Goal: Communication & Community: Answer question/provide support

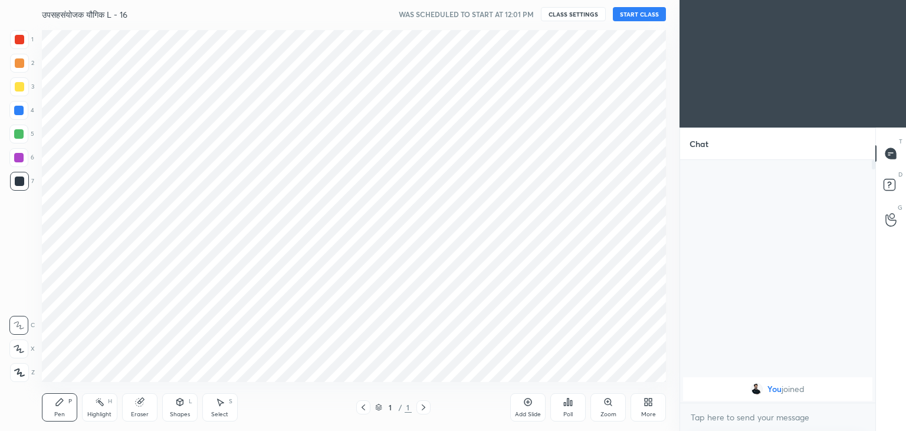
scroll to position [58640, 58364]
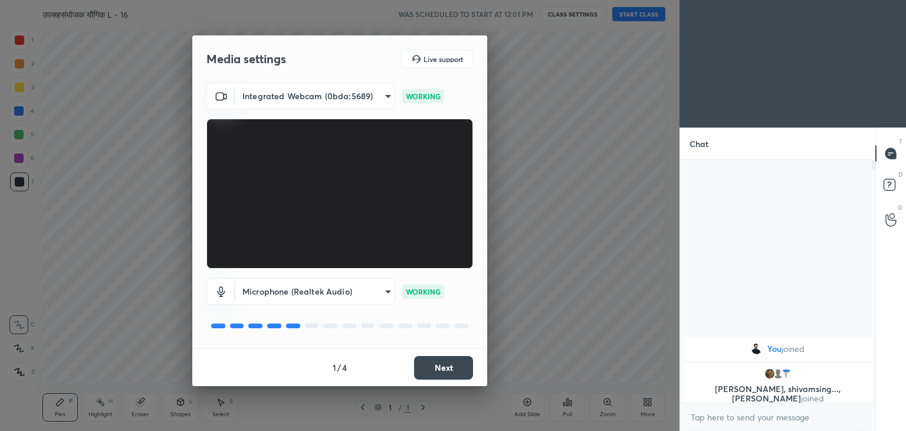
click at [517, 310] on div "Media settings Live support Integrated Webcam (0bda:5689) 9f1efa5c56aa0f173e73c…" at bounding box center [340, 215] width 680 height 431
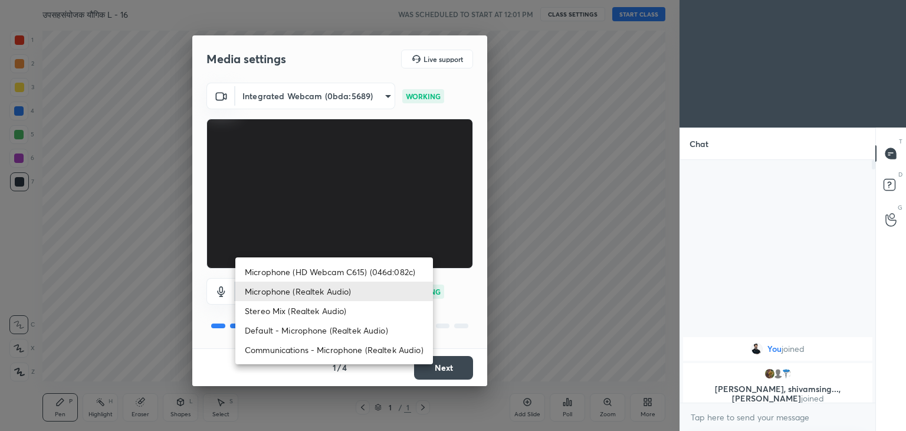
drag, startPoint x: 385, startPoint y: 293, endPoint x: 381, endPoint y: 277, distance: 17.0
click at [381, 278] on body "1 2 3 4 5 6 7 C X Z C X Z E E Erase all H H उपसहसंयोजक यौगिक L - 16 WAS SCHEDUL…" at bounding box center [453, 215] width 906 height 431
click at [381, 272] on li "Microphone (HD Webcam C615) (046d:082c)" at bounding box center [334, 271] width 198 height 19
type input "5c2261b0b1b53626af592136ab398bc88c7d5f9cea1ec0e66aa5589bdb5e2d2e"
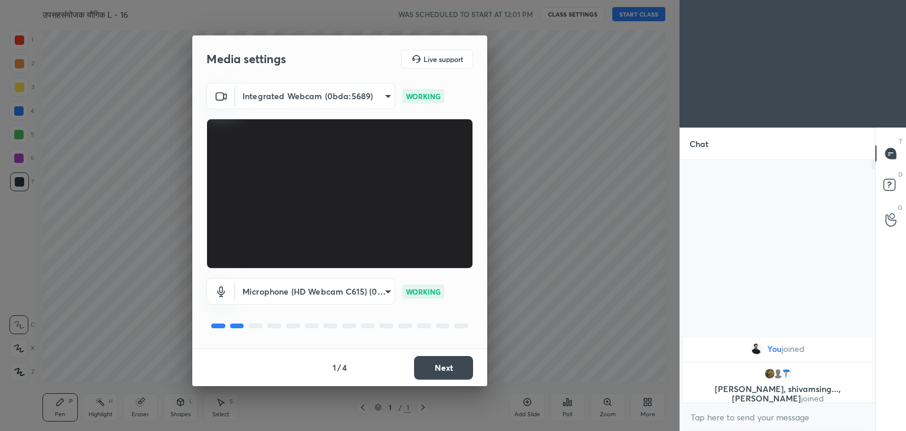
click at [378, 296] on body "1 2 3 4 5 6 7 C X Z C X Z E E Erase all H H उपसहसंयोजक यौगिक L - 16 WAS SCHEDUL…" at bounding box center [453, 215] width 906 height 431
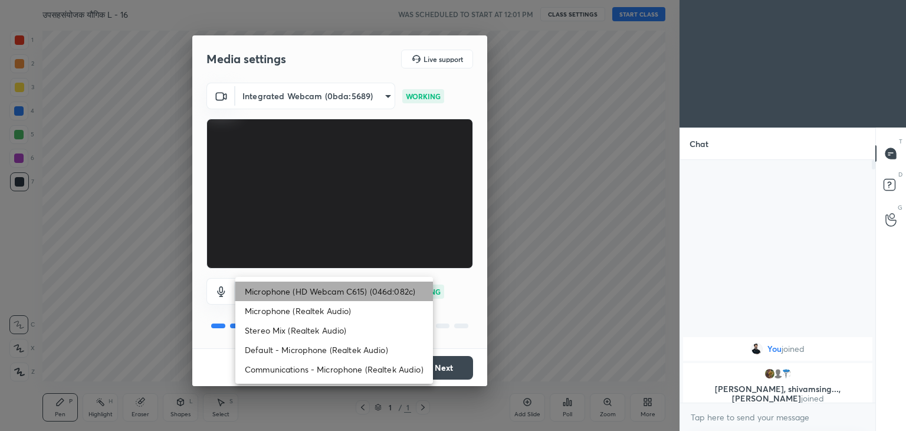
click at [378, 296] on li "Microphone (HD Webcam C615) (046d:082c)" at bounding box center [334, 290] width 198 height 19
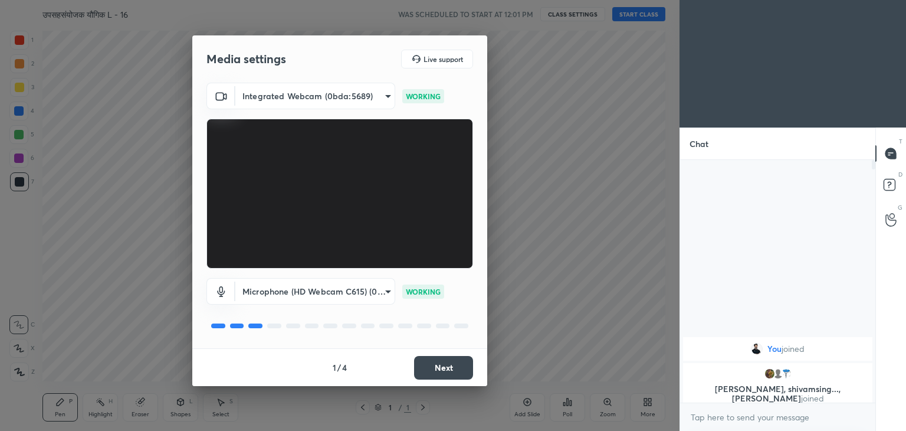
click at [458, 369] on button "Next" at bounding box center [443, 368] width 59 height 24
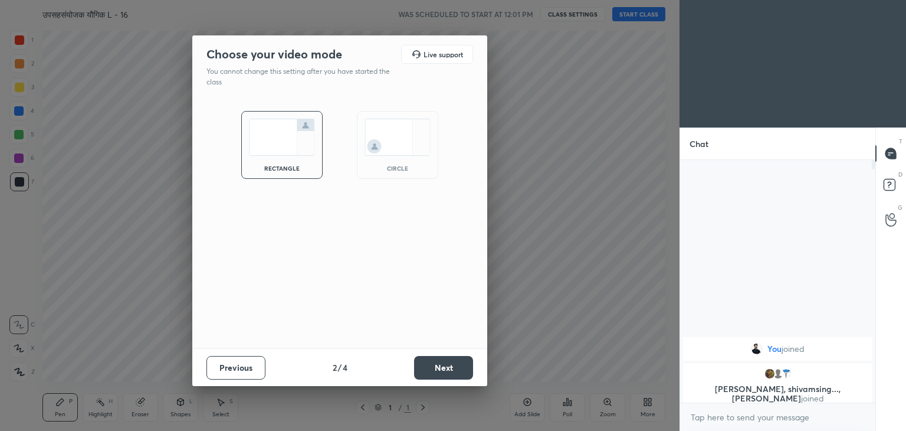
click at [458, 369] on button "Next" at bounding box center [443, 368] width 59 height 24
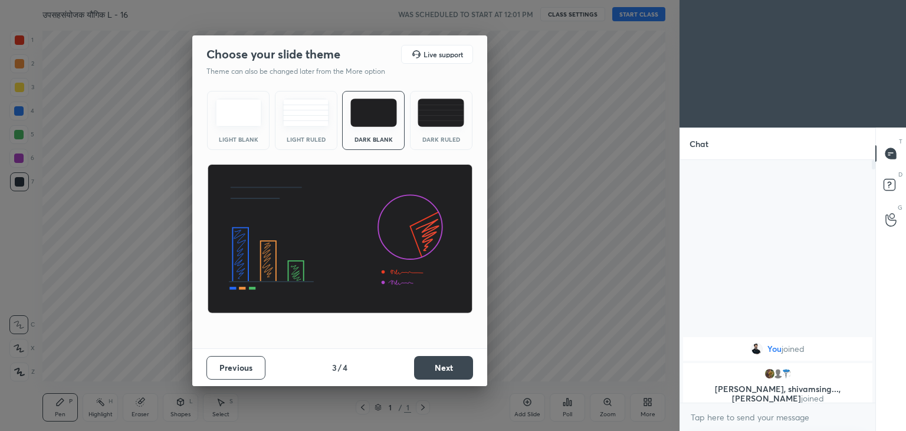
click at [425, 109] on img at bounding box center [441, 113] width 47 height 28
click at [454, 371] on button "Next" at bounding box center [443, 368] width 59 height 24
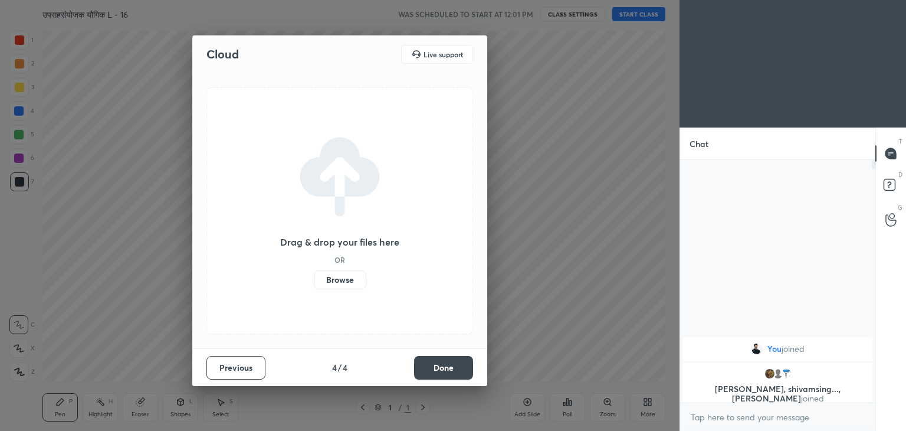
click at [451, 369] on button "Done" at bounding box center [443, 368] width 59 height 24
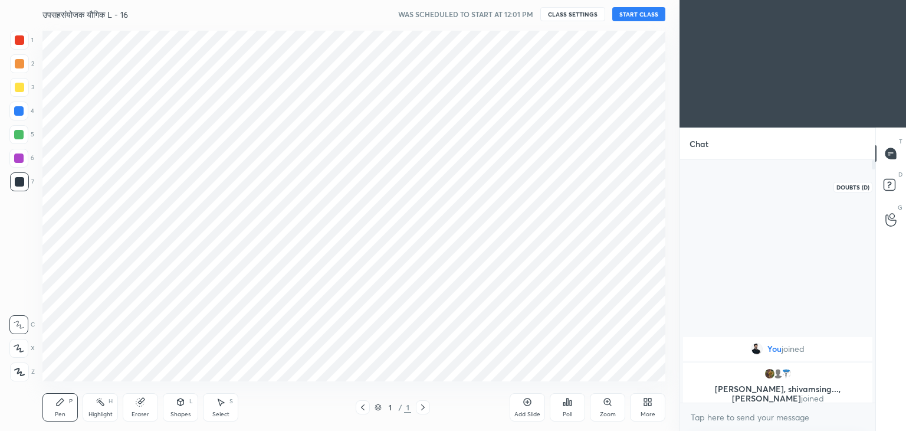
click at [891, 180] on rect at bounding box center [889, 184] width 11 height 11
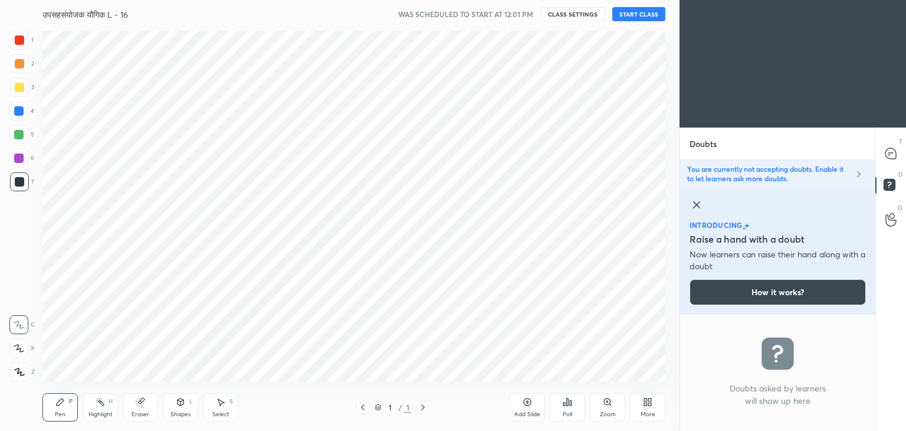
scroll to position [113, 192]
click at [696, 206] on icon at bounding box center [697, 205] width 14 height 14
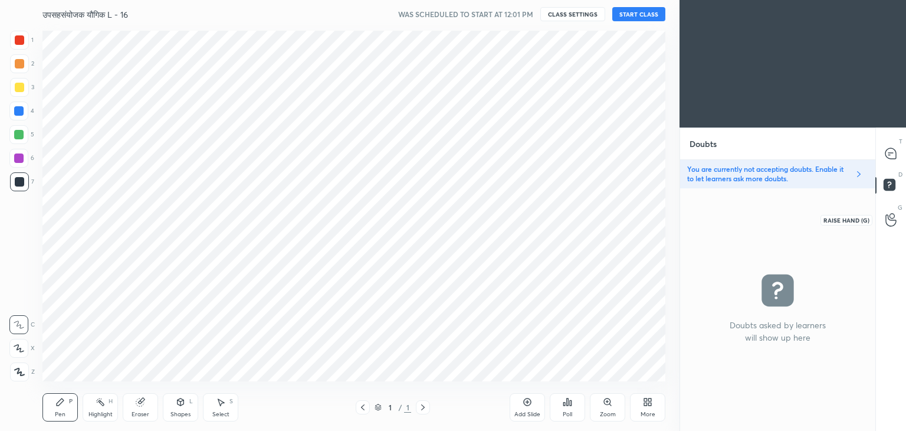
click at [894, 219] on icon at bounding box center [891, 220] width 11 height 14
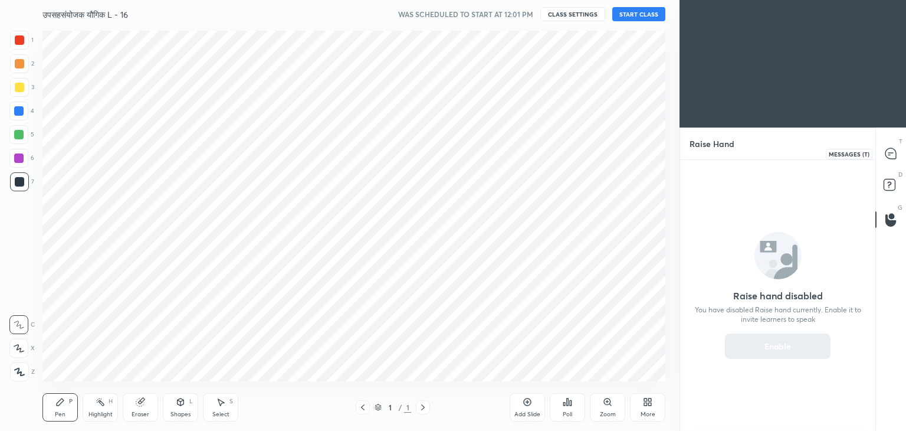
click at [893, 146] on div at bounding box center [892, 153] width 24 height 21
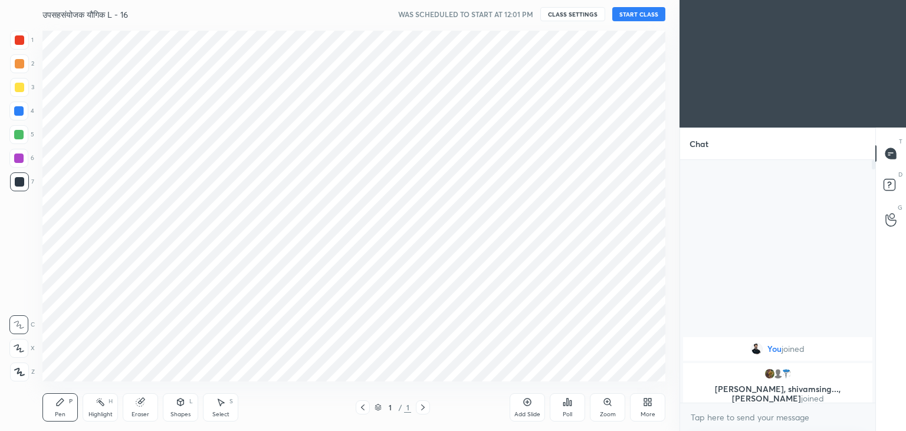
click at [645, 412] on div "More" at bounding box center [648, 414] width 15 height 6
click at [575, 323] on div "Dark Mode" at bounding box center [581, 324] width 31 height 6
type textarea "x"
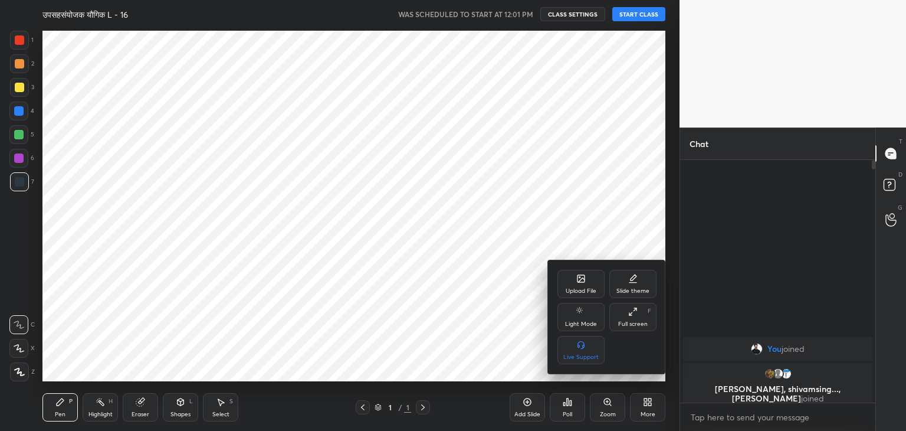
click at [510, 229] on div at bounding box center [453, 215] width 906 height 431
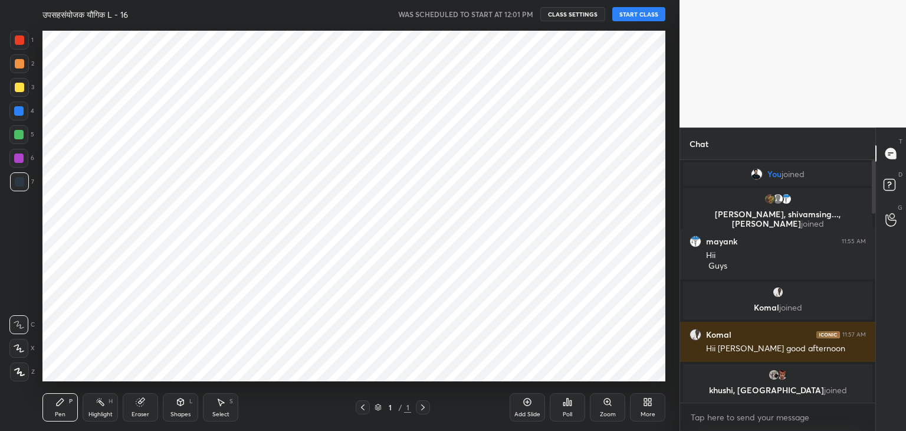
click at [568, 10] on button "CLASS SETTINGS" at bounding box center [572, 14] width 65 height 14
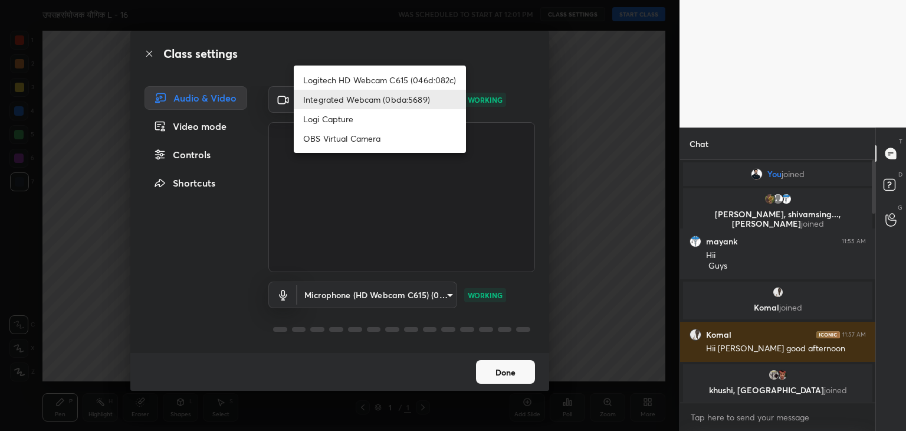
click at [387, 110] on body "1 2 3 4 5 6 7 C X Z C X Z E E Erase all H H उपसहसंयोजक यौगिक L - 16 WAS SCHEDUL…" at bounding box center [453, 215] width 906 height 431
click at [391, 85] on li "Logitech HD Webcam C615 (046d:082c)" at bounding box center [380, 79] width 172 height 19
type input "9f5ca279efd8d5960415c70bd669d9f854ff921cbb0248aadd1f32cf3dbc253d"
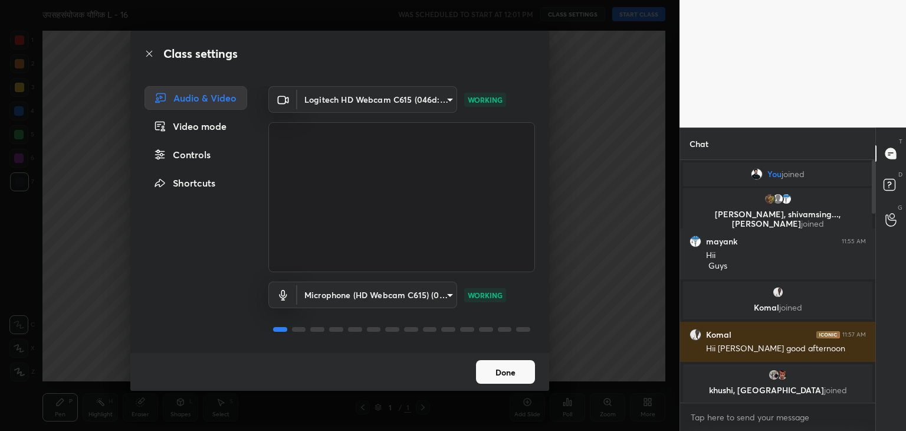
click at [509, 377] on button "Done" at bounding box center [505, 372] width 59 height 24
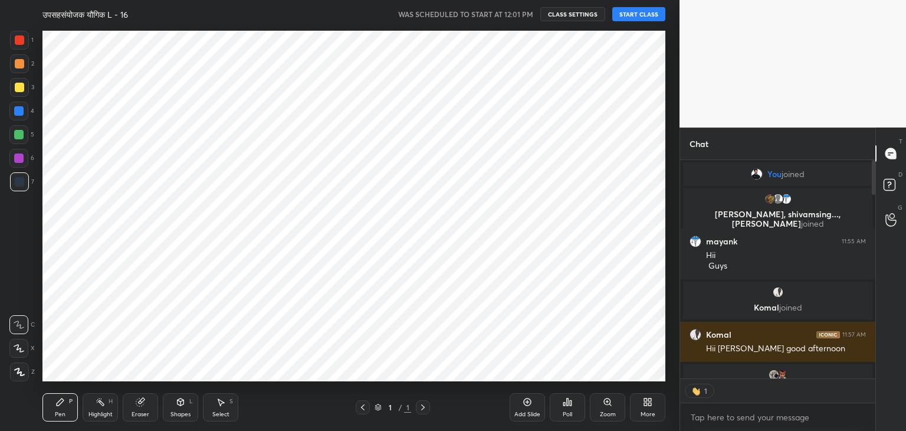
scroll to position [215, 192]
click at [566, 15] on button "CLASS SETTINGS" at bounding box center [572, 14] width 65 height 14
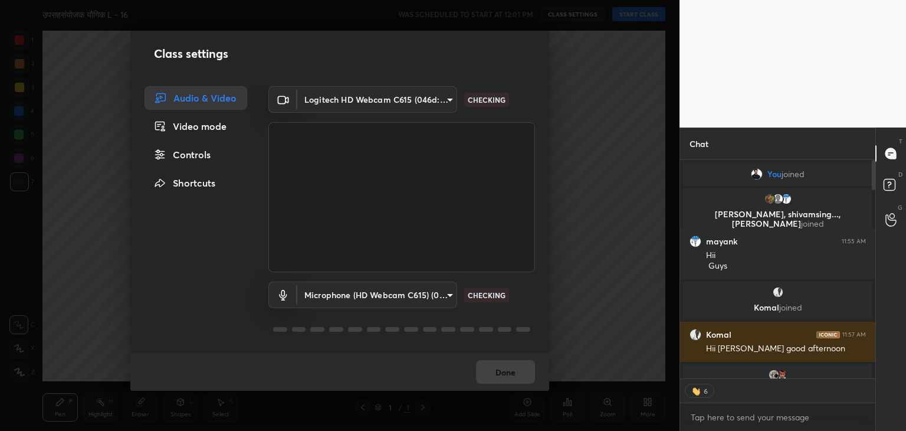
click at [342, 301] on body "1 2 3 4 5 6 7 C X Z C X Z E E Erase all H H उपसहसंयोजक यौगिक L - 16 WAS SCHEDUL…" at bounding box center [453, 215] width 906 height 431
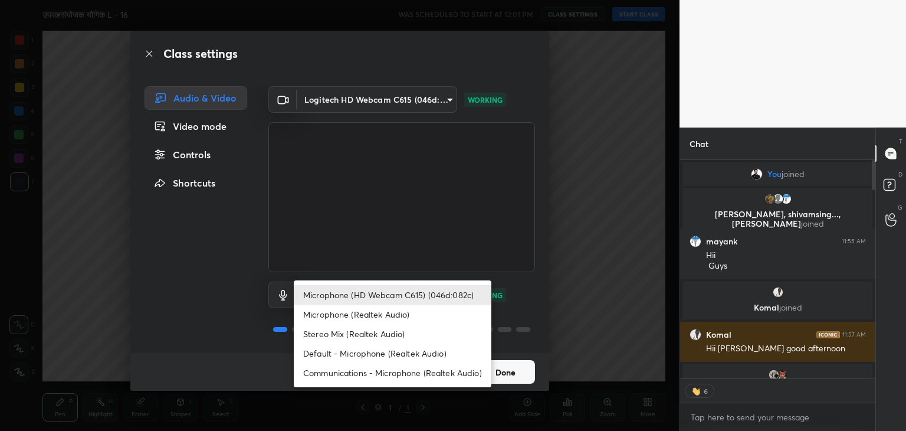
click at [373, 298] on li "Microphone (HD Webcam C615) (046d:082c)" at bounding box center [393, 294] width 198 height 19
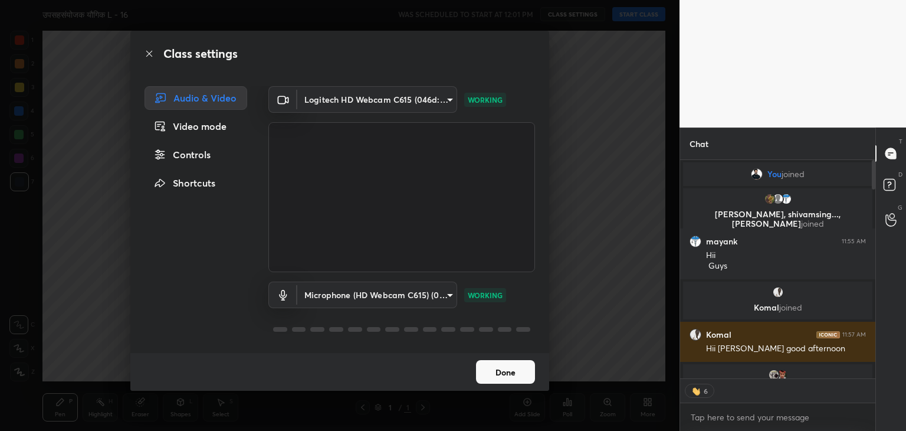
click at [498, 364] on button "Done" at bounding box center [505, 372] width 59 height 24
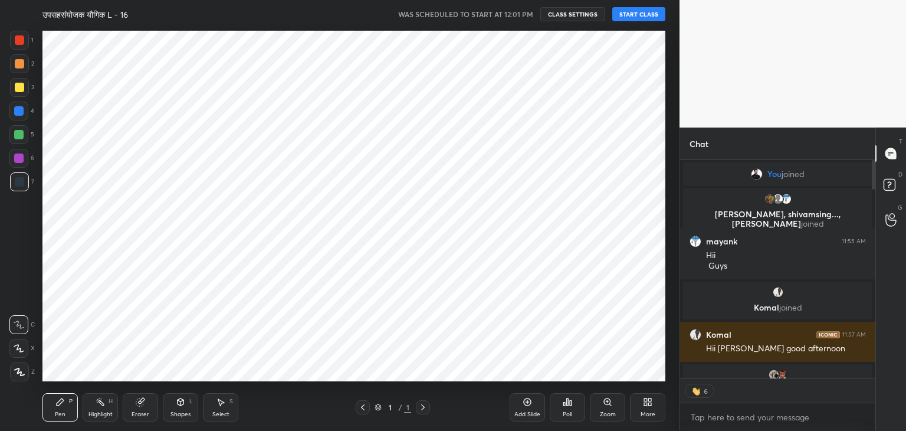
click at [635, 9] on button "START CLASS" at bounding box center [638, 14] width 53 height 14
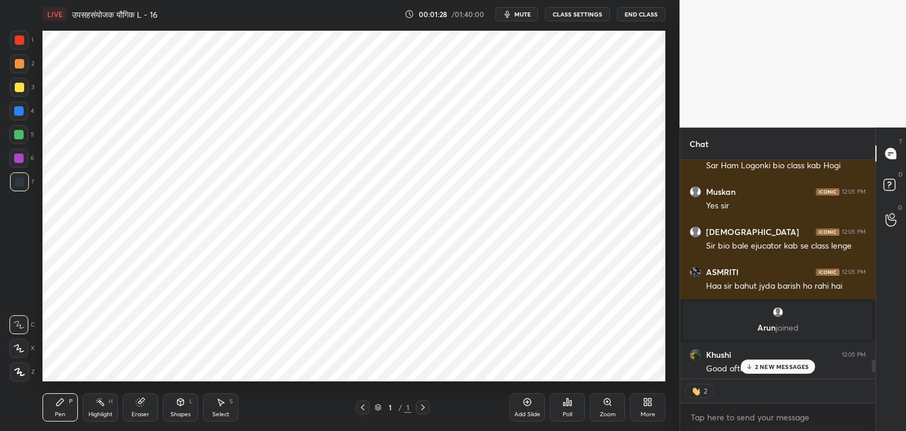
scroll to position [3523, 0]
click at [651, 409] on div "More" at bounding box center [647, 407] width 35 height 28
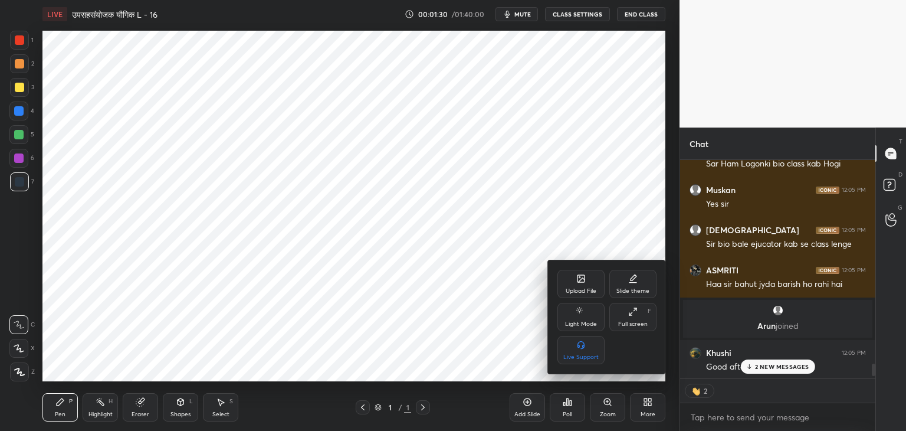
click at [578, 281] on icon at bounding box center [581, 278] width 7 height 7
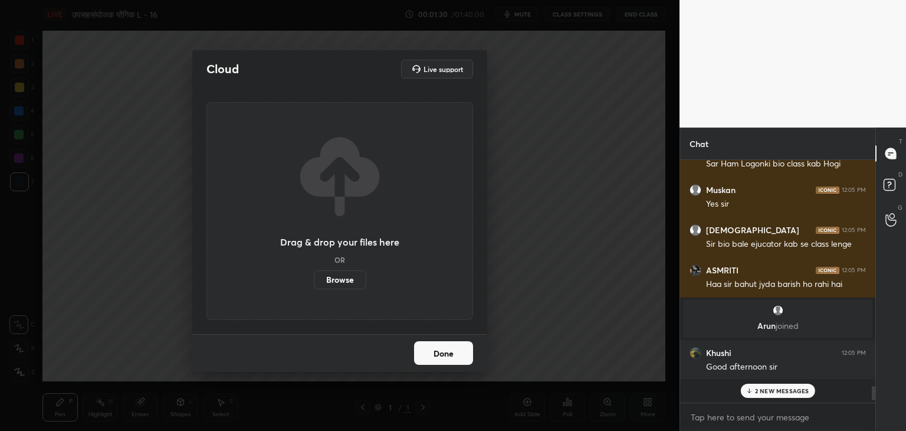
scroll to position [239, 192]
click at [345, 277] on label "Browse" at bounding box center [340, 279] width 53 height 19
click at [314, 277] on input "Browse" at bounding box center [314, 279] width 0 height 19
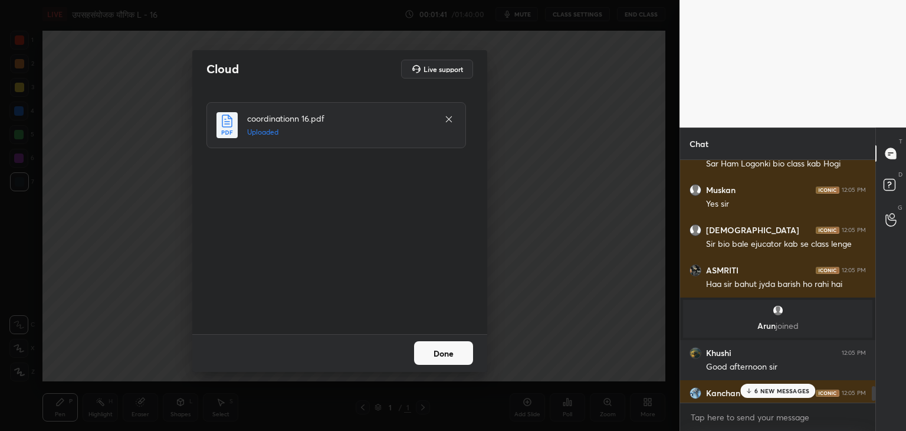
click at [441, 342] on button "Done" at bounding box center [443, 353] width 59 height 24
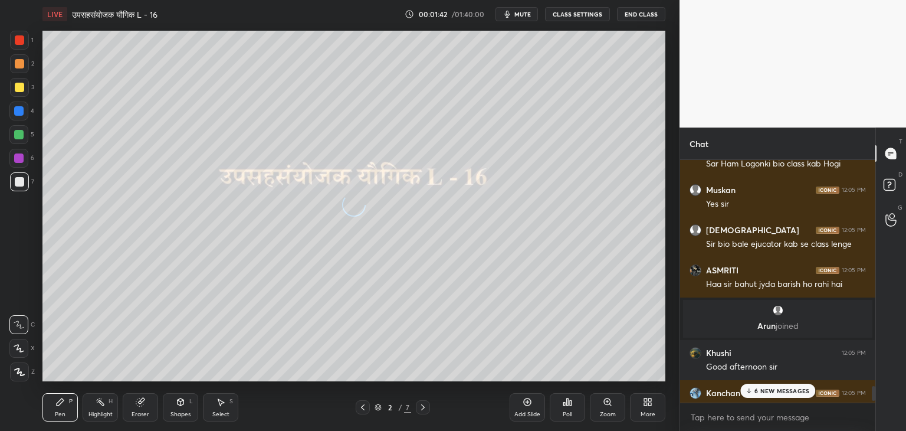
click at [765, 388] on p "6 NEW MESSAGES" at bounding box center [782, 390] width 55 height 7
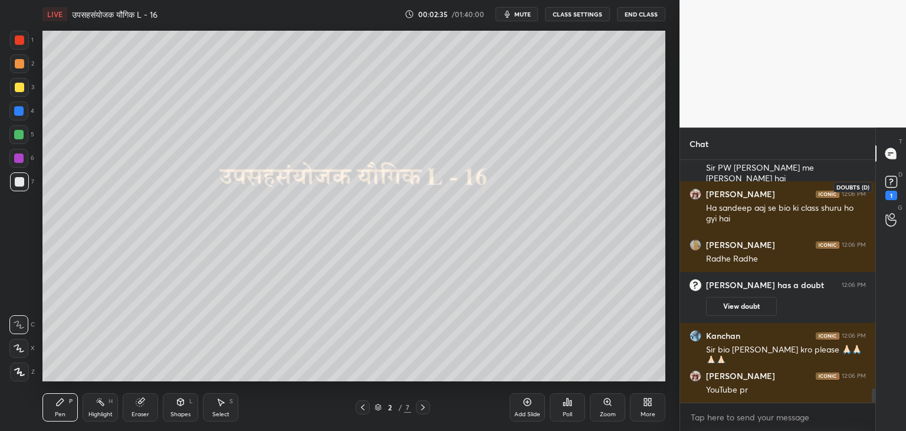
scroll to position [3993, 0]
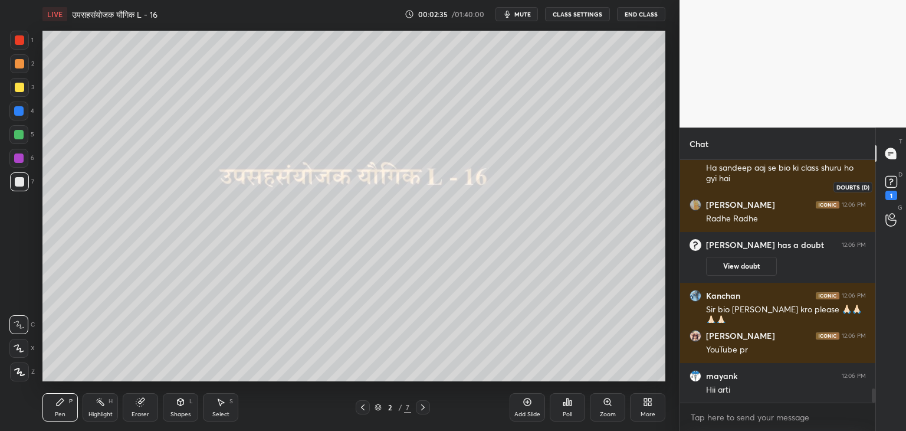
click at [890, 192] on div "1" at bounding box center [892, 195] width 12 height 9
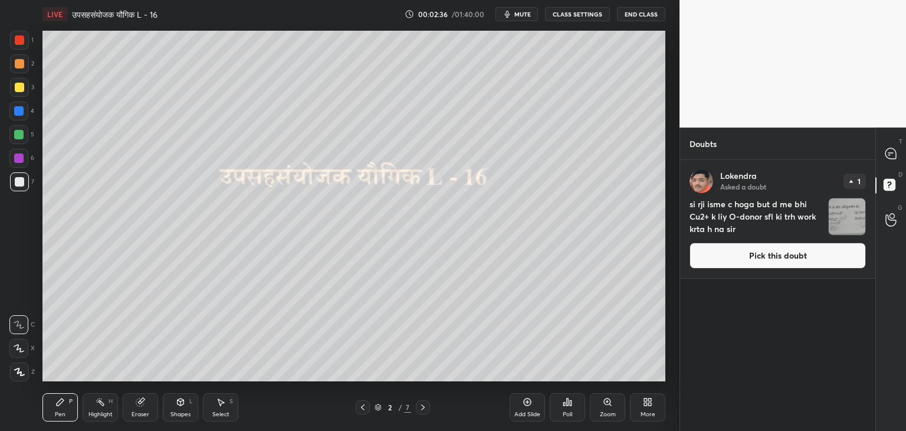
click at [854, 229] on img "grid" at bounding box center [847, 216] width 37 height 37
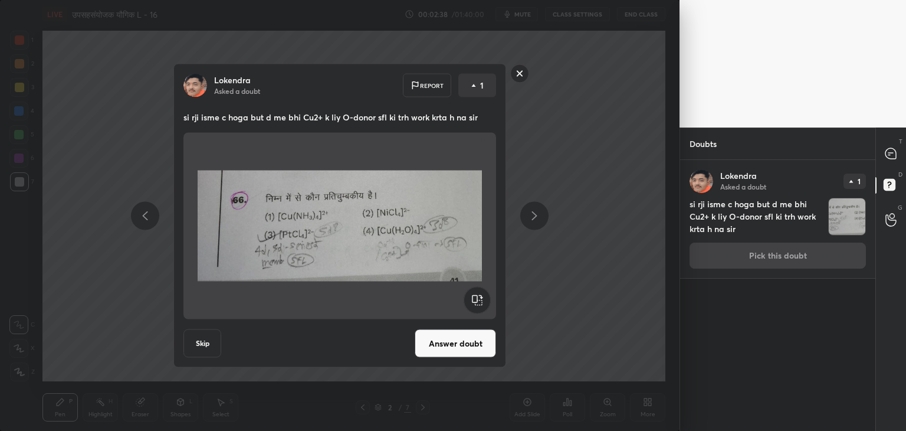
click at [785, 358] on div "[PERSON_NAME] Asked a doubt 1 si rji isme c hoga but d me bhi Cu2+ k liy O-dono…" at bounding box center [777, 295] width 195 height 271
click at [894, 152] on icon at bounding box center [891, 153] width 11 height 11
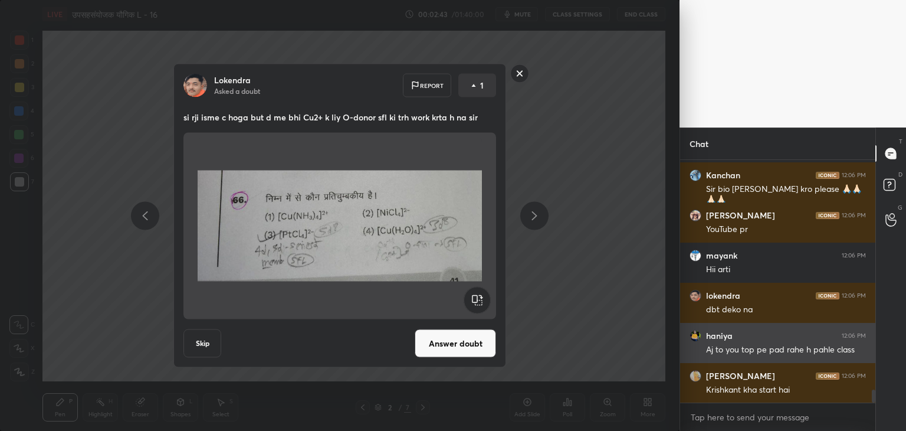
scroll to position [4385, 0]
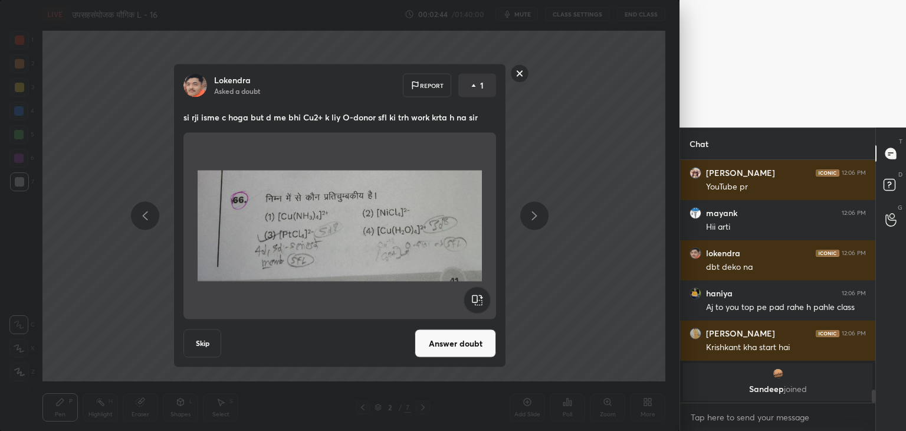
click at [629, 309] on div "[PERSON_NAME] Asked a doubt Report 1 si rji isme c hoga but d me bhi Cu2+ k liy…" at bounding box center [340, 215] width 680 height 431
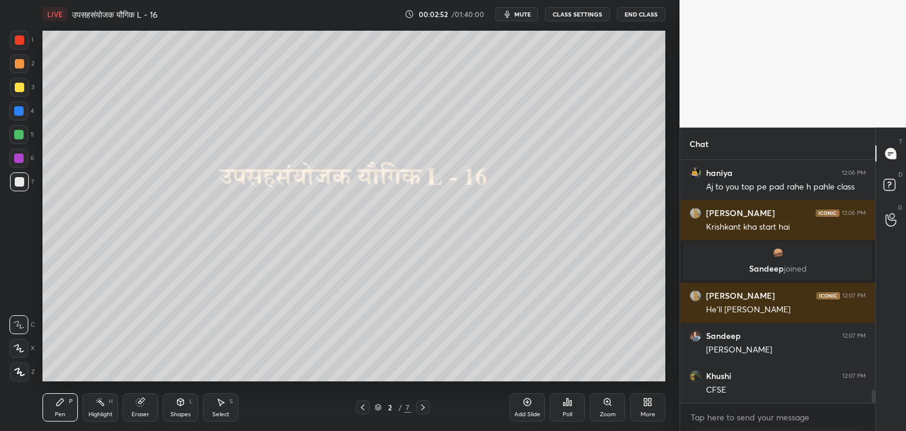
scroll to position [4252, 0]
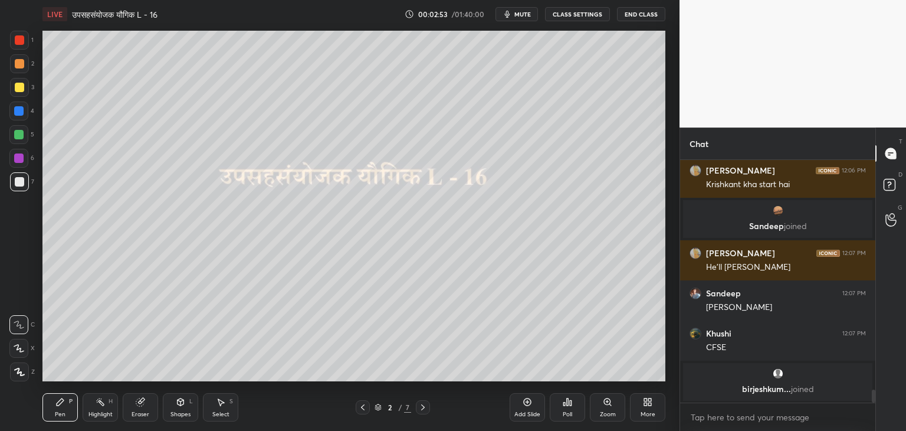
click at [425, 409] on icon at bounding box center [422, 406] width 9 height 9
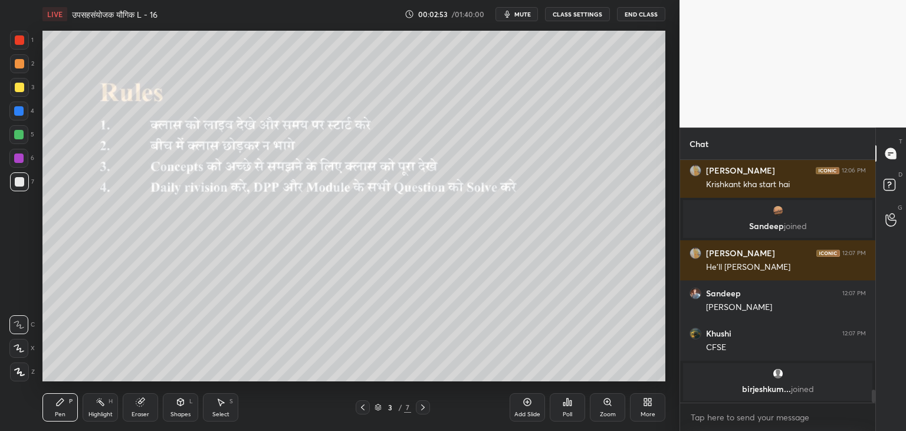
click at [425, 409] on icon at bounding box center [422, 406] width 9 height 9
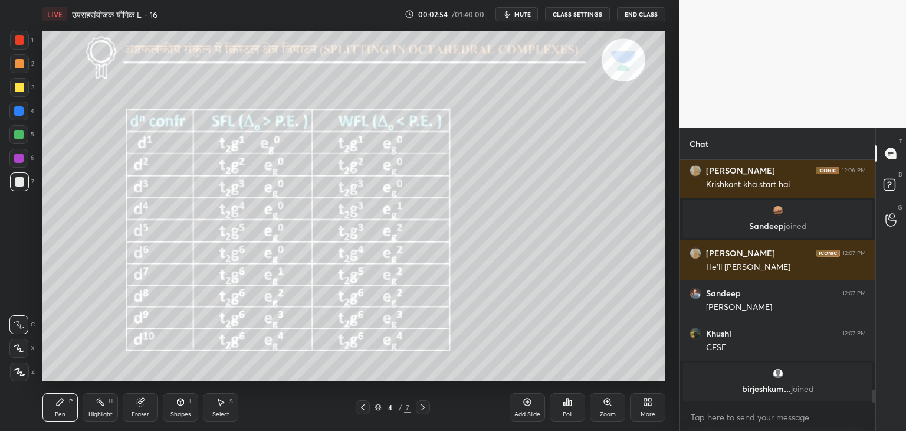
click at [365, 402] on div at bounding box center [363, 407] width 14 height 14
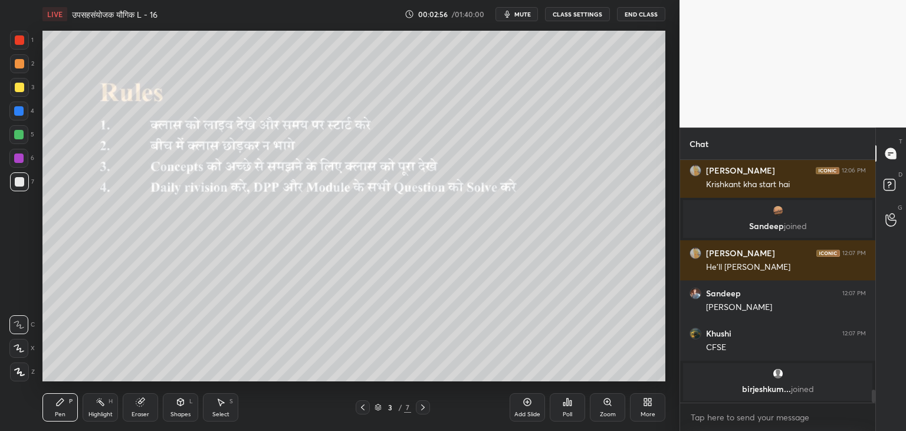
click at [533, 398] on div "Add Slide" at bounding box center [527, 407] width 35 height 28
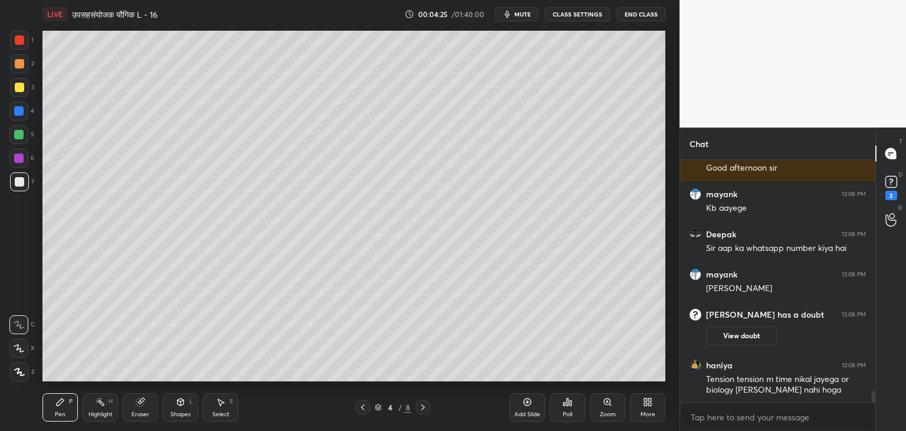
scroll to position [4849, 0]
click at [221, 409] on div "Select S" at bounding box center [220, 407] width 35 height 28
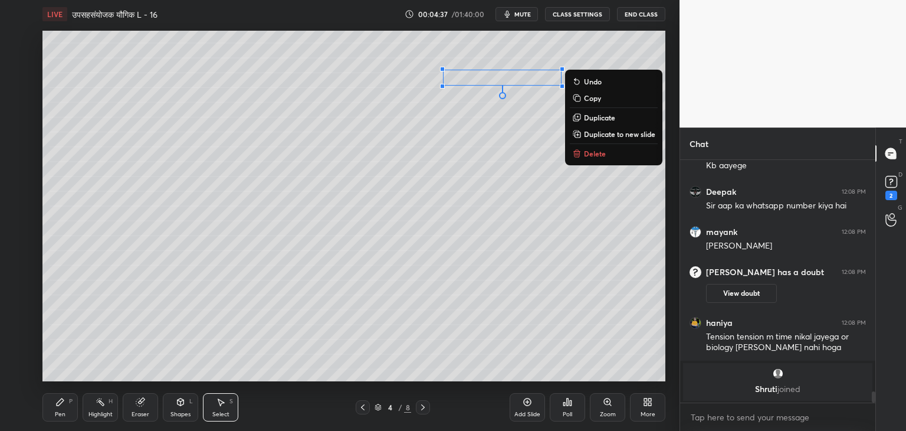
click at [587, 156] on p "Delete" at bounding box center [595, 153] width 22 height 9
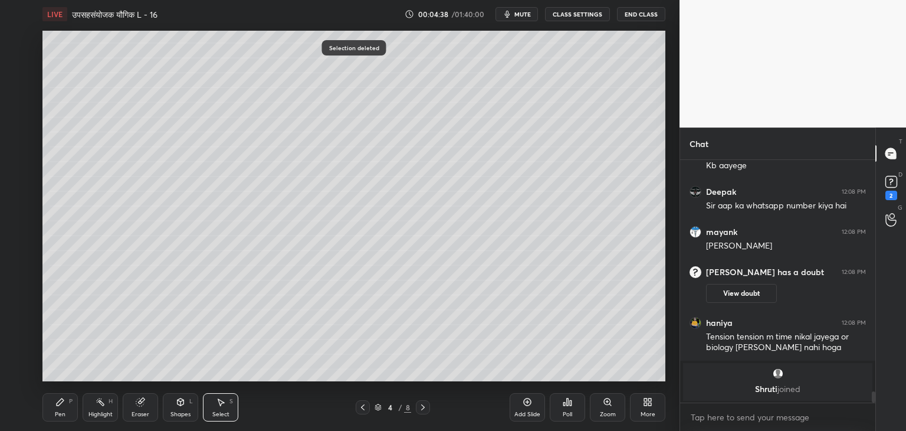
click at [61, 402] on icon at bounding box center [60, 401] width 7 height 7
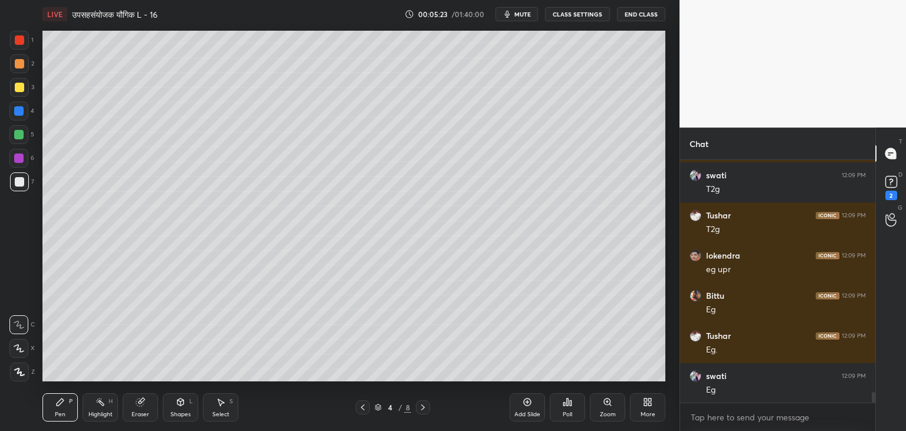
scroll to position [5406, 0]
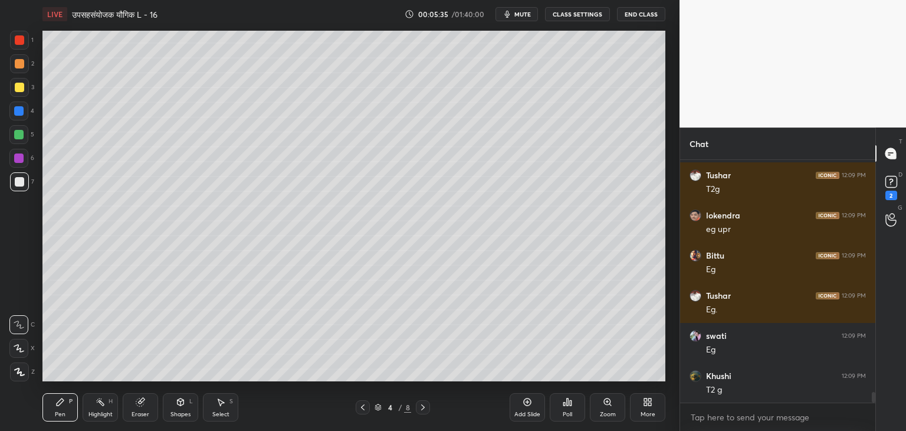
click at [185, 407] on div "Shapes L" at bounding box center [180, 407] width 35 height 28
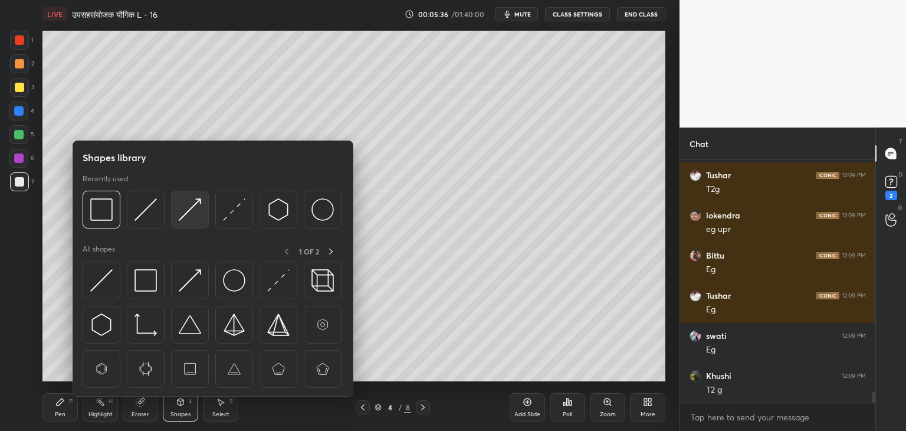
click at [193, 212] on img at bounding box center [190, 209] width 22 height 22
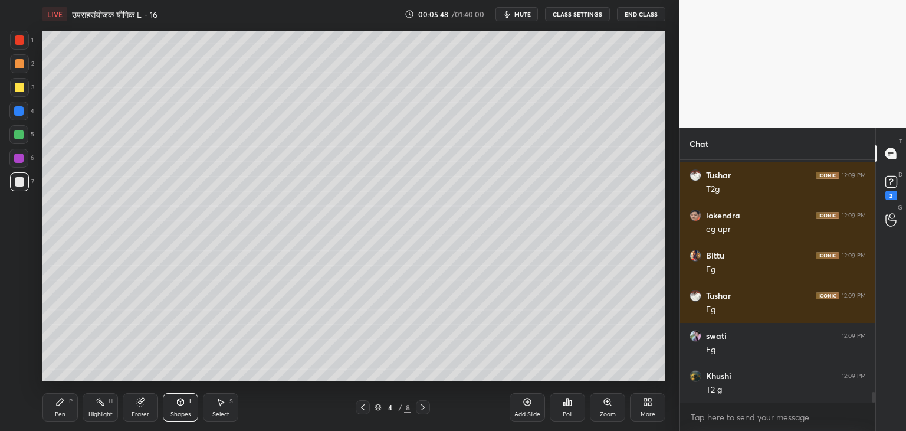
scroll to position [5447, 0]
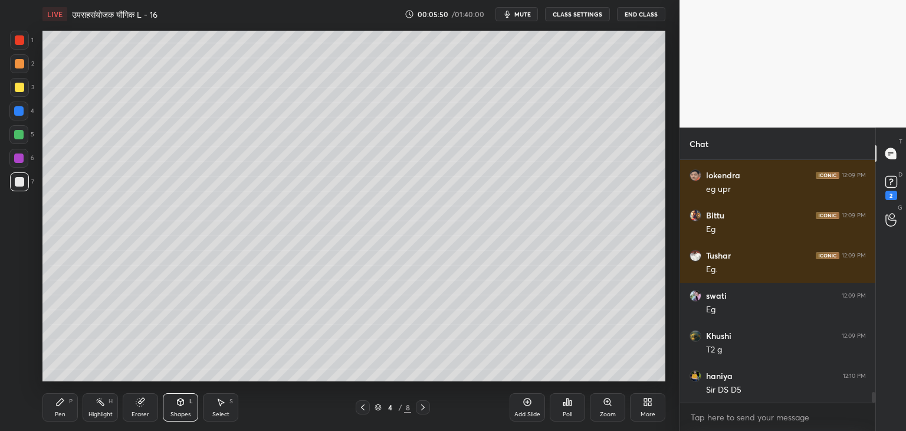
click at [61, 404] on icon at bounding box center [60, 401] width 7 height 7
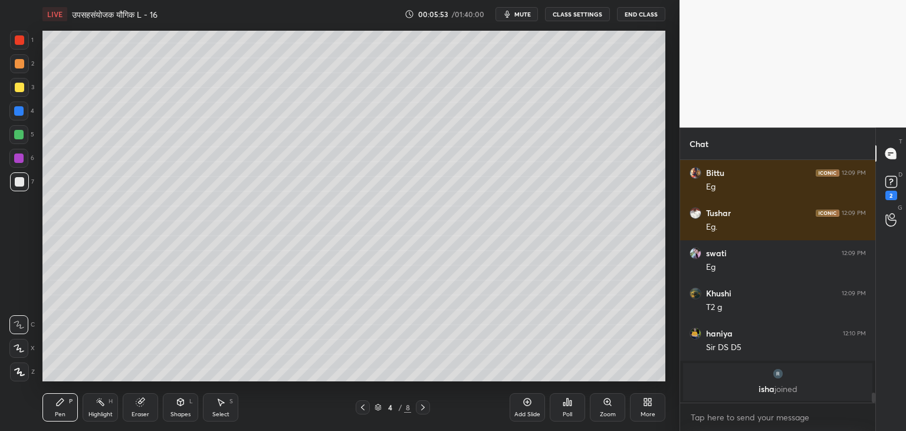
scroll to position [5389, 0]
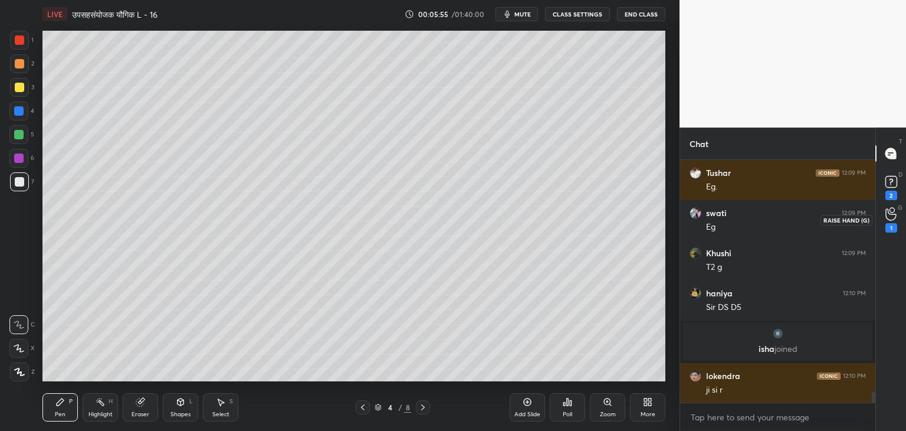
click at [901, 219] on div "1" at bounding box center [892, 219] width 24 height 21
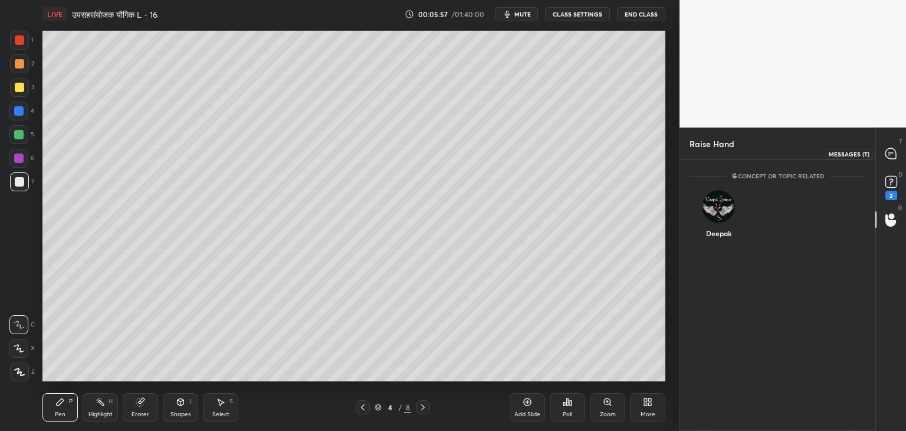
click at [891, 154] on icon at bounding box center [891, 153] width 11 height 11
type textarea "x"
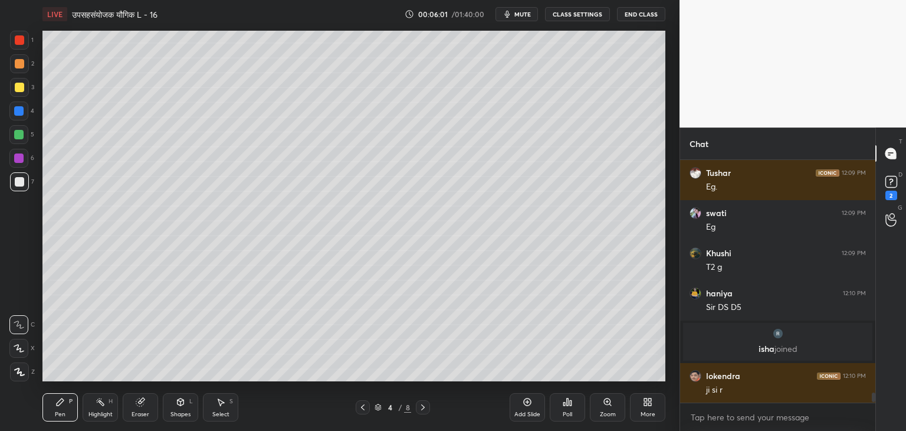
click at [20, 133] on div at bounding box center [18, 134] width 9 height 9
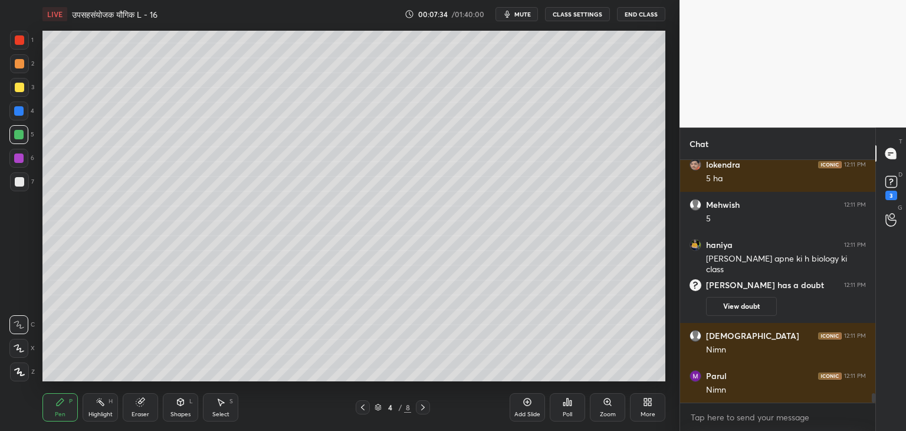
scroll to position [6238, 0]
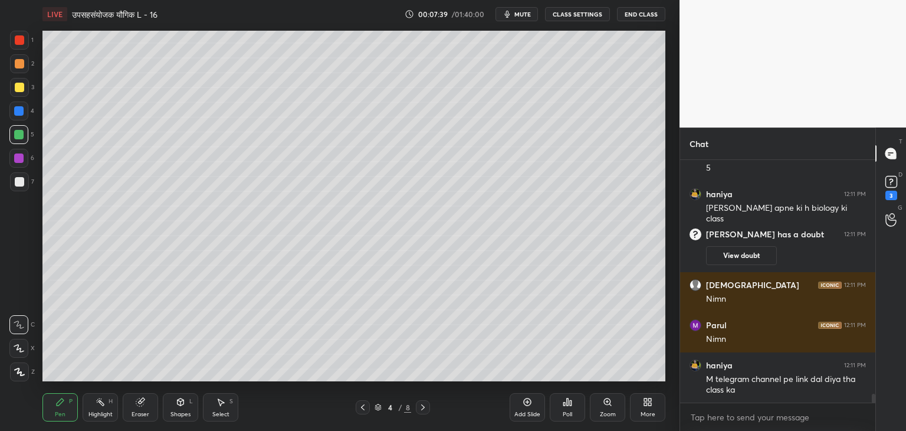
click at [191, 410] on div "Shapes L" at bounding box center [180, 407] width 35 height 28
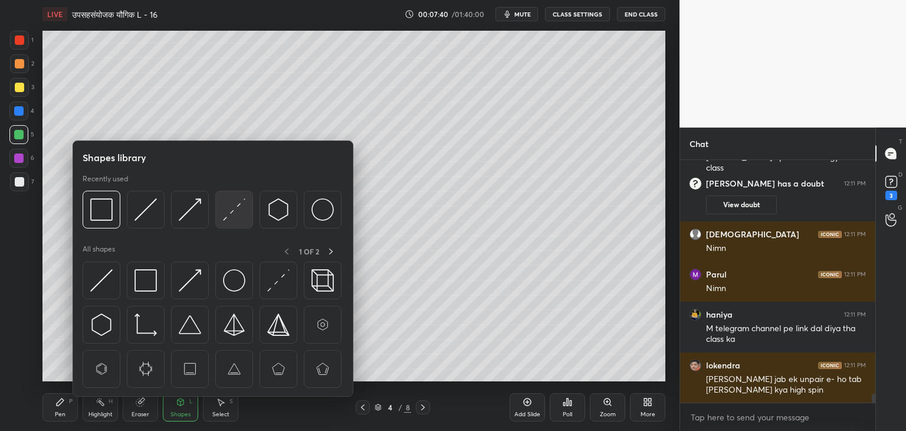
scroll to position [6331, 0]
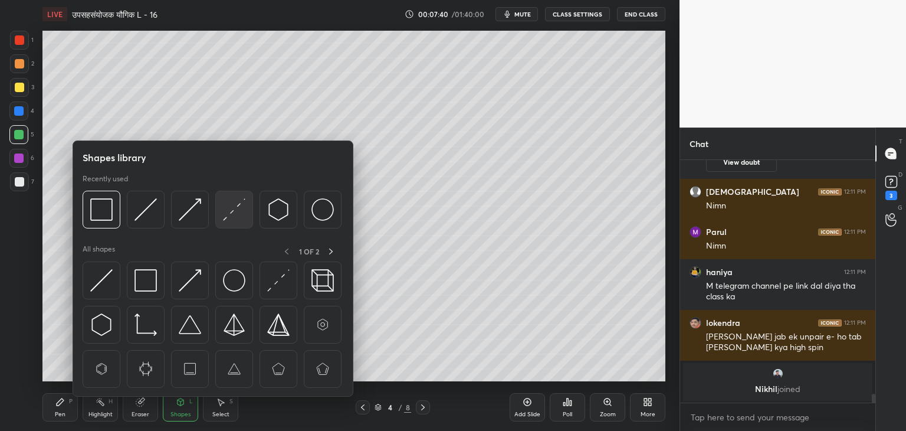
click at [229, 215] on img at bounding box center [234, 209] width 22 height 22
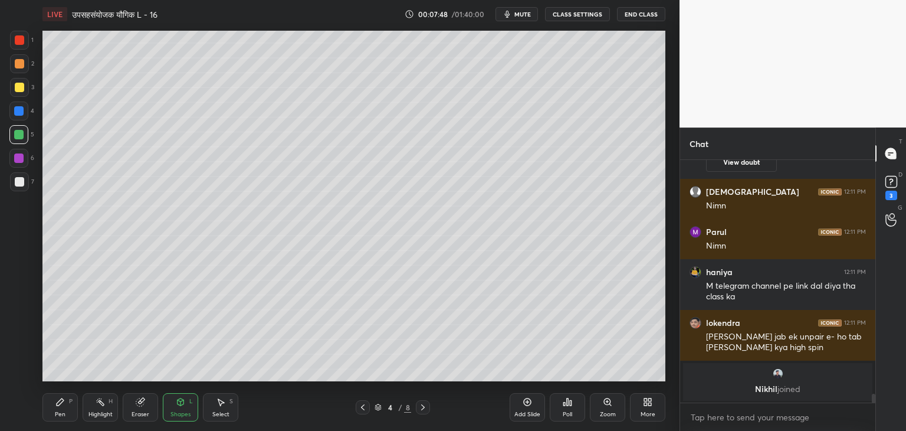
click at [59, 411] on div "Pen" at bounding box center [60, 414] width 11 height 6
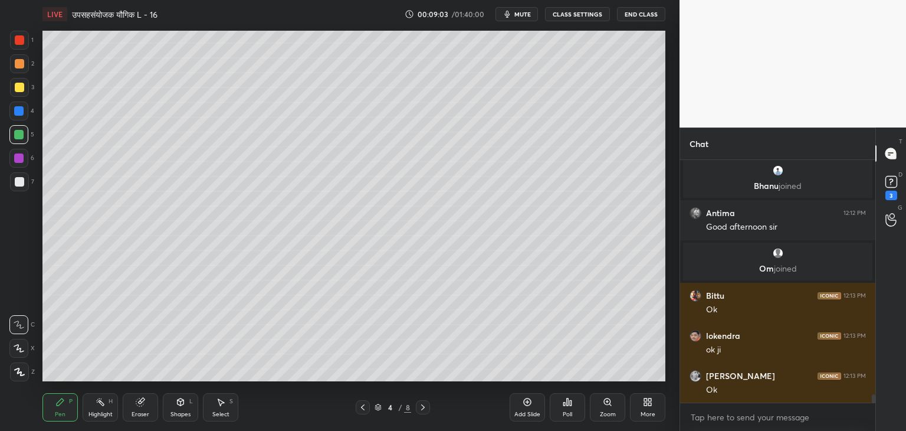
scroll to position [6838, 0]
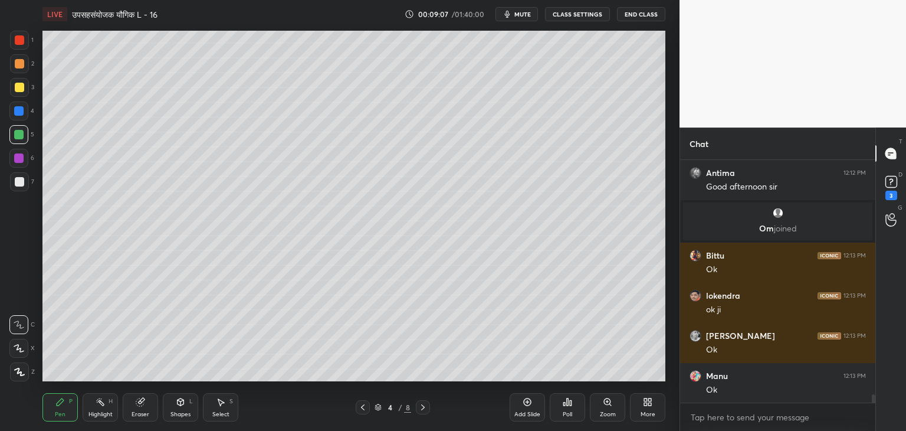
click at [524, 405] on icon at bounding box center [527, 401] width 9 height 9
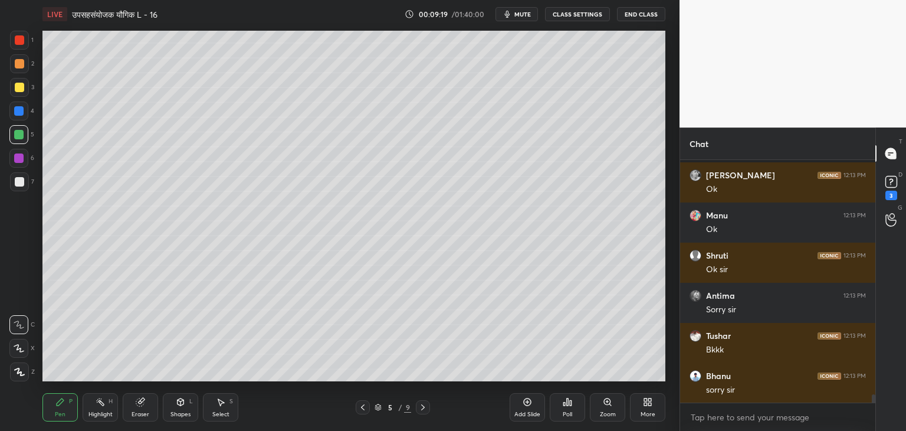
scroll to position [7078, 0]
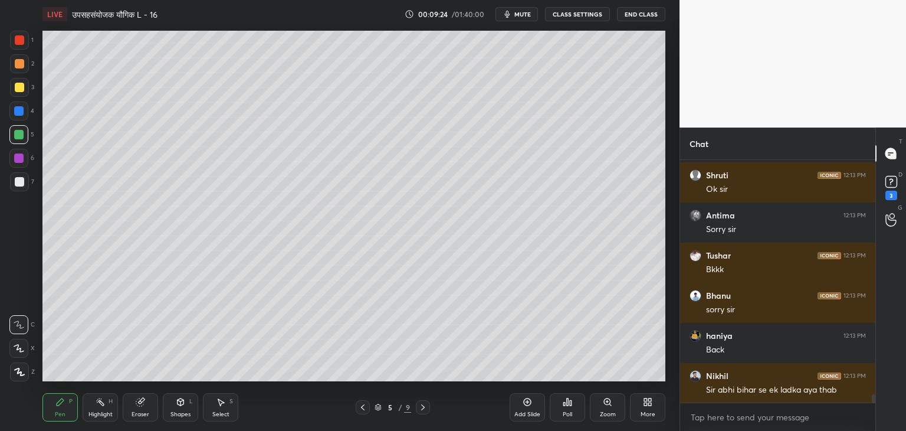
click at [359, 407] on icon at bounding box center [362, 406] width 9 height 9
click at [218, 406] on icon at bounding box center [220, 401] width 9 height 9
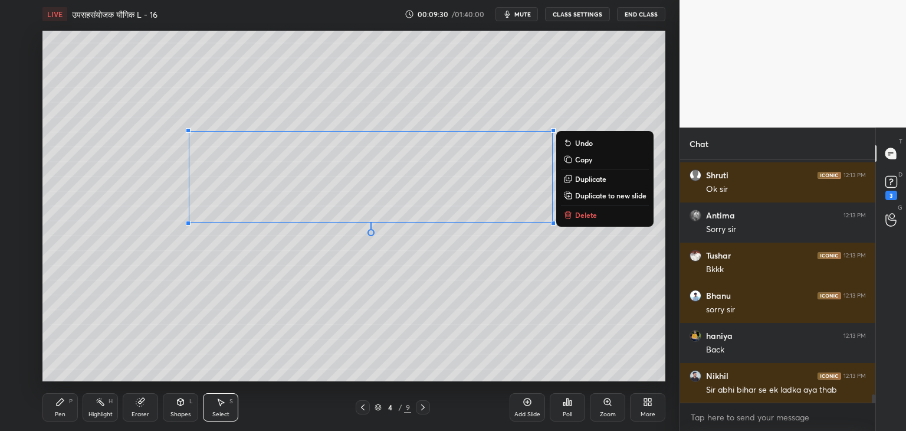
click at [585, 159] on p "Copy" at bounding box center [583, 159] width 17 height 9
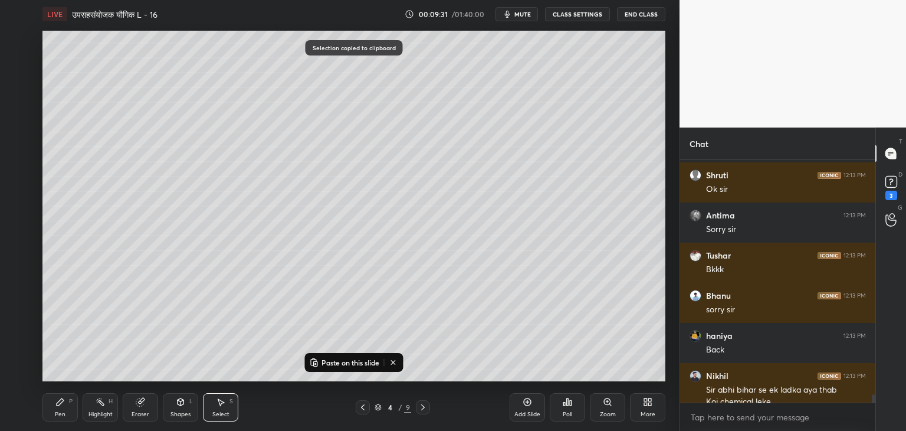
scroll to position [7090, 0]
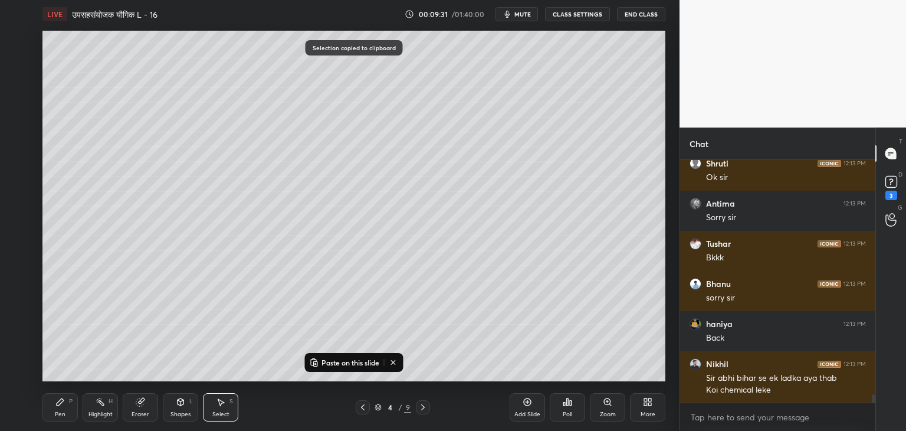
click at [425, 406] on icon at bounding box center [422, 406] width 9 height 9
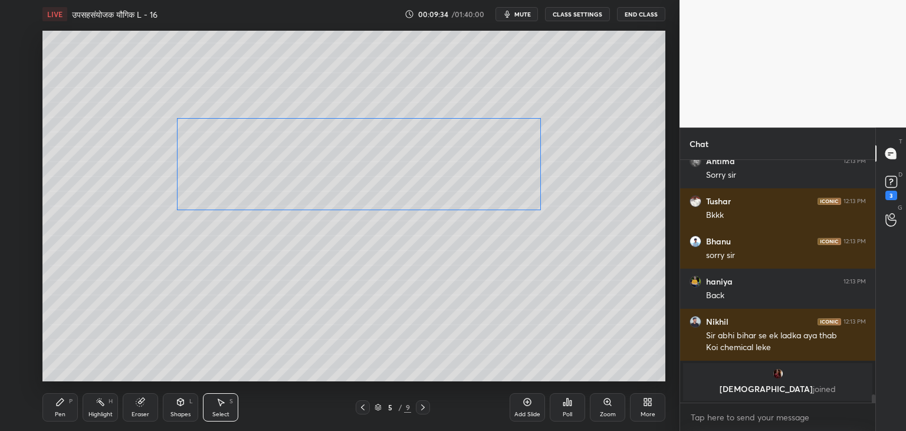
scroll to position [6977, 0]
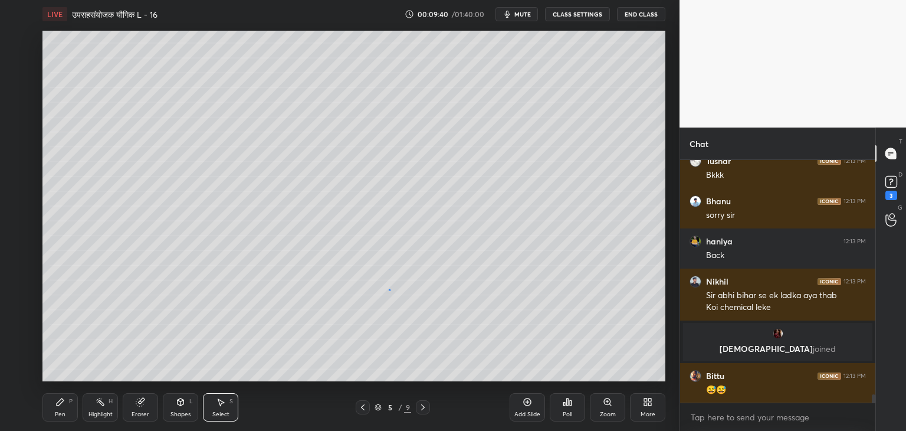
click at [385, 290] on div "0 ° Undo Copy Paste here Duplicate Duplicate to new slide Delete" at bounding box center [353, 206] width 623 height 350
click at [66, 414] on div "Pen P" at bounding box center [59, 407] width 35 height 28
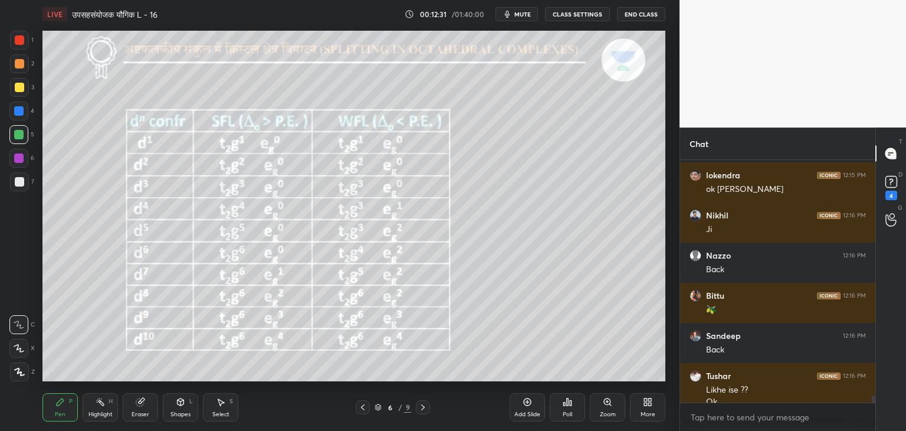
scroll to position [8432, 0]
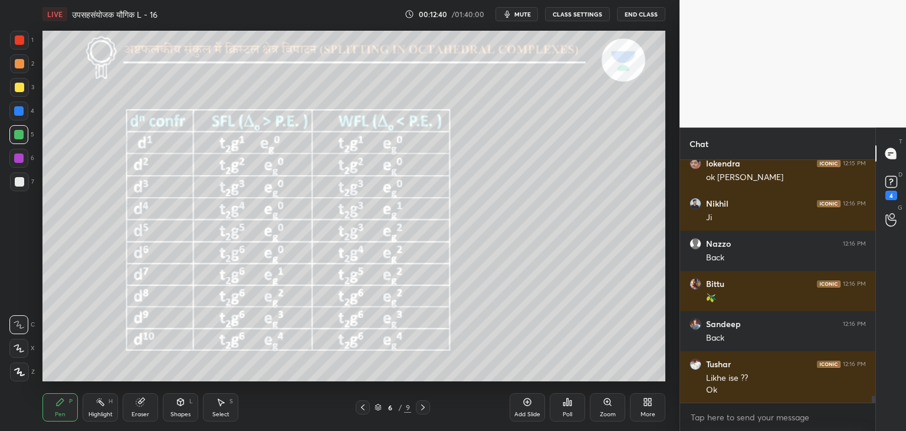
click at [179, 406] on icon at bounding box center [180, 401] width 9 height 9
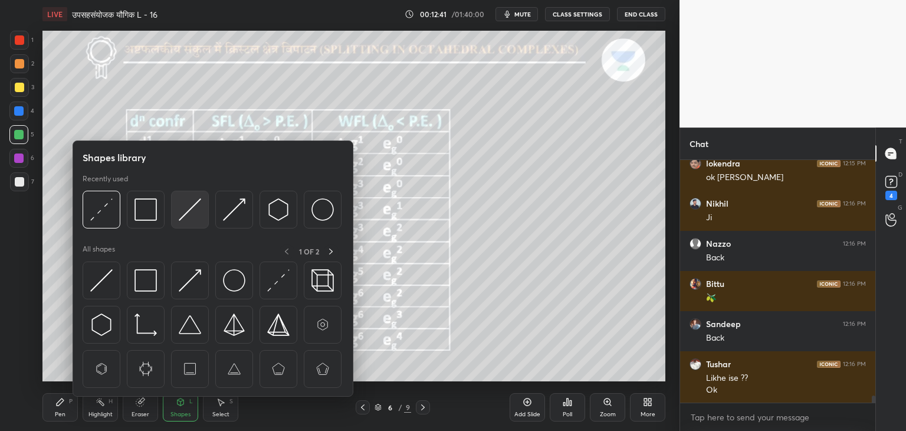
click at [194, 209] on img at bounding box center [190, 209] width 22 height 22
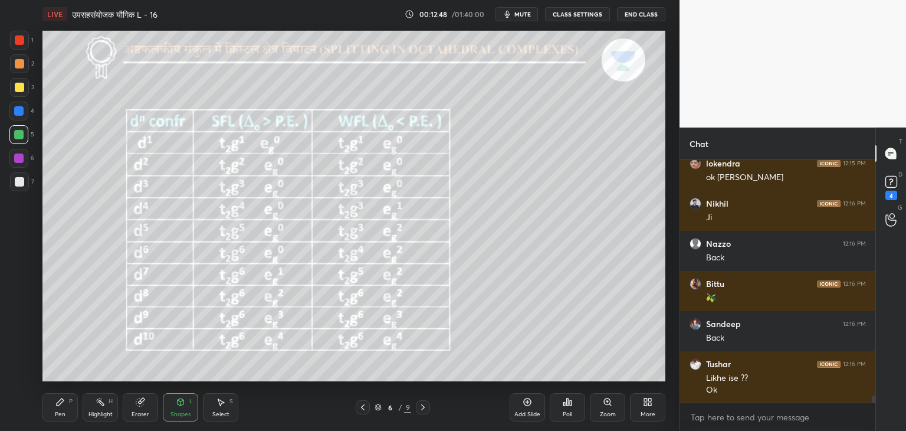
click at [20, 86] on div at bounding box center [19, 87] width 9 height 9
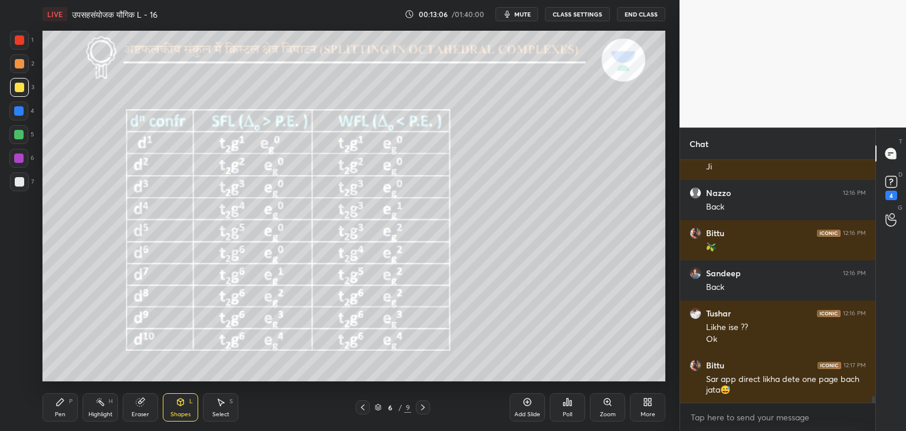
click at [61, 401] on icon at bounding box center [60, 401] width 7 height 7
click at [21, 183] on div at bounding box center [19, 181] width 9 height 9
click at [19, 40] on div at bounding box center [19, 39] width 9 height 9
click at [21, 136] on div at bounding box center [18, 134] width 9 height 9
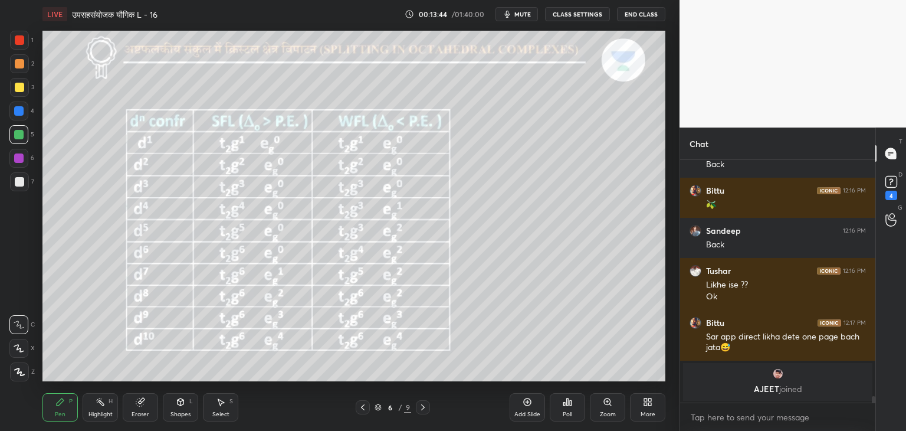
click at [186, 411] on div "Shapes" at bounding box center [180, 414] width 20 height 6
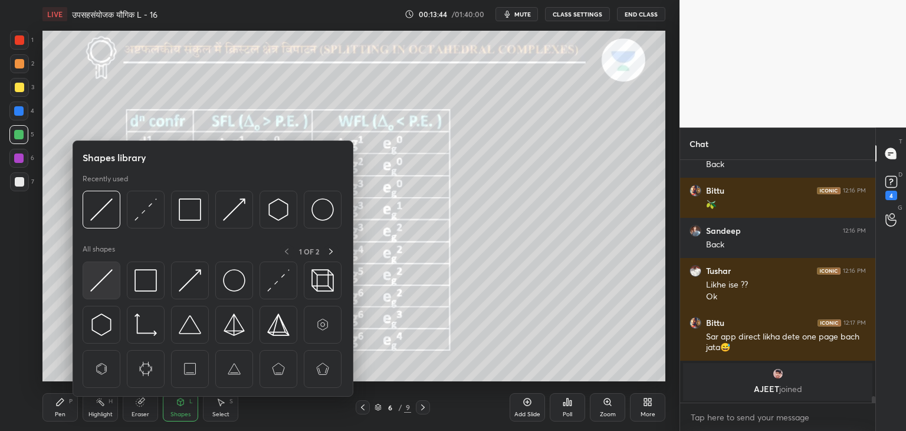
click at [97, 272] on img at bounding box center [101, 280] width 22 height 22
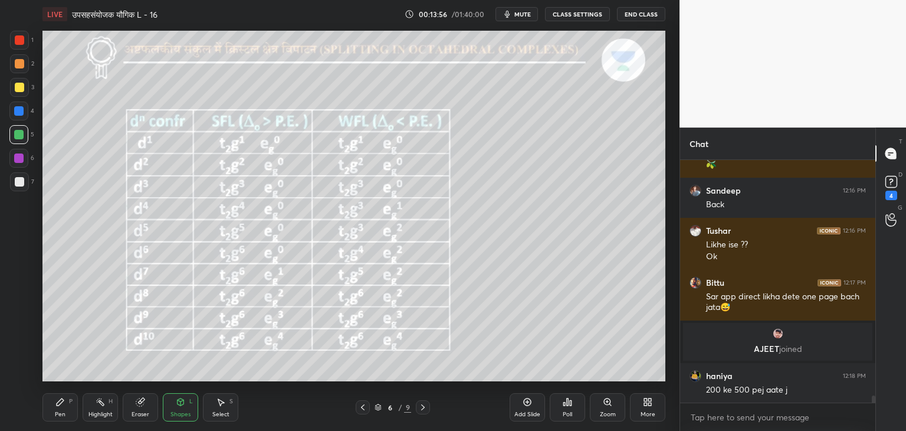
scroll to position [8283, 0]
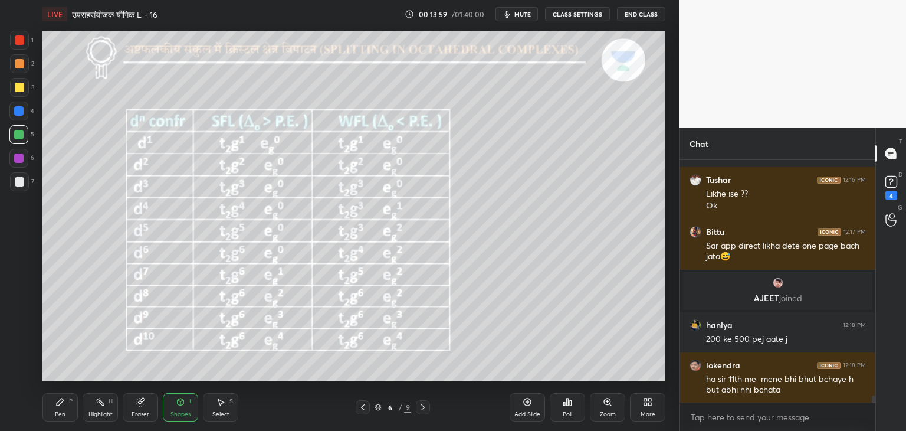
click at [60, 401] on icon at bounding box center [60, 401] width 7 height 7
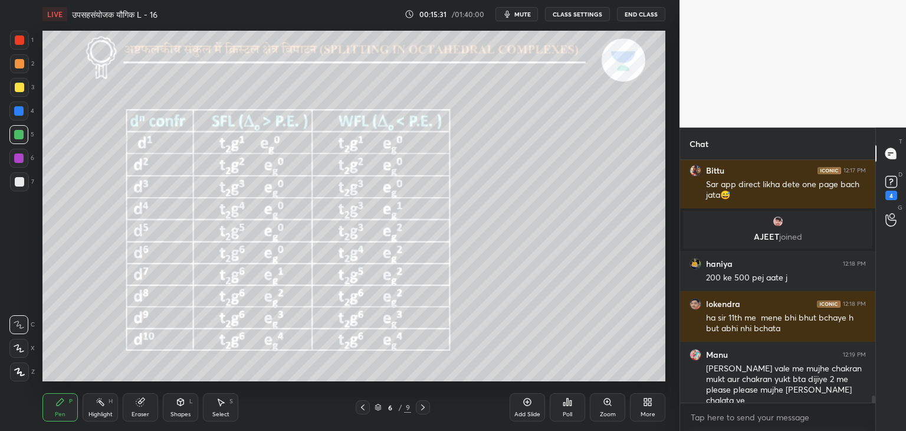
scroll to position [8385, 0]
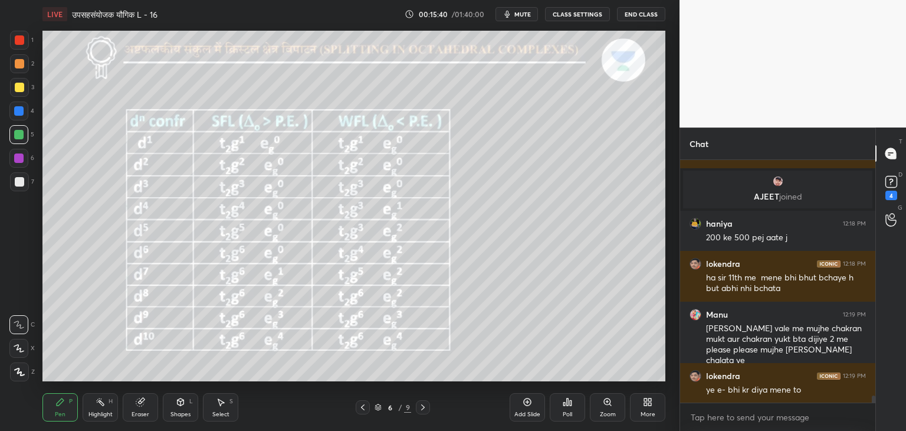
click at [58, 405] on icon at bounding box center [60, 401] width 7 height 7
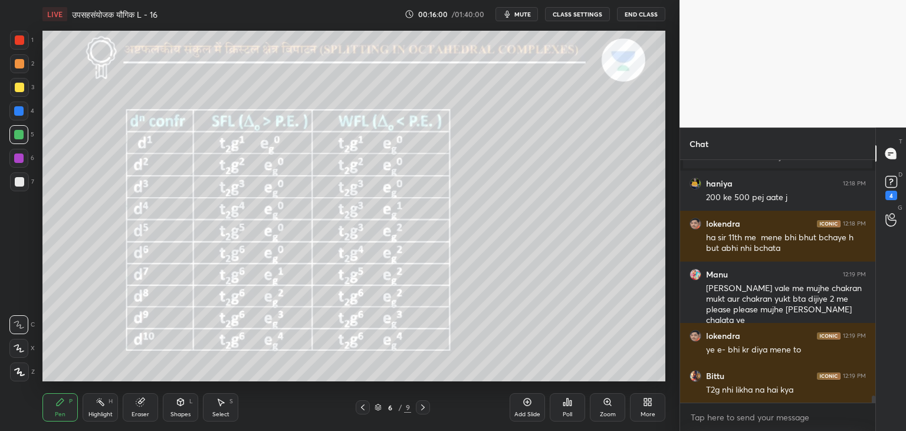
click at [183, 409] on div "Shapes L" at bounding box center [180, 407] width 35 height 28
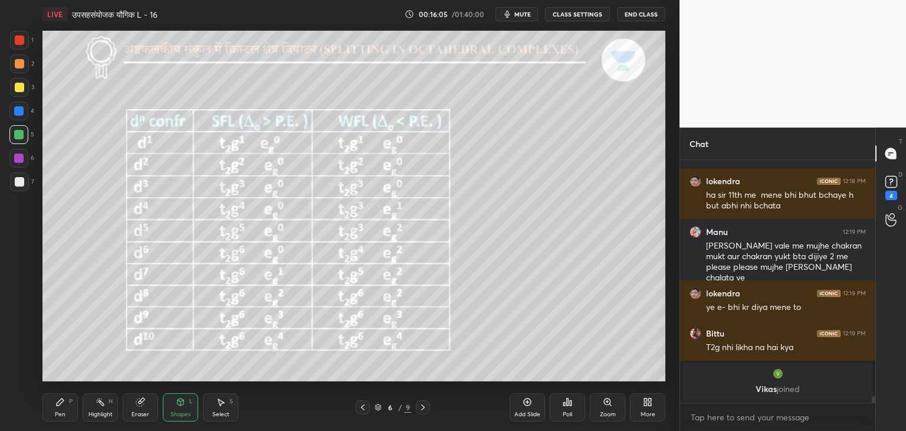
click at [188, 411] on div "Shapes" at bounding box center [180, 414] width 20 height 6
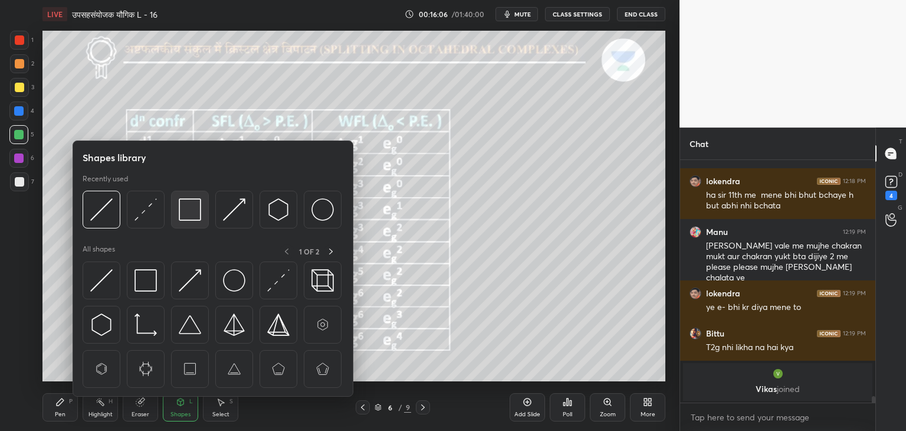
click at [188, 217] on img at bounding box center [190, 209] width 22 height 22
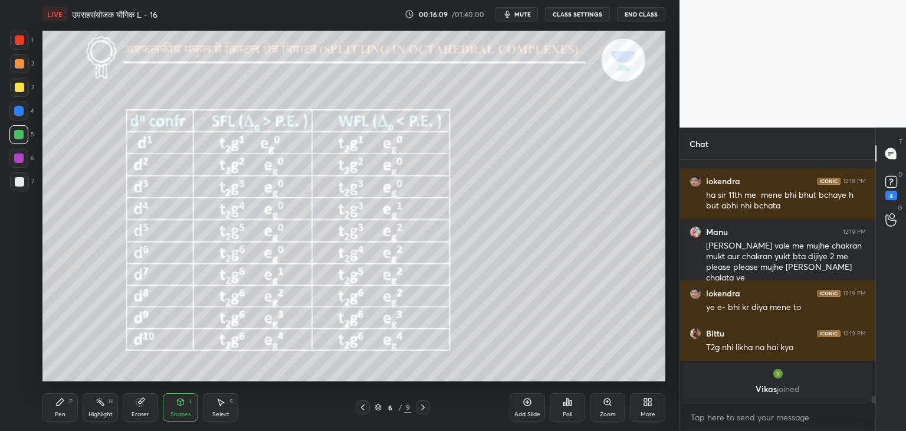
click at [220, 409] on div "Select S" at bounding box center [220, 407] width 35 height 28
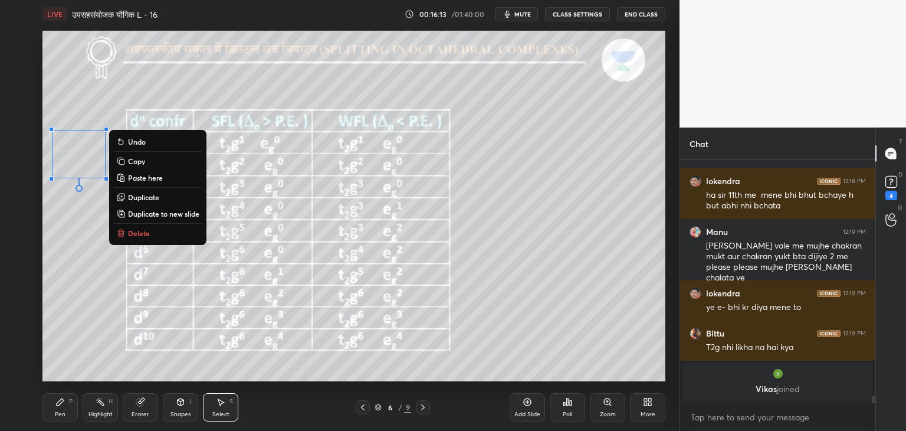
click at [137, 178] on p "Paste here" at bounding box center [145, 177] width 35 height 9
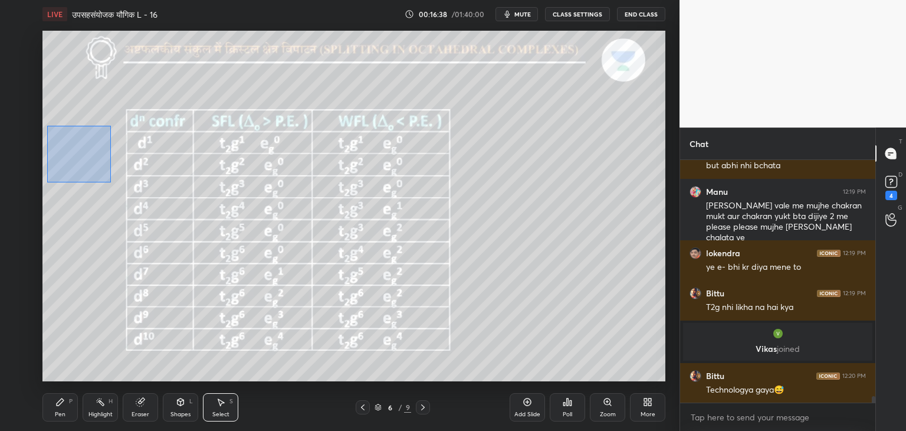
scroll to position [8484, 0]
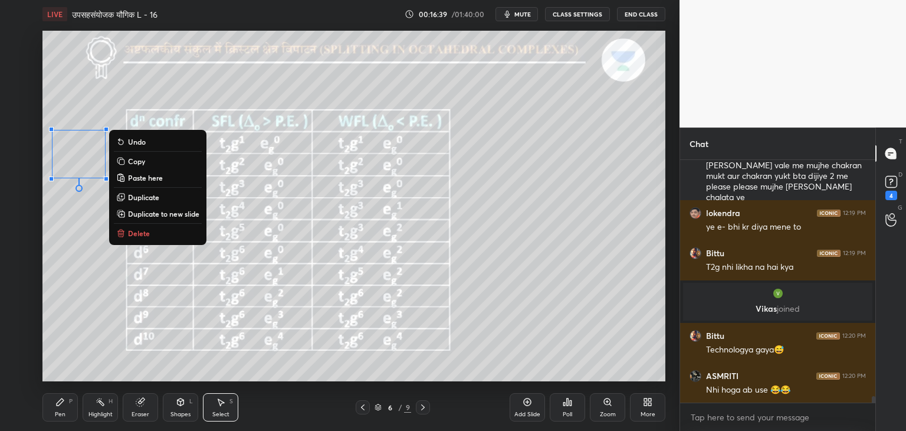
click at [132, 160] on p "Copy" at bounding box center [136, 160] width 17 height 9
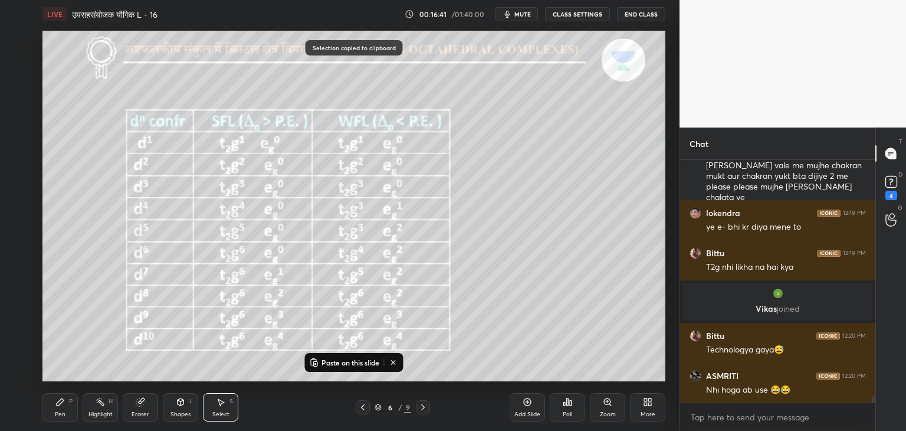
click at [70, 310] on div "0 ° Undo Copy Paste here Duplicate Duplicate to new slide Delete" at bounding box center [353, 206] width 623 height 350
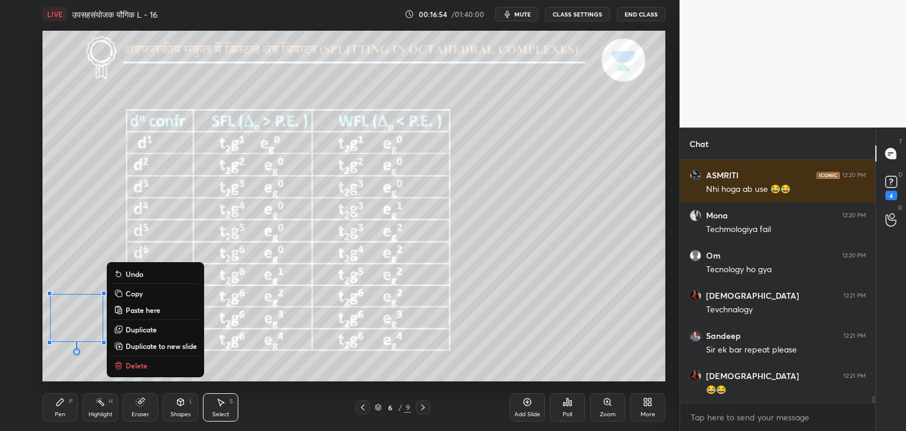
scroll to position [8724, 0]
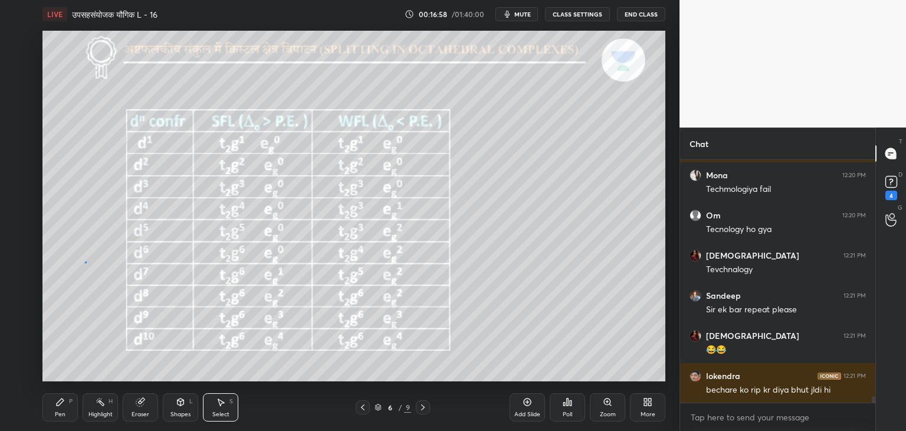
click at [84, 263] on div "0 ° Undo Copy Paste here Duplicate Duplicate to new slide Delete" at bounding box center [353, 206] width 623 height 350
click at [64, 411] on div "Pen" at bounding box center [60, 414] width 11 height 6
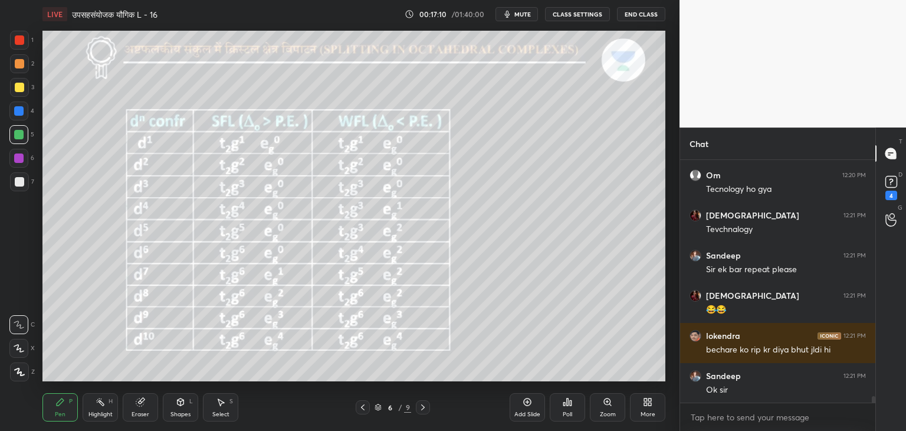
scroll to position [8815, 0]
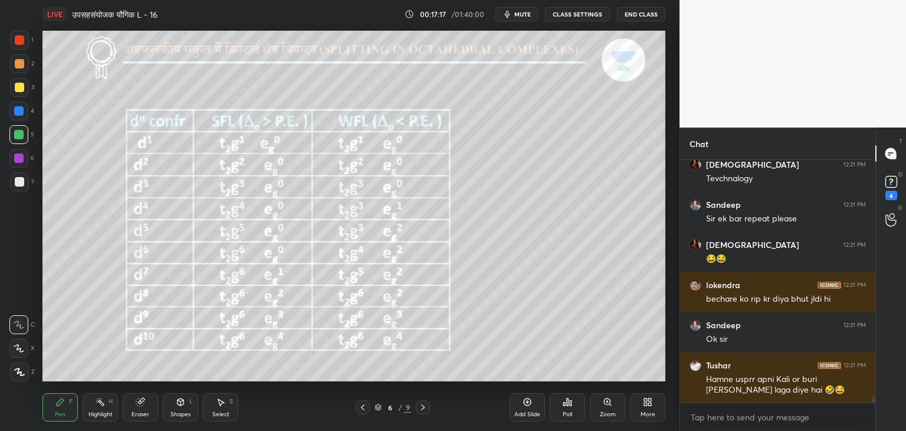
click at [179, 405] on icon at bounding box center [181, 401] width 6 height 7
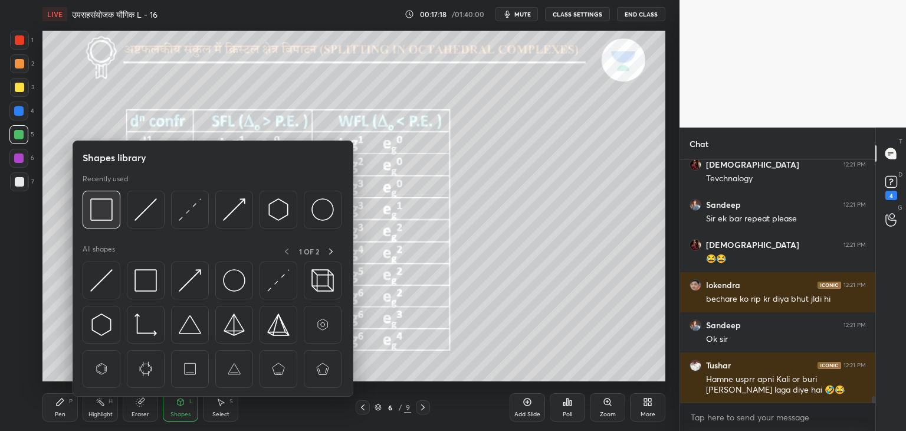
click at [101, 214] on img at bounding box center [101, 209] width 22 height 22
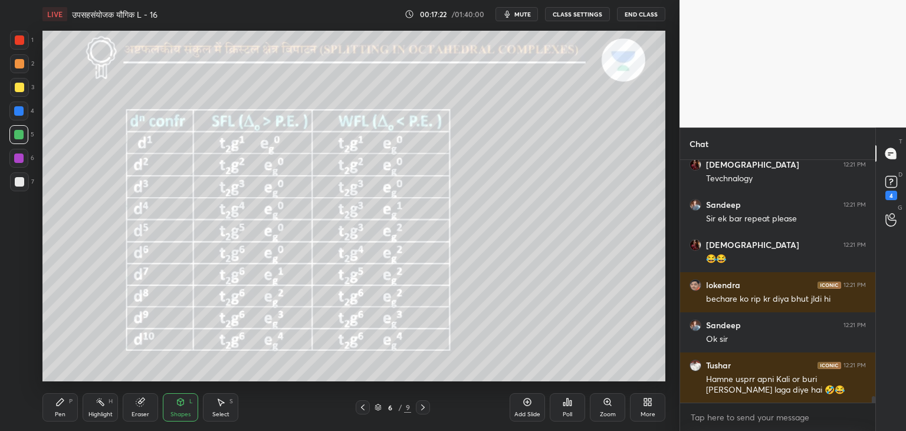
click at [56, 403] on icon at bounding box center [59, 401] width 9 height 9
click at [14, 322] on icon at bounding box center [19, 324] width 11 height 8
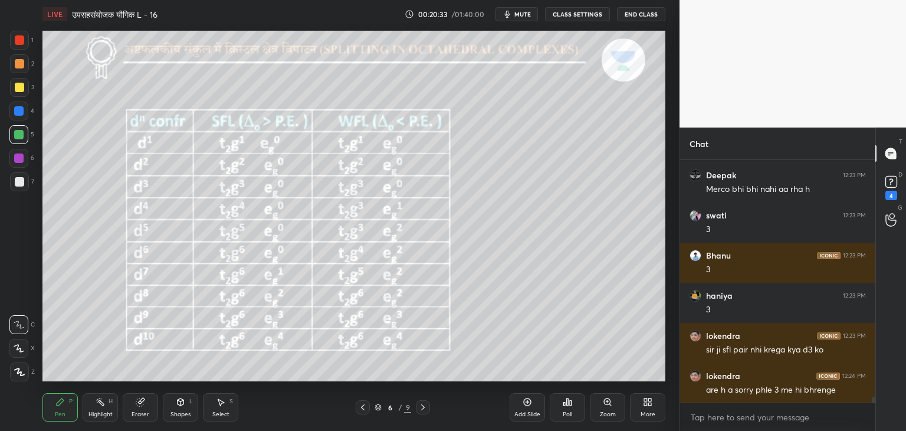
scroll to position [9389, 0]
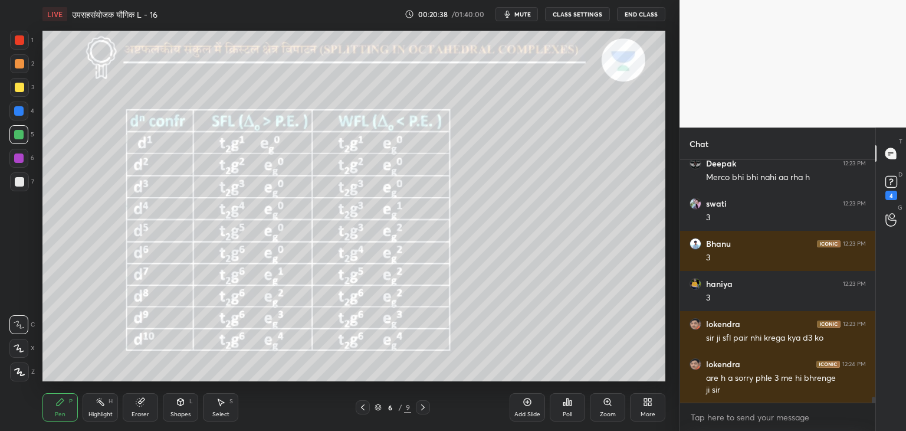
click at [222, 411] on div "Select" at bounding box center [220, 414] width 17 height 6
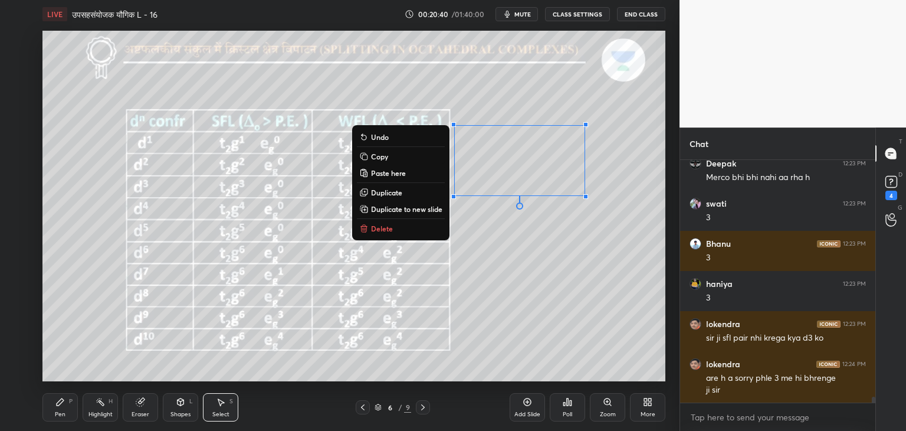
click at [402, 229] on button "Delete" at bounding box center [401, 228] width 88 height 14
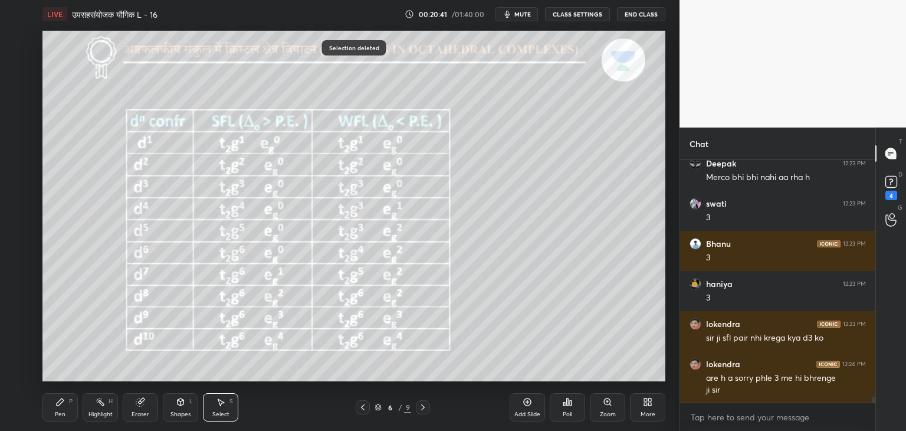
click at [64, 411] on div "Pen" at bounding box center [60, 414] width 11 height 6
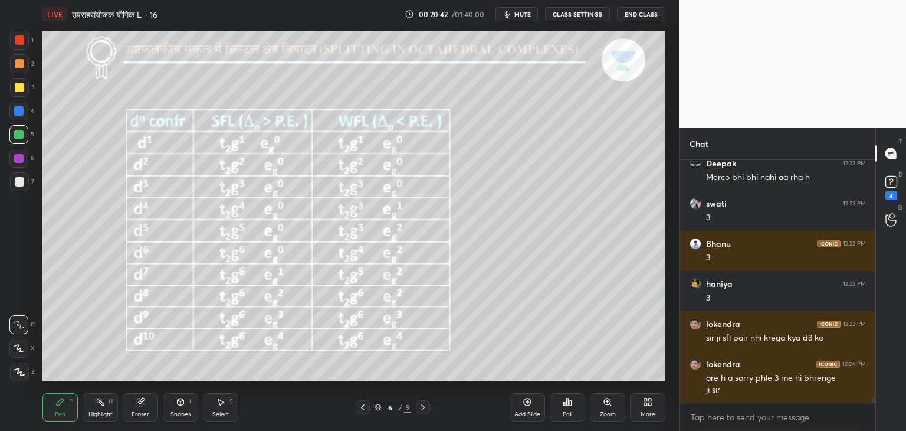
click at [174, 411] on div "Shapes" at bounding box center [180, 414] width 20 height 6
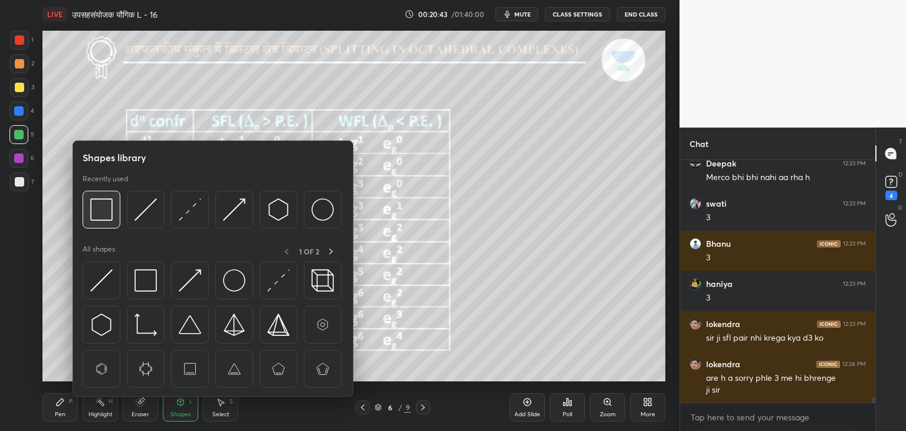
click at [99, 215] on img at bounding box center [101, 209] width 22 height 22
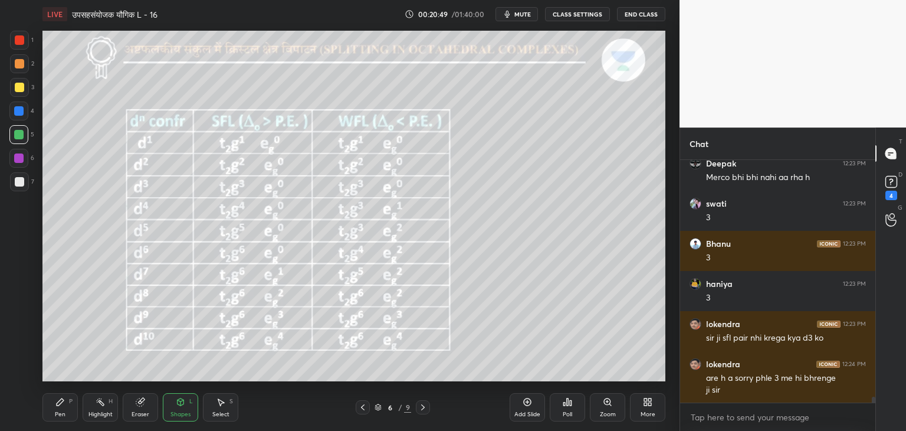
click at [68, 406] on div "Pen P" at bounding box center [59, 407] width 35 height 28
click at [19, 88] on div at bounding box center [19, 87] width 9 height 9
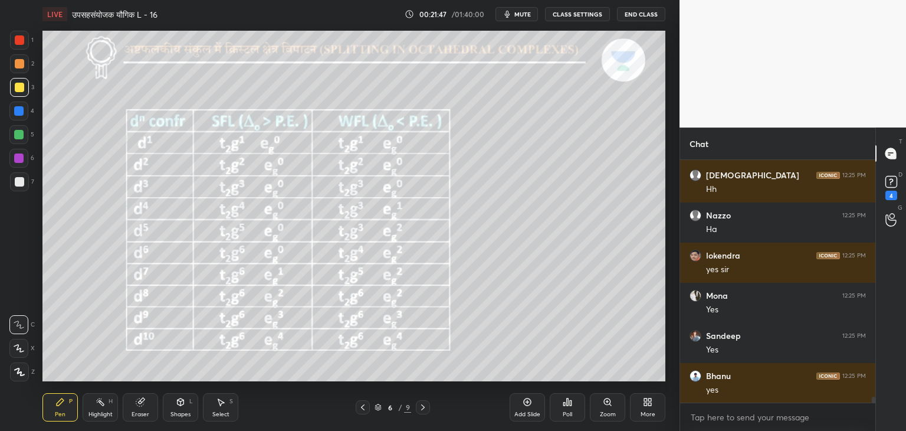
scroll to position [9790, 0]
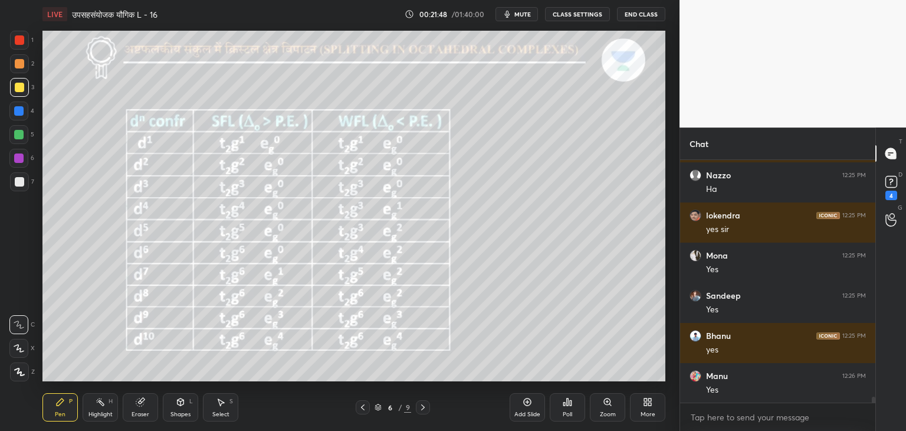
click at [181, 413] on div "Shapes" at bounding box center [180, 414] width 20 height 6
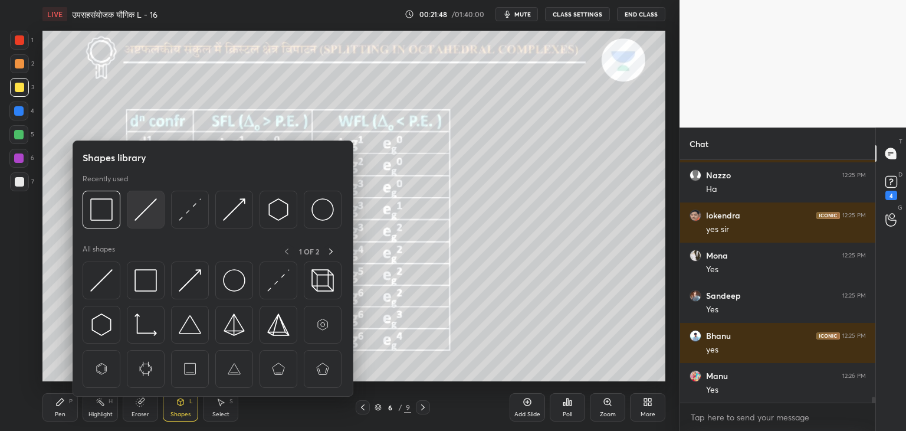
click at [148, 216] on img at bounding box center [146, 209] width 22 height 22
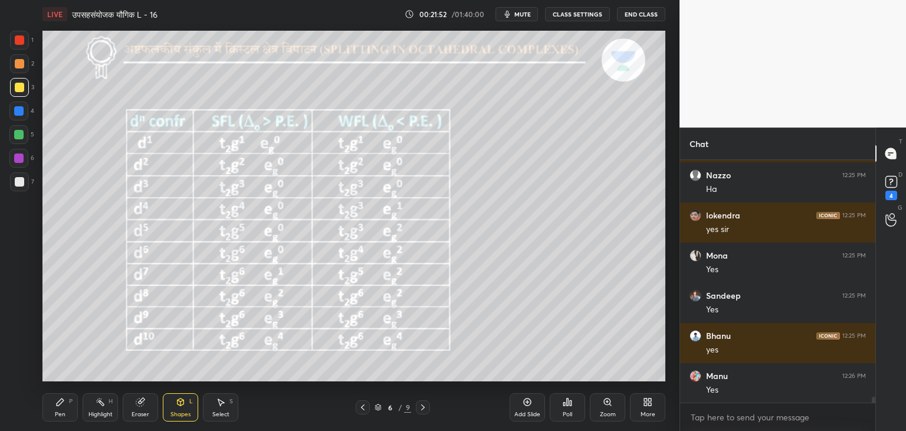
click at [77, 409] on div "Pen P" at bounding box center [59, 407] width 35 height 28
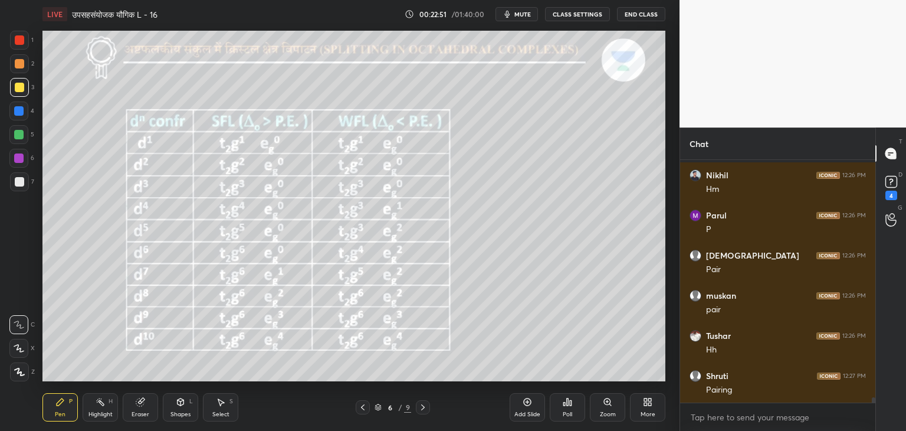
scroll to position [10632, 0]
click at [177, 409] on div "Shapes L" at bounding box center [180, 407] width 35 height 28
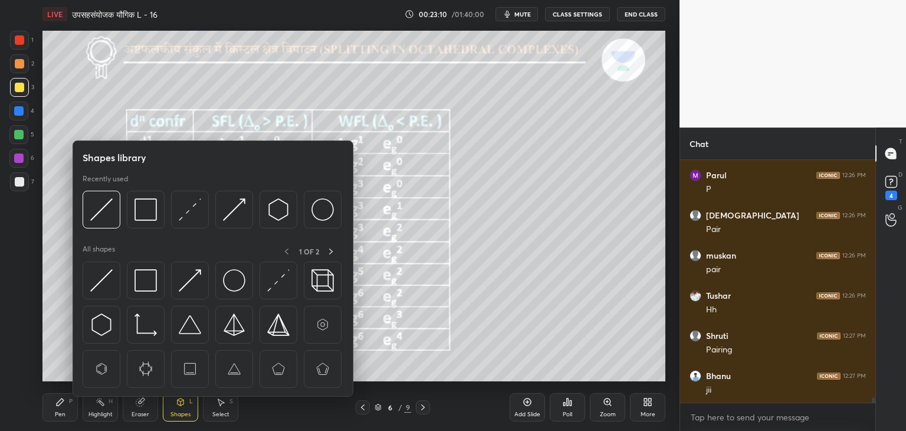
click at [132, 411] on div "Eraser" at bounding box center [141, 414] width 18 height 6
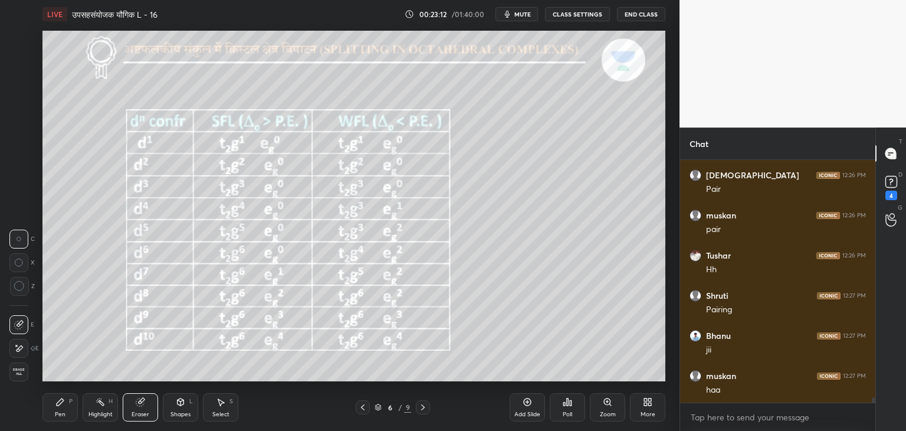
scroll to position [10713, 0]
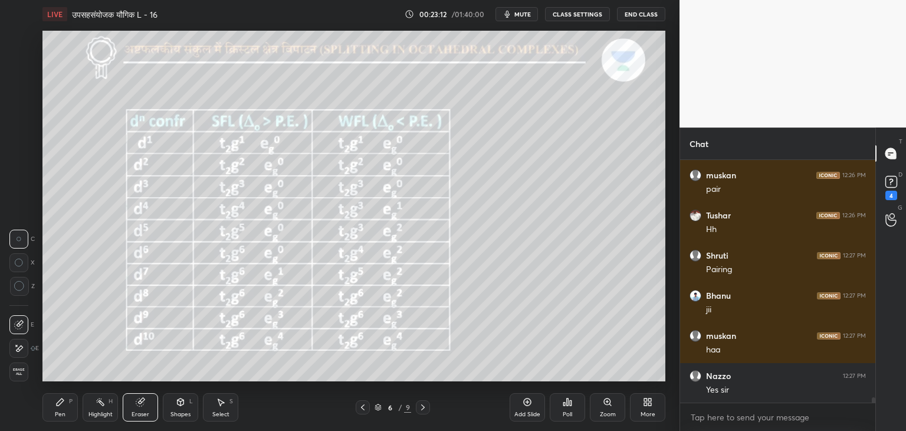
click at [57, 413] on div "Pen" at bounding box center [60, 414] width 11 height 6
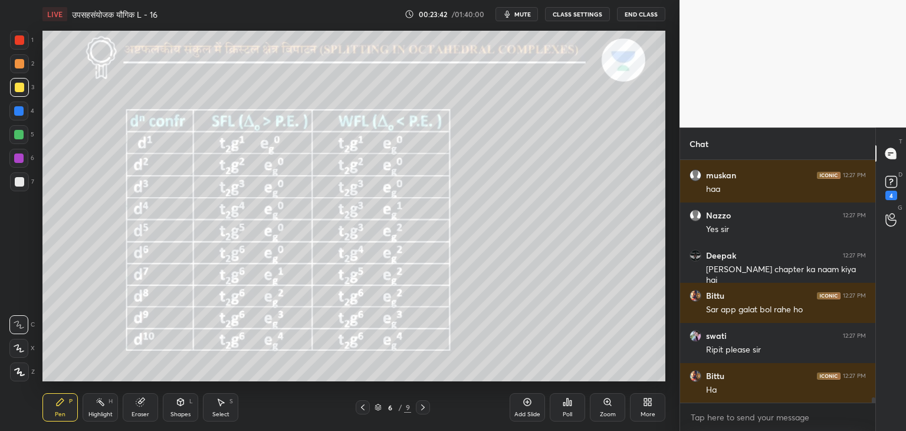
scroll to position [10885, 0]
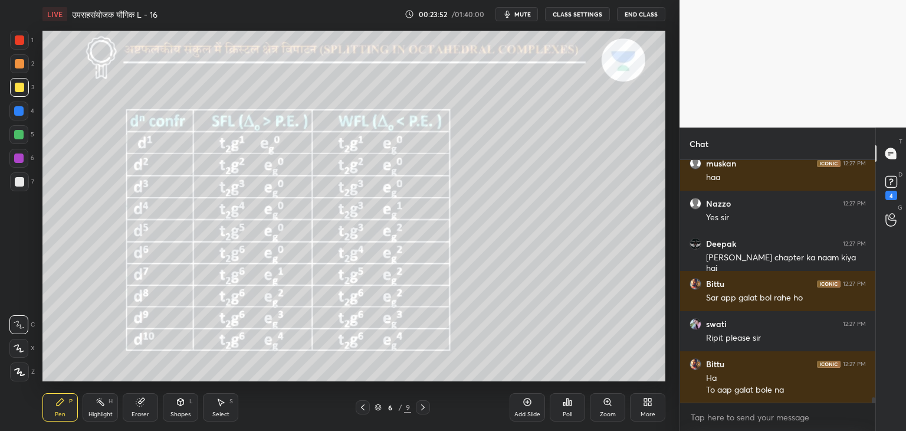
click at [19, 136] on div at bounding box center [18, 134] width 9 height 9
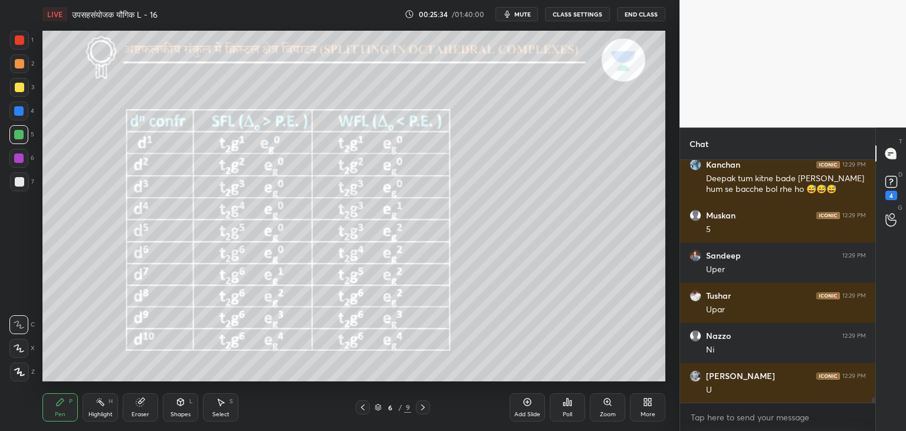
scroll to position [10998, 0]
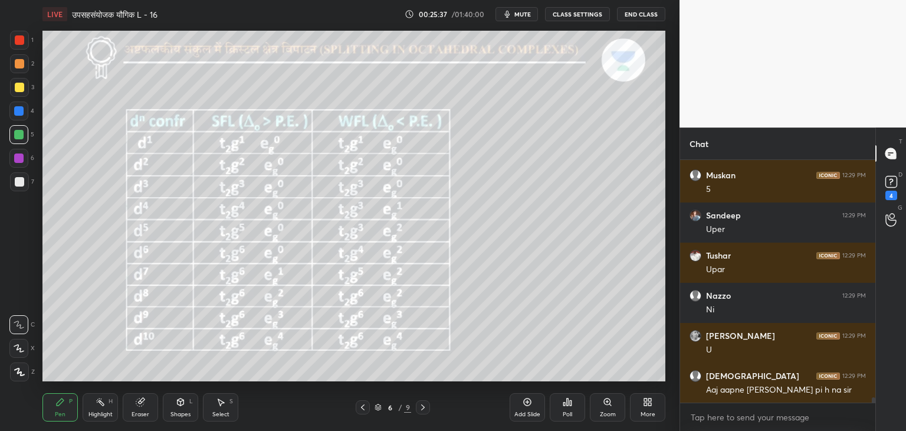
click at [217, 406] on icon at bounding box center [220, 401] width 9 height 9
click at [61, 405] on icon at bounding box center [59, 401] width 9 height 9
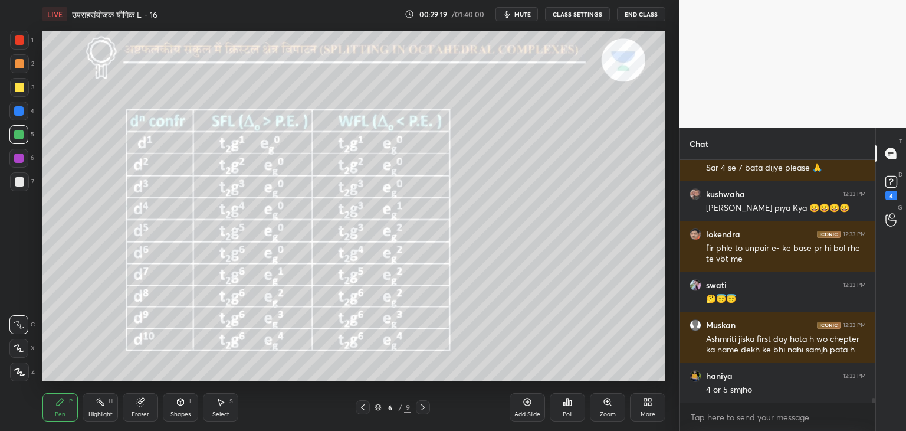
scroll to position [12430, 0]
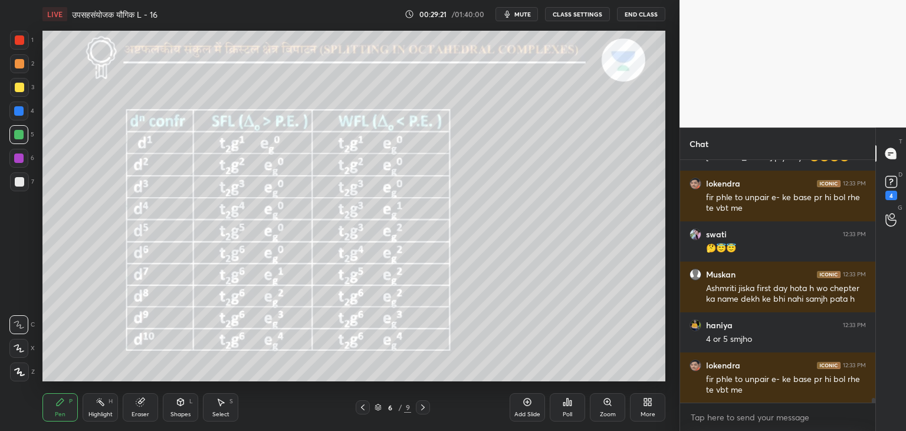
click at [227, 407] on div "Select S" at bounding box center [220, 407] width 35 height 28
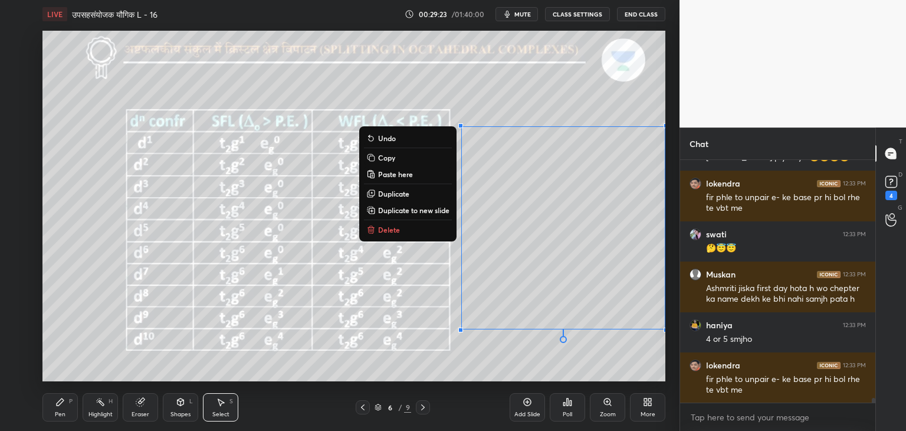
scroll to position [12471, 0]
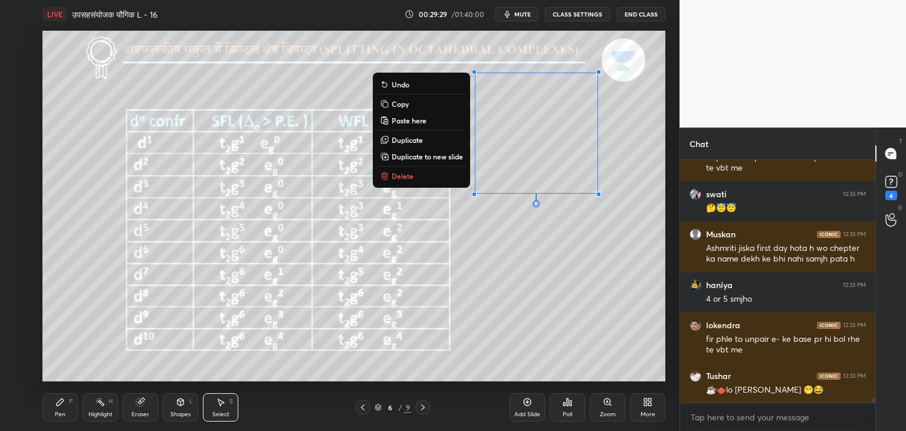
click at [66, 407] on div "Pen P" at bounding box center [59, 407] width 35 height 28
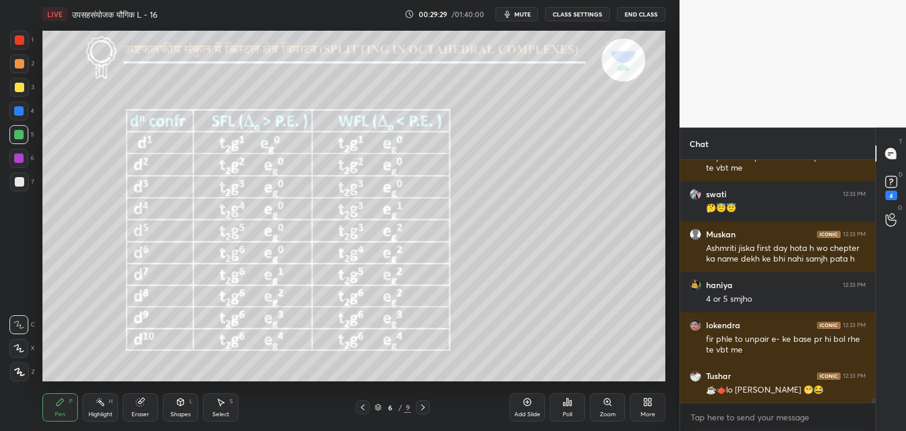
scroll to position [12511, 0]
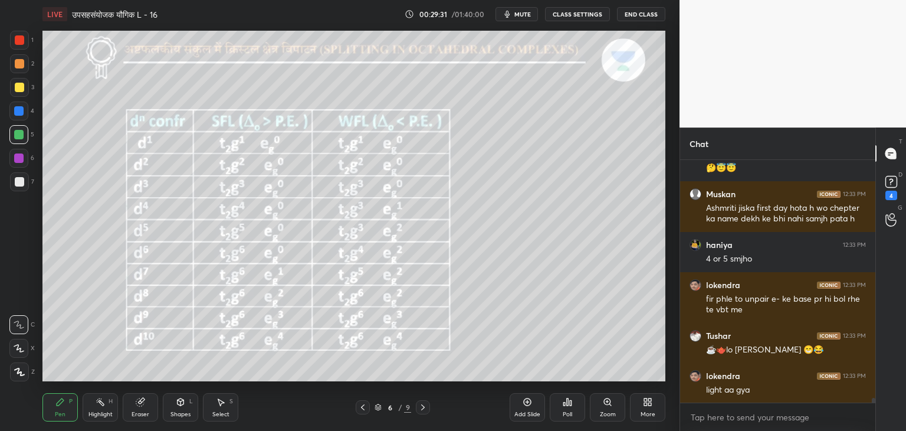
click at [181, 399] on icon at bounding box center [181, 401] width 6 height 7
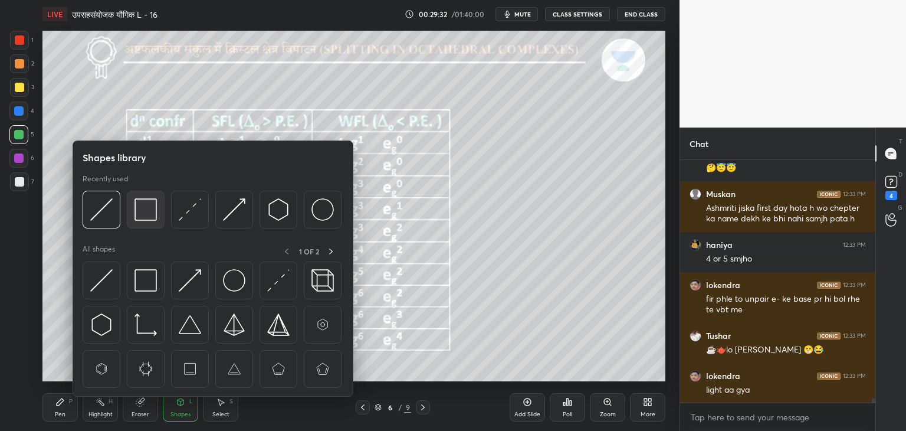
click at [140, 212] on img at bounding box center [146, 209] width 22 height 22
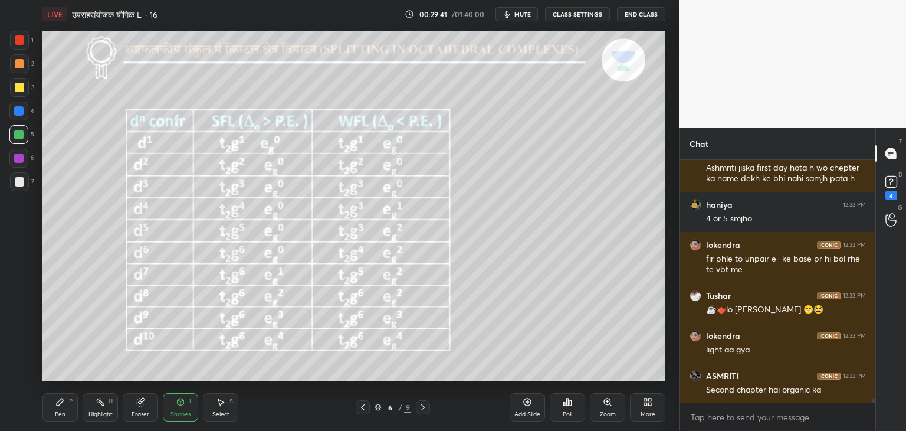
scroll to position [12591, 0]
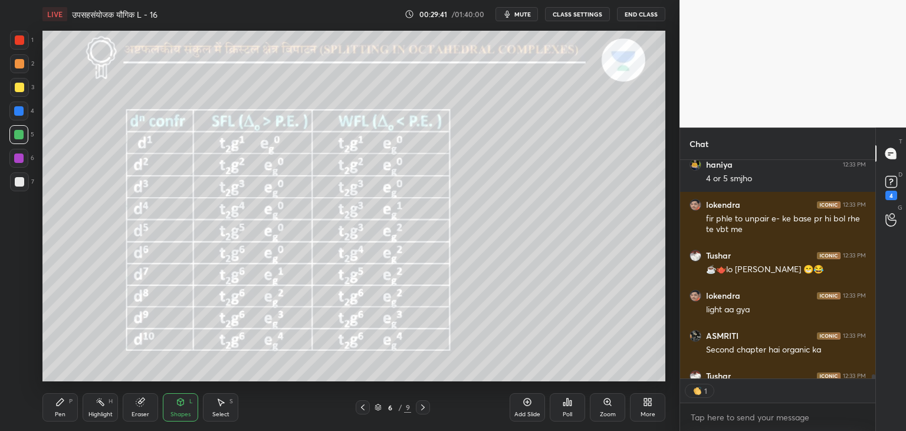
click at [61, 409] on div "Pen P" at bounding box center [59, 407] width 35 height 28
click at [16, 90] on div at bounding box center [19, 87] width 9 height 9
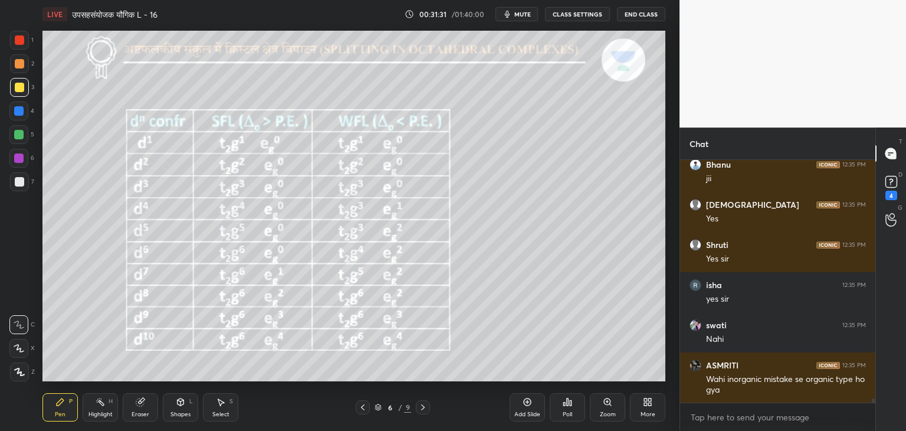
scroll to position [13458, 0]
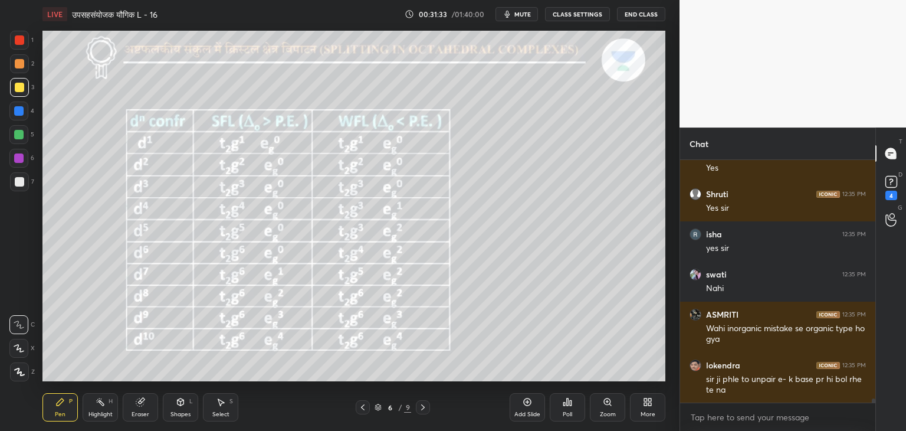
click at [422, 409] on icon at bounding box center [422, 406] width 9 height 9
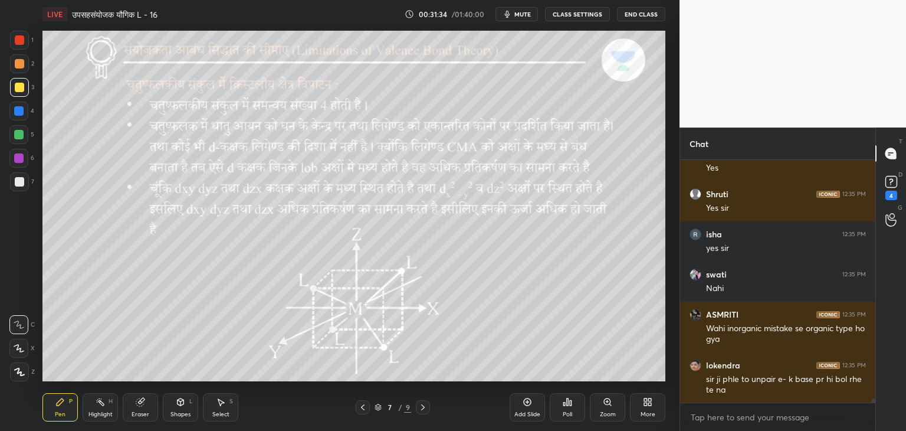
scroll to position [13470, 0]
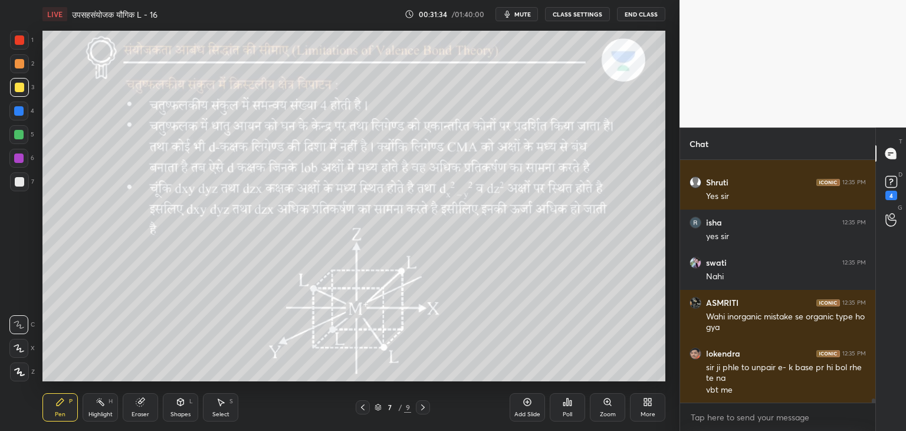
click at [366, 409] on icon at bounding box center [362, 406] width 9 height 9
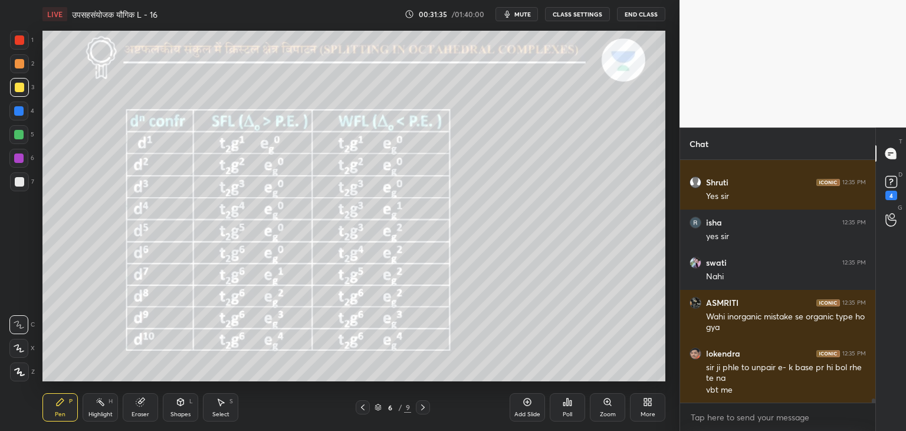
click at [519, 406] on div "Add Slide" at bounding box center [527, 407] width 35 height 28
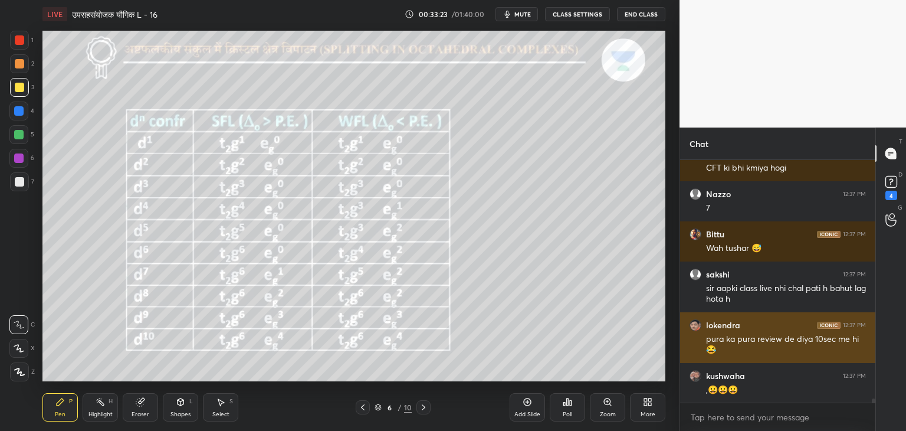
scroll to position [14337, 0]
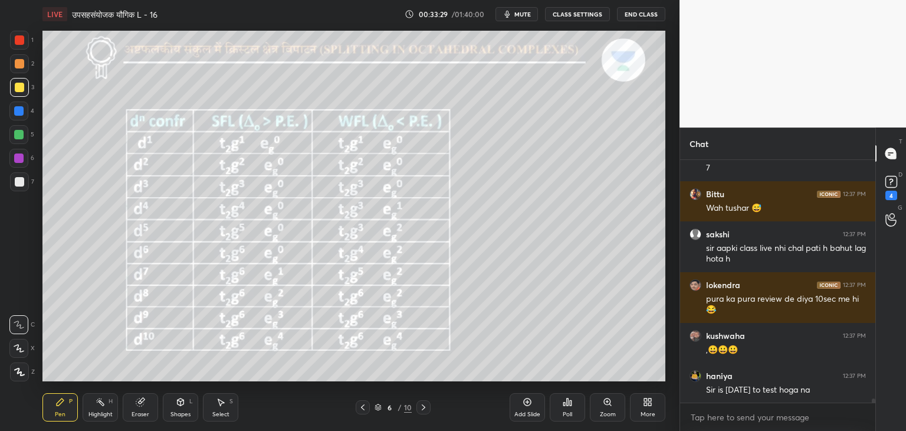
click at [427, 408] on icon at bounding box center [423, 406] width 9 height 9
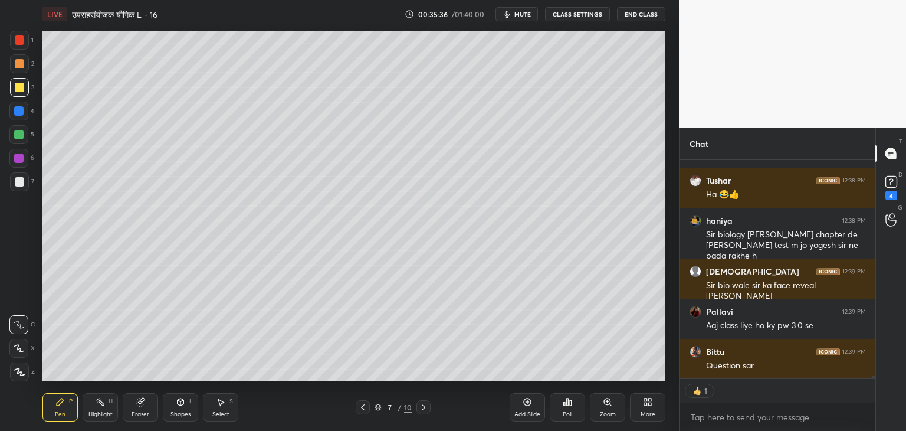
scroll to position [14977, 0]
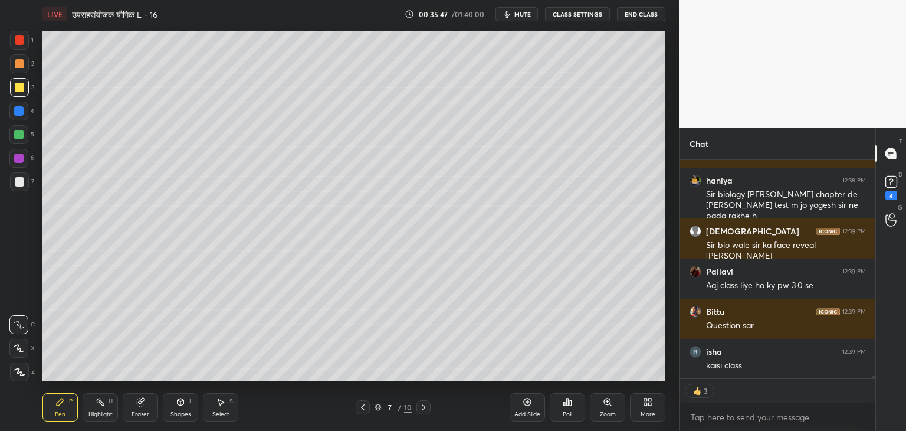
click at [17, 136] on div at bounding box center [18, 134] width 9 height 9
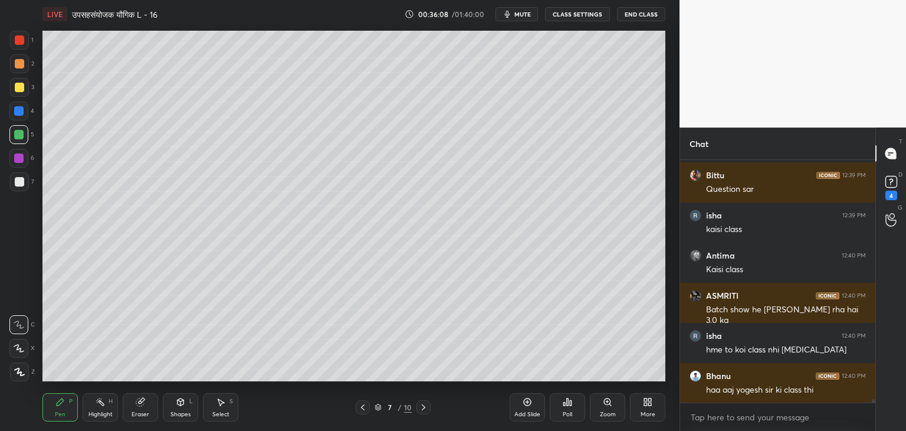
scroll to position [15154, 0]
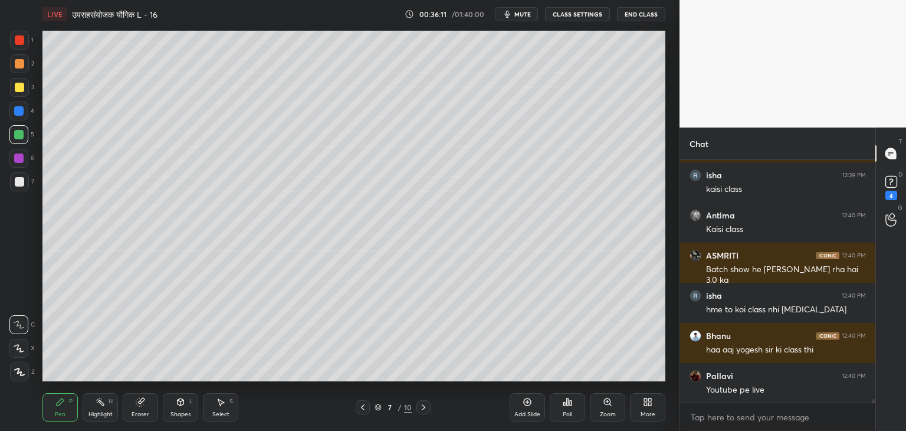
click at [182, 407] on div "Shapes L" at bounding box center [180, 407] width 35 height 28
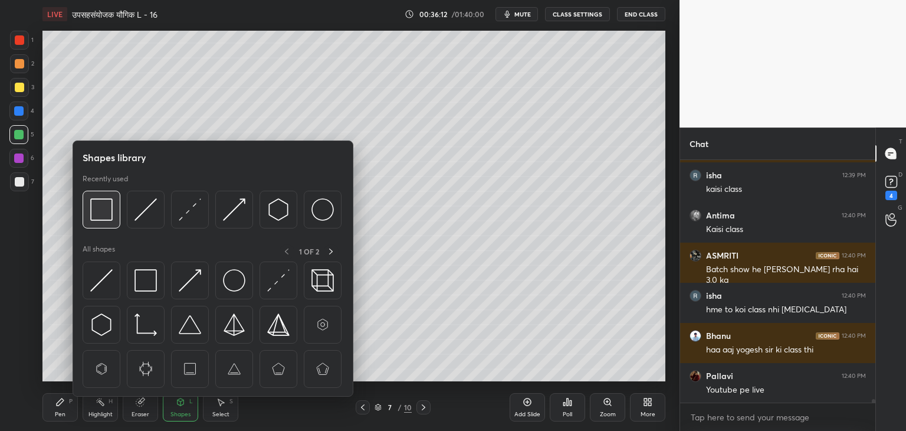
click at [97, 208] on img at bounding box center [101, 209] width 22 height 22
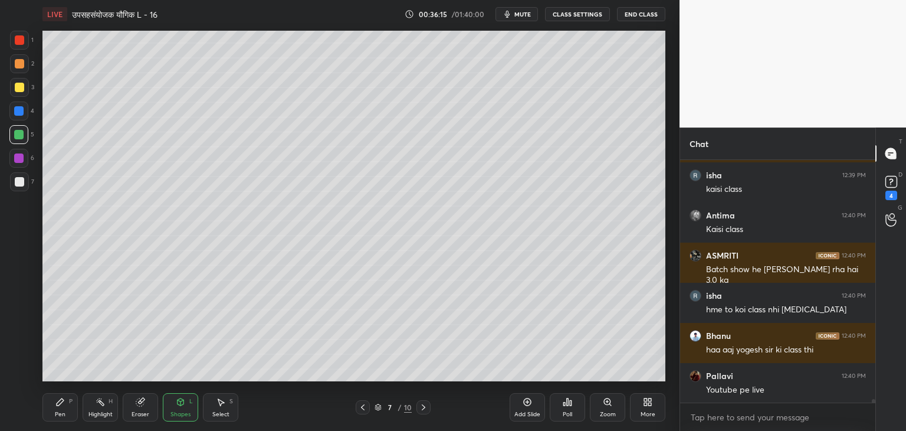
click at [65, 404] on div "Pen P" at bounding box center [59, 407] width 35 height 28
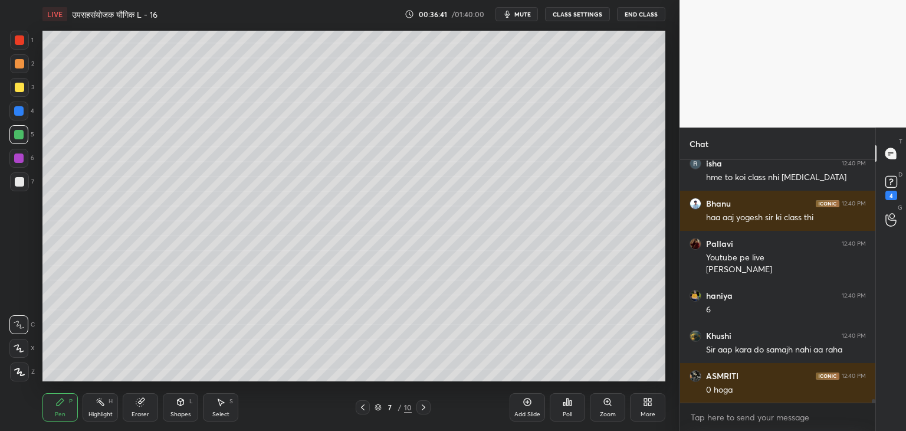
scroll to position [15326, 0]
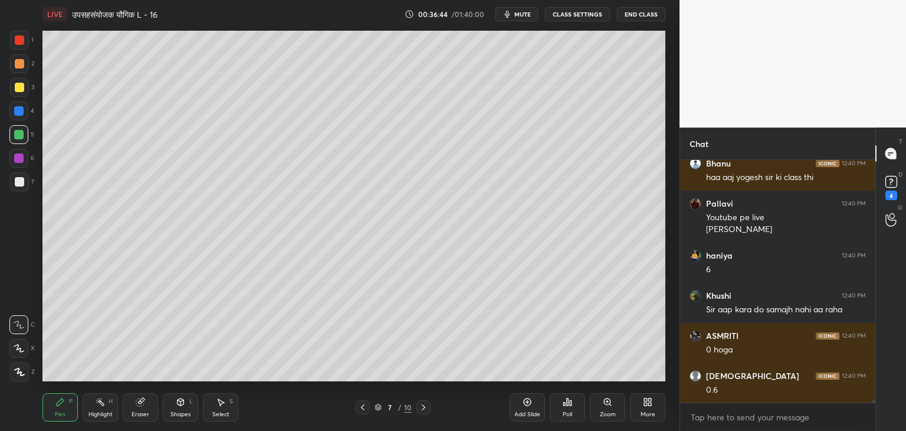
click at [182, 410] on div "Shapes L" at bounding box center [180, 407] width 35 height 28
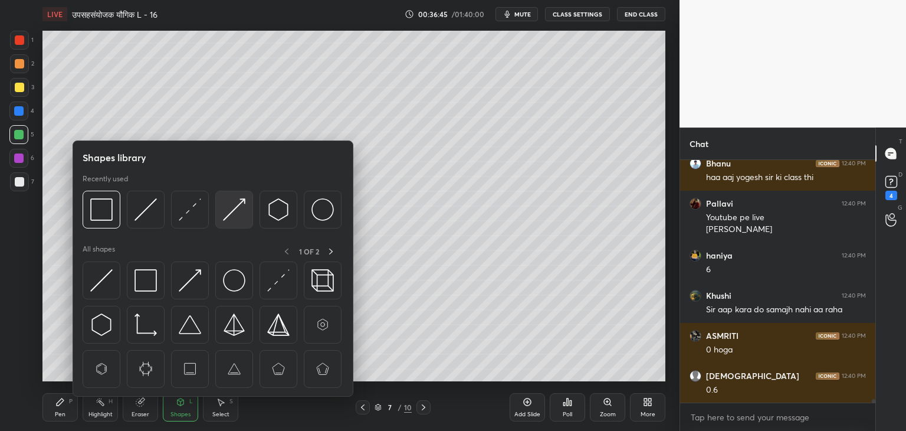
click at [227, 218] on img at bounding box center [234, 209] width 22 height 22
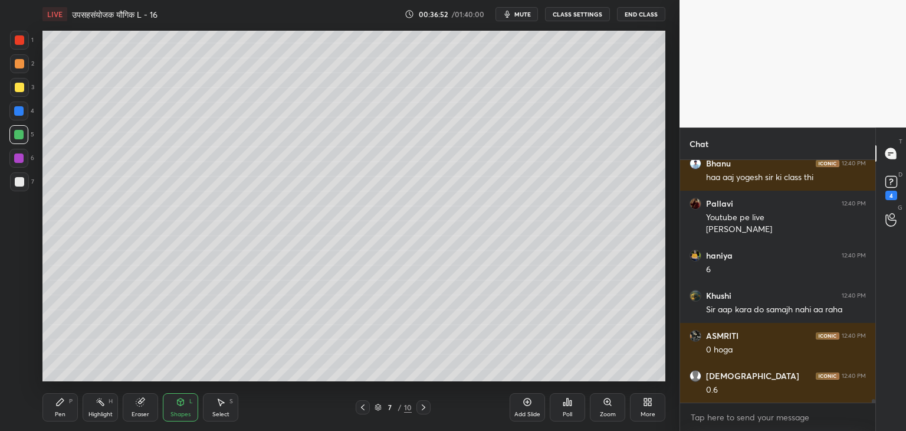
click at [64, 410] on div "Pen P" at bounding box center [59, 407] width 35 height 28
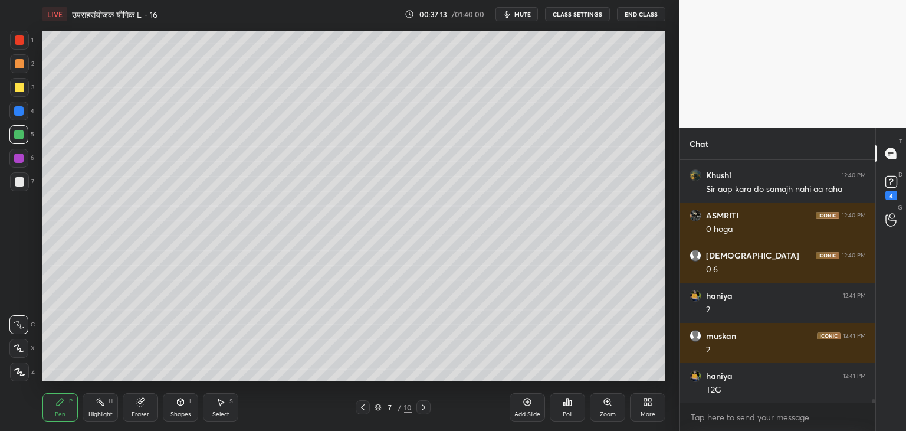
scroll to position [15486, 0]
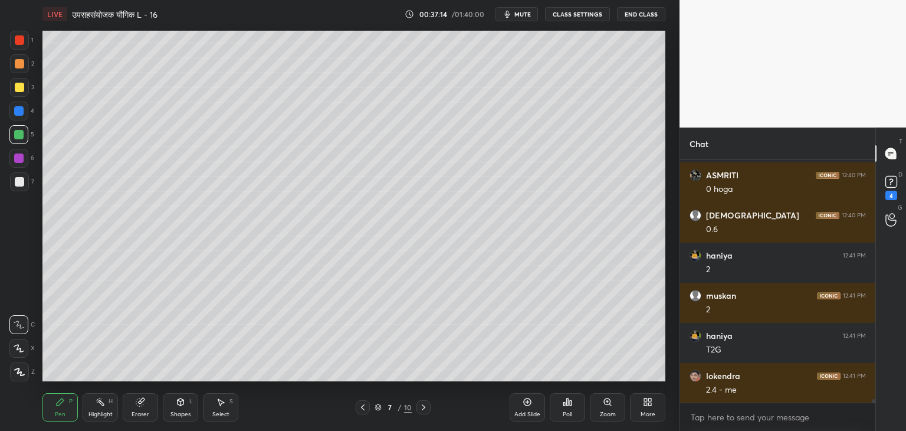
click at [18, 87] on div at bounding box center [19, 87] width 9 height 9
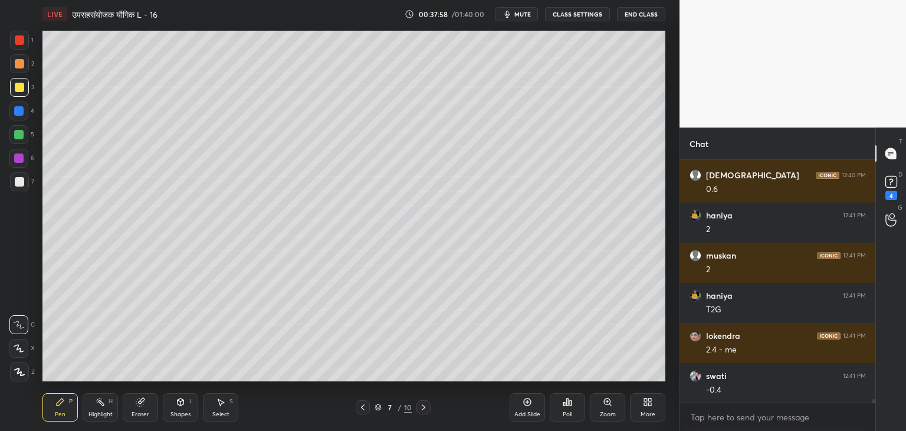
scroll to position [15567, 0]
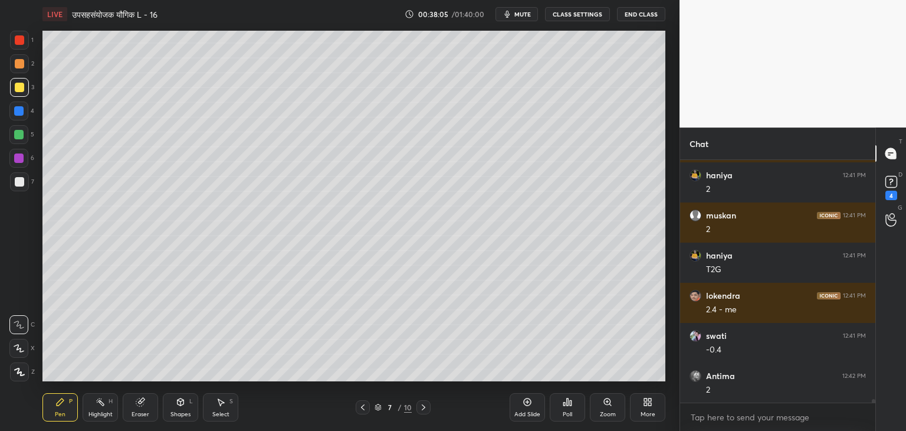
click at [141, 408] on div "Eraser" at bounding box center [140, 407] width 35 height 28
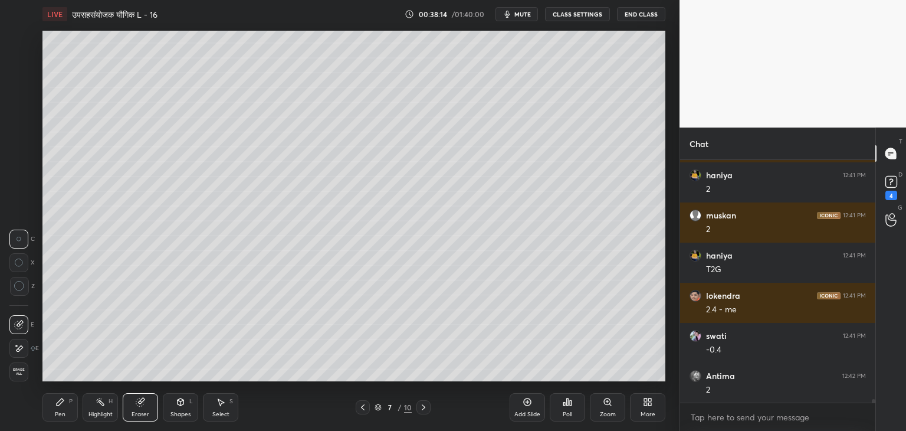
click at [54, 412] on div "Pen P" at bounding box center [59, 407] width 35 height 28
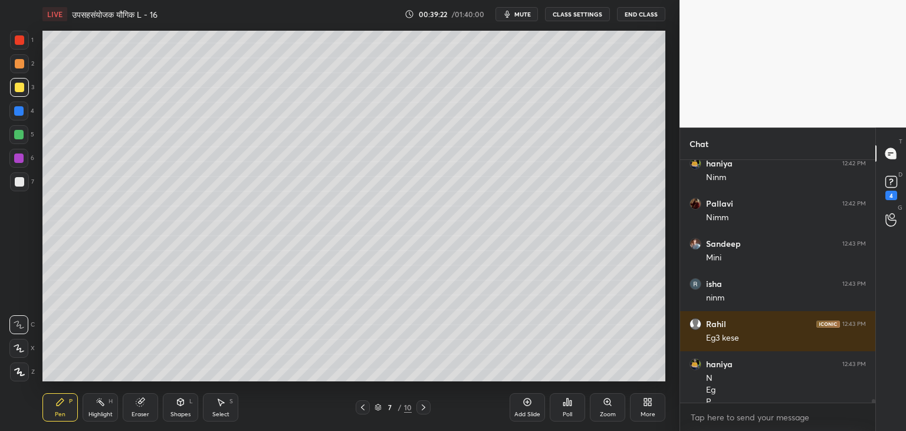
scroll to position [16152, 0]
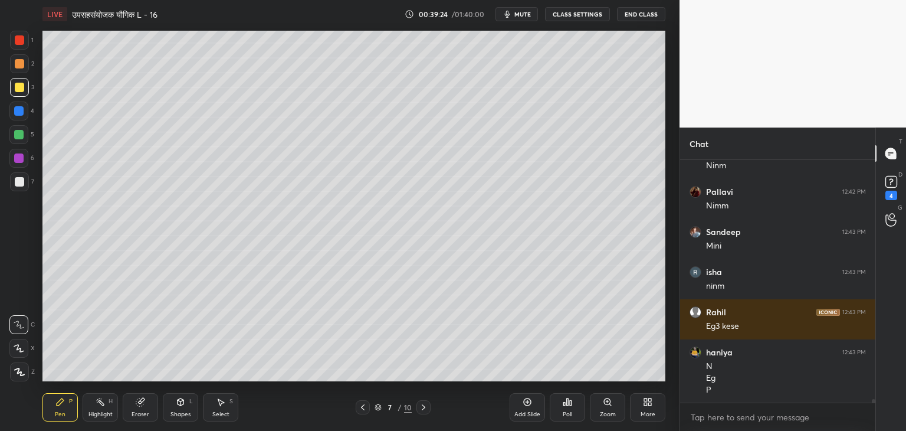
click at [181, 411] on div "Shapes" at bounding box center [180, 414] width 20 height 6
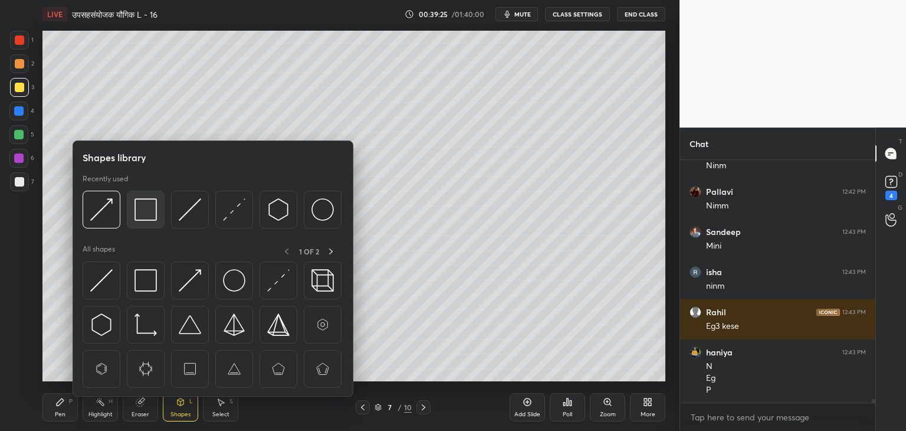
click at [137, 209] on img at bounding box center [146, 209] width 22 height 22
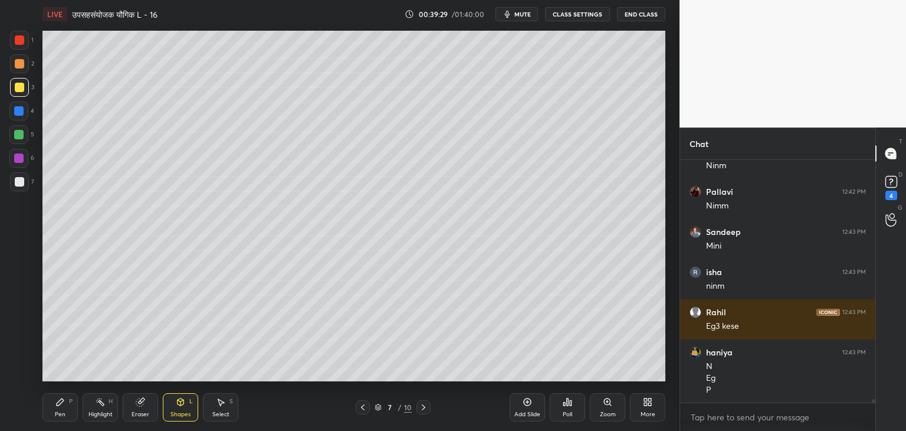
click at [60, 413] on div "Pen" at bounding box center [60, 414] width 11 height 6
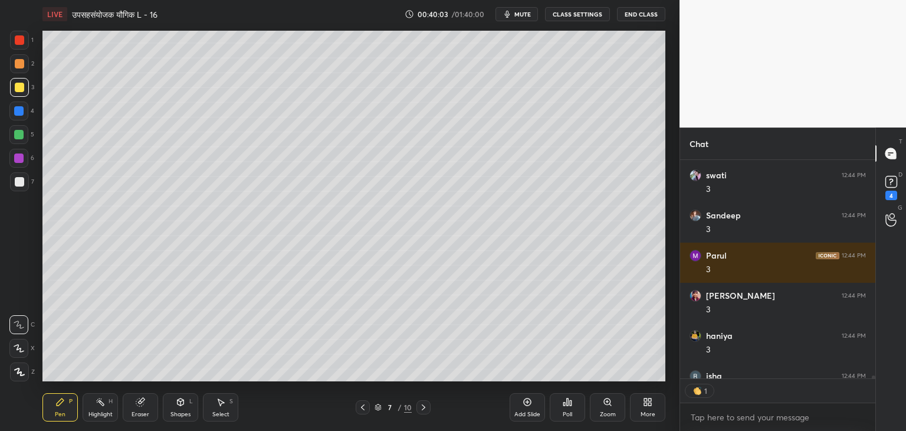
scroll to position [215, 192]
click at [179, 402] on icon at bounding box center [181, 401] width 6 height 7
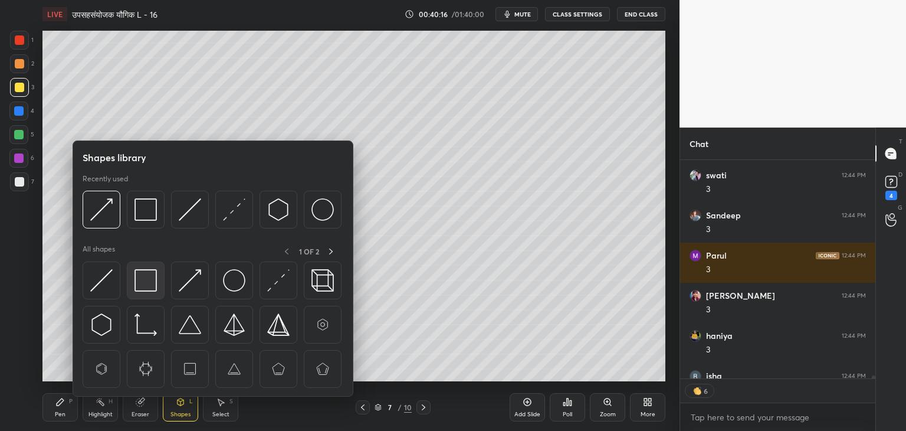
click at [137, 286] on img at bounding box center [146, 280] width 22 height 22
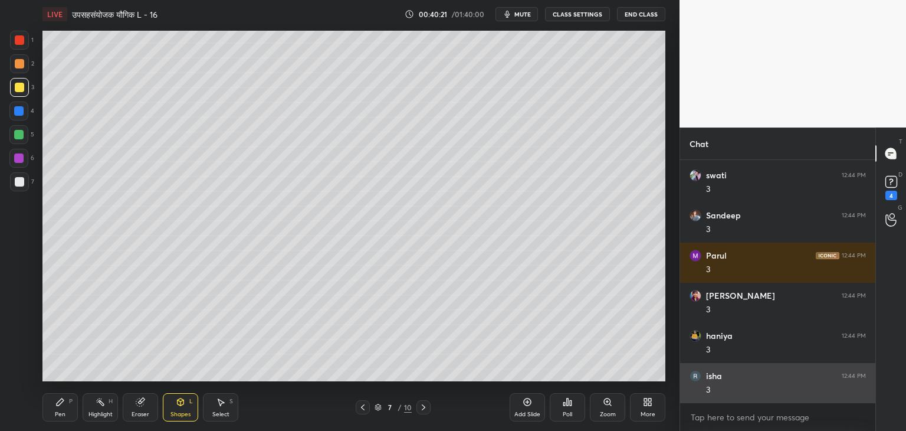
scroll to position [239, 192]
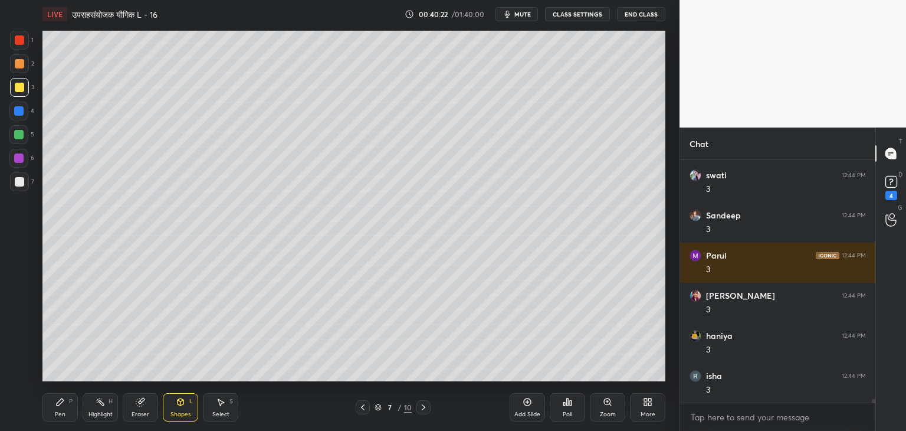
click at [21, 132] on div at bounding box center [18, 134] width 9 height 9
click at [59, 412] on div "Pen" at bounding box center [60, 414] width 11 height 6
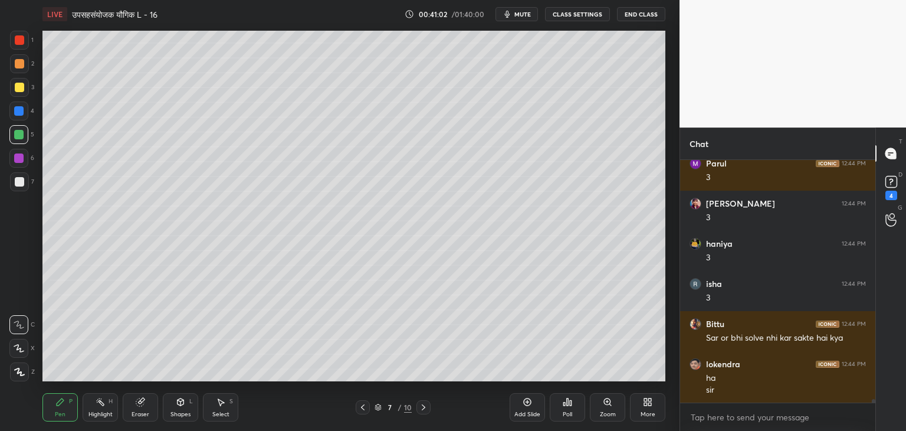
scroll to position [16525, 0]
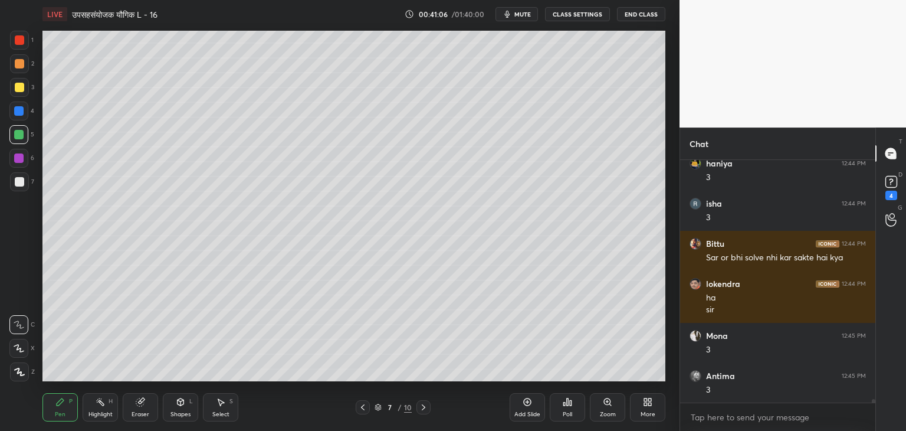
click at [21, 90] on div at bounding box center [19, 87] width 9 height 9
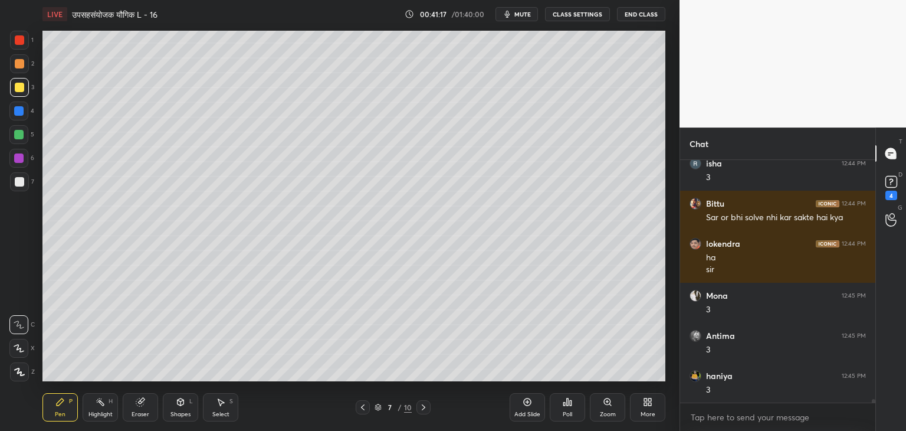
scroll to position [16645, 0]
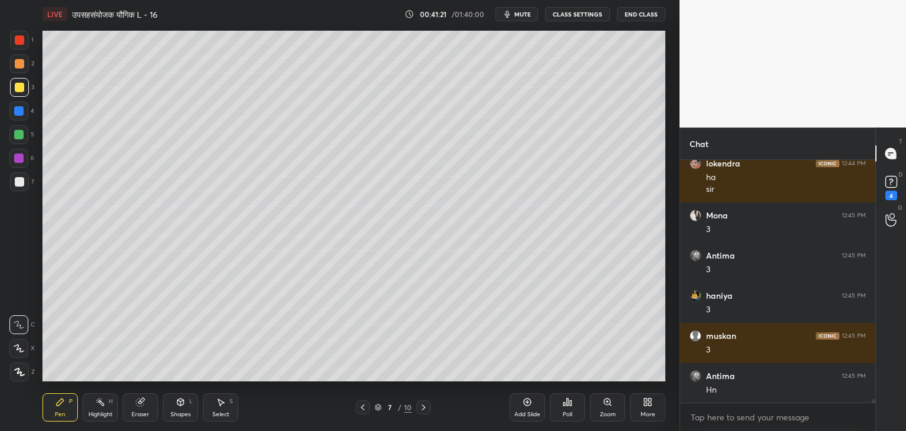
click at [21, 153] on div at bounding box center [18, 158] width 19 height 19
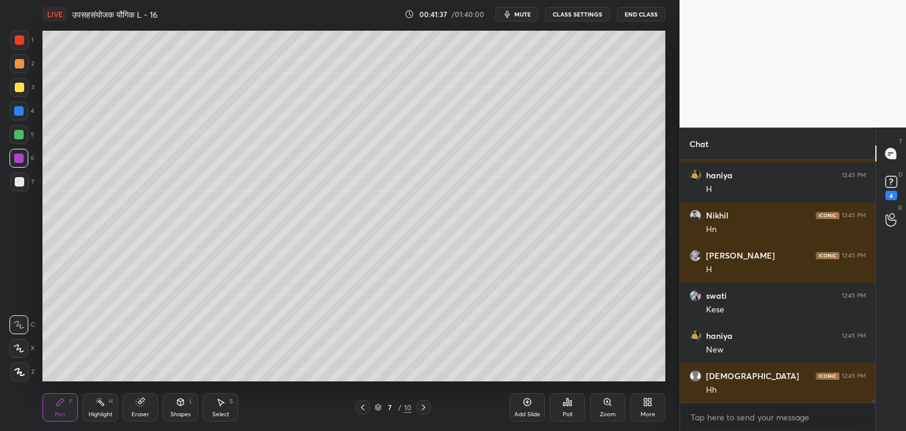
scroll to position [17006, 0]
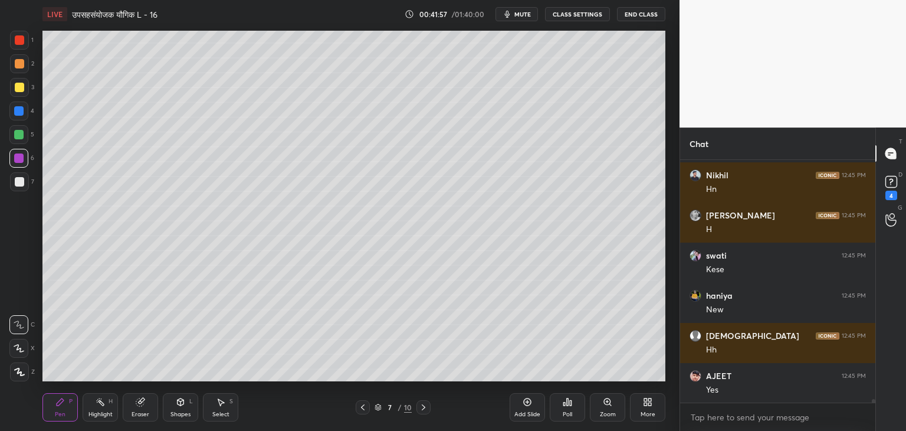
click at [189, 404] on div "Shapes L" at bounding box center [180, 407] width 35 height 28
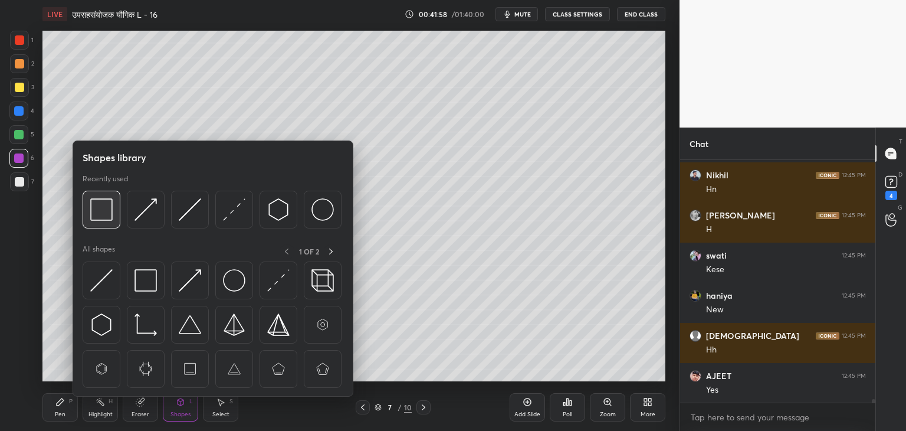
click at [110, 208] on img at bounding box center [101, 209] width 22 height 22
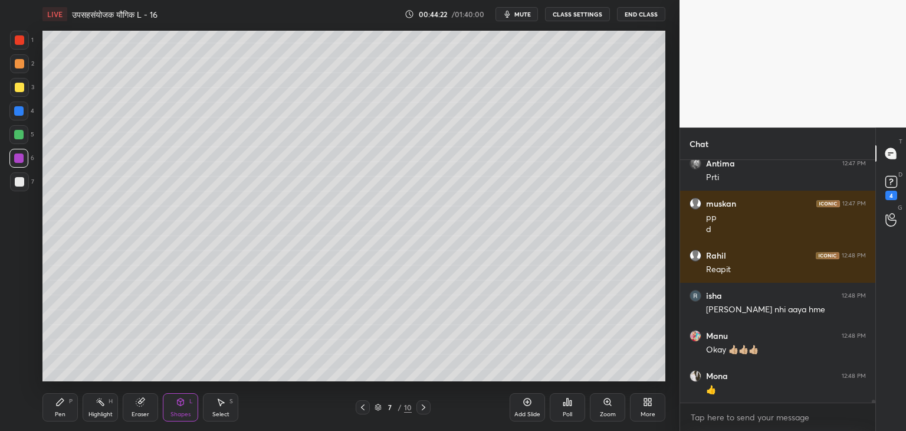
scroll to position [18394, 0]
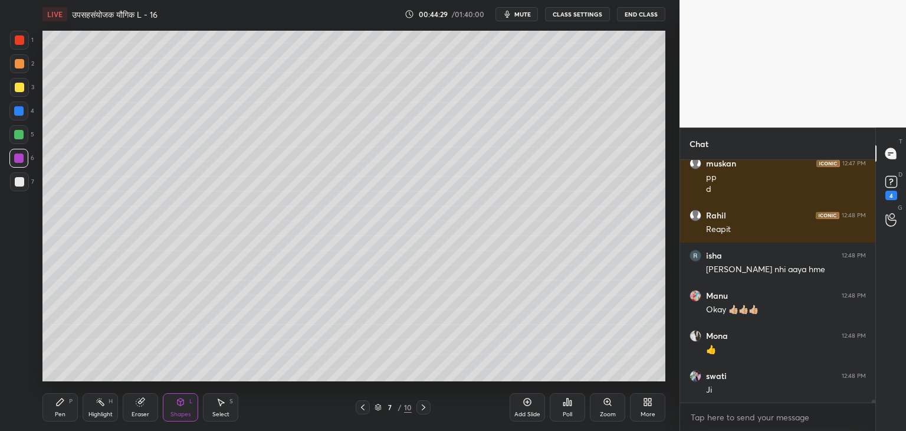
click at [522, 414] on div "Add Slide" at bounding box center [527, 414] width 26 height 6
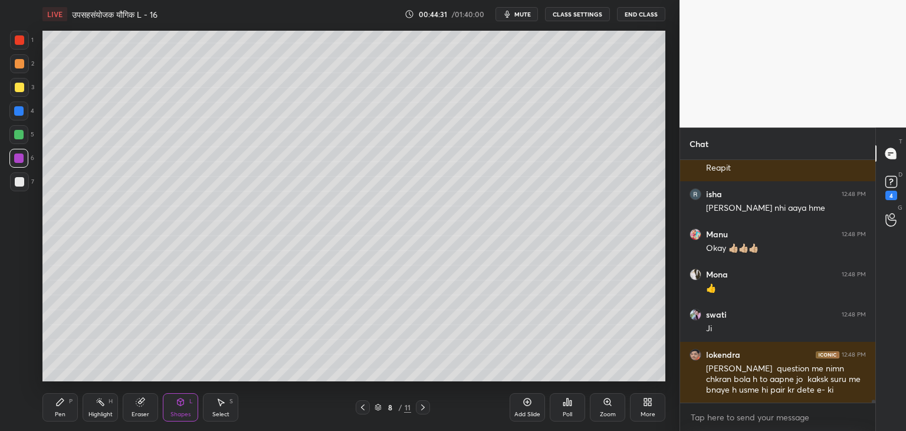
click at [18, 90] on div at bounding box center [19, 87] width 9 height 9
click at [57, 400] on icon at bounding box center [59, 401] width 9 height 9
click at [363, 406] on icon at bounding box center [362, 406] width 9 height 9
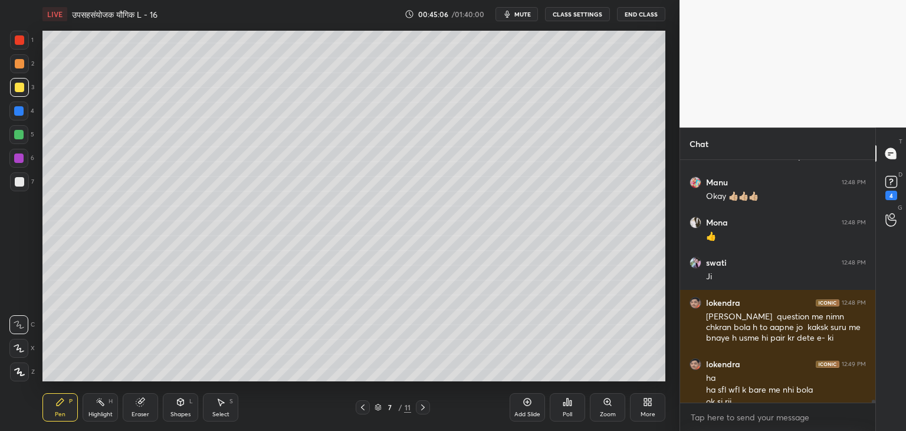
scroll to position [18519, 0]
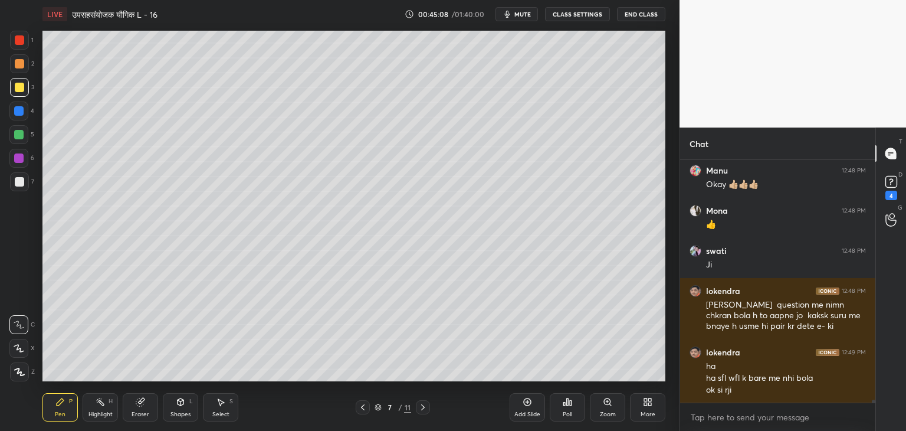
click at [427, 406] on icon at bounding box center [422, 406] width 9 height 9
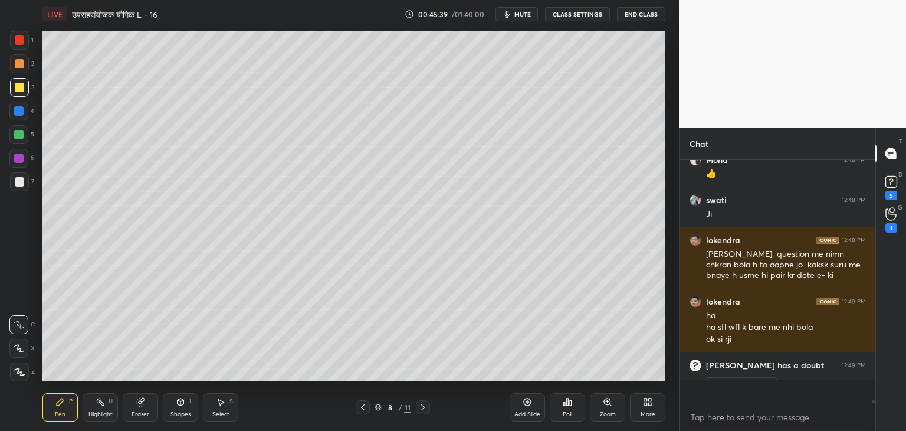
scroll to position [18570, 0]
click at [897, 195] on div "5" at bounding box center [892, 186] width 18 height 27
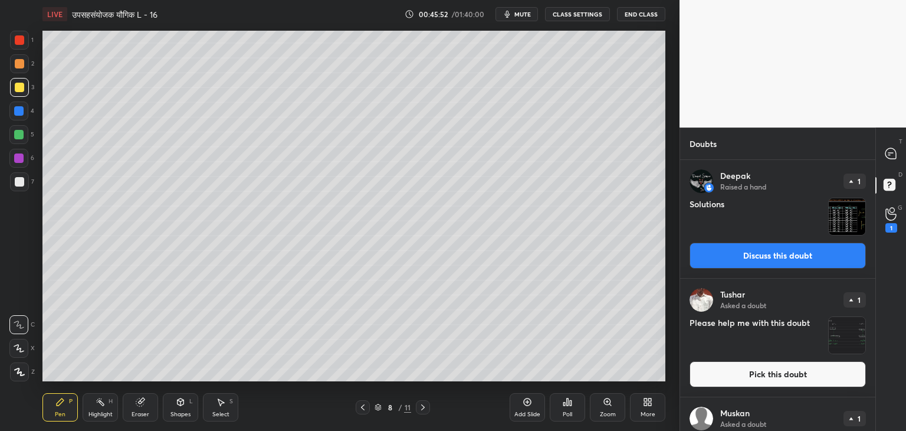
click at [845, 225] on img "grid" at bounding box center [847, 216] width 37 height 37
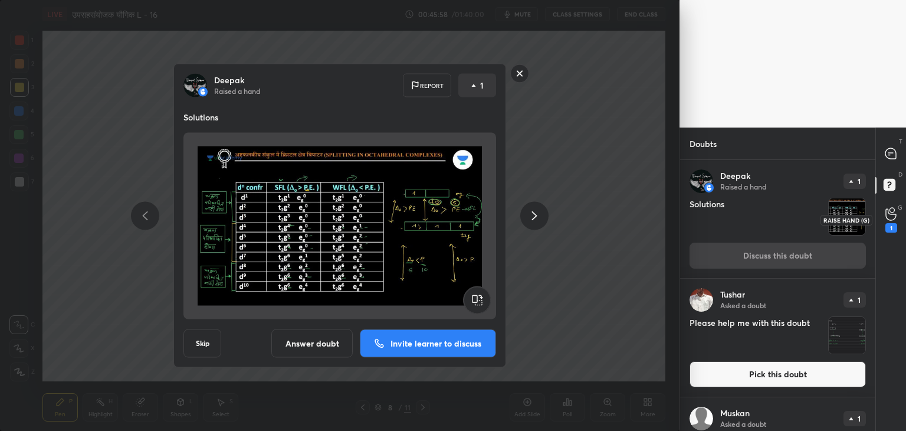
click at [884, 219] on div "1" at bounding box center [892, 219] width 24 height 21
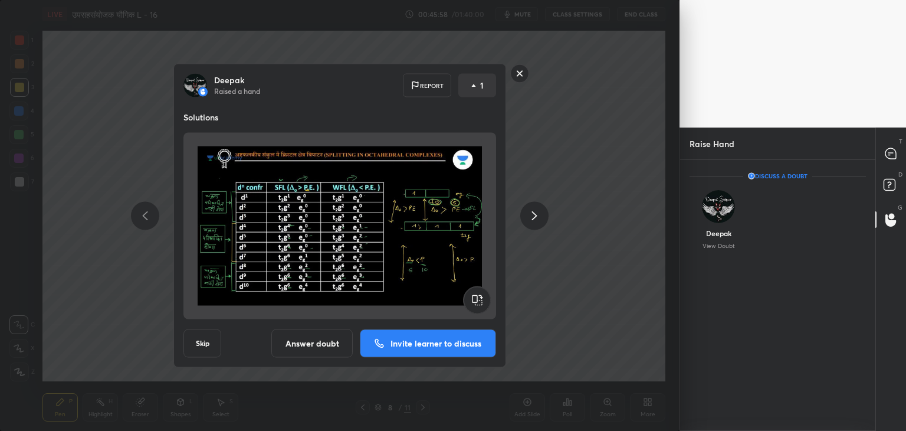
scroll to position [4, 4]
click at [892, 153] on icon at bounding box center [890, 153] width 5 height 0
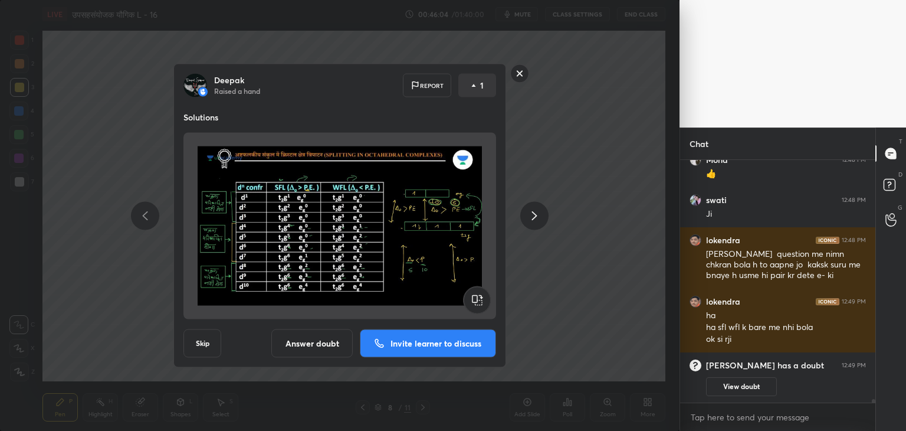
click at [518, 74] on rect at bounding box center [520, 73] width 18 height 18
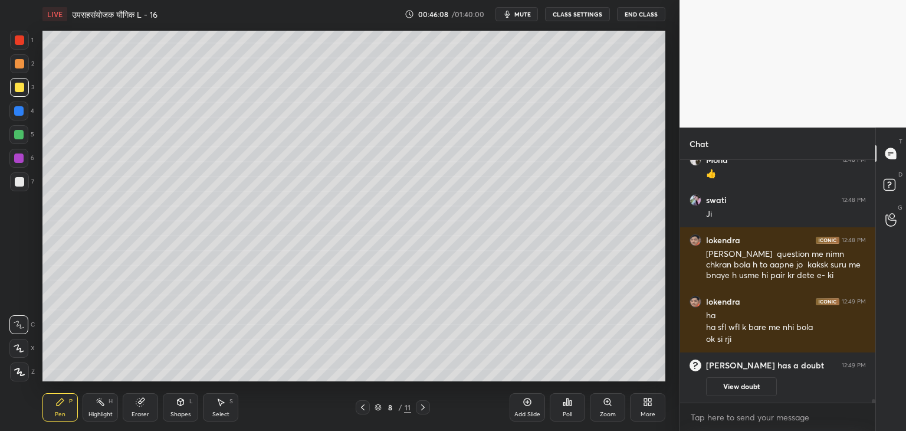
click at [428, 309] on div "LIVE उपसहसंयोजक यौगिक L - 16 00:46:08 / 01:40:00 mute CLASS SETTINGS End Class …" at bounding box center [354, 215] width 632 height 431
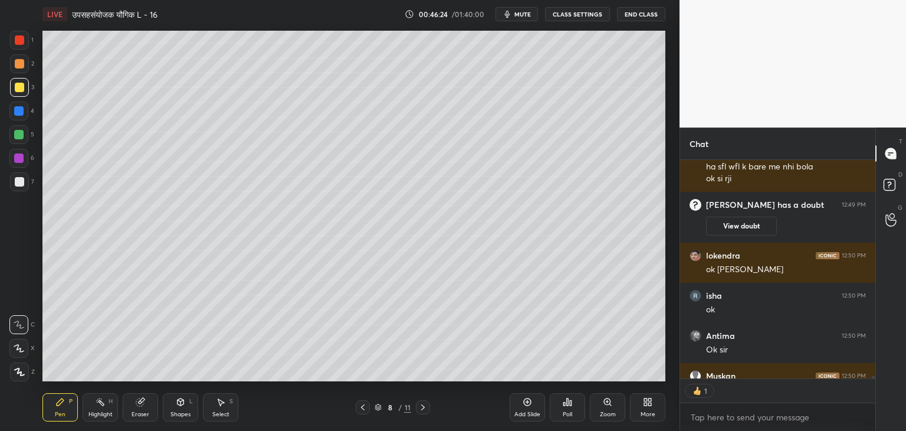
scroll to position [16525, 0]
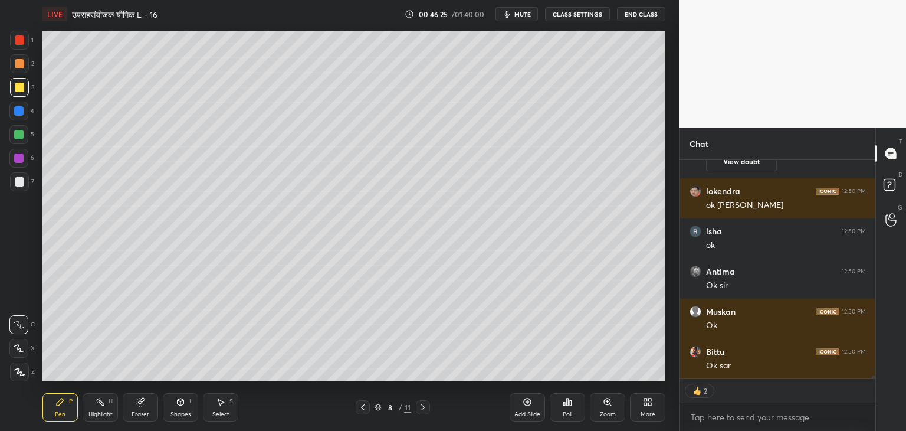
click at [425, 410] on icon at bounding box center [422, 406] width 9 height 9
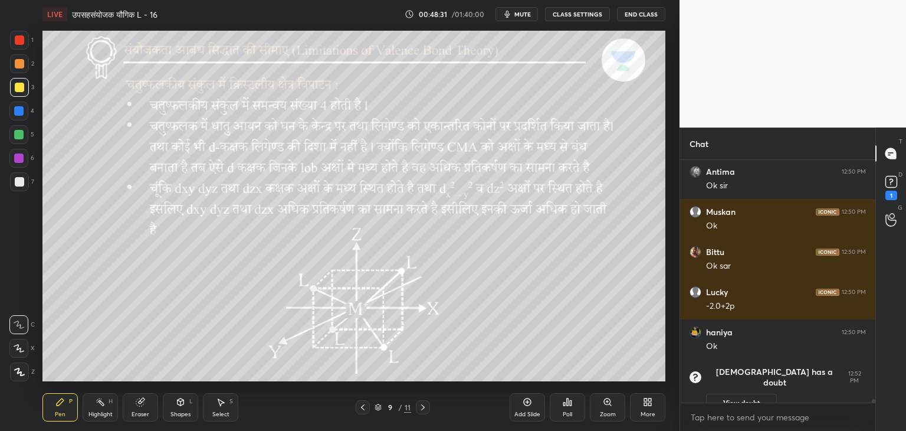
scroll to position [16338, 0]
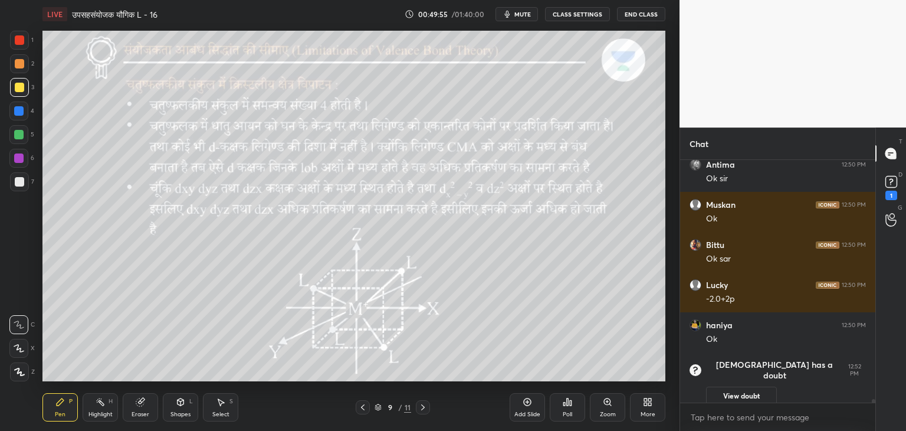
click at [189, 414] on div "Shapes" at bounding box center [180, 414] width 20 height 6
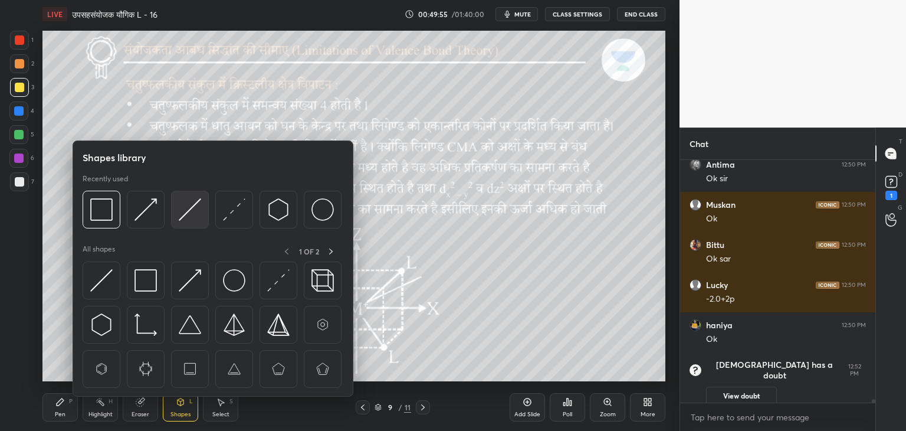
click at [179, 208] on img at bounding box center [190, 209] width 22 height 22
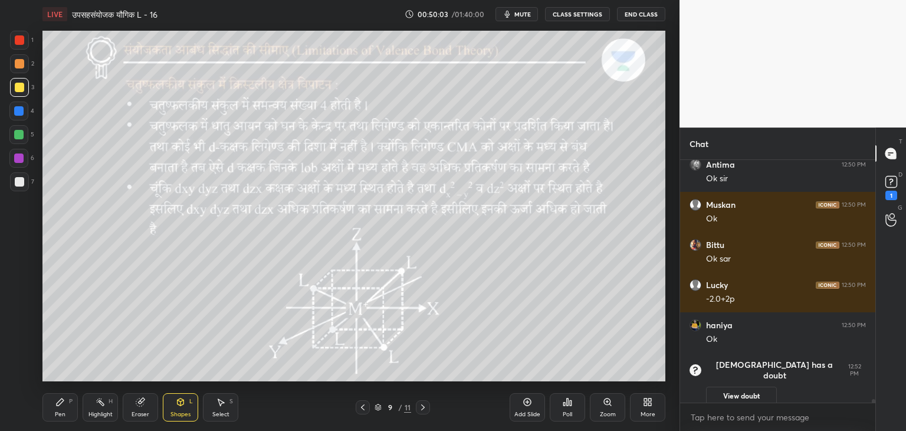
click at [65, 411] on div "Pen" at bounding box center [60, 414] width 11 height 6
click at [23, 133] on div at bounding box center [18, 134] width 9 height 9
click at [20, 182] on div at bounding box center [19, 181] width 9 height 9
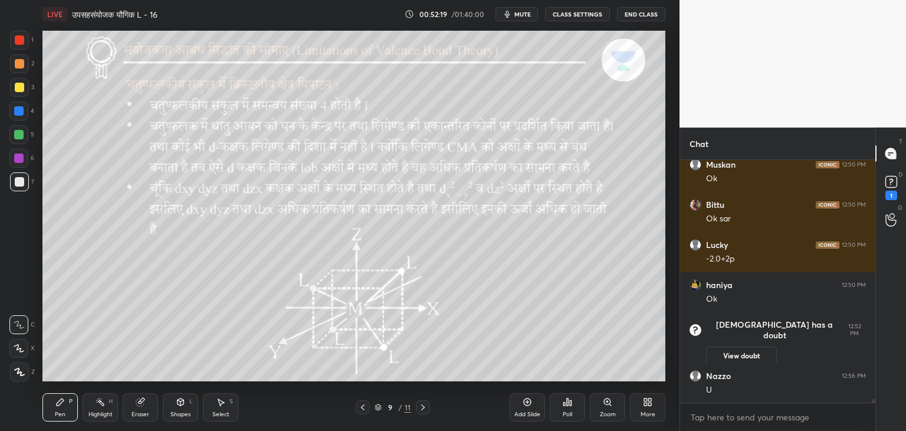
click at [220, 402] on icon at bounding box center [221, 402] width 6 height 7
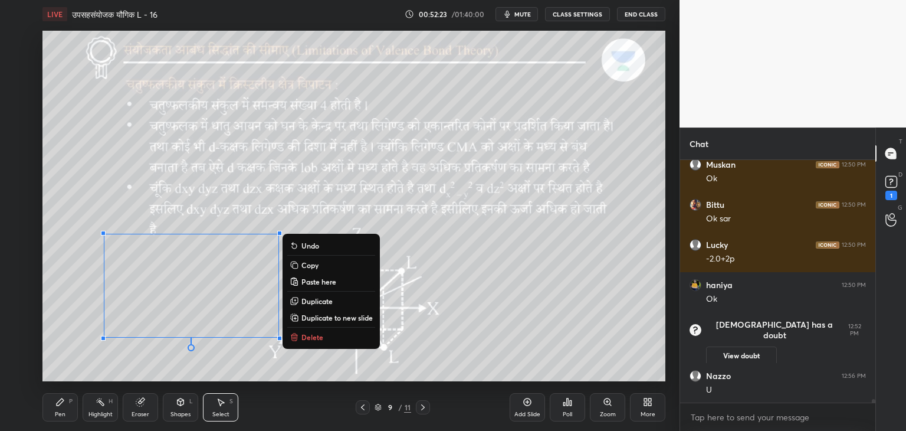
click at [309, 336] on p "Delete" at bounding box center [312, 336] width 22 height 9
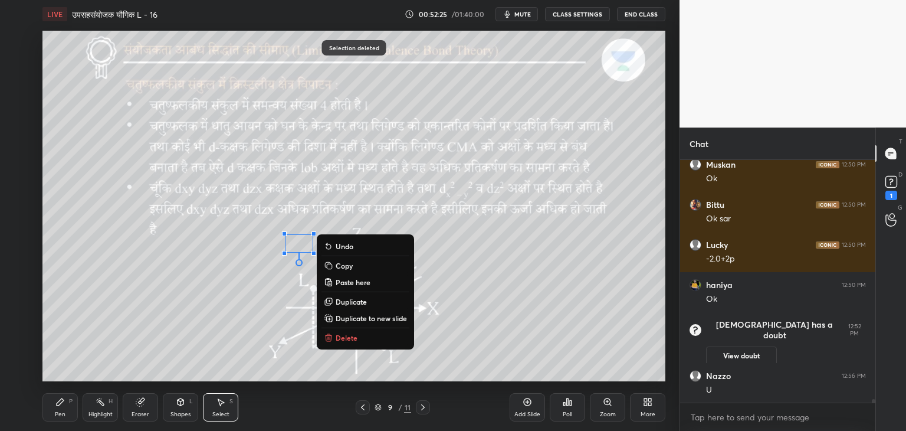
click at [338, 340] on p "Delete" at bounding box center [347, 337] width 22 height 9
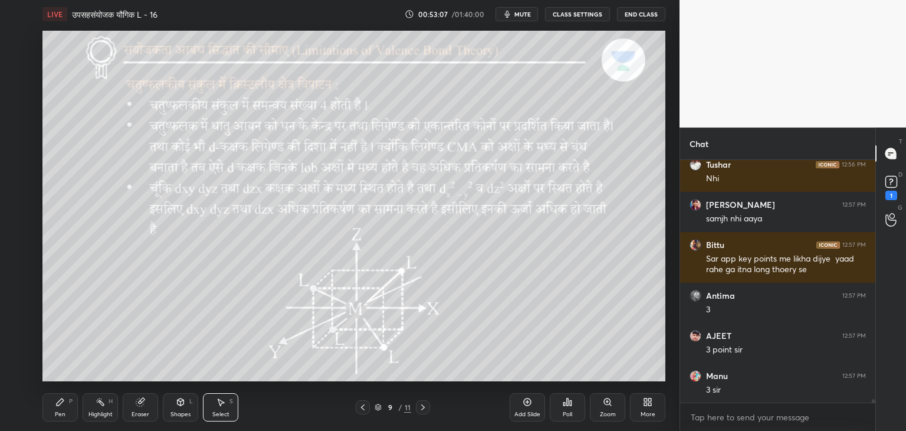
scroll to position [16710, 0]
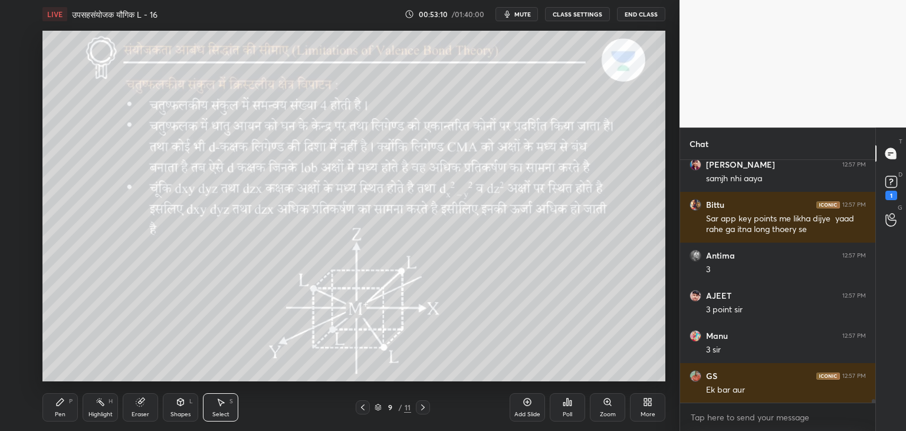
click at [186, 413] on div "Shapes" at bounding box center [180, 414] width 20 height 6
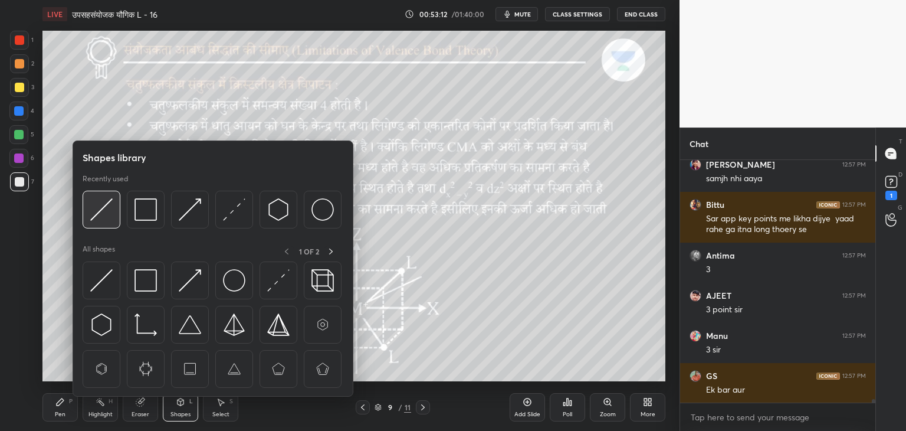
click at [104, 222] on div at bounding box center [102, 210] width 38 height 38
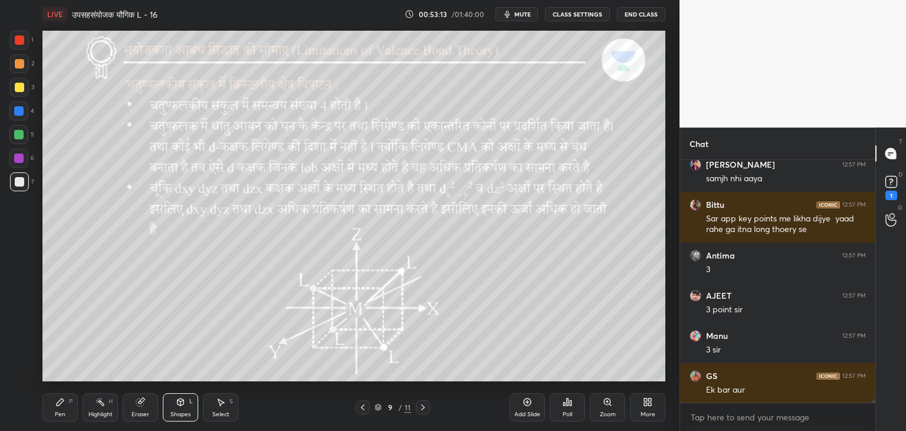
scroll to position [16750, 0]
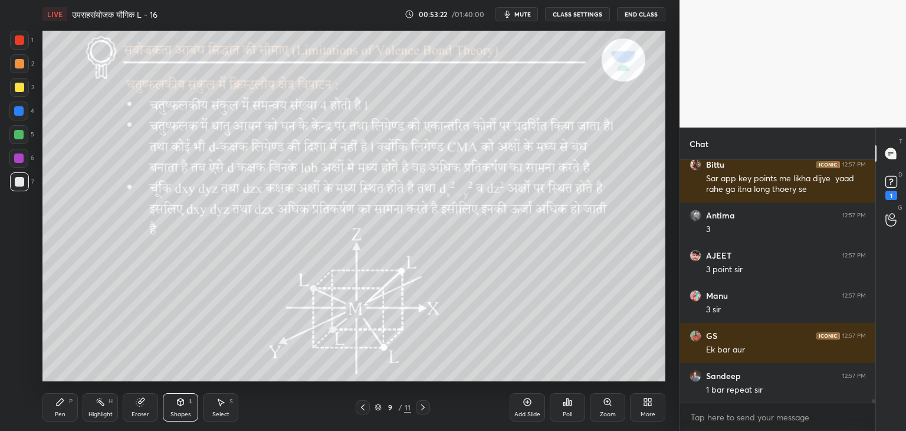
click at [17, 88] on div at bounding box center [19, 87] width 9 height 9
click at [64, 411] on div "Pen" at bounding box center [60, 414] width 11 height 6
click at [179, 411] on div "Shapes" at bounding box center [180, 414] width 20 height 6
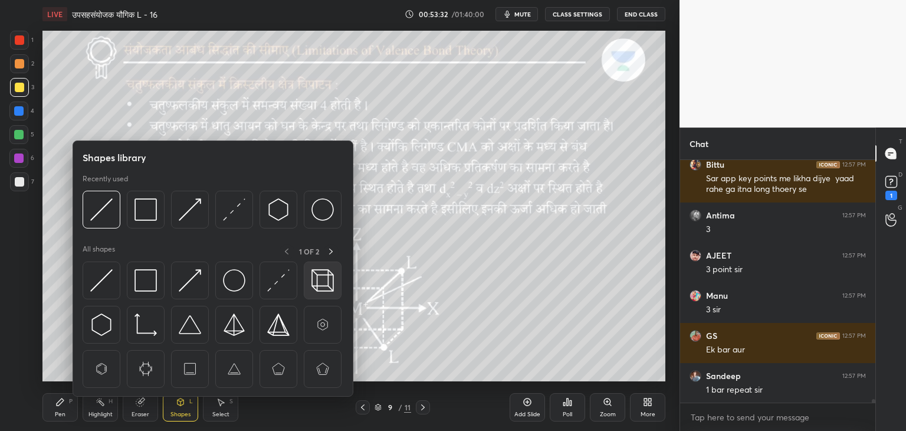
click at [325, 277] on img at bounding box center [322, 280] width 22 height 22
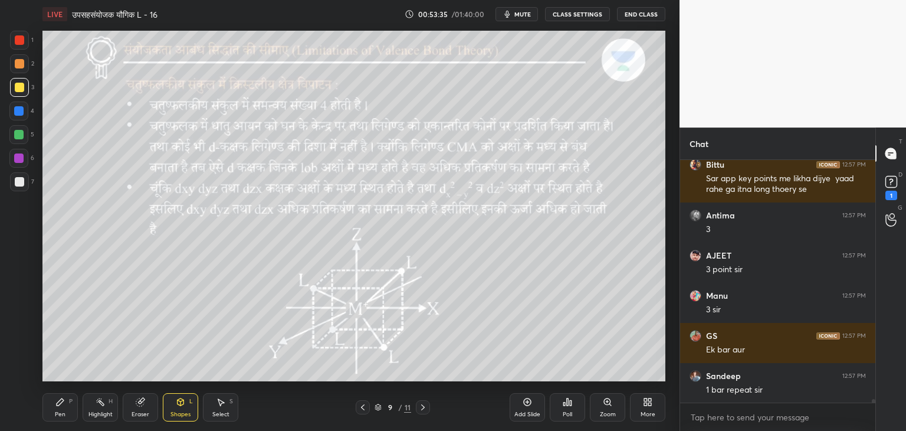
click at [18, 156] on div at bounding box center [18, 157] width 9 height 9
click at [61, 405] on icon at bounding box center [59, 401] width 9 height 9
click at [23, 64] on div at bounding box center [19, 63] width 9 height 9
click at [136, 406] on icon at bounding box center [140, 401] width 9 height 9
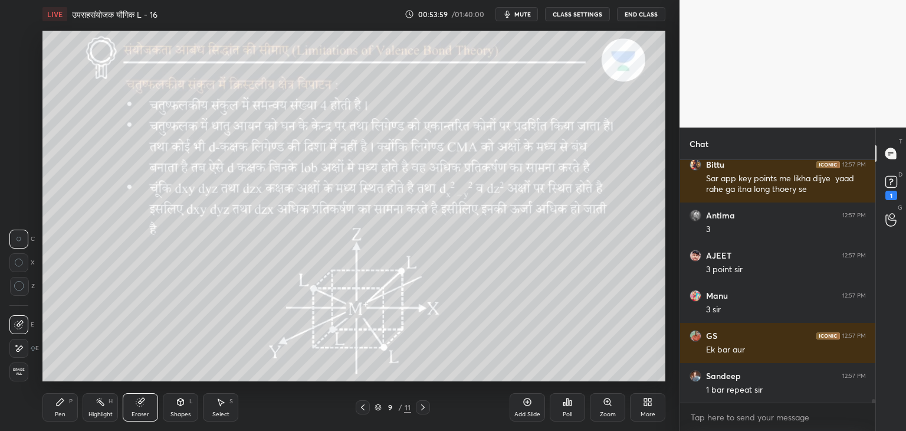
click at [51, 417] on div "Pen P" at bounding box center [59, 407] width 35 height 28
click at [22, 179] on div at bounding box center [19, 181] width 9 height 9
click at [179, 408] on div "Shapes L" at bounding box center [180, 407] width 35 height 28
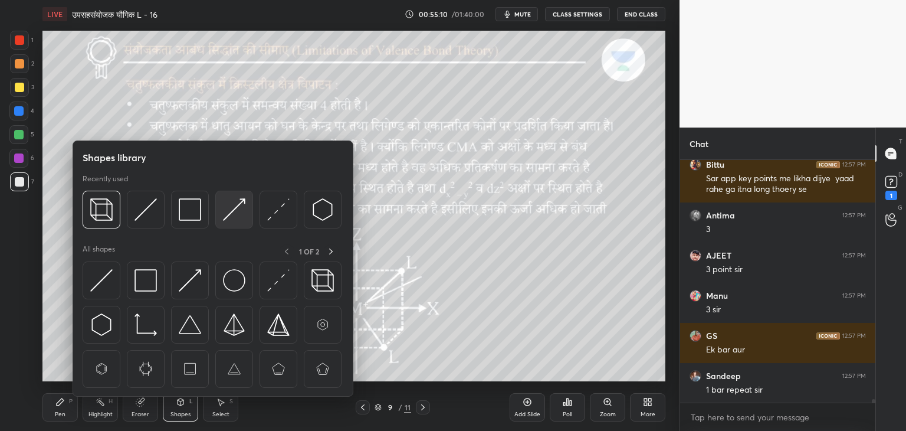
click at [233, 204] on img at bounding box center [234, 209] width 22 height 22
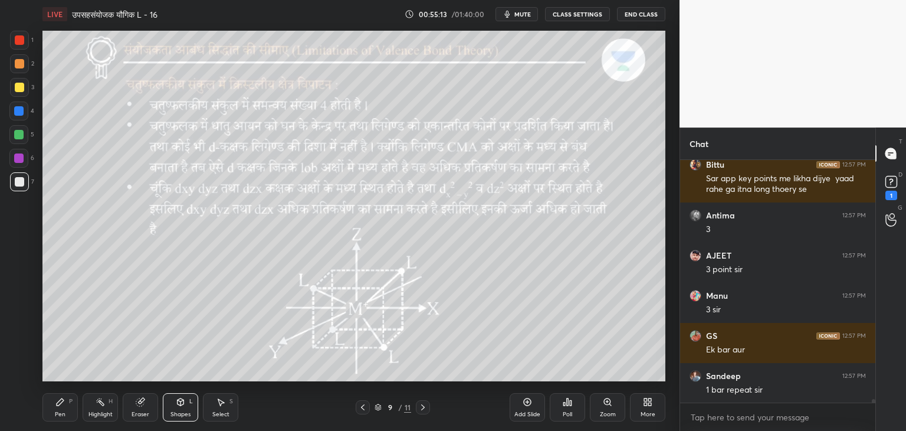
click at [21, 67] on div at bounding box center [19, 63] width 9 height 9
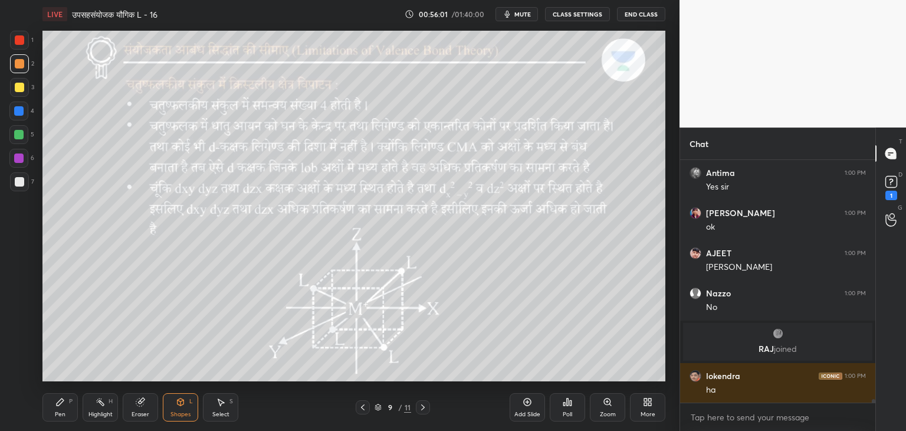
scroll to position [17194, 0]
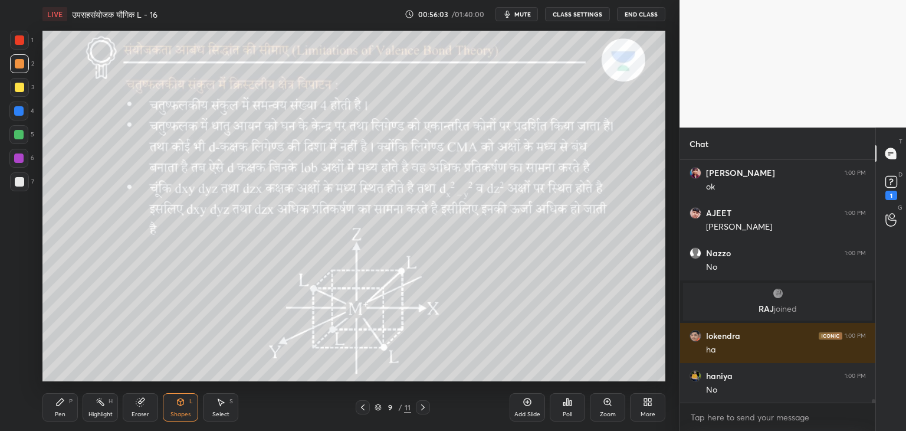
click at [222, 408] on div "Select S" at bounding box center [220, 407] width 35 height 28
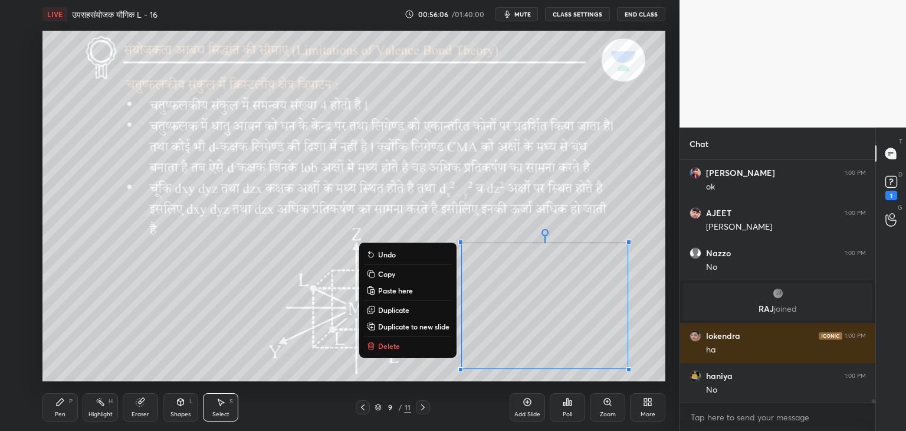
click at [392, 343] on p "Delete" at bounding box center [389, 345] width 22 height 9
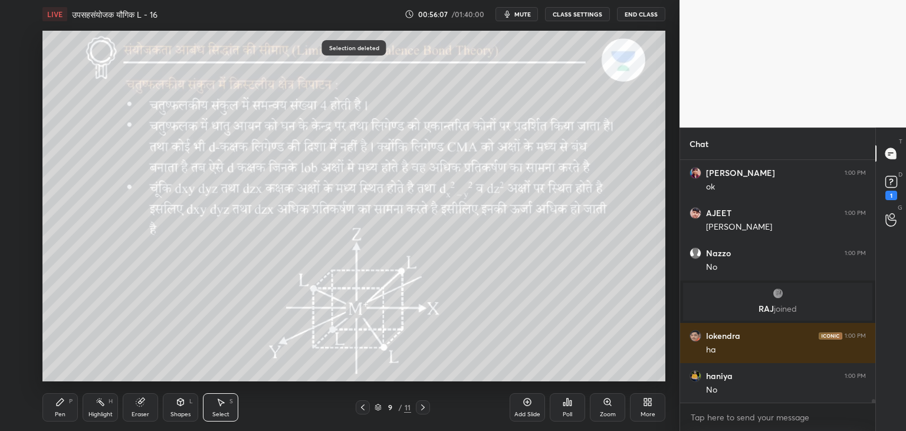
click at [62, 405] on icon at bounding box center [59, 401] width 9 height 9
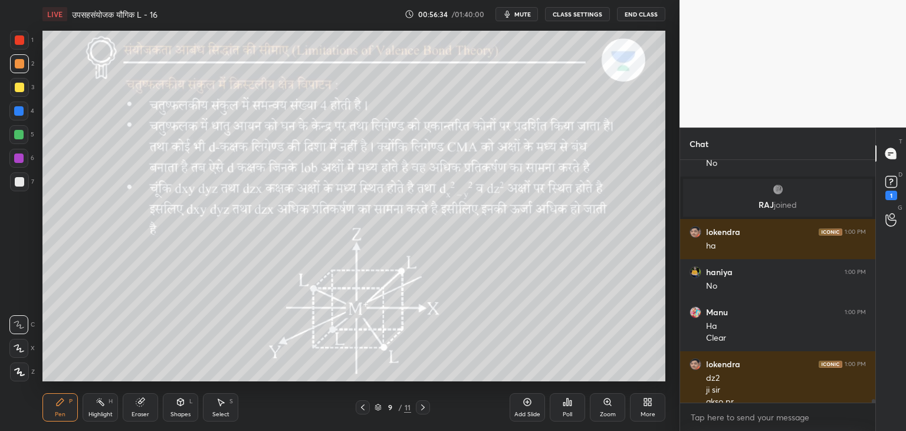
scroll to position [17309, 0]
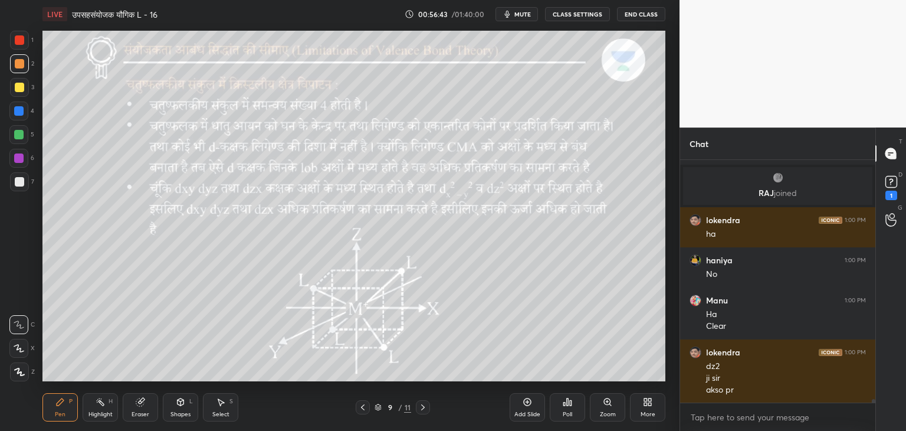
click at [25, 185] on div at bounding box center [19, 181] width 19 height 19
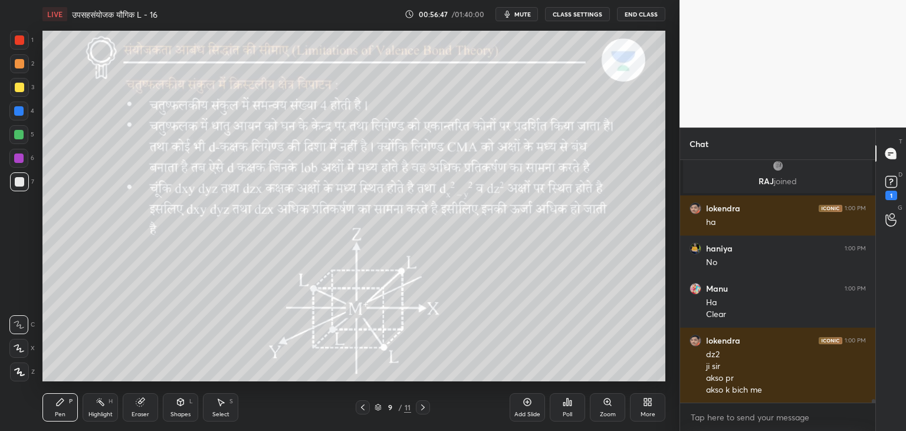
scroll to position [17361, 0]
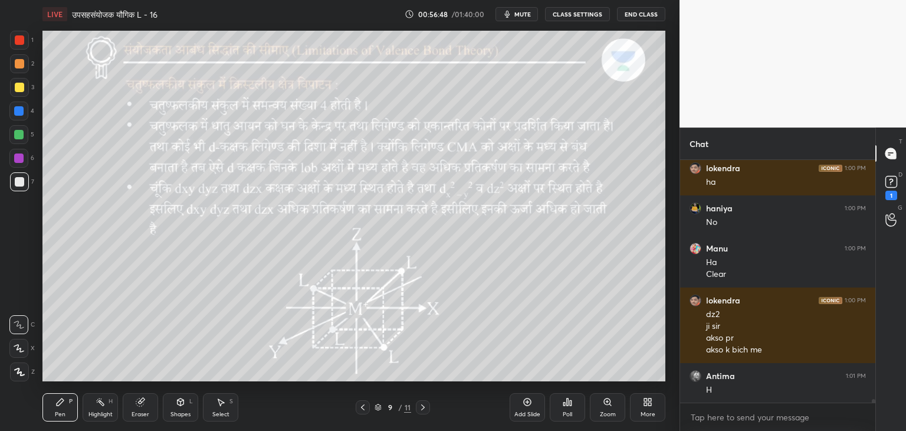
click at [18, 135] on div at bounding box center [18, 134] width 9 height 9
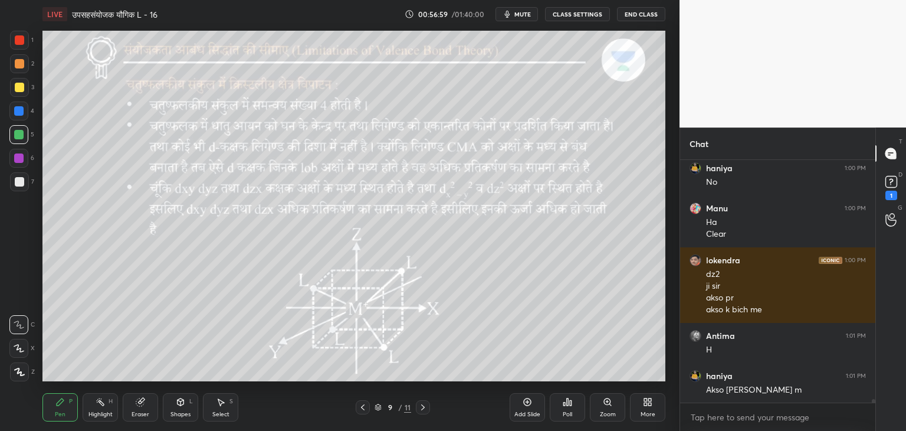
click at [186, 404] on div "Shapes L" at bounding box center [180, 407] width 35 height 28
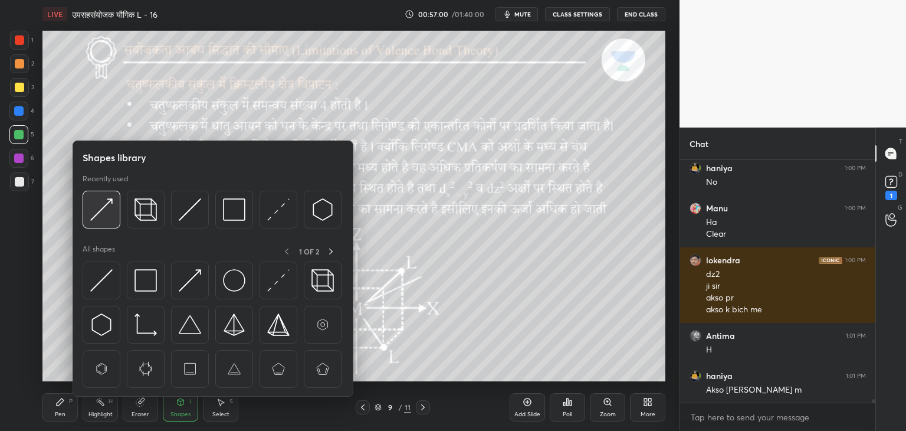
click at [111, 211] on img at bounding box center [101, 209] width 22 height 22
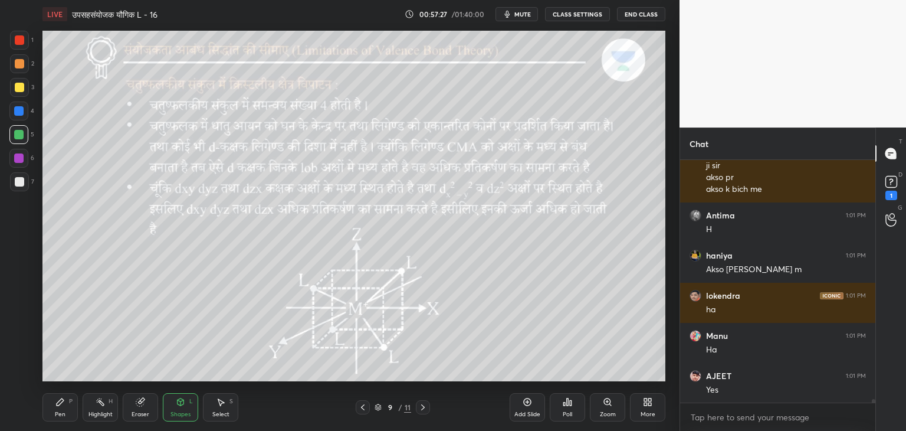
scroll to position [17562, 0]
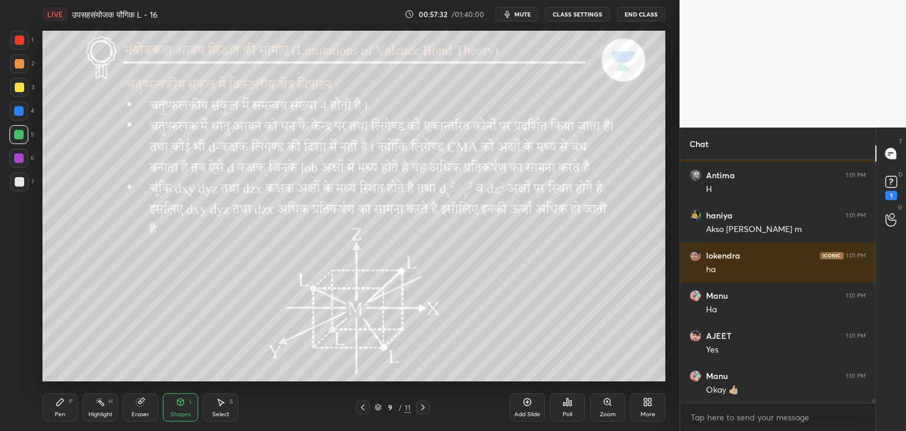
click at [70, 416] on div "Pen P" at bounding box center [59, 407] width 35 height 28
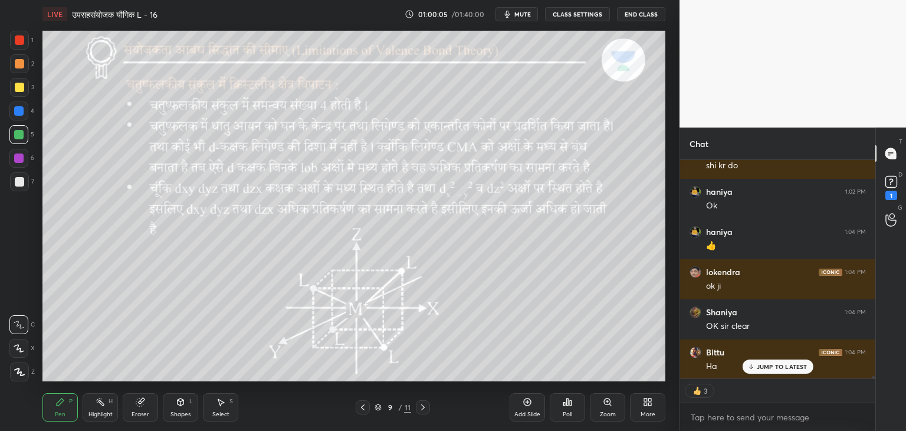
scroll to position [18369, 0]
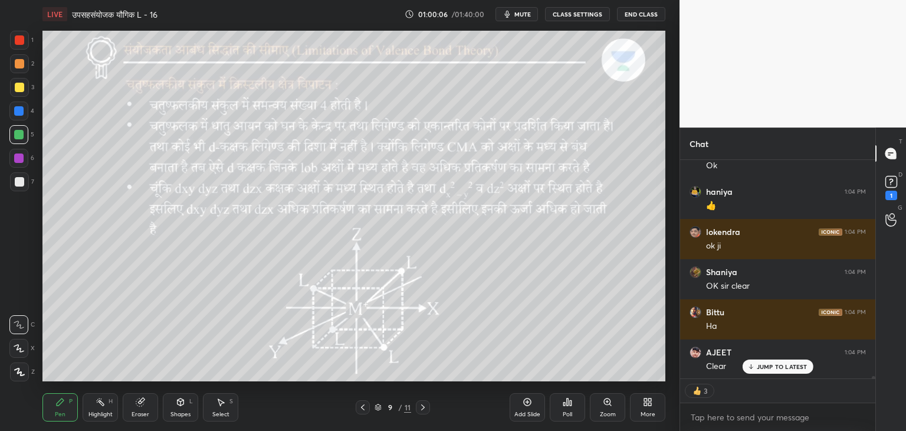
click at [526, 407] on div "Add Slide" at bounding box center [527, 407] width 35 height 28
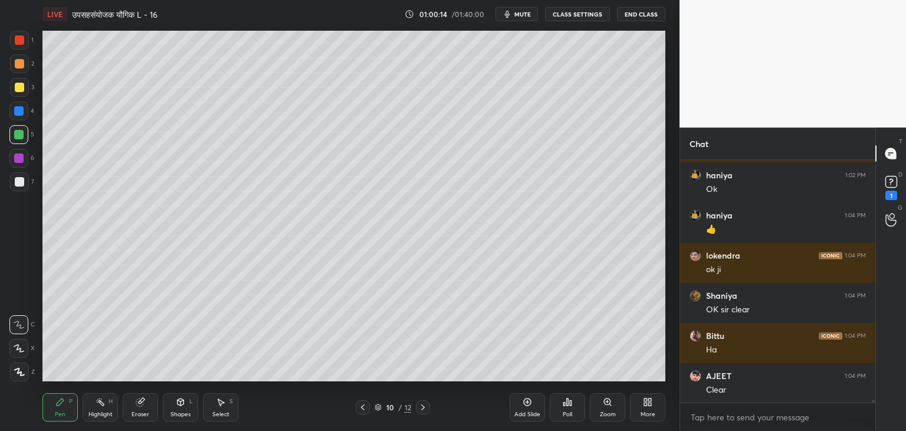
scroll to position [18345, 0]
click at [189, 404] on div "L" at bounding box center [191, 401] width 4 height 6
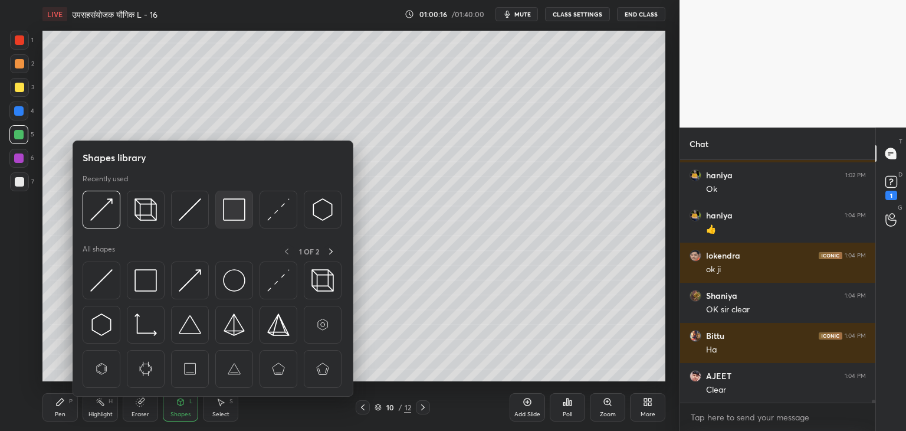
click at [235, 215] on img at bounding box center [234, 209] width 22 height 22
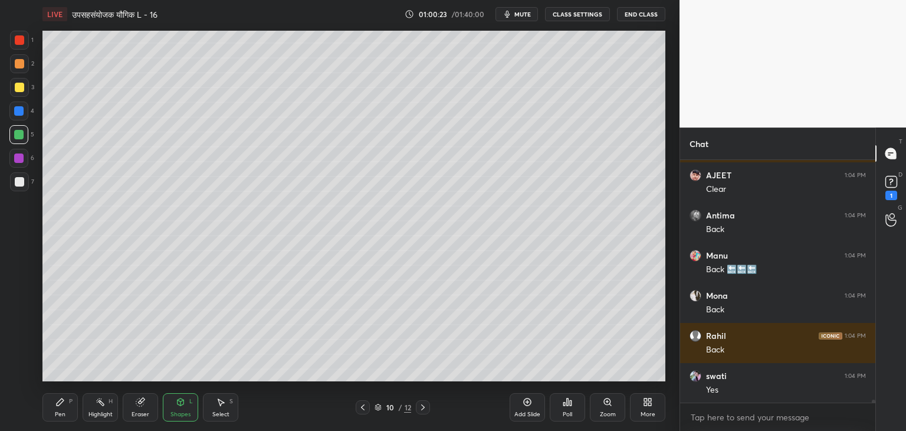
scroll to position [18586, 0]
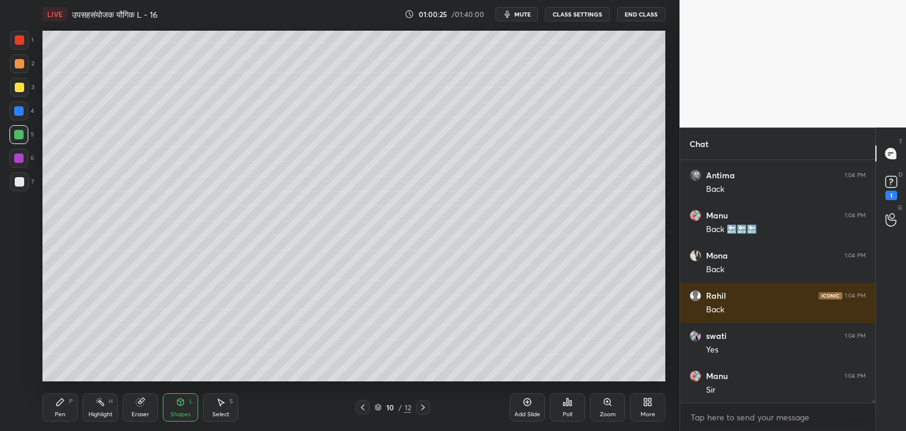
click at [213, 404] on div "Select S" at bounding box center [220, 407] width 35 height 28
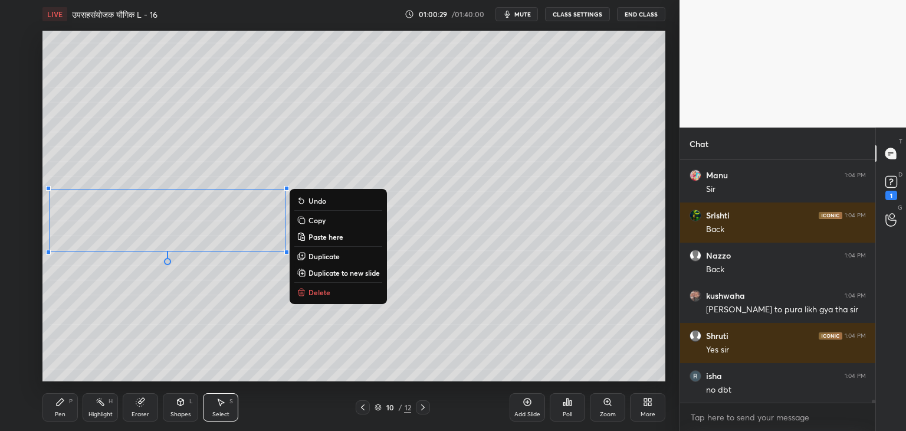
scroll to position [18827, 0]
click at [228, 305] on div "0 ° Undo Copy Paste here Duplicate Duplicate to new slide Delete" at bounding box center [353, 206] width 623 height 350
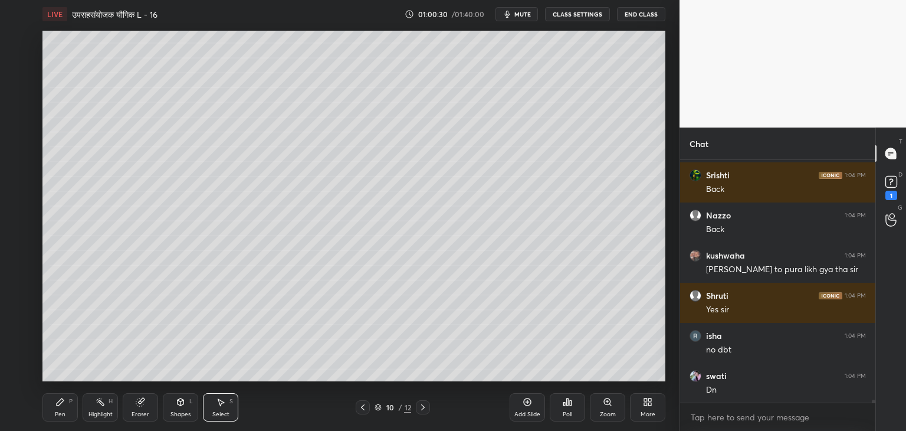
click at [230, 407] on div "Select S" at bounding box center [220, 407] width 35 height 28
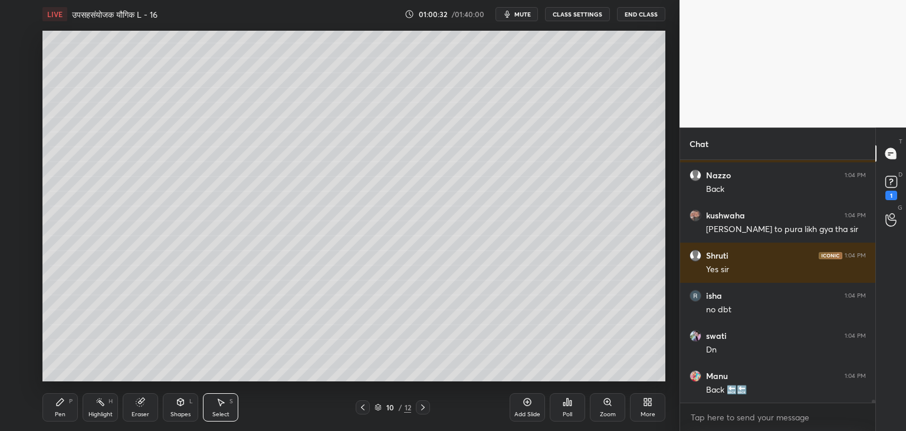
click at [184, 409] on div "Shapes L" at bounding box center [180, 407] width 35 height 28
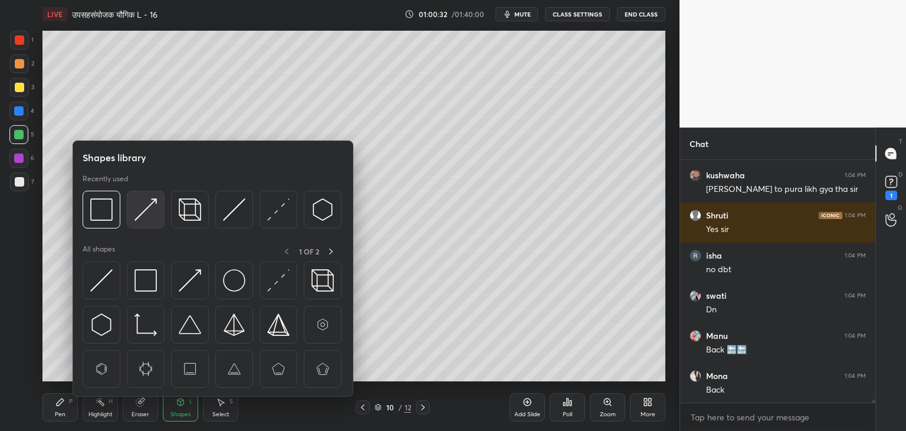
scroll to position [18947, 0]
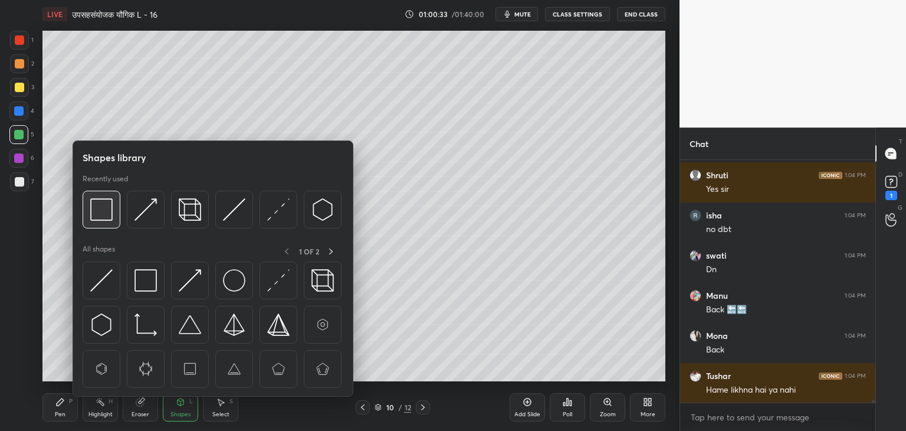
click at [109, 216] on img at bounding box center [101, 209] width 22 height 22
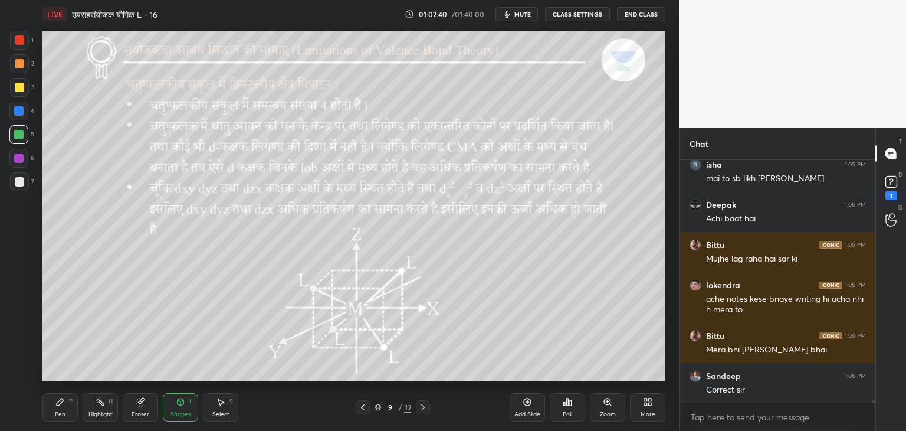
scroll to position [19485, 0]
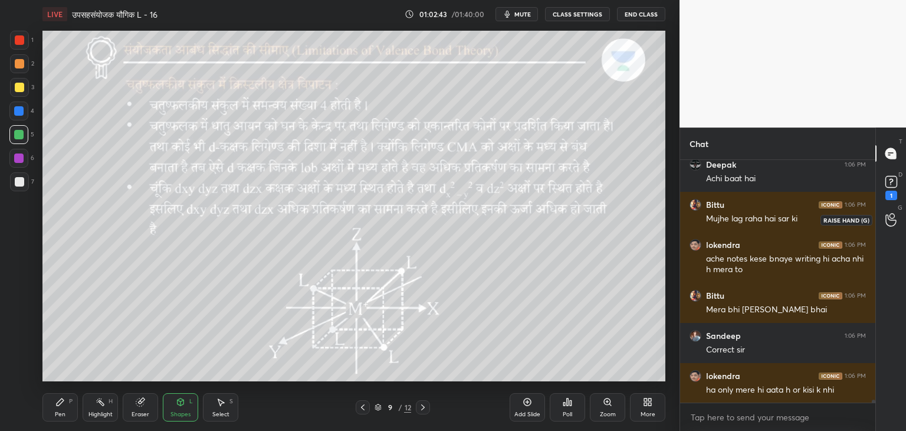
click at [888, 217] on icon at bounding box center [891, 220] width 11 height 12
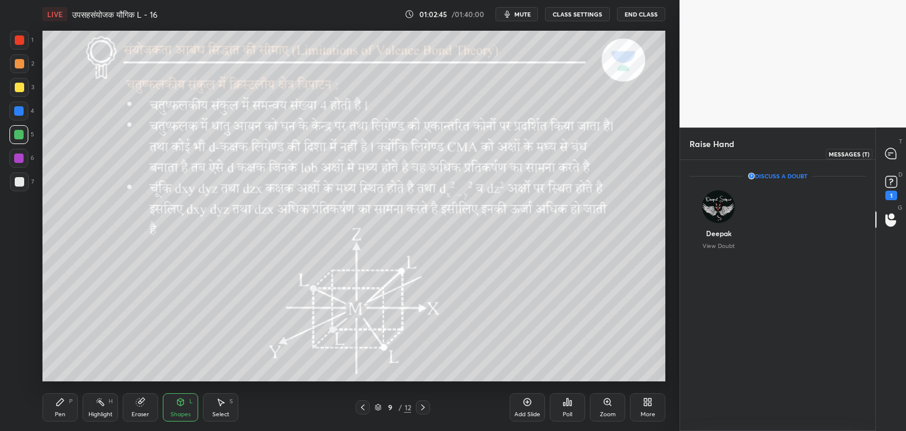
click at [899, 160] on div at bounding box center [892, 153] width 24 height 21
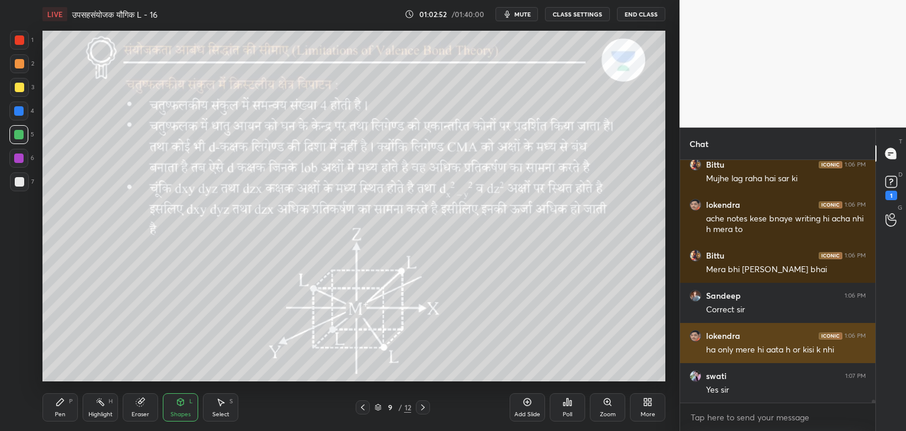
scroll to position [19766, 0]
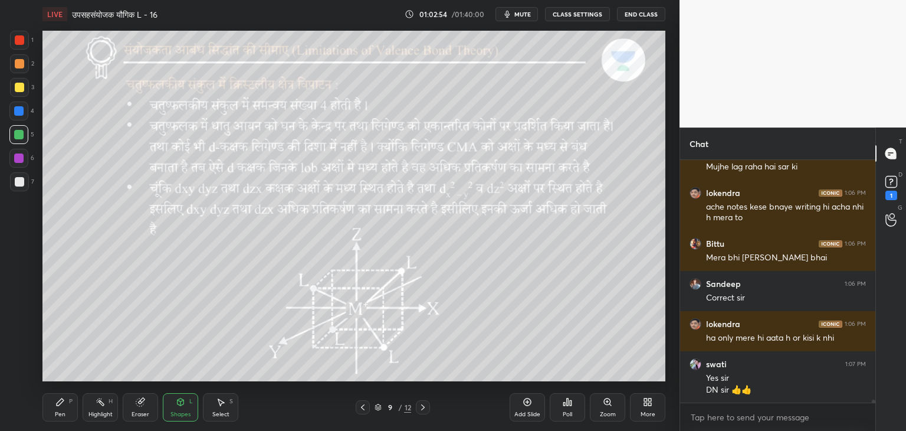
click at [426, 406] on icon at bounding box center [422, 406] width 9 height 9
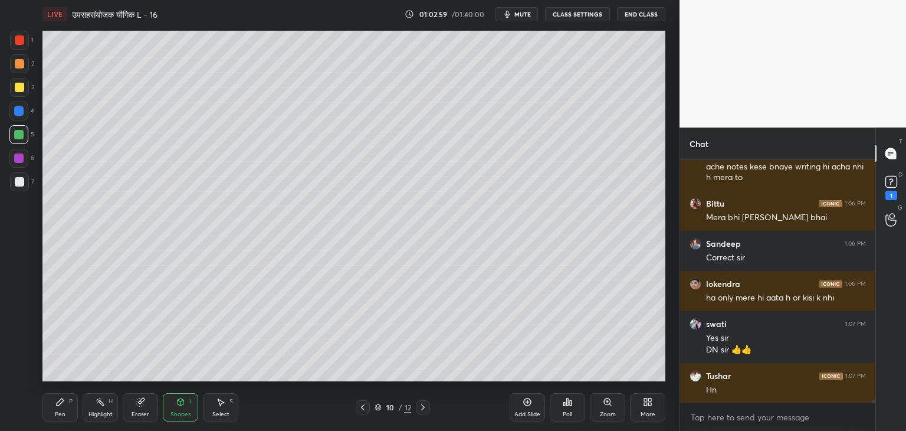
click at [66, 415] on div "Pen P" at bounding box center [59, 407] width 35 height 28
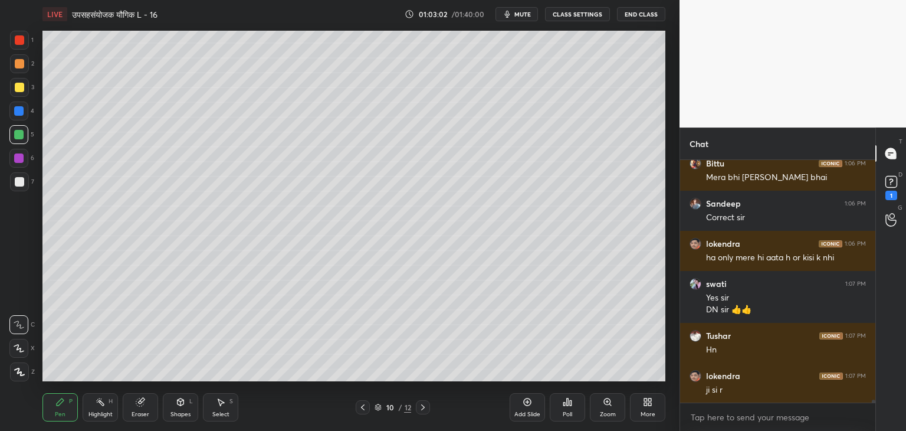
scroll to position [19886, 0]
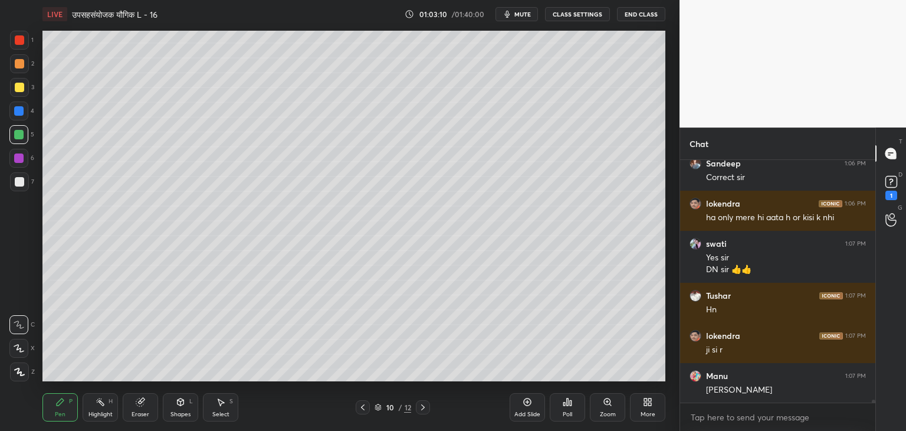
click at [224, 409] on div "Select S" at bounding box center [220, 407] width 35 height 28
click at [177, 409] on div "Shapes L" at bounding box center [180, 407] width 35 height 28
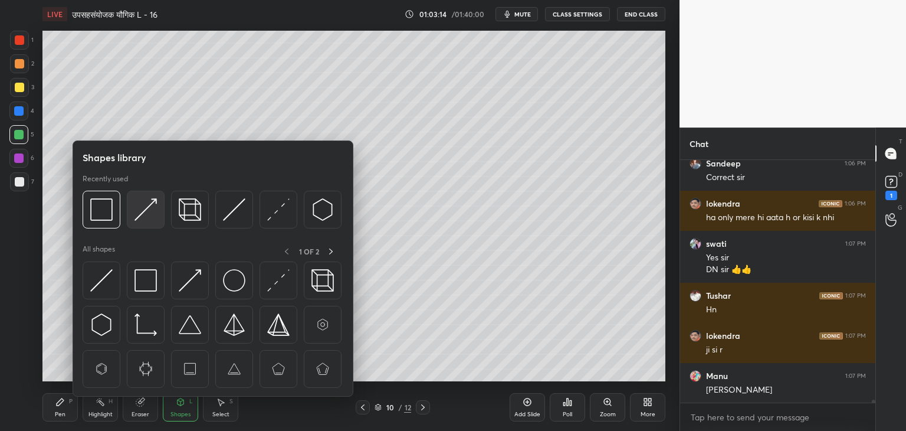
click at [149, 222] on div at bounding box center [146, 210] width 38 height 38
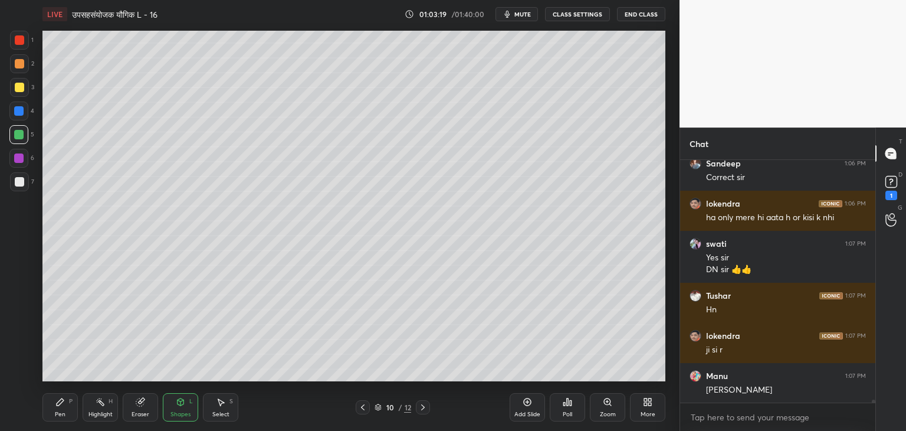
scroll to position [19937, 0]
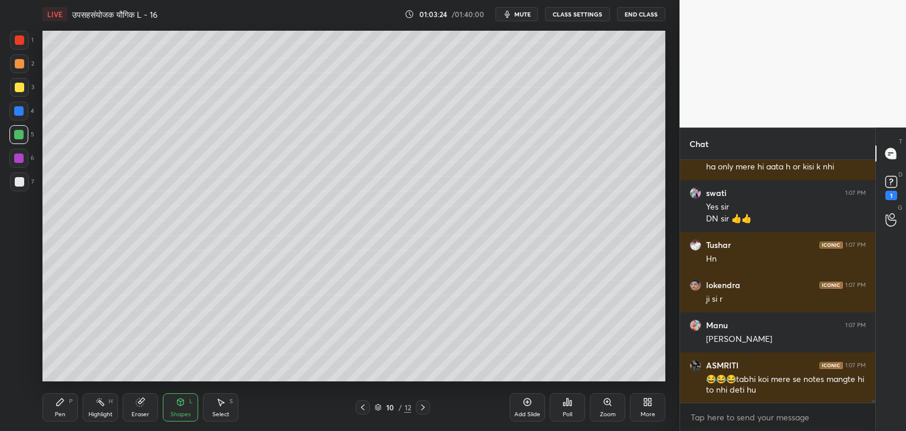
click at [64, 404] on icon at bounding box center [59, 401] width 9 height 9
click at [223, 410] on div "Select S" at bounding box center [220, 407] width 35 height 28
click at [182, 405] on icon at bounding box center [181, 401] width 6 height 7
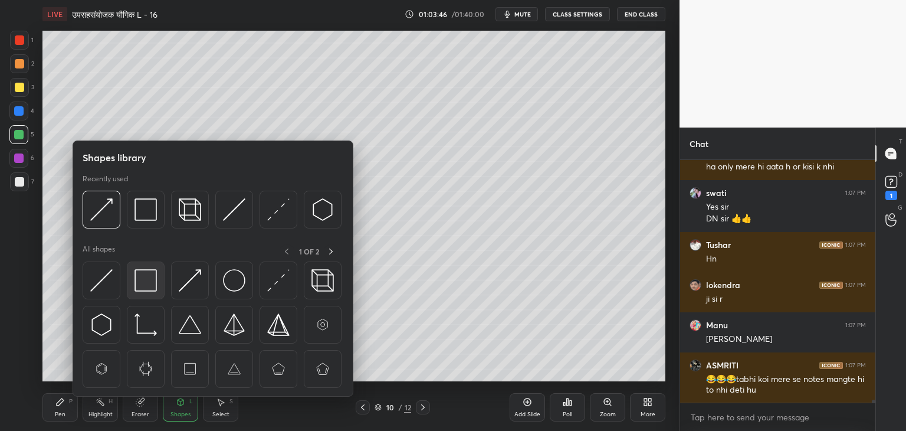
scroll to position [19977, 0]
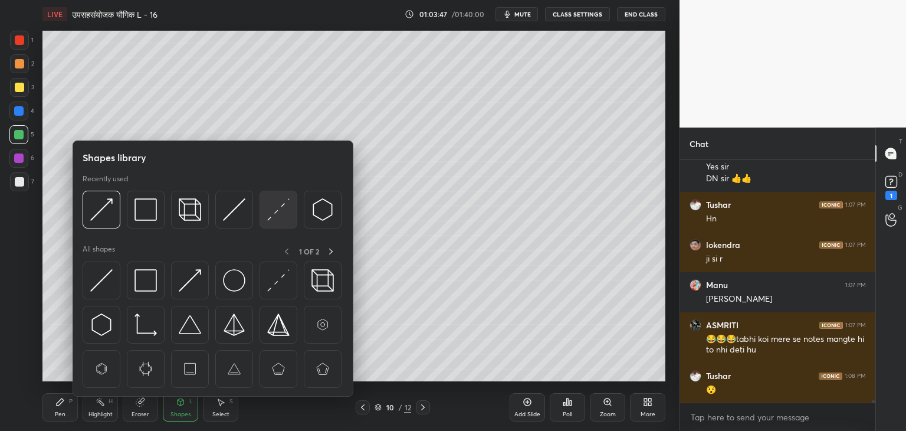
click at [281, 208] on img at bounding box center [278, 209] width 22 height 22
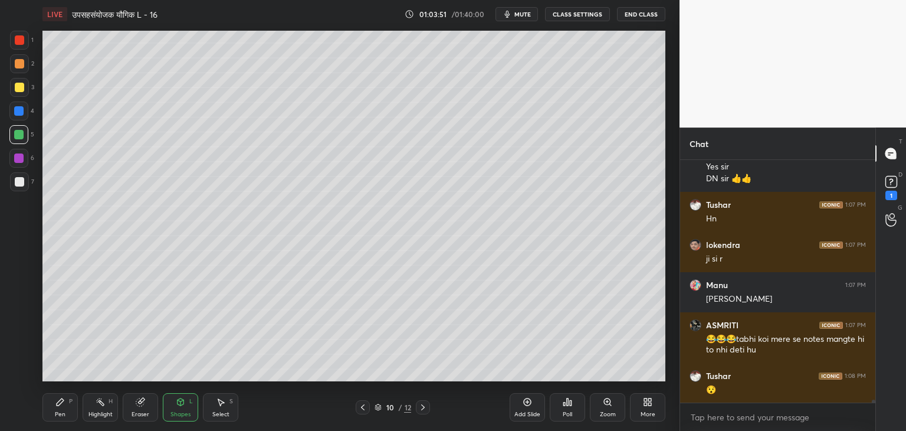
scroll to position [20017, 0]
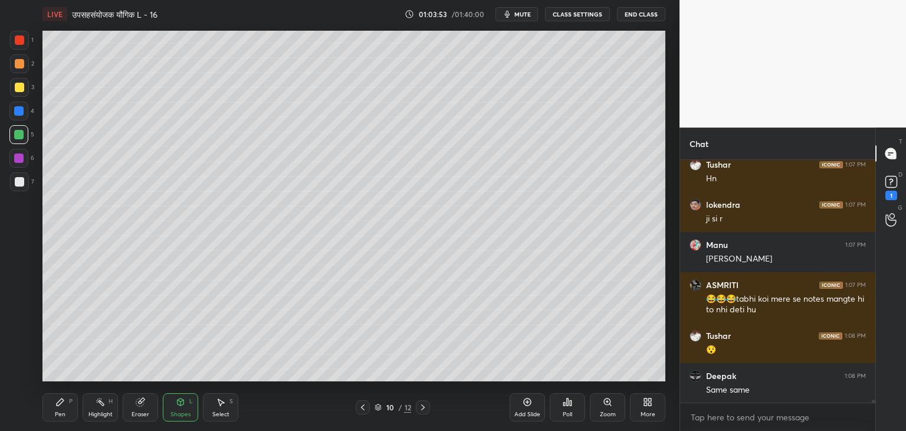
click at [61, 406] on icon at bounding box center [59, 401] width 9 height 9
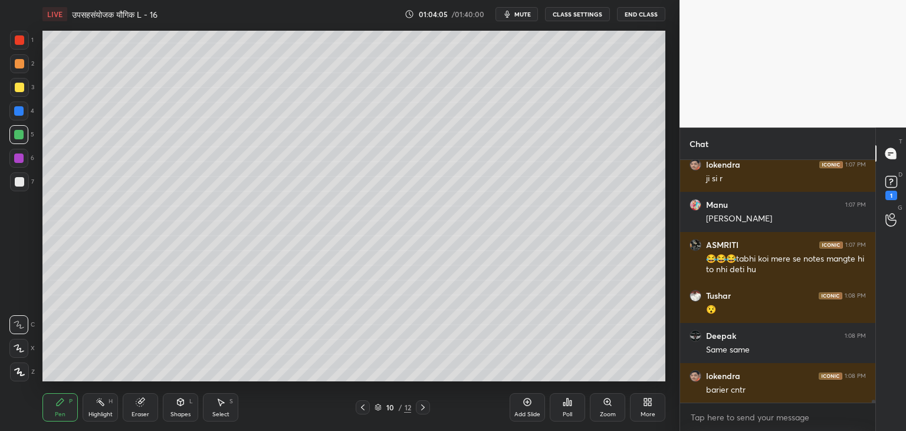
click at [178, 415] on div "Shapes" at bounding box center [180, 414] width 20 height 6
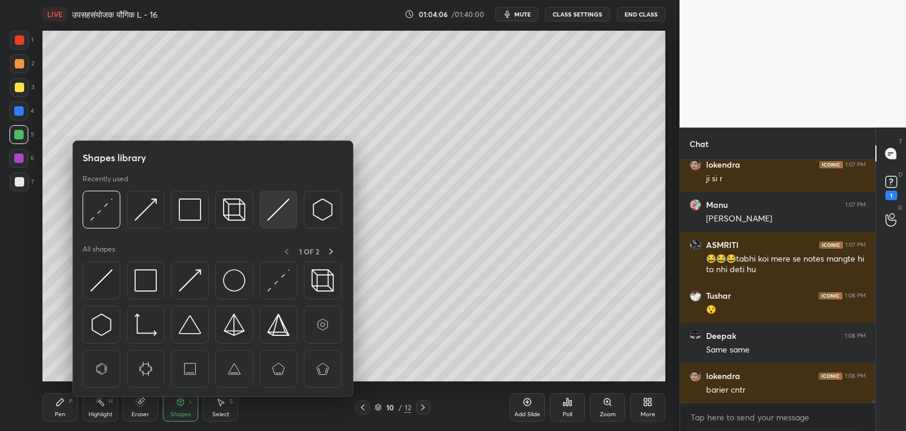
click at [269, 208] on img at bounding box center [278, 209] width 22 height 22
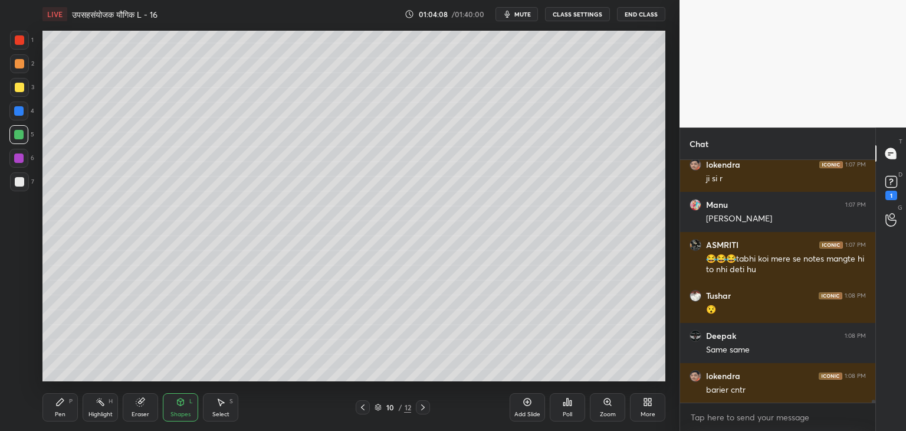
click at [21, 84] on div at bounding box center [19, 87] width 9 height 9
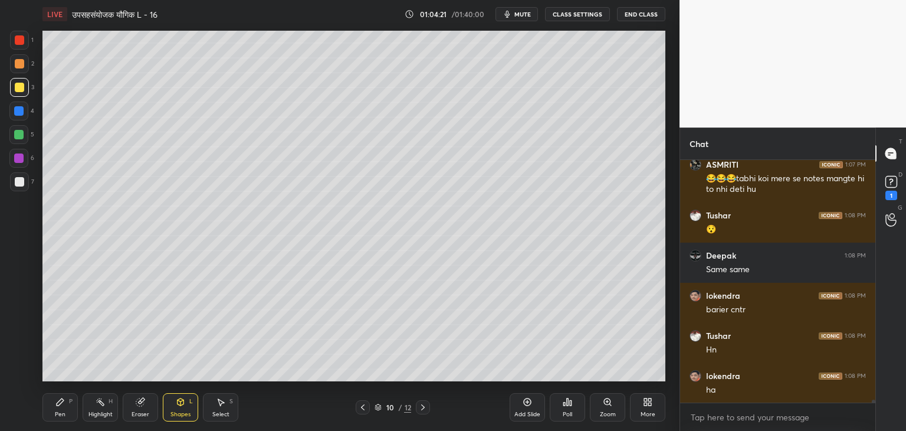
scroll to position [20178, 0]
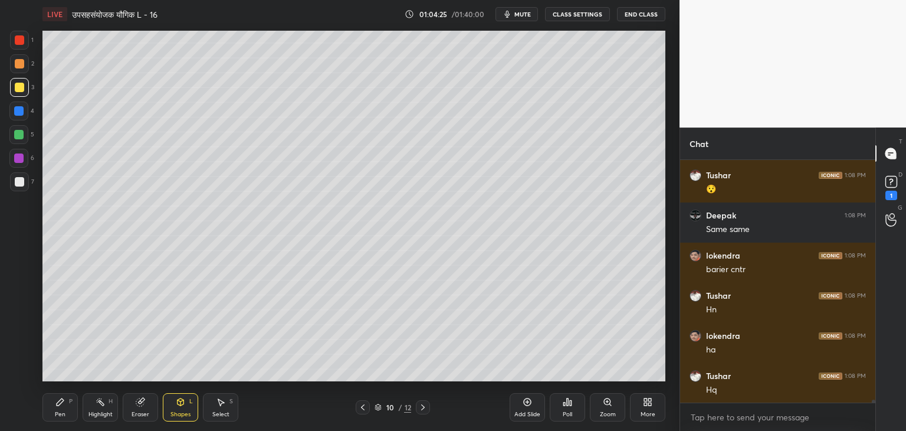
click at [70, 415] on div "Pen P" at bounding box center [59, 407] width 35 height 28
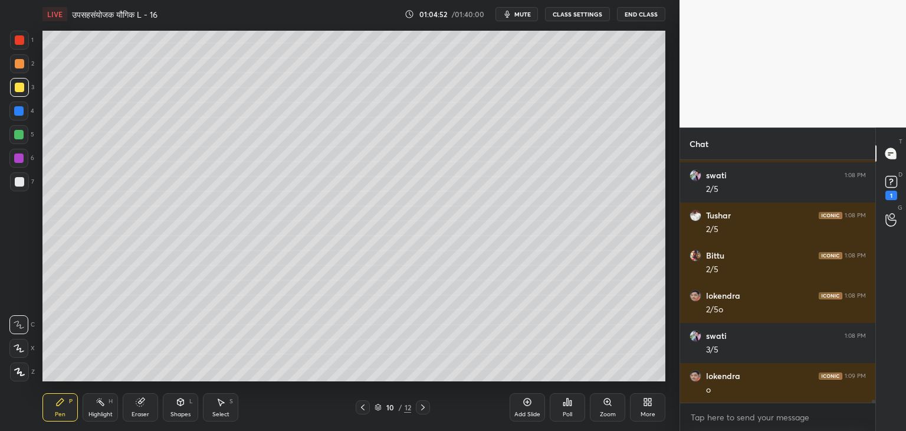
scroll to position [20459, 0]
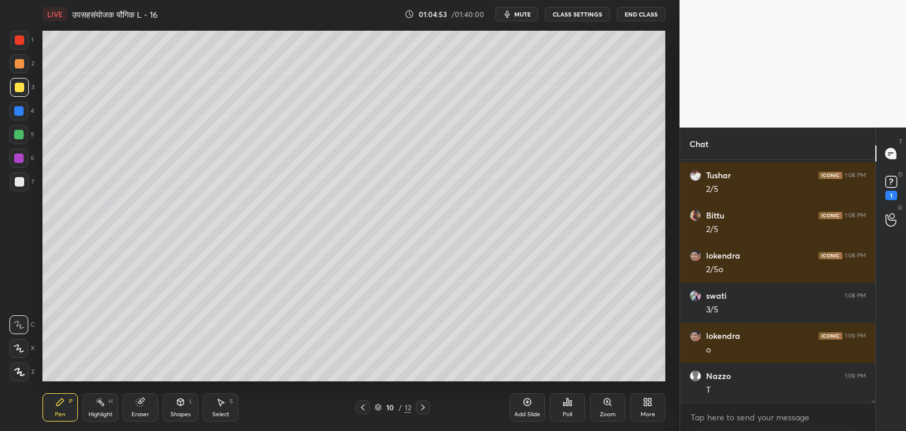
click at [189, 409] on div "Shapes L" at bounding box center [180, 407] width 35 height 28
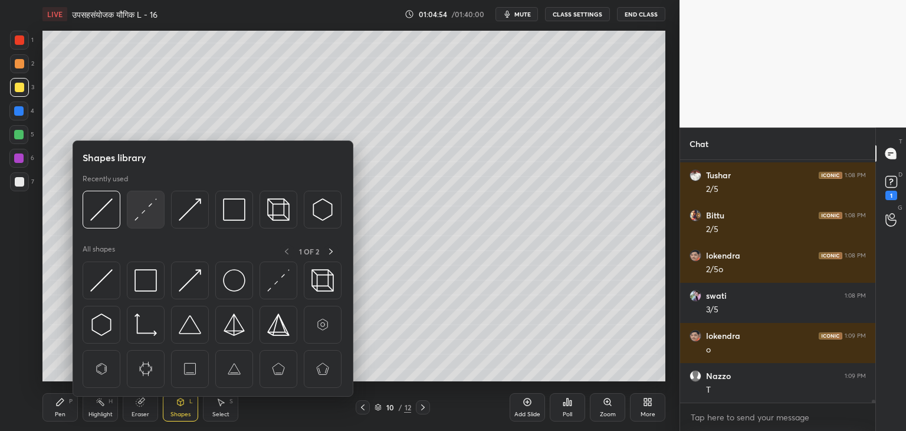
click at [139, 224] on div at bounding box center [146, 210] width 38 height 38
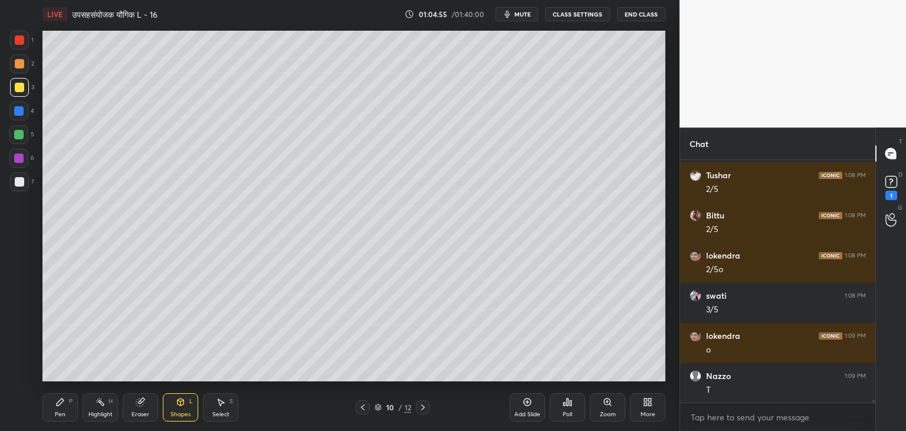
click at [191, 412] on div "Shapes L" at bounding box center [180, 407] width 35 height 28
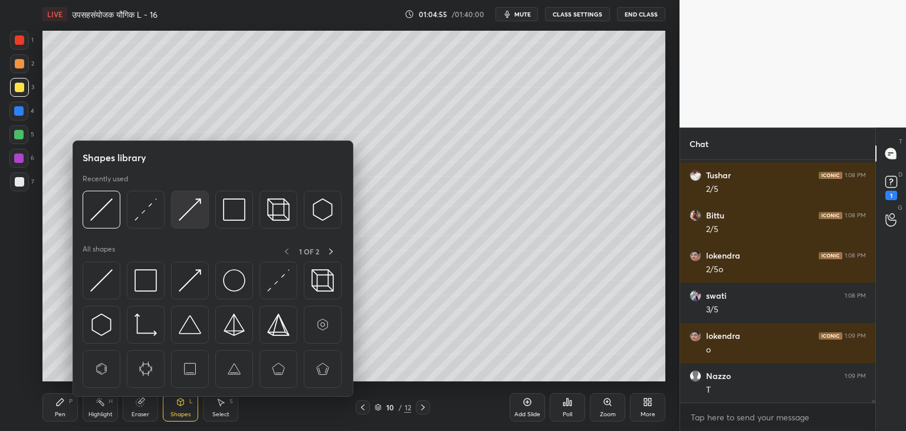
click at [179, 216] on img at bounding box center [190, 209] width 22 height 22
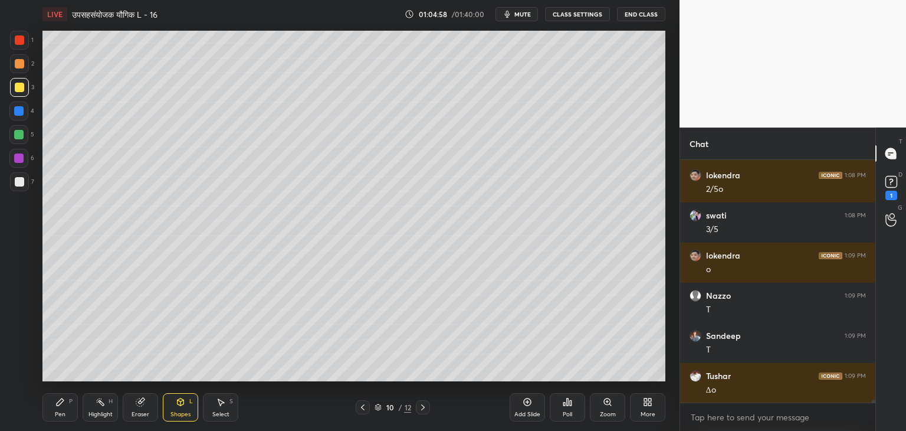
scroll to position [20579, 0]
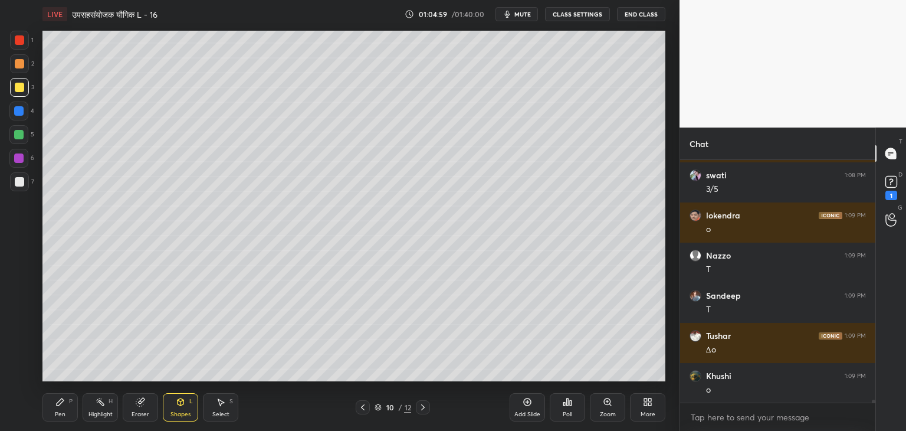
click at [61, 415] on div "Pen" at bounding box center [60, 414] width 11 height 6
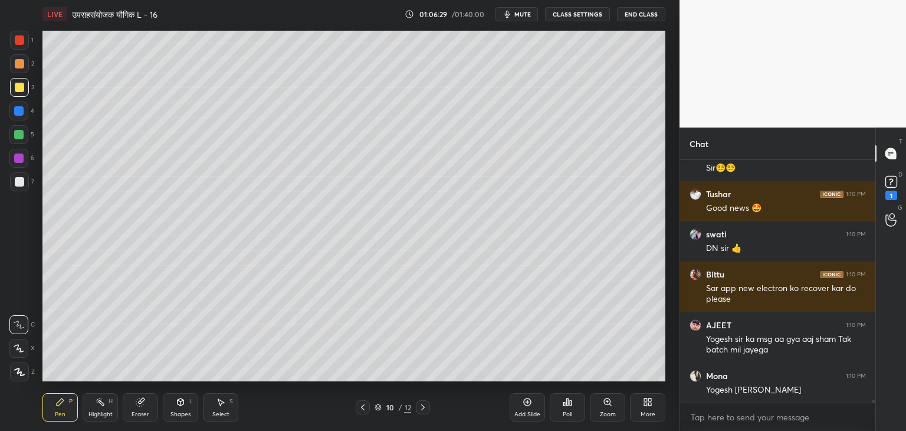
scroll to position [21117, 0]
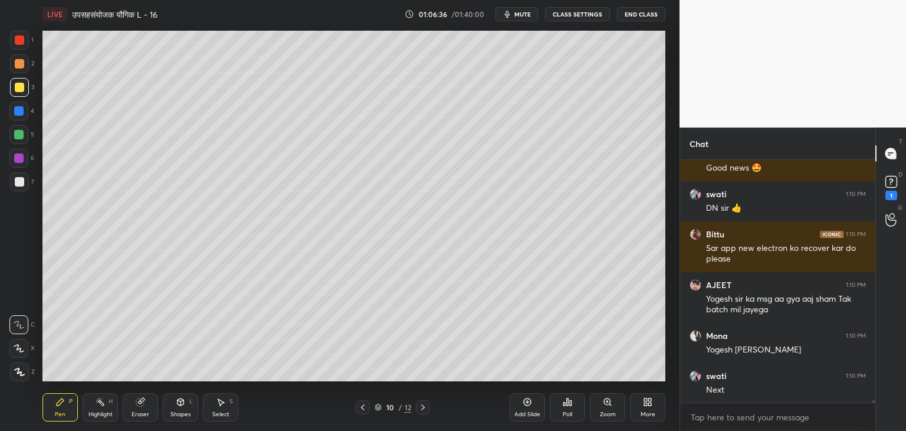
click at [217, 406] on icon at bounding box center [220, 401] width 9 height 9
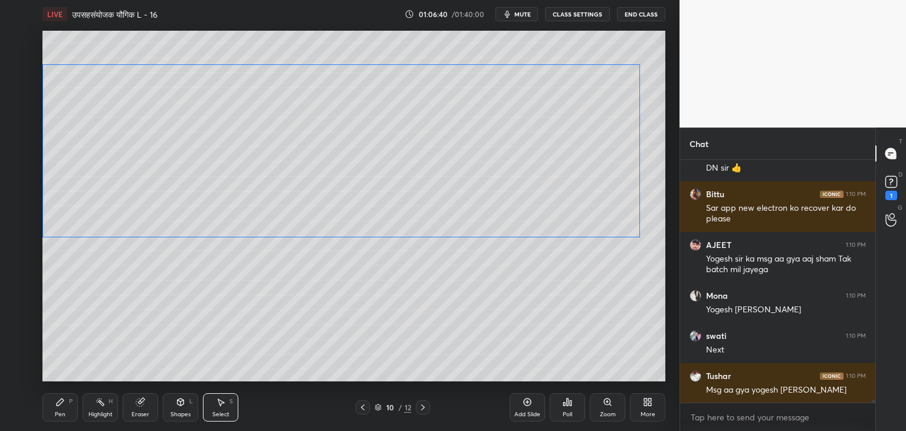
scroll to position [21197, 0]
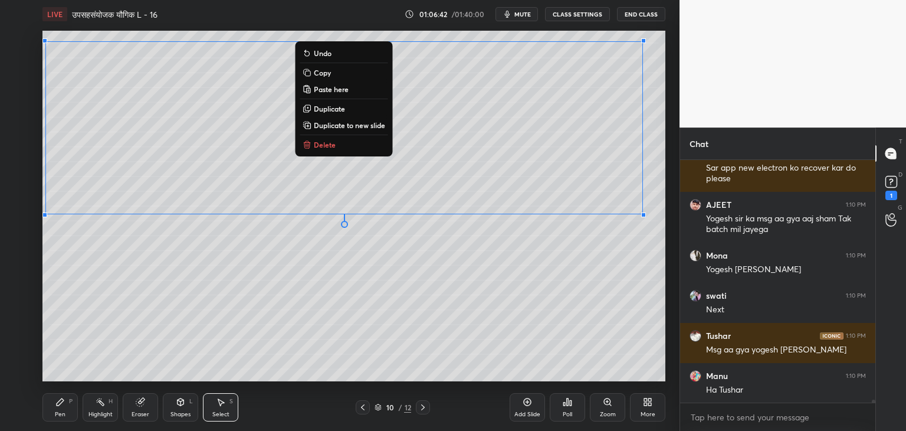
click at [310, 319] on div "0 ° Undo Copy Paste here Duplicate Duplicate to new slide Delete" at bounding box center [353, 206] width 623 height 350
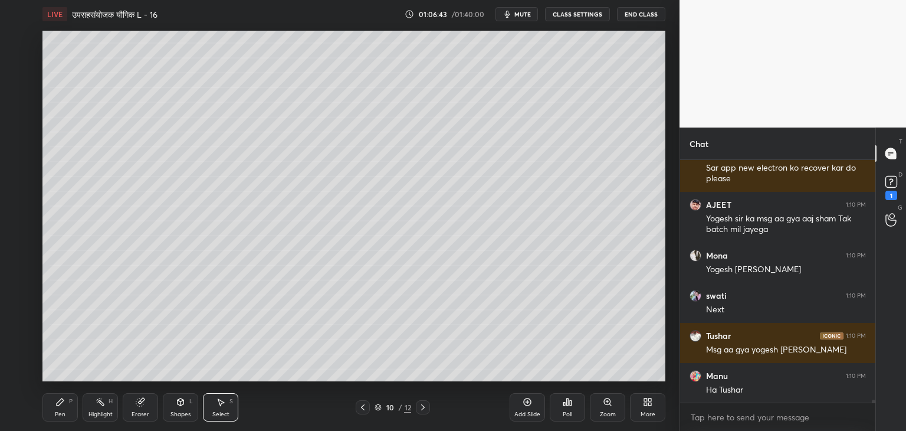
click at [62, 404] on icon at bounding box center [59, 401] width 9 height 9
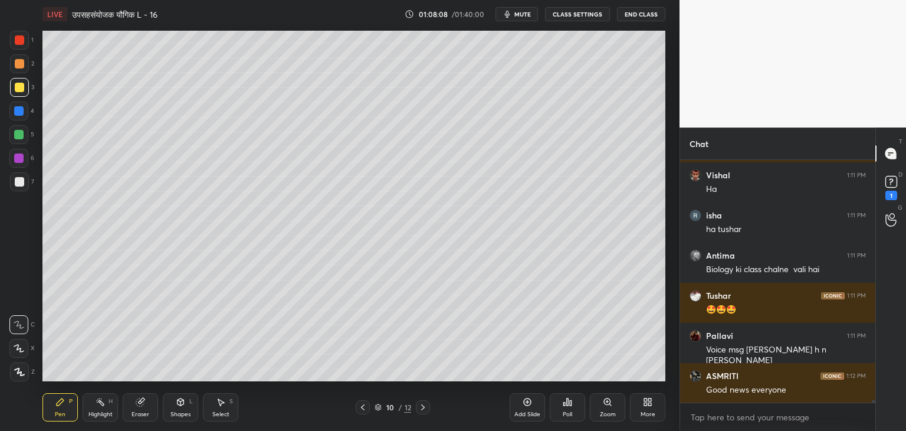
scroll to position [21518, 0]
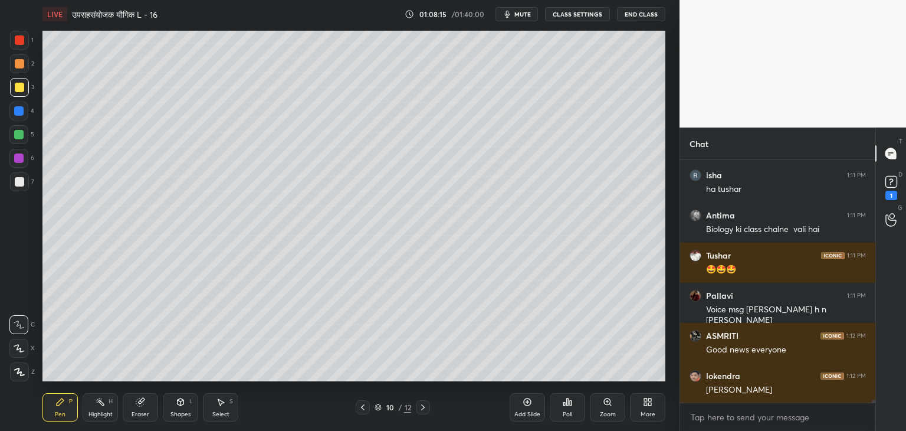
click at [229, 405] on div "Select S" at bounding box center [220, 407] width 35 height 28
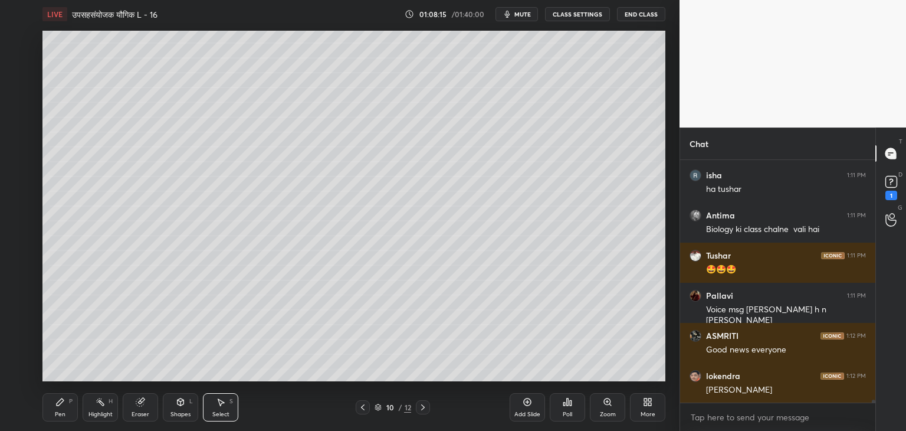
click at [186, 408] on div "Shapes L" at bounding box center [180, 407] width 35 height 28
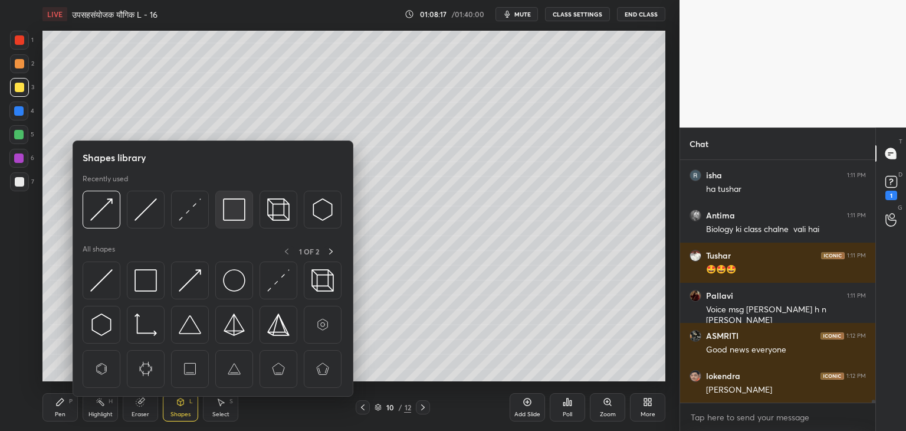
click at [234, 213] on img at bounding box center [234, 209] width 22 height 22
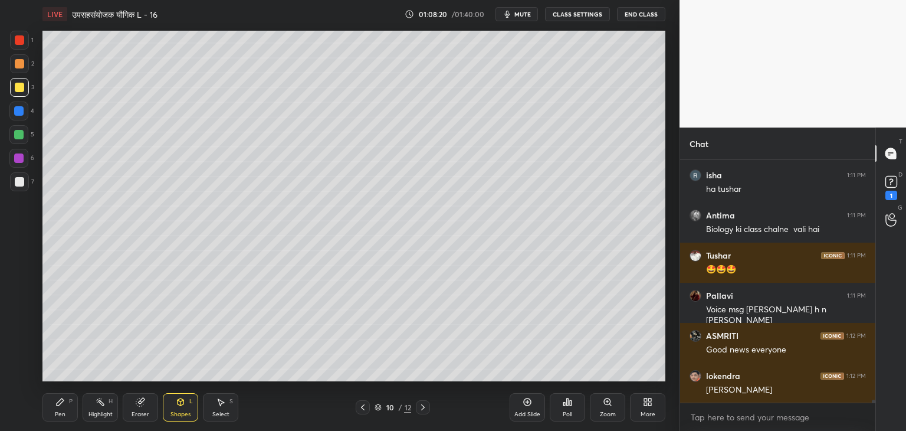
scroll to position [21558, 0]
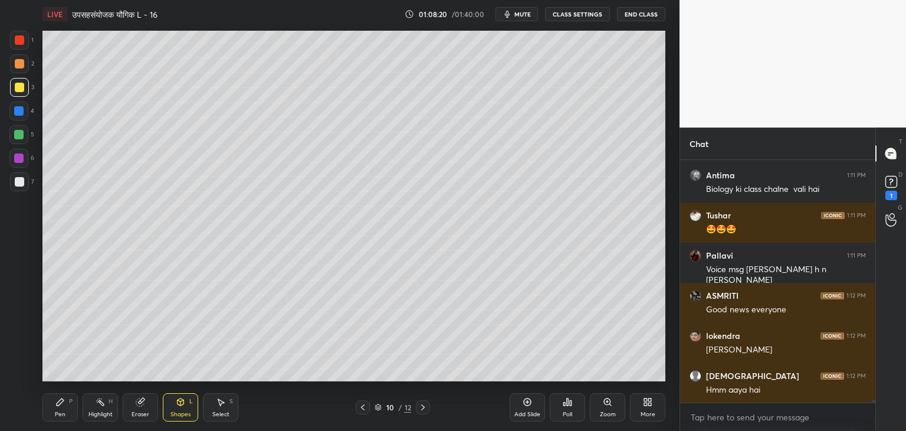
click at [63, 408] on div "Pen P" at bounding box center [59, 407] width 35 height 28
click at [181, 405] on icon at bounding box center [181, 403] width 0 height 4
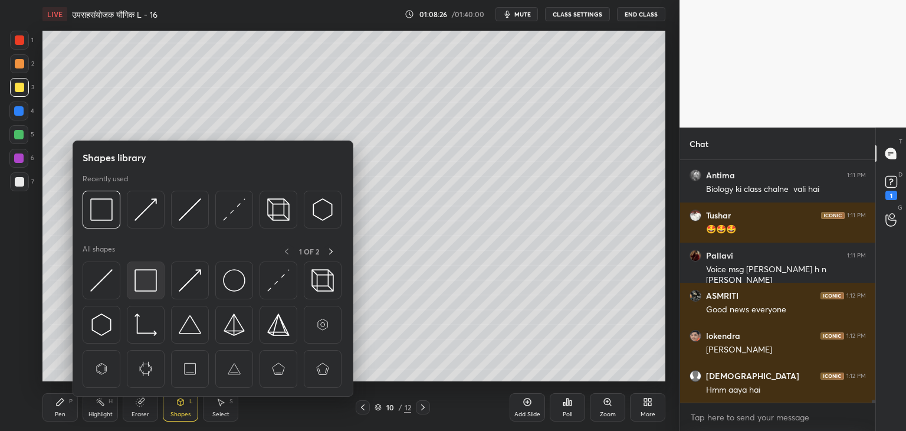
scroll to position [21598, 0]
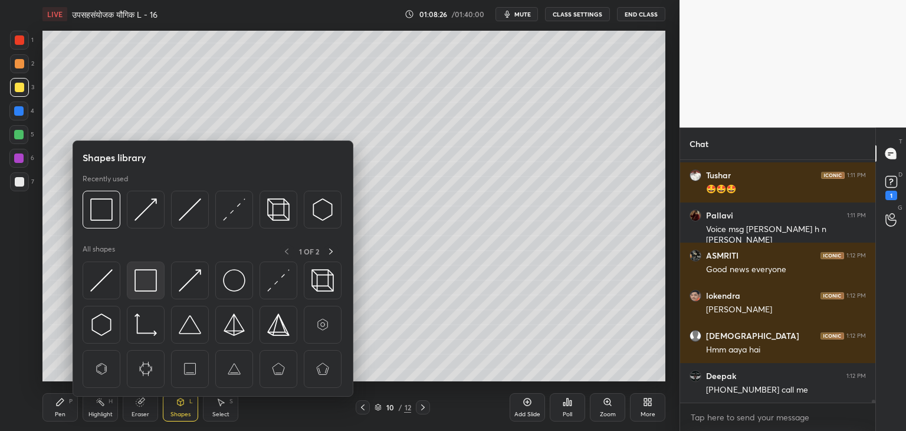
click at [144, 275] on img at bounding box center [146, 280] width 22 height 22
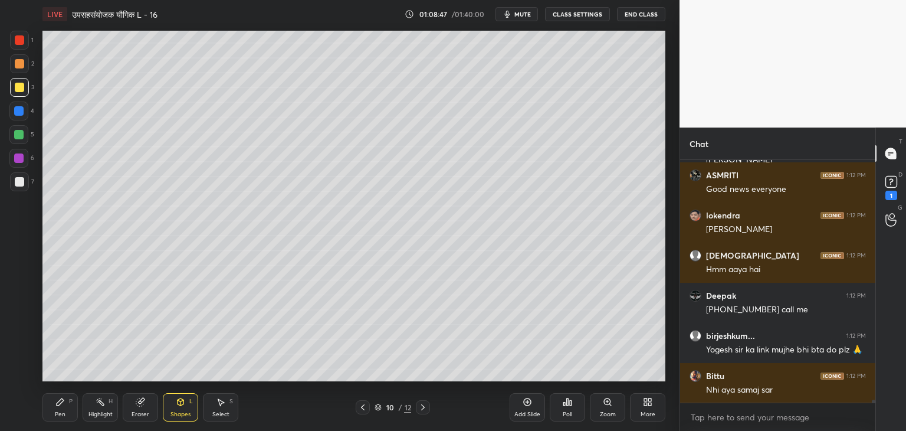
scroll to position [21719, 0]
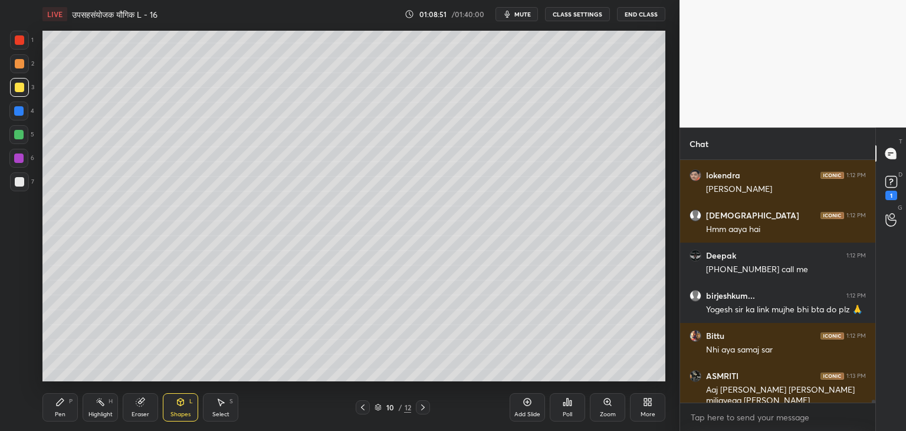
click at [527, 412] on div "Add Slide" at bounding box center [527, 414] width 26 height 6
click at [68, 404] on div "Pen P" at bounding box center [59, 407] width 35 height 28
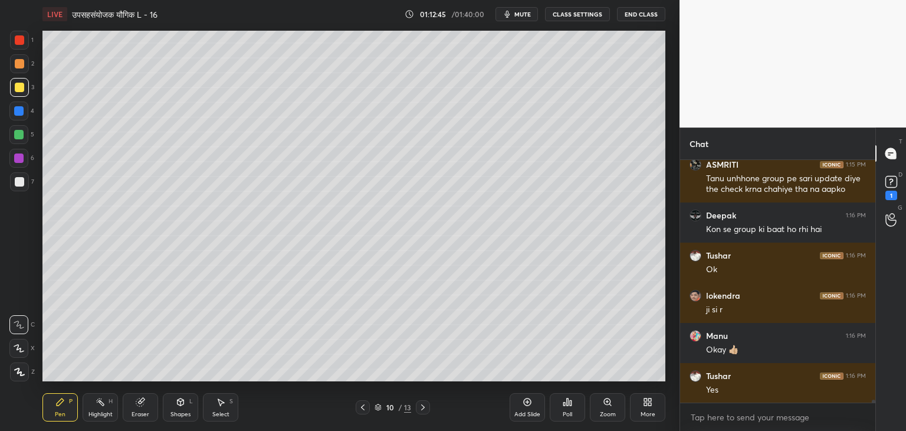
scroll to position [20539, 0]
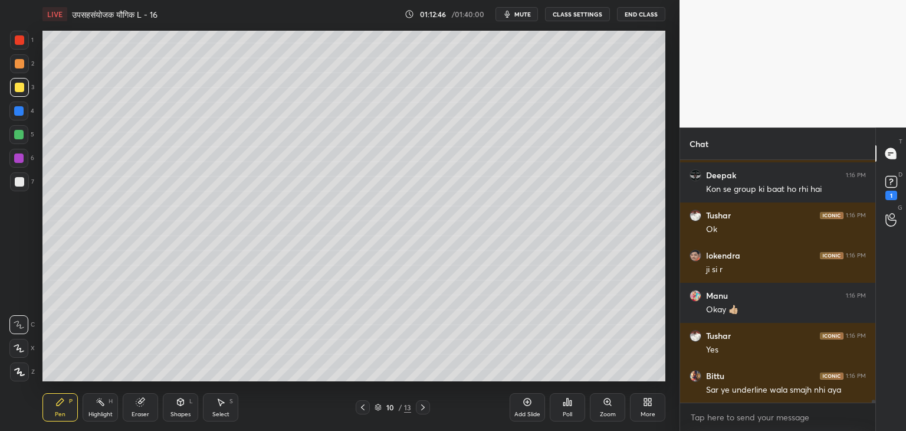
click at [530, 410] on div "Add Slide" at bounding box center [527, 407] width 35 height 28
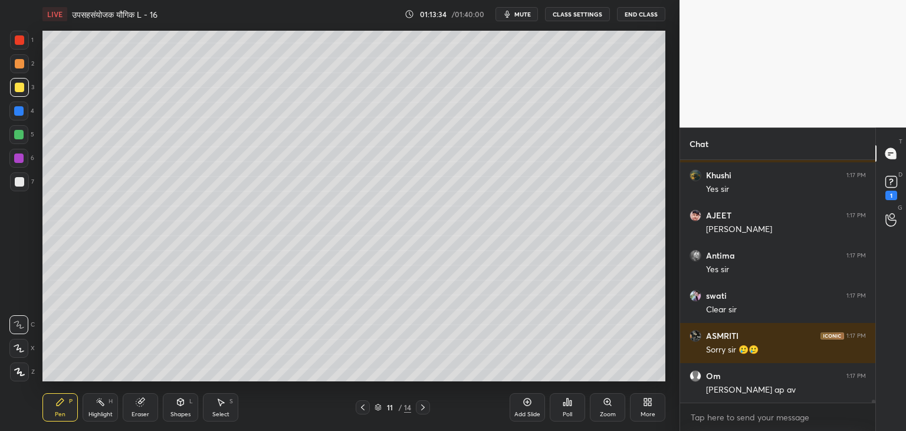
scroll to position [20820, 0]
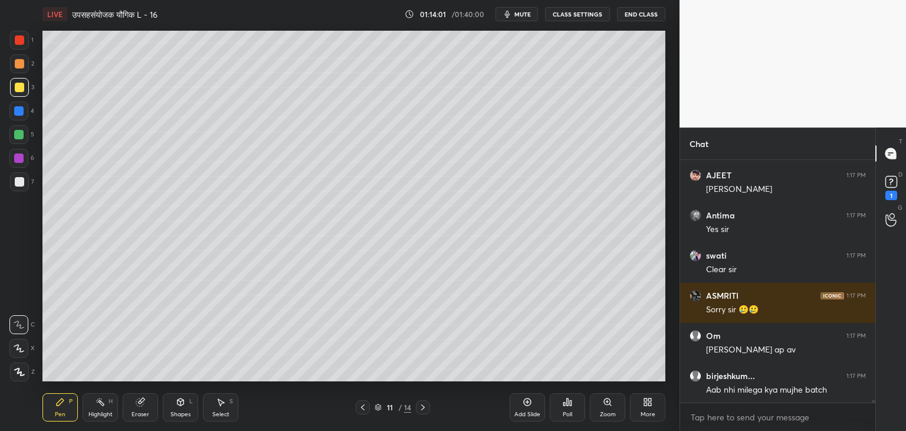
click at [364, 410] on icon at bounding box center [363, 407] width 4 height 6
click at [423, 409] on icon at bounding box center [422, 406] width 9 height 9
click at [140, 409] on div "Eraser" at bounding box center [140, 407] width 35 height 28
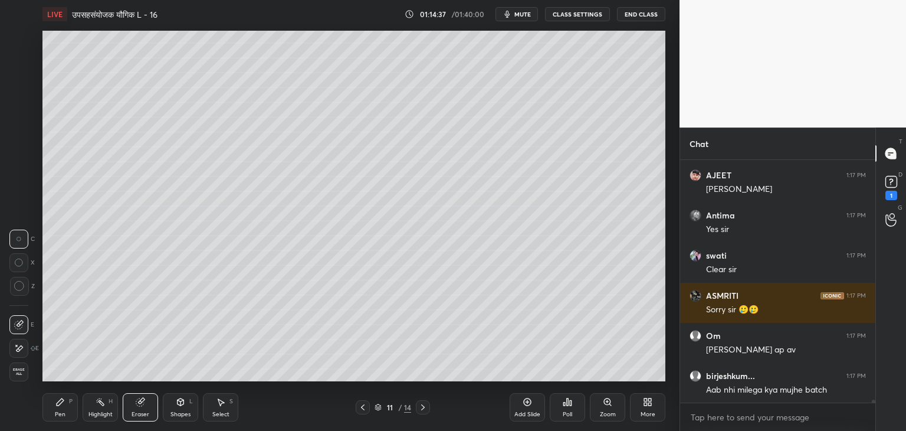
scroll to position [20860, 0]
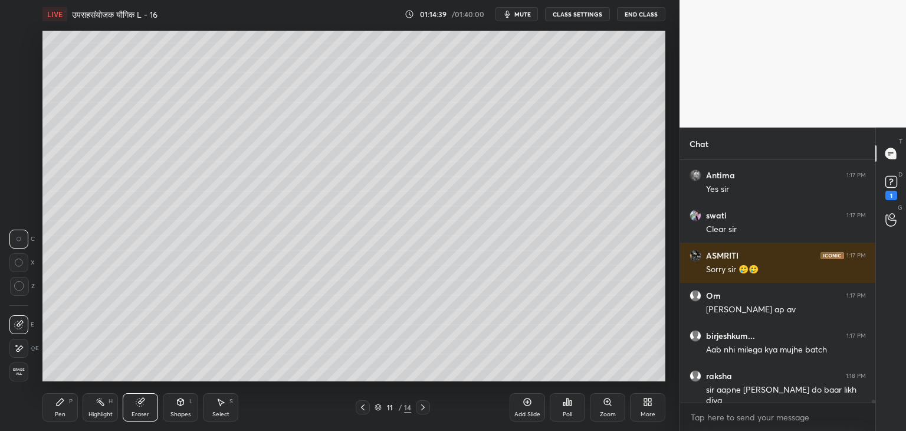
click at [182, 409] on div "Shapes L" at bounding box center [180, 407] width 35 height 28
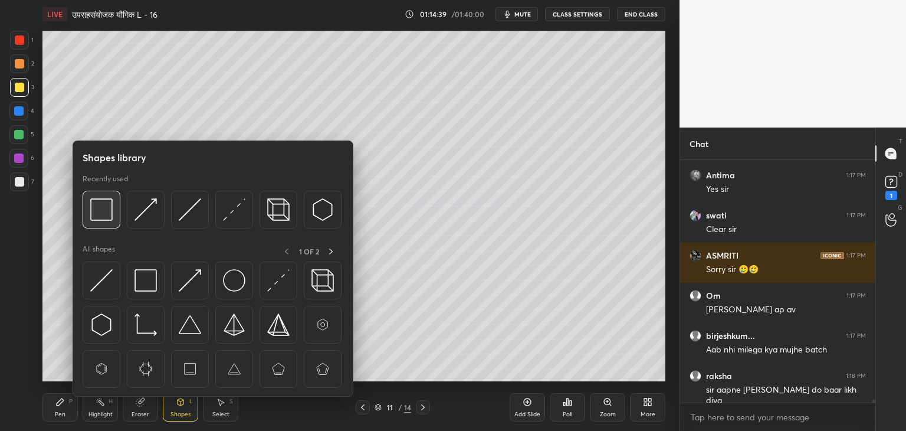
click at [94, 208] on img at bounding box center [101, 209] width 22 height 22
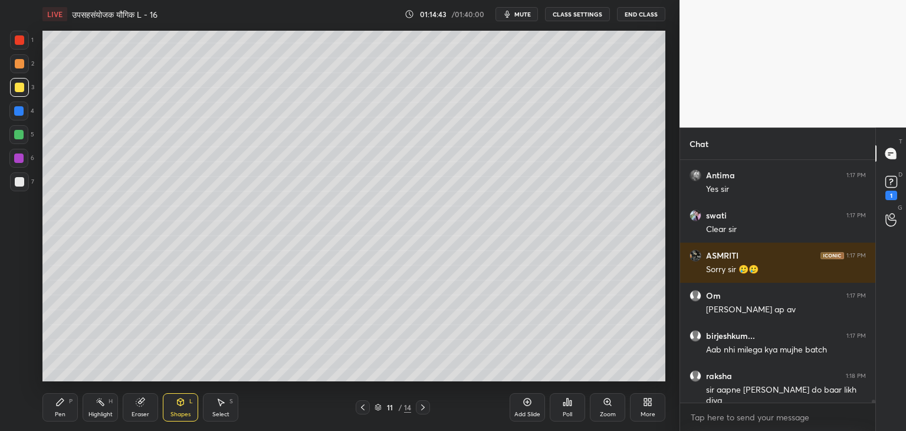
scroll to position [20900, 0]
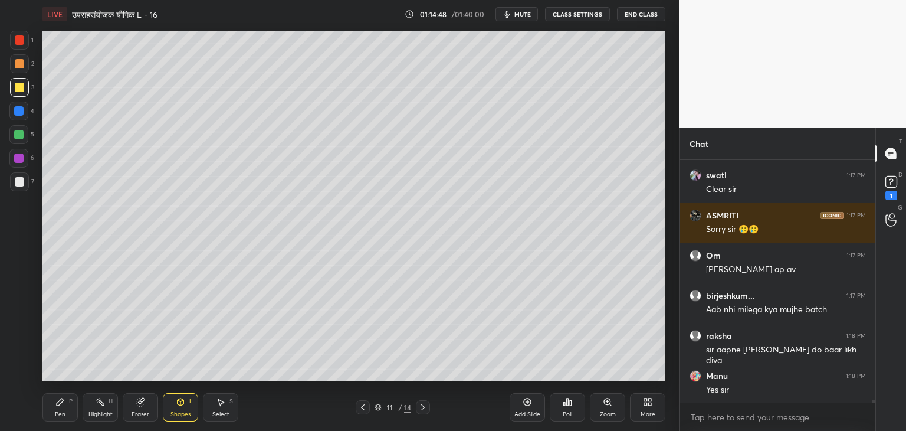
click at [146, 411] on div "Eraser" at bounding box center [141, 414] width 18 height 6
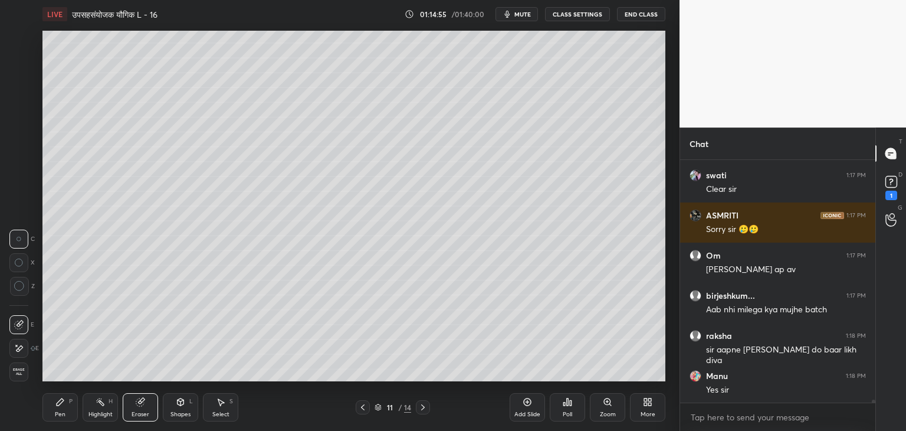
click at [64, 410] on div "Pen P" at bounding box center [59, 407] width 35 height 28
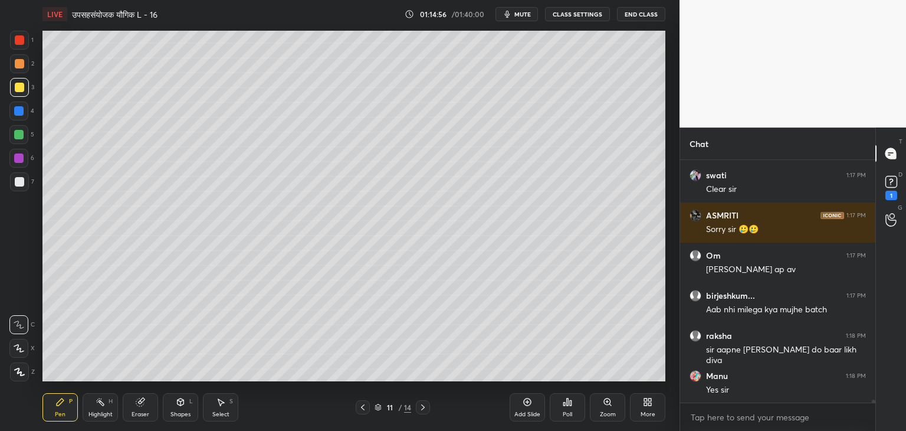
click at [226, 412] on div "Select" at bounding box center [220, 414] width 17 height 6
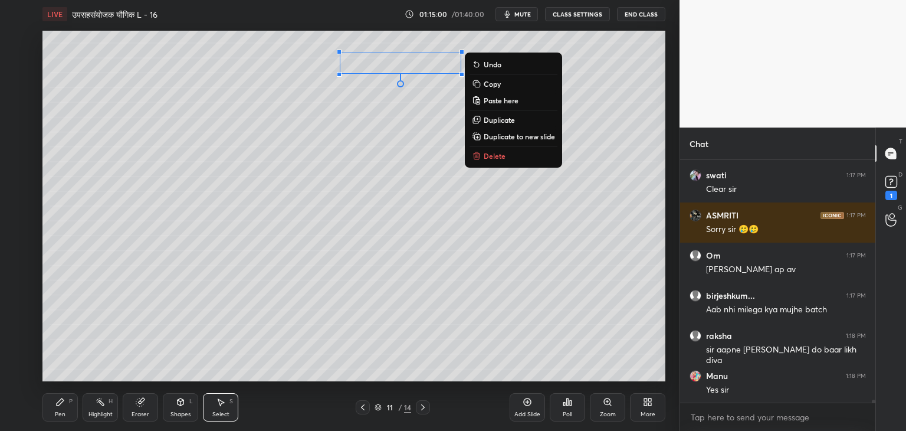
click at [581, 99] on div "0 ° Undo Copy Paste here Duplicate Duplicate to new slide Delete" at bounding box center [353, 206] width 623 height 350
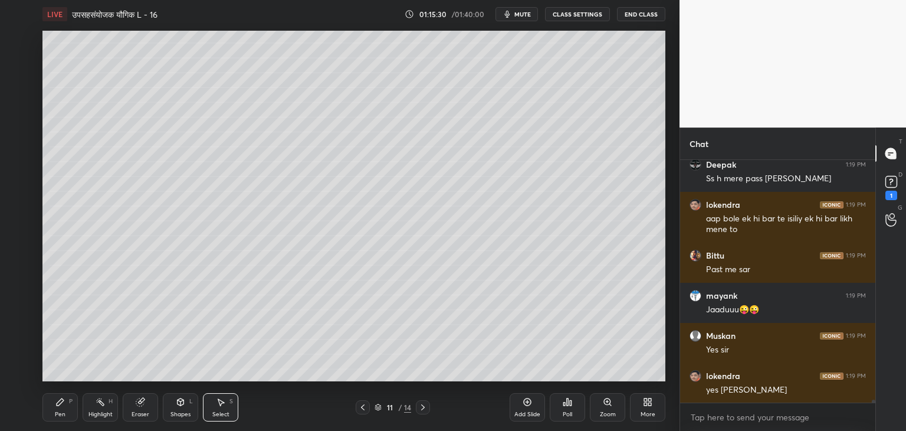
scroll to position [21392, 0]
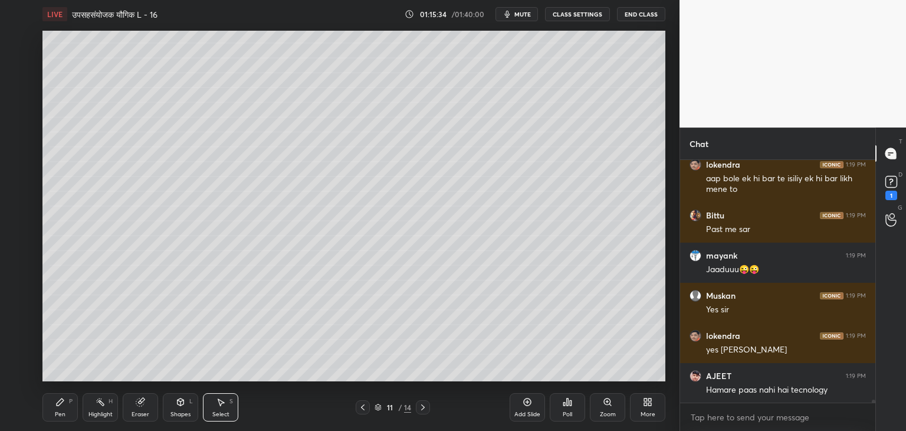
click at [530, 406] on icon at bounding box center [527, 401] width 9 height 9
click at [65, 415] on div "Pen" at bounding box center [60, 414] width 11 height 6
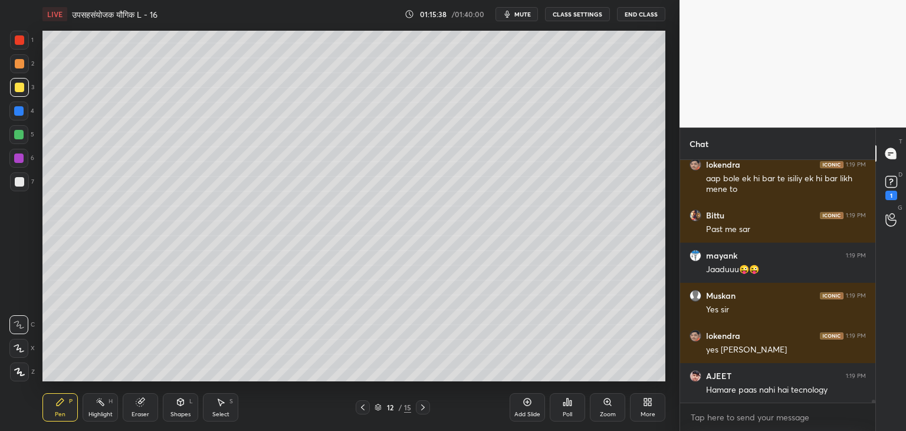
click at [224, 405] on icon at bounding box center [220, 401] width 9 height 9
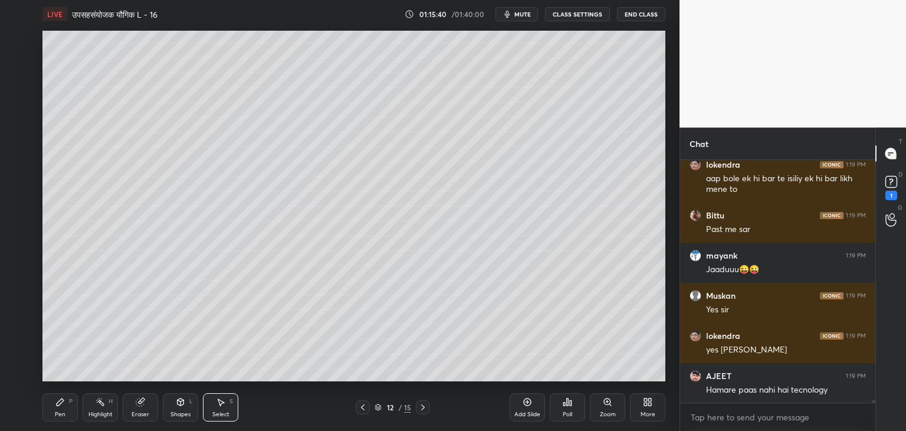
click at [186, 405] on div "Shapes L" at bounding box center [180, 407] width 35 height 28
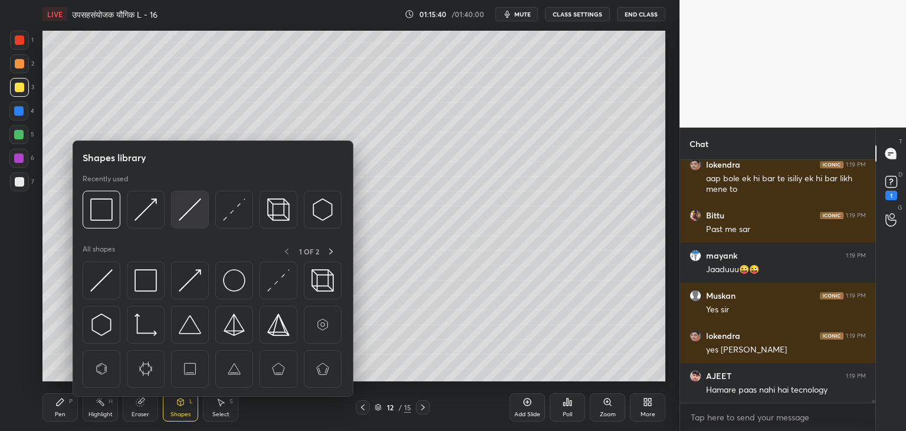
click at [189, 218] on img at bounding box center [190, 209] width 22 height 22
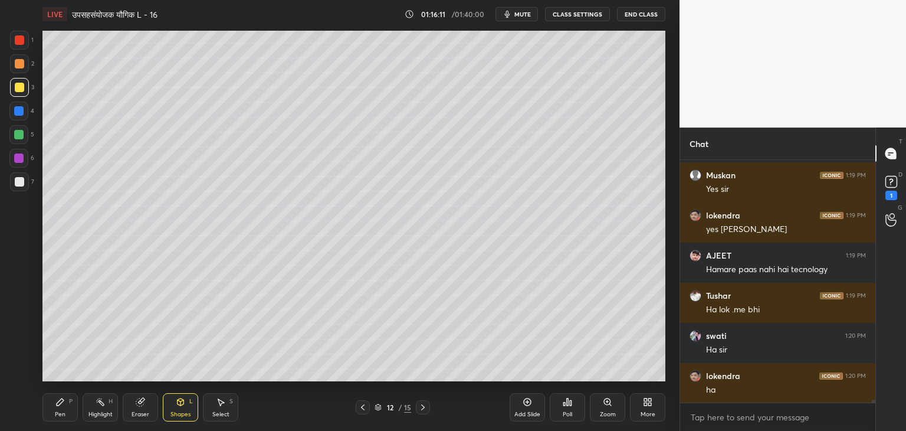
scroll to position [21552, 0]
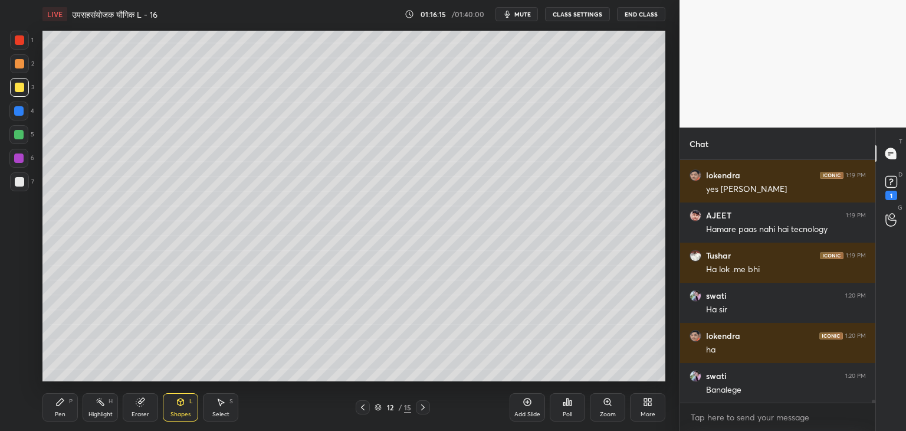
click at [65, 408] on div "Pen P" at bounding box center [59, 407] width 35 height 28
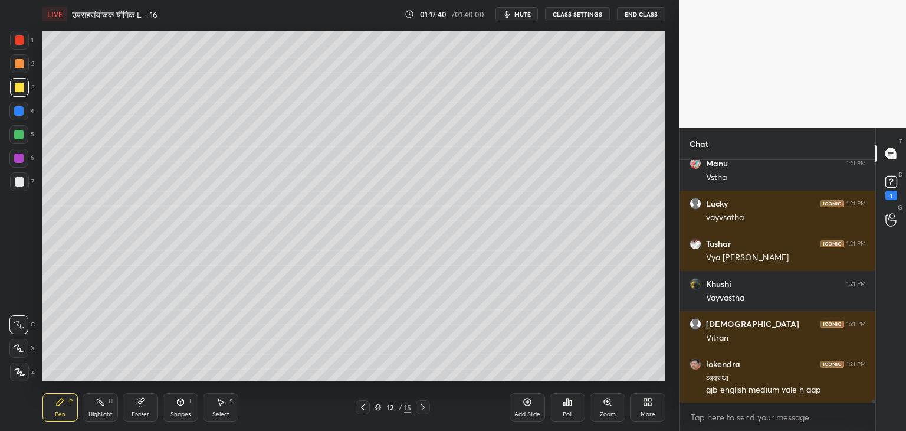
scroll to position [21885, 0]
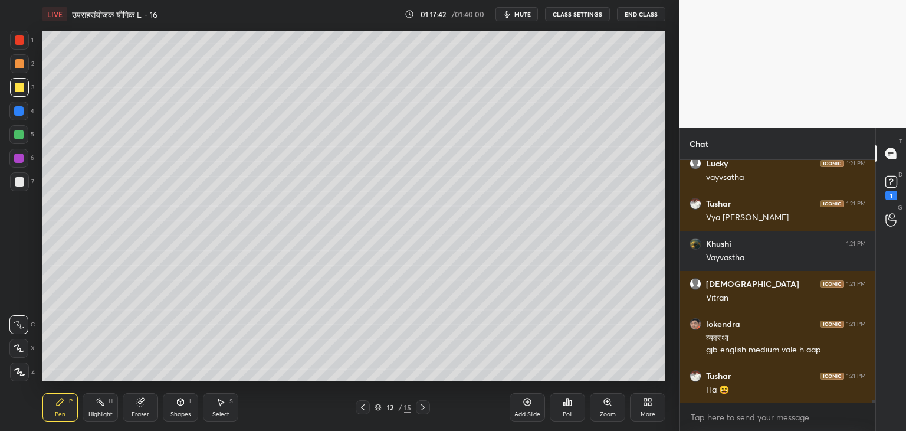
click at [178, 404] on icon at bounding box center [181, 401] width 6 height 7
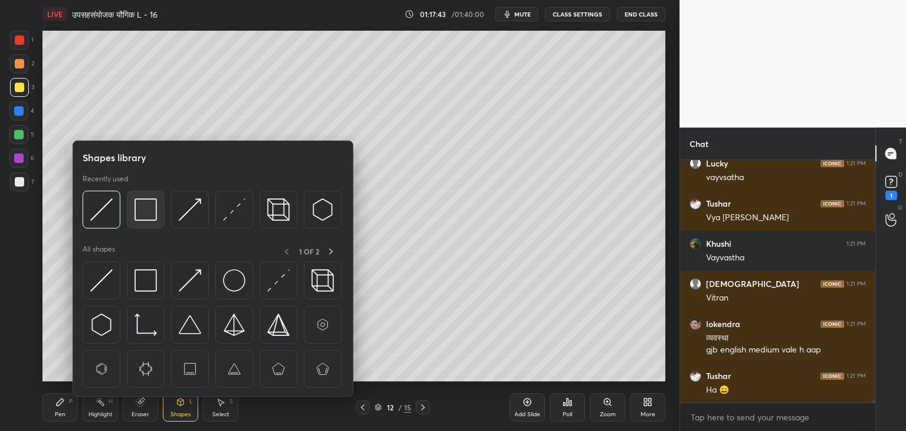
click at [142, 208] on img at bounding box center [146, 209] width 22 height 22
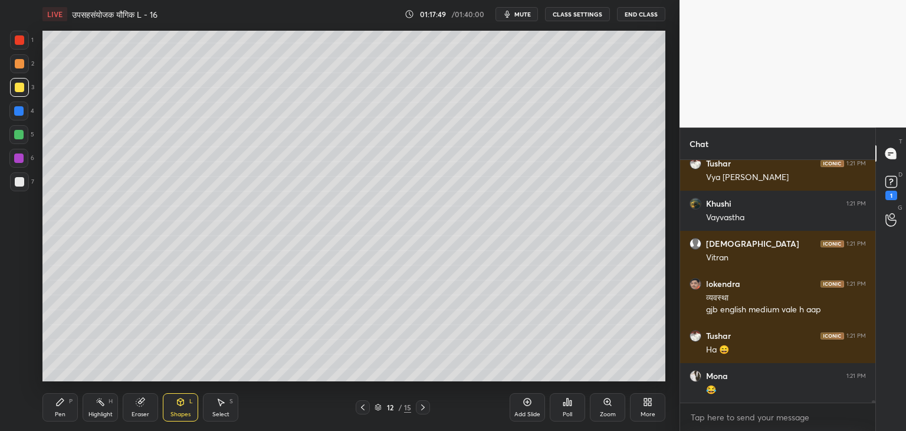
scroll to position [21965, 0]
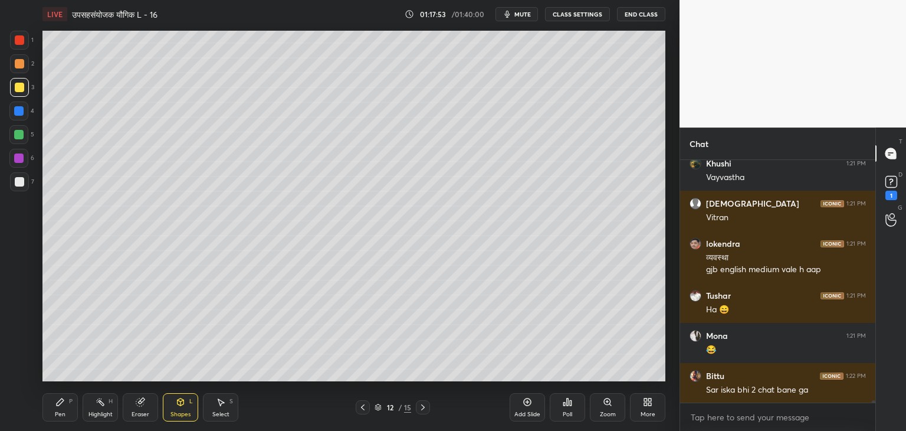
click at [61, 412] on div "Pen" at bounding box center [60, 414] width 11 height 6
click at [213, 409] on div "Select S" at bounding box center [220, 407] width 35 height 28
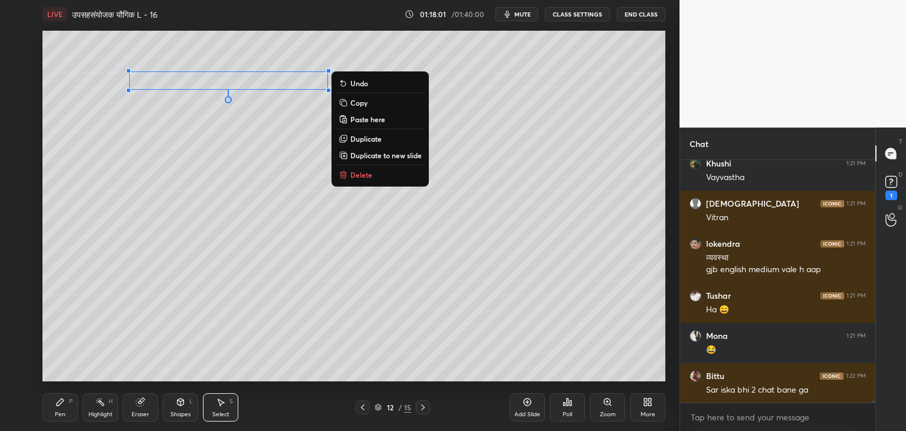
click at [361, 102] on p "Copy" at bounding box center [358, 102] width 17 height 9
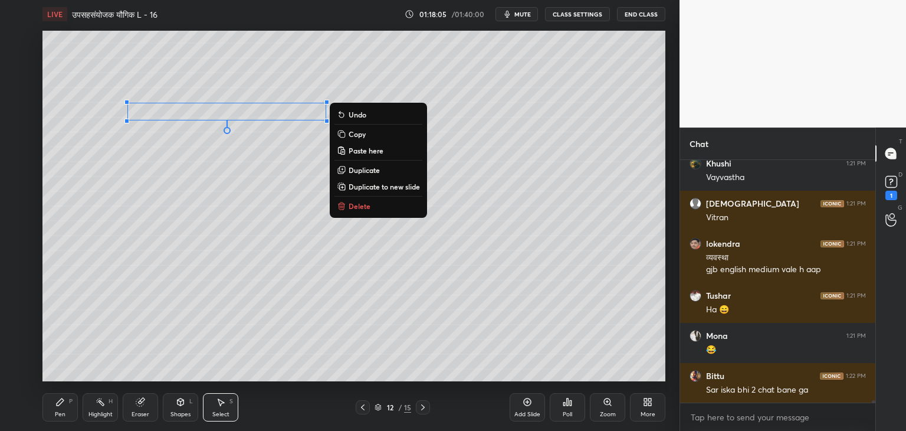
click at [235, 149] on div "0 ° Undo Copy Paste here Duplicate Duplicate to new slide Delete" at bounding box center [353, 206] width 623 height 350
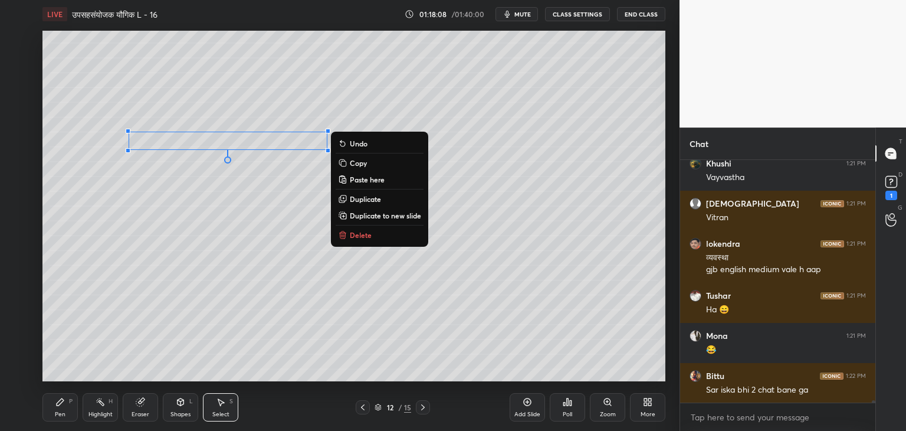
click at [227, 194] on div "0 ° Undo Copy Paste here Duplicate Duplicate to new slide Delete" at bounding box center [353, 206] width 623 height 350
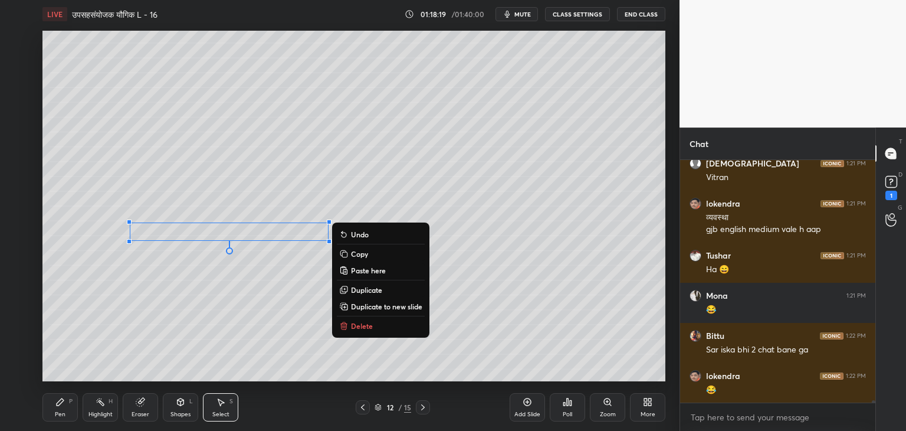
scroll to position [22046, 0]
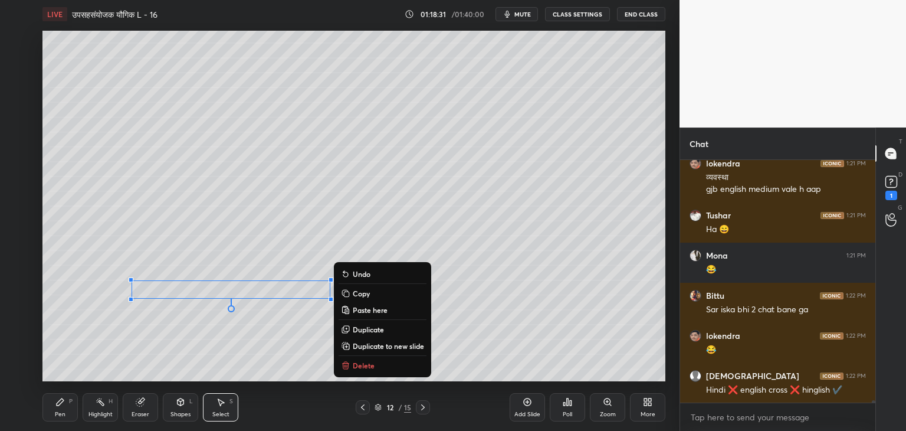
click at [253, 344] on div "0 ° Undo Copy Paste here Duplicate Duplicate to new slide Delete" at bounding box center [353, 206] width 623 height 350
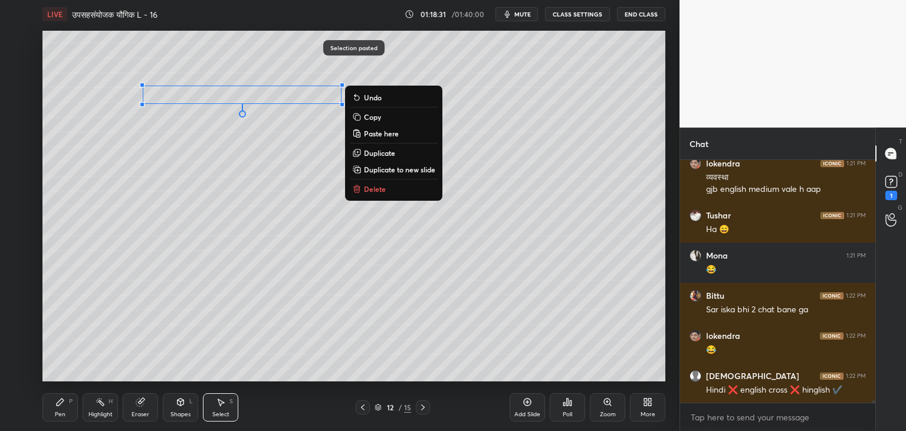
scroll to position [22086, 0]
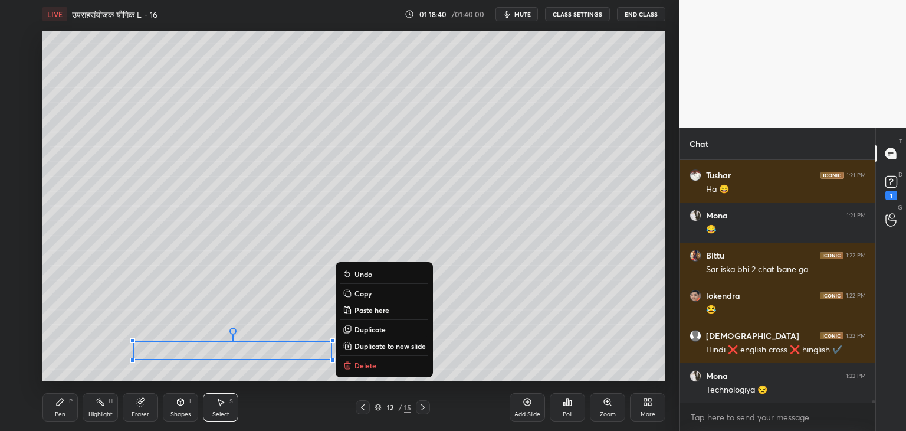
click at [60, 412] on div "Pen" at bounding box center [60, 414] width 11 height 6
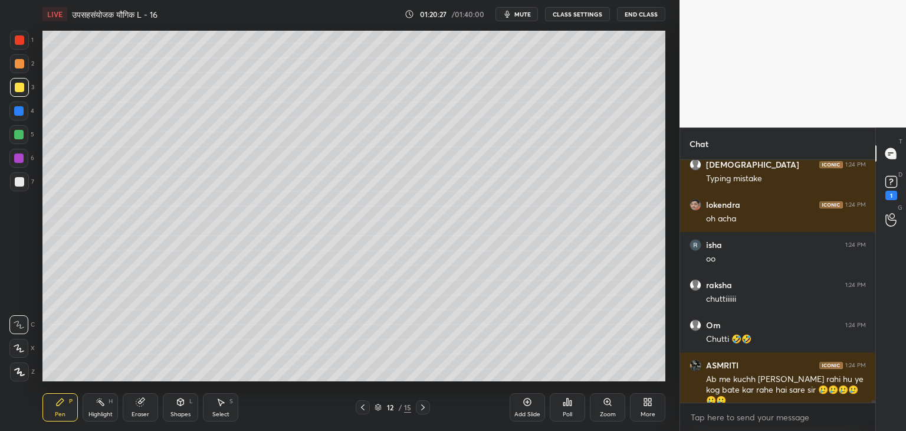
scroll to position [22738, 0]
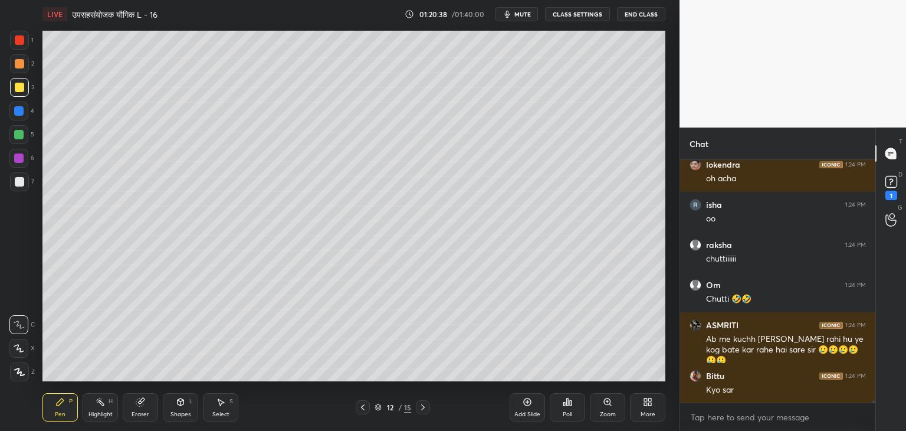
click at [21, 135] on div at bounding box center [18, 134] width 9 height 9
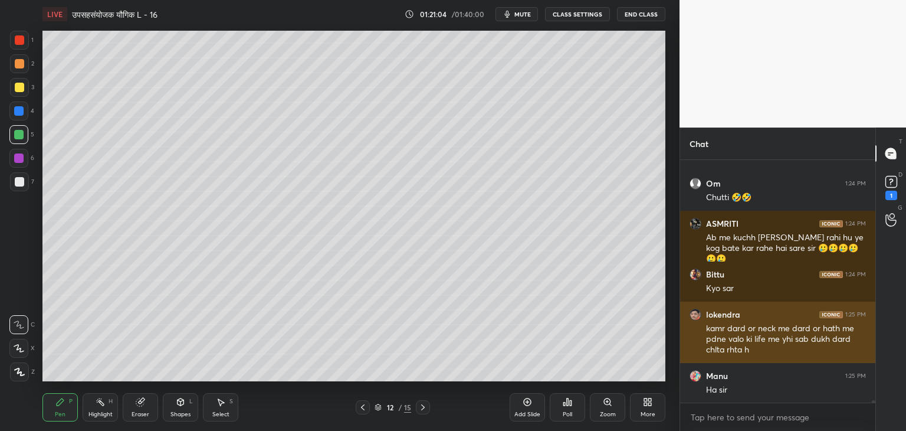
scroll to position [22880, 0]
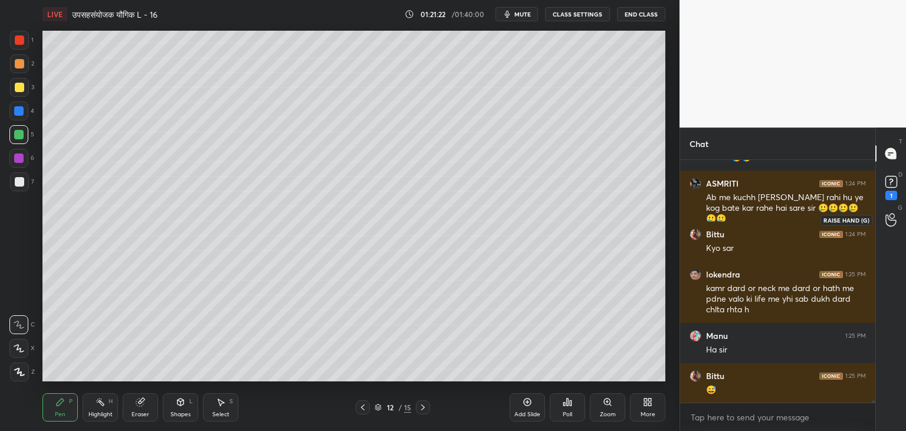
click at [892, 222] on icon at bounding box center [891, 220] width 11 height 14
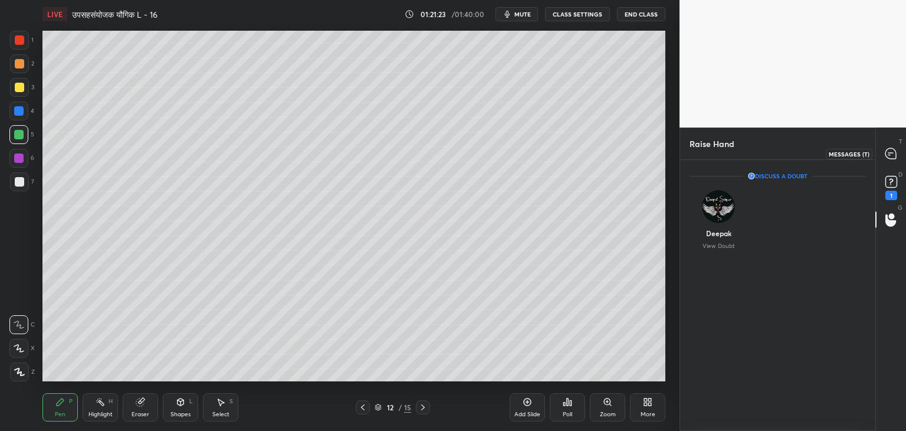
click at [892, 149] on icon at bounding box center [891, 153] width 11 height 11
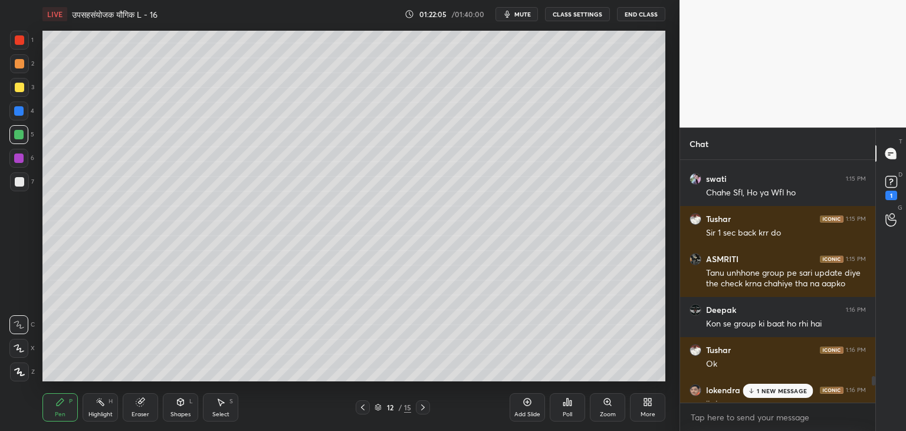
scroll to position [20574, 0]
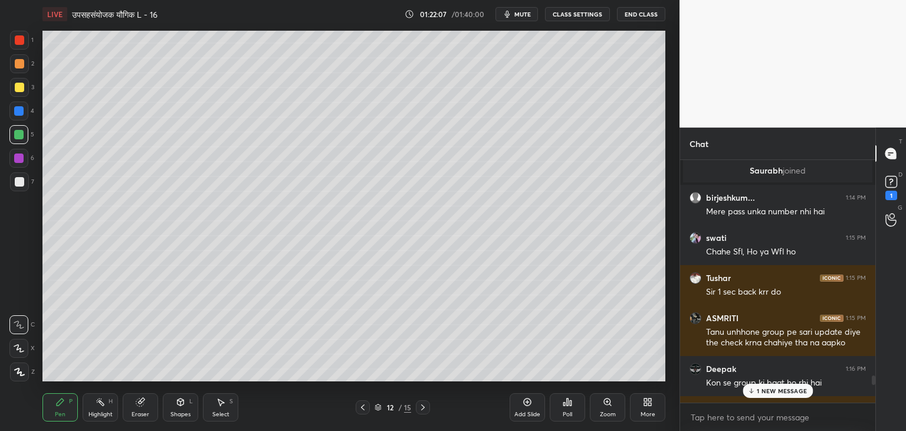
click at [776, 391] on p "1 NEW MESSAGE" at bounding box center [782, 390] width 50 height 7
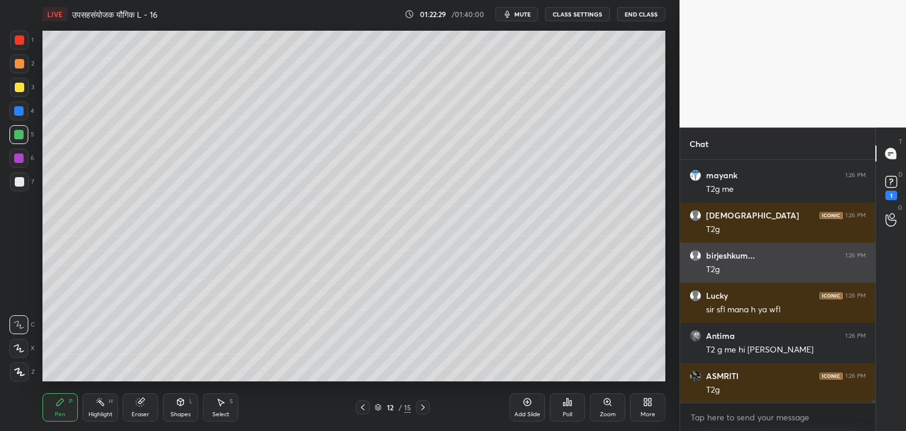
scroll to position [23470, 0]
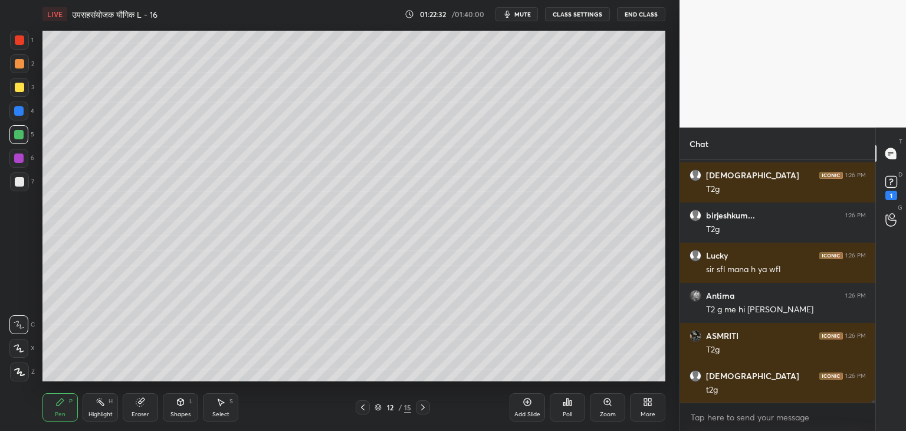
click at [24, 87] on div at bounding box center [19, 87] width 19 height 19
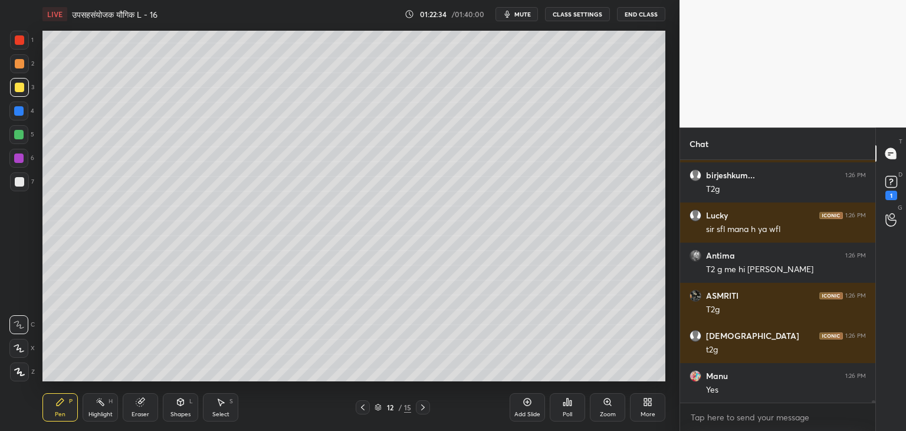
scroll to position [23550, 0]
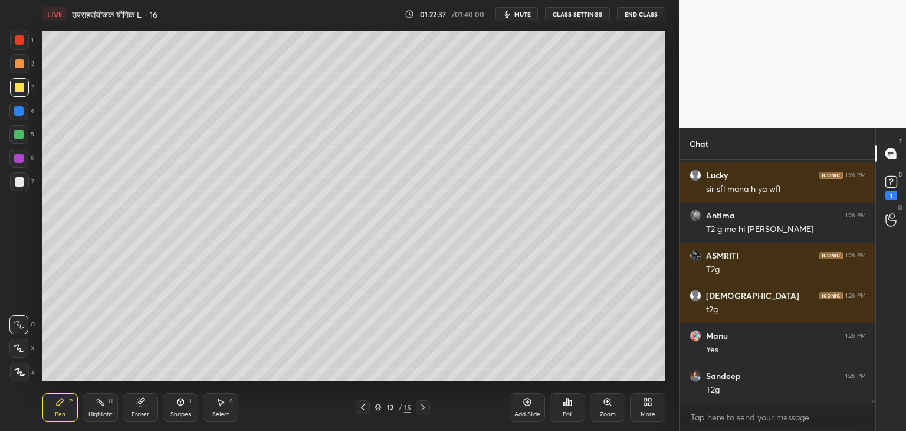
click at [21, 134] on div at bounding box center [18, 134] width 9 height 9
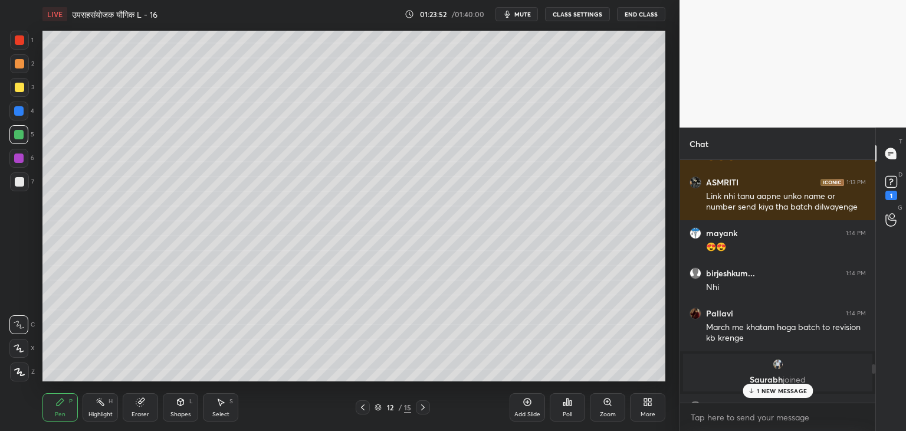
scroll to position [20358, 0]
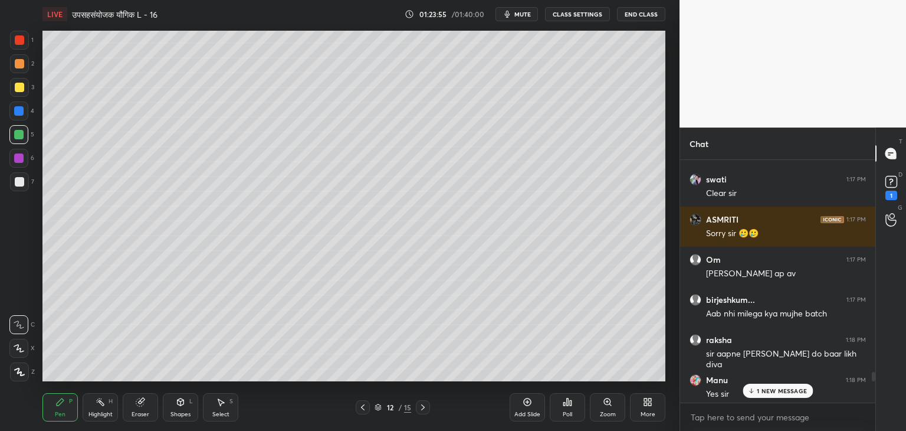
click at [786, 393] on p "1 NEW MESSAGE" at bounding box center [782, 390] width 50 height 7
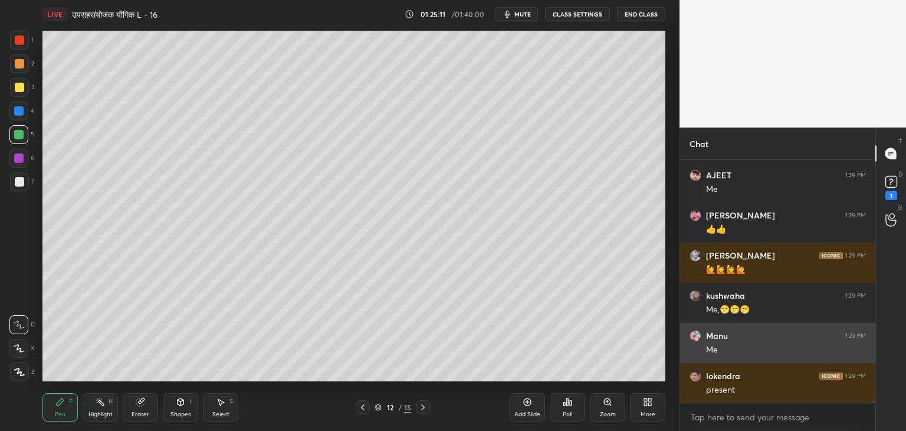
scroll to position [26219, 0]
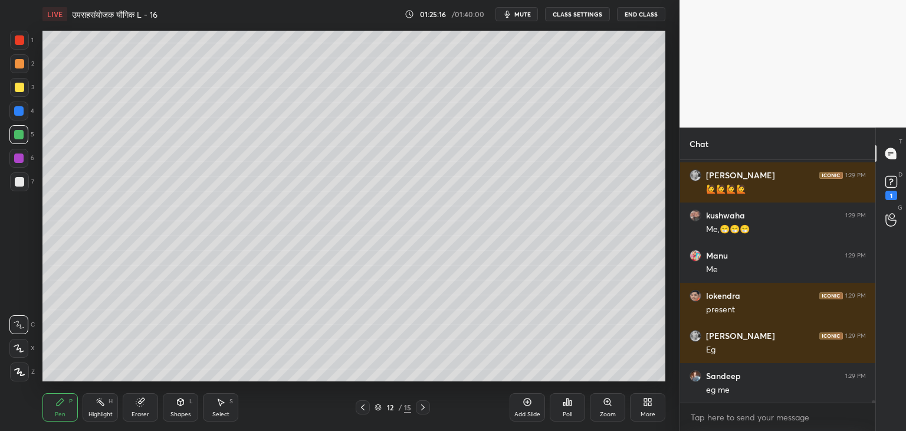
click at [21, 133] on div at bounding box center [18, 134] width 9 height 9
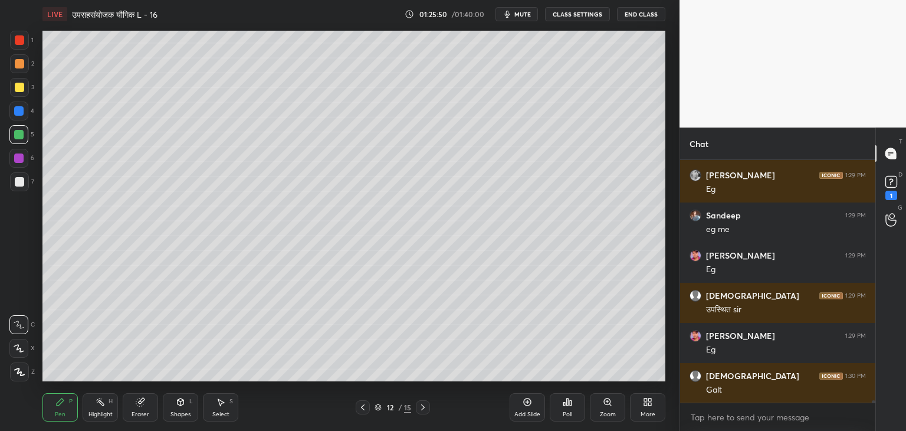
scroll to position [26460, 0]
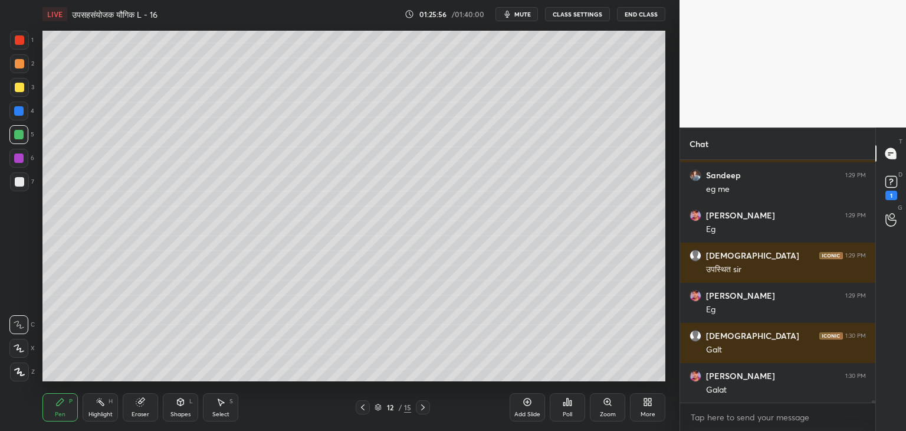
click at [145, 399] on icon at bounding box center [141, 401] width 6 height 6
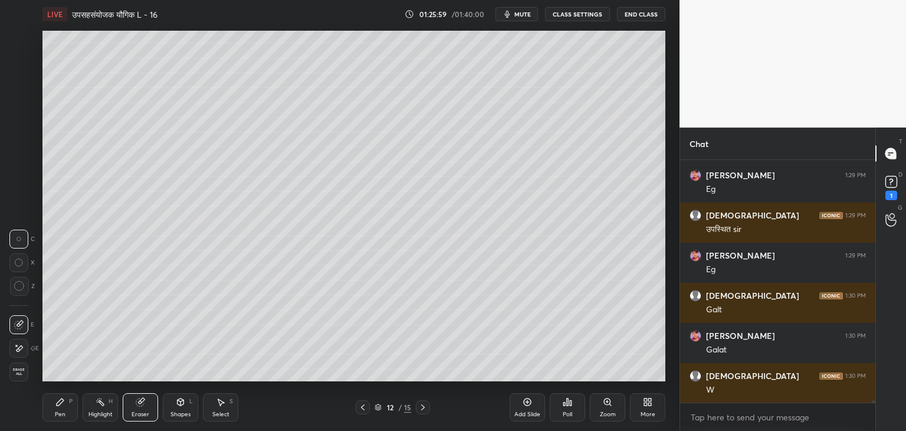
click at [61, 405] on icon at bounding box center [59, 401] width 9 height 9
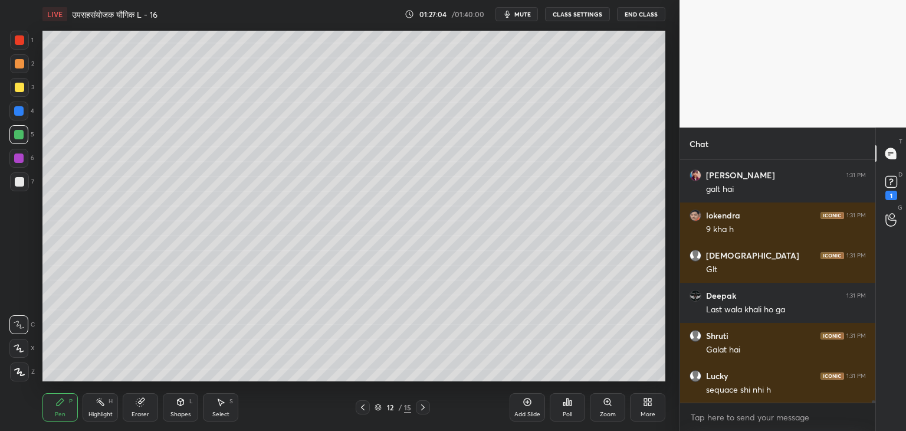
scroll to position [27182, 0]
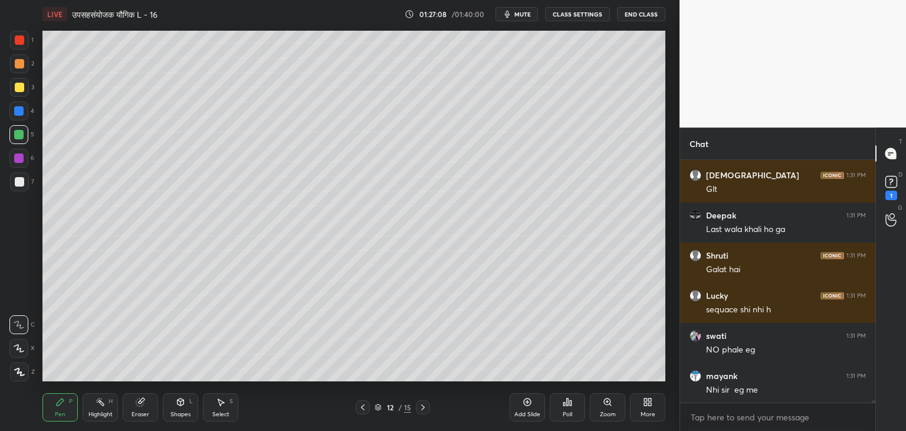
click at [141, 406] on div "Eraser" at bounding box center [140, 407] width 35 height 28
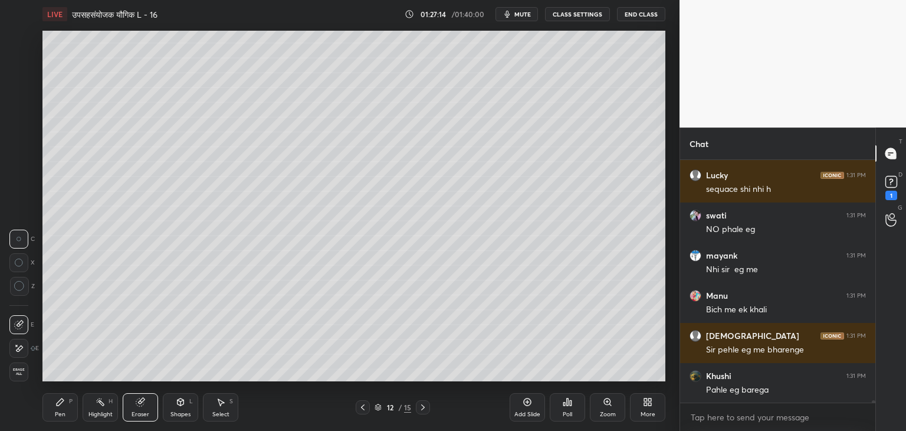
scroll to position [27382, 0]
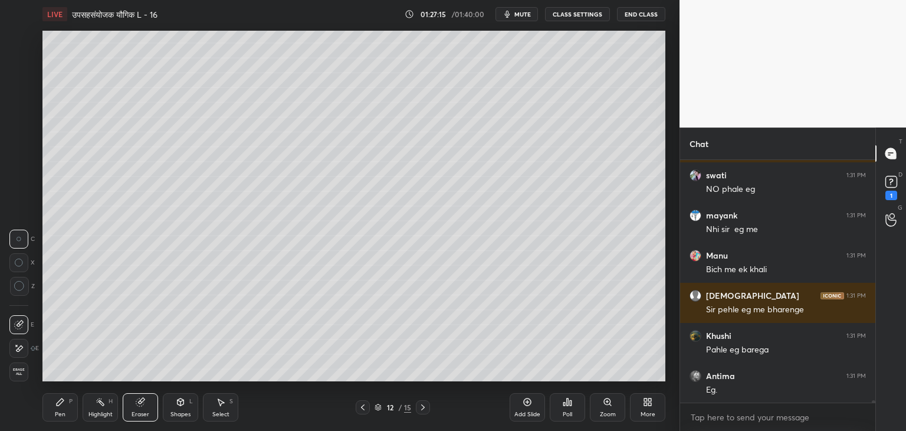
click at [61, 411] on div "Pen" at bounding box center [60, 414] width 11 height 6
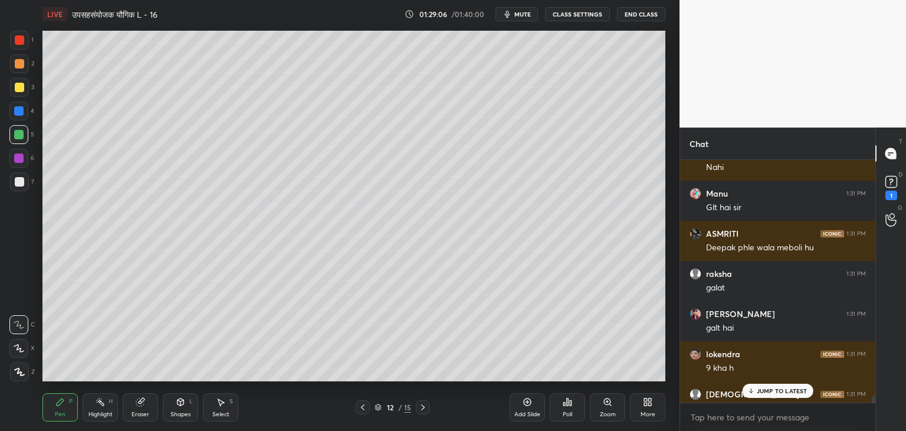
scroll to position [24736, 0]
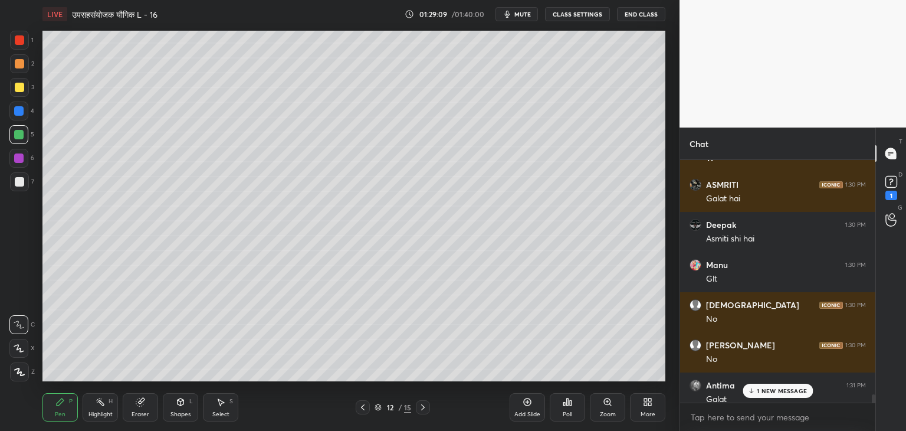
drag, startPoint x: 876, startPoint y: 400, endPoint x: 888, endPoint y: 380, distance: 23.9
click at [888, 380] on div "T Messages (T) D Doubts (D) 1 G Raise Hand (G)" at bounding box center [891, 278] width 31 height 303
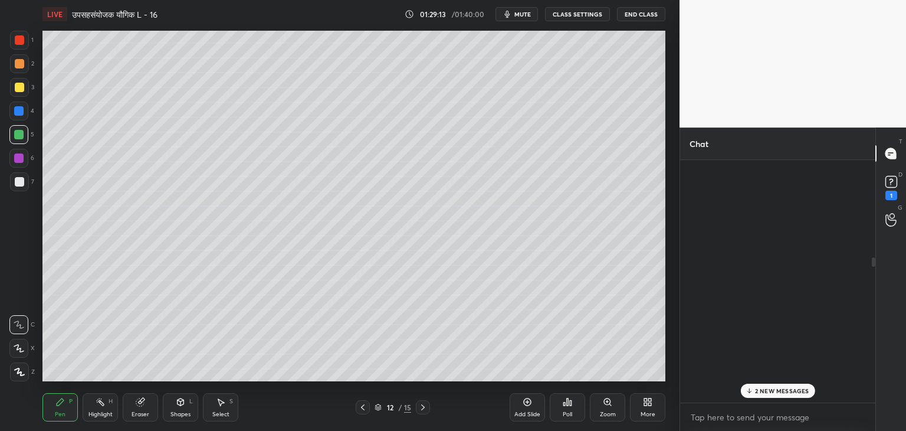
scroll to position [9123, 0]
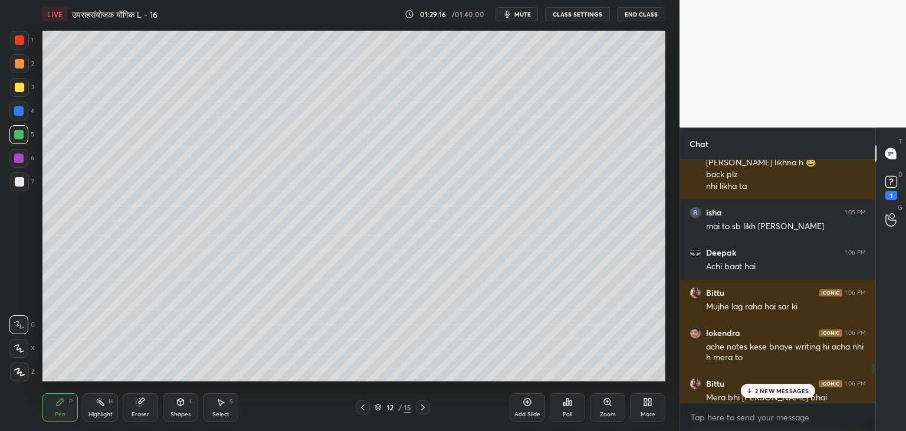
drag, startPoint x: 875, startPoint y: 397, endPoint x: 877, endPoint y: 408, distance: 10.8
click at [877, 408] on div "Chat Manu 1:05 PM Likhane to dijiye sir ji please back 🔙🔙🔙🔙🔙🔙🔙🔙🔙🔙 [PERSON_NAME]…" at bounding box center [793, 278] width 227 height 303
click at [798, 392] on p "2 NEW MESSAGES" at bounding box center [782, 390] width 54 height 7
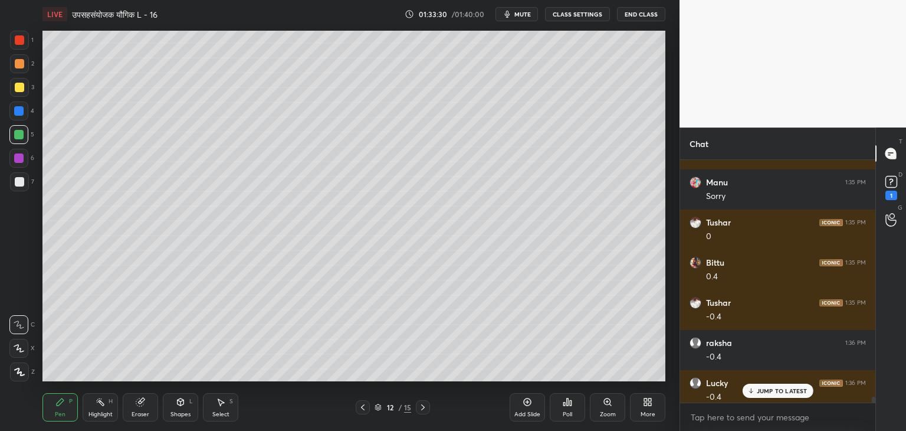
scroll to position [36503, 0]
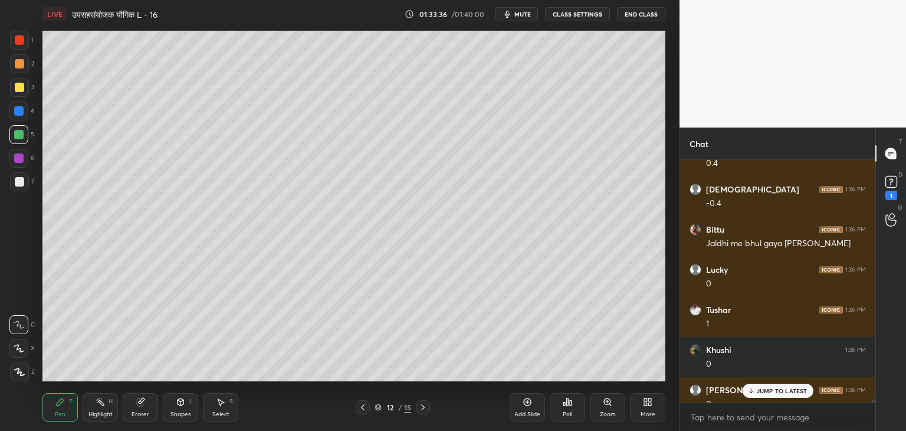
click at [774, 389] on p "JUMP TO LATEST" at bounding box center [782, 390] width 51 height 7
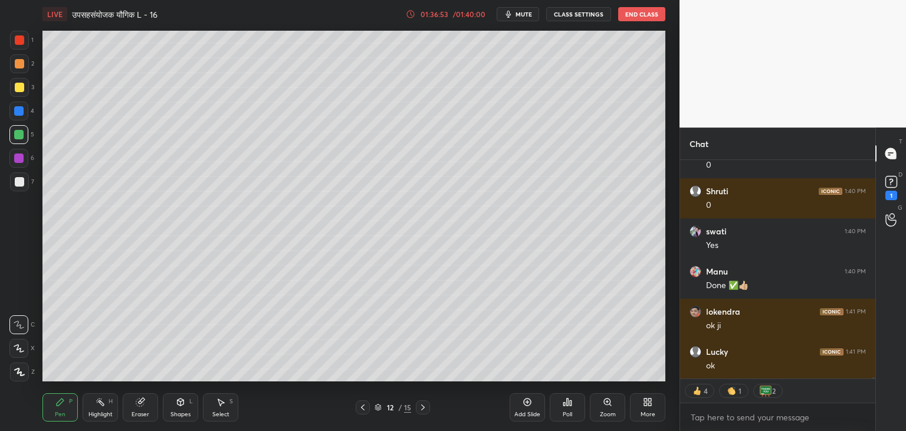
scroll to position [38840, 0]
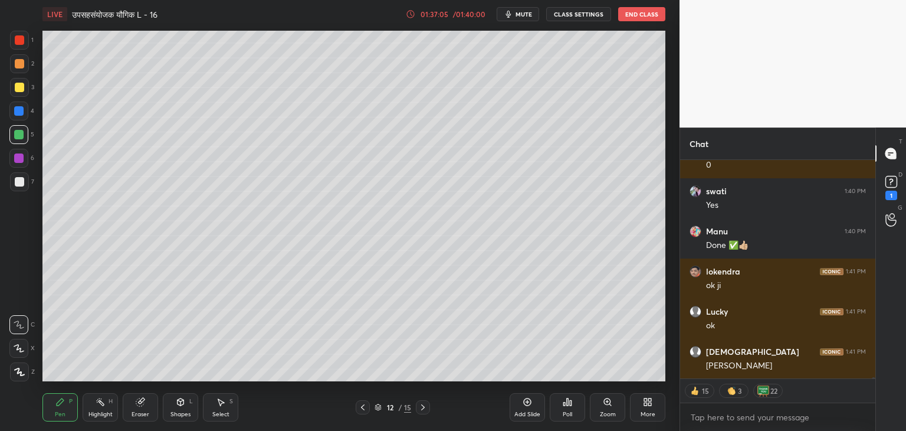
click at [366, 408] on icon at bounding box center [362, 406] width 9 height 9
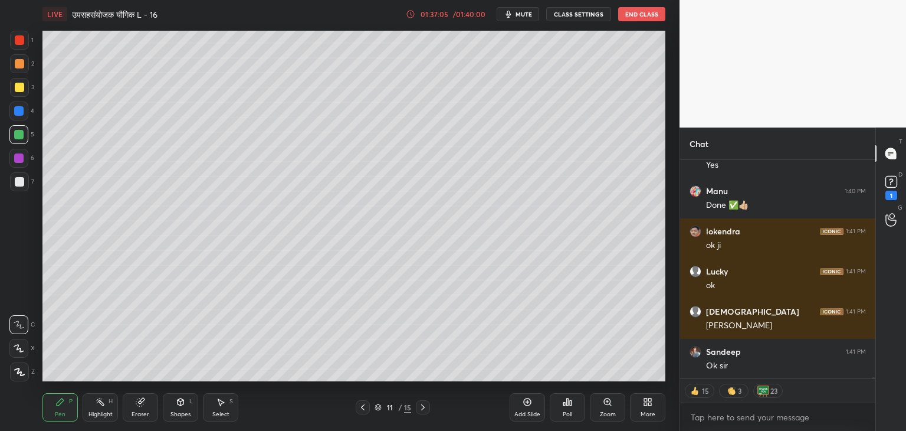
click at [361, 409] on icon at bounding box center [362, 406] width 9 height 9
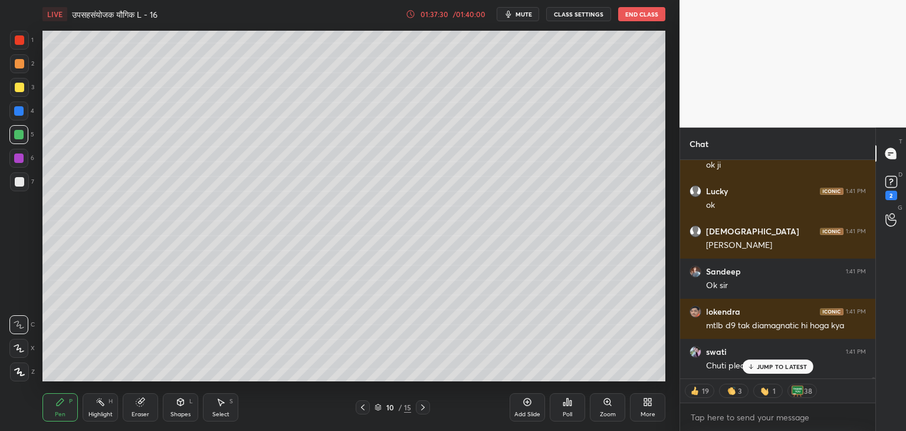
scroll to position [39011, 0]
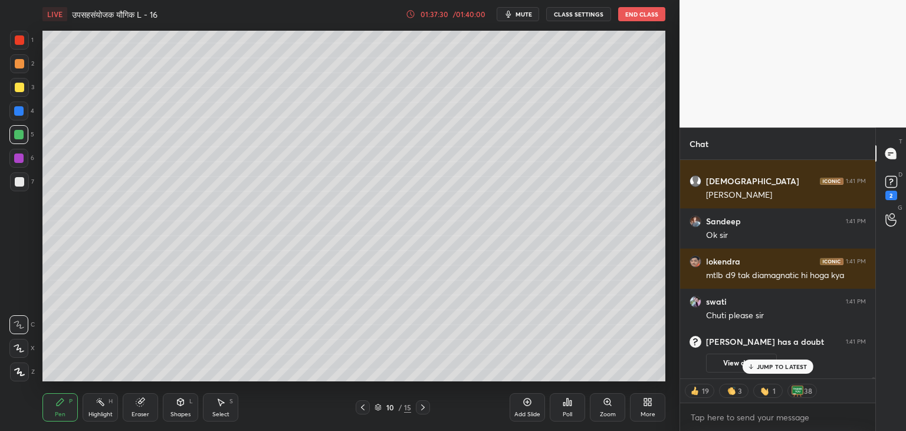
click at [225, 411] on div "Select" at bounding box center [220, 414] width 17 height 6
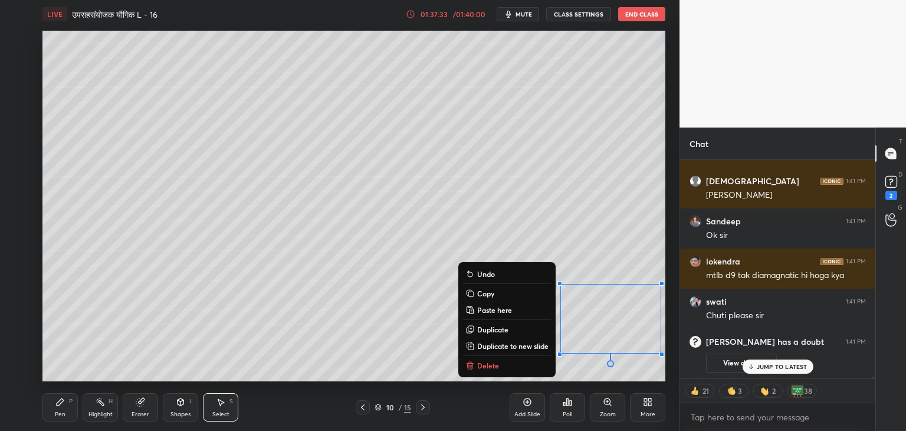
click at [514, 368] on button "Delete" at bounding box center [507, 365] width 88 height 14
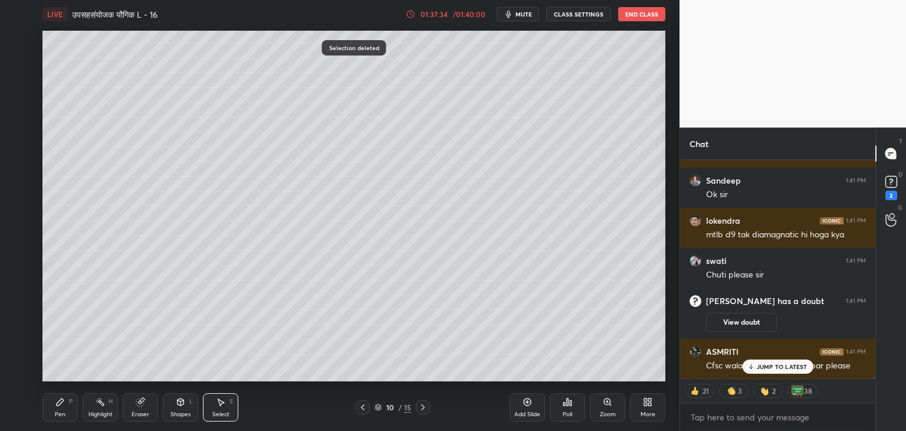
scroll to position [28585, 0]
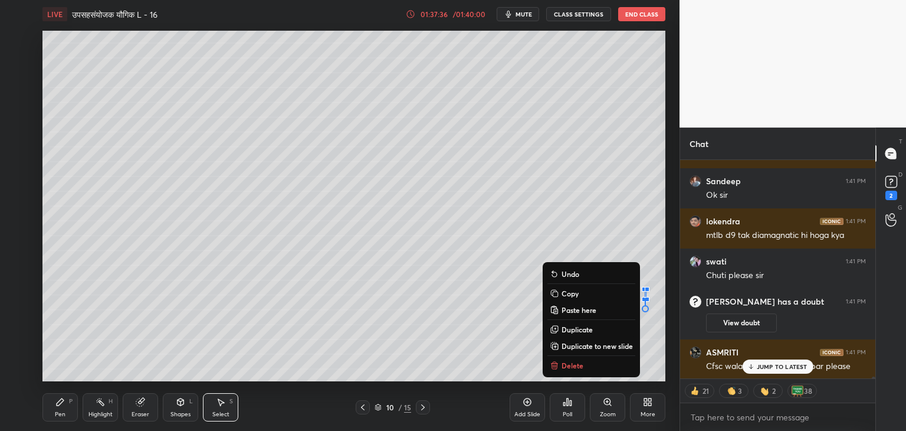
click at [566, 363] on p "Delete" at bounding box center [573, 364] width 22 height 9
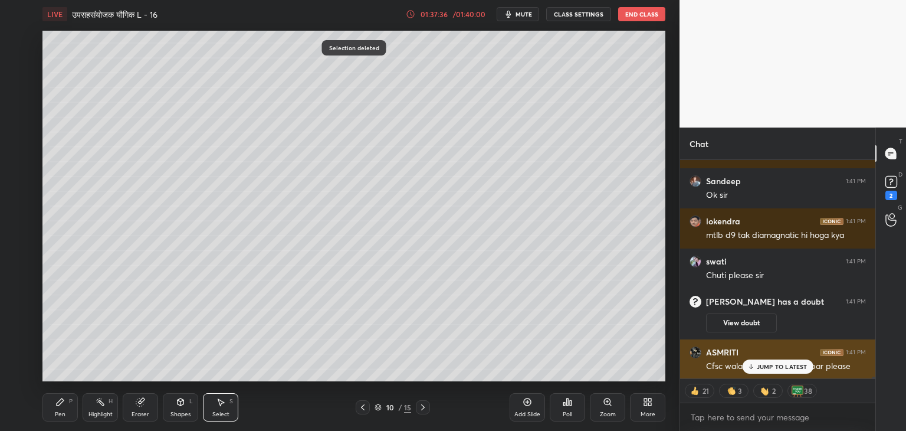
click at [767, 366] on p "JUMP TO LATEST" at bounding box center [782, 366] width 51 height 7
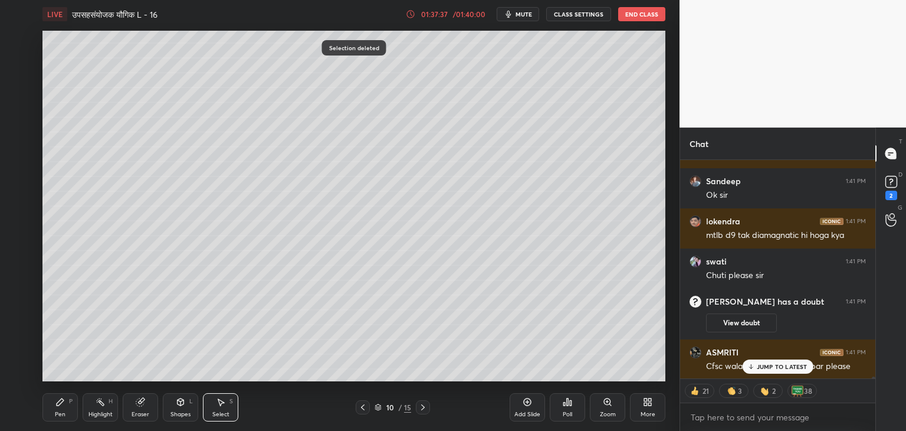
scroll to position [28625, 0]
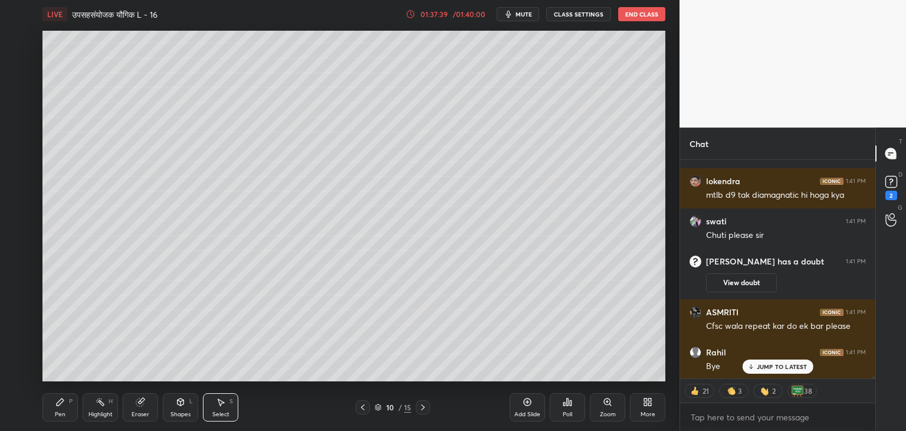
click at [394, 408] on div "10" at bounding box center [390, 407] width 12 height 7
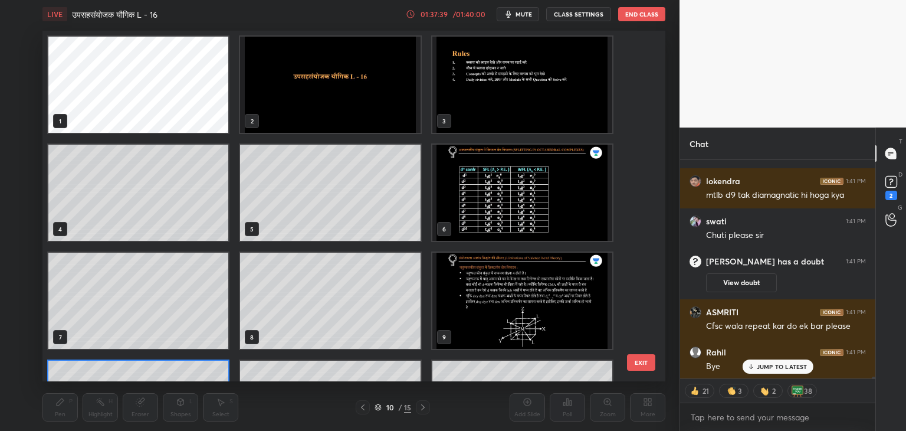
scroll to position [347, 617]
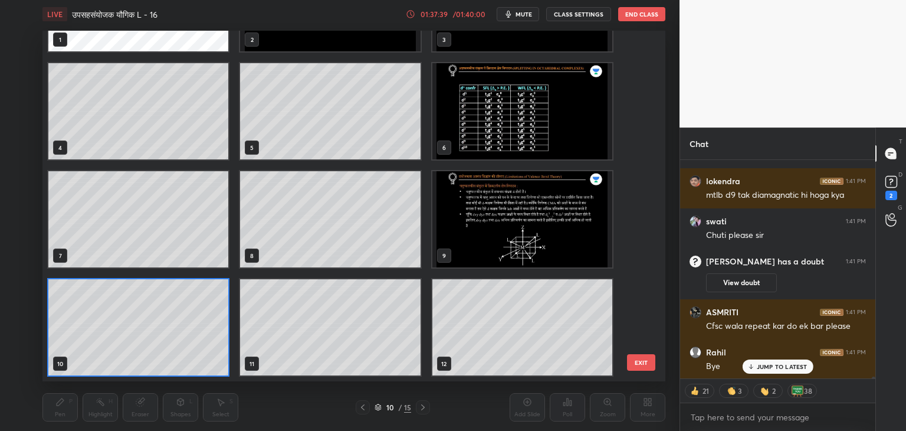
click at [421, 406] on div at bounding box center [423, 407] width 14 height 14
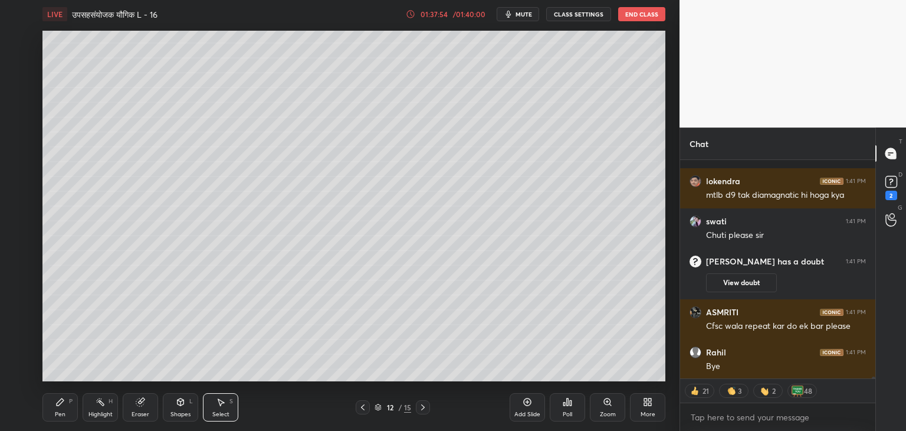
scroll to position [28676, 0]
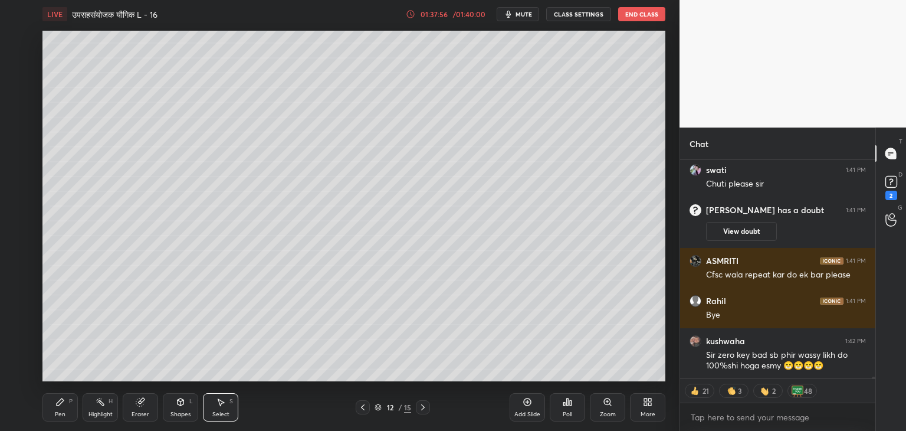
click at [540, 206] on div "0 ° Undo Copy Paste here Duplicate Duplicate to new slide Delete" at bounding box center [353, 206] width 623 height 350
click at [545, 207] on div "0 ° Undo Copy Paste here Duplicate Duplicate to new slide Delete" at bounding box center [353, 206] width 623 height 350
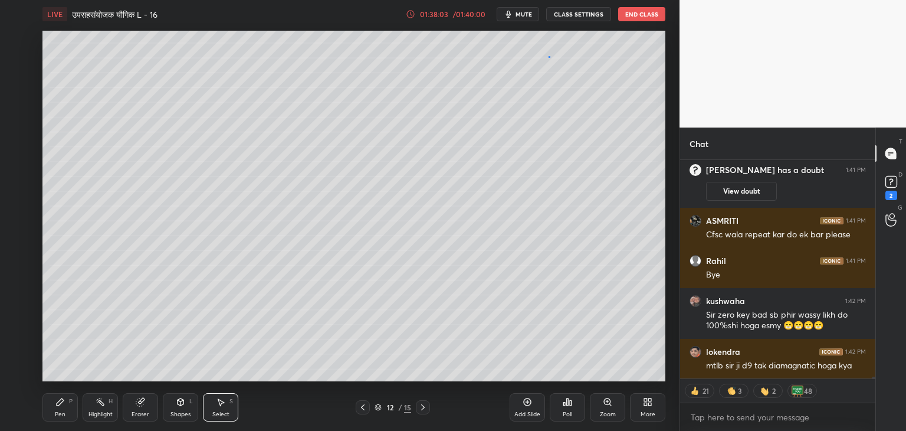
click at [555, 55] on div "0 ° Undo Copy Paste here Duplicate Duplicate to new slide Delete" at bounding box center [353, 206] width 623 height 350
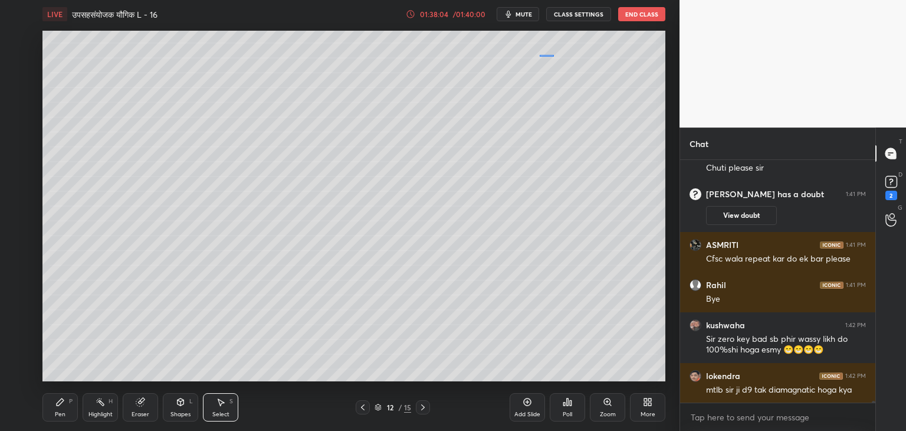
scroll to position [4, 4]
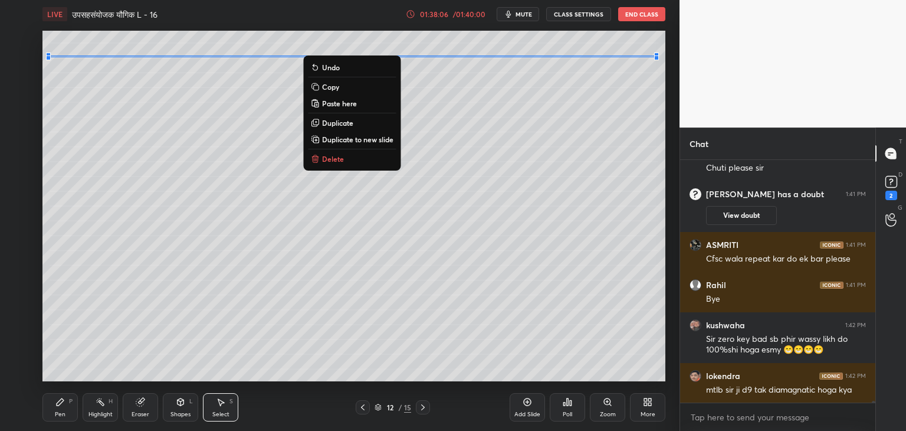
click at [543, 80] on div "0 ° Undo Copy Paste here Duplicate Duplicate to new slide Delete" at bounding box center [353, 206] width 623 height 350
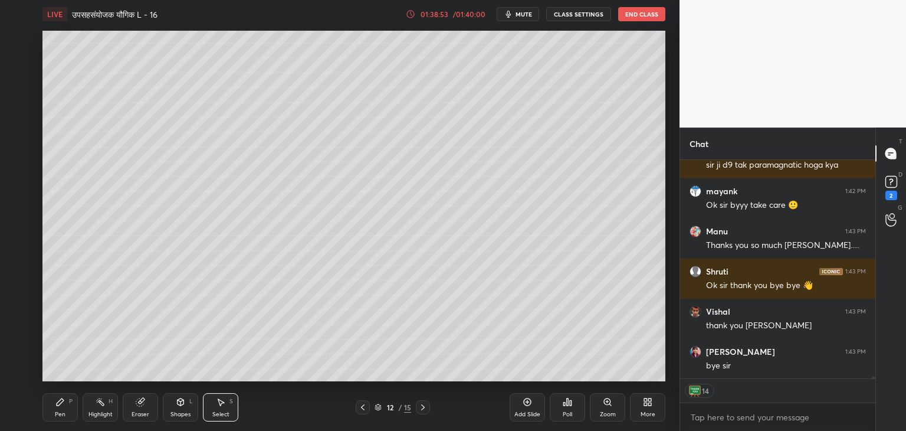
scroll to position [29559, 0]
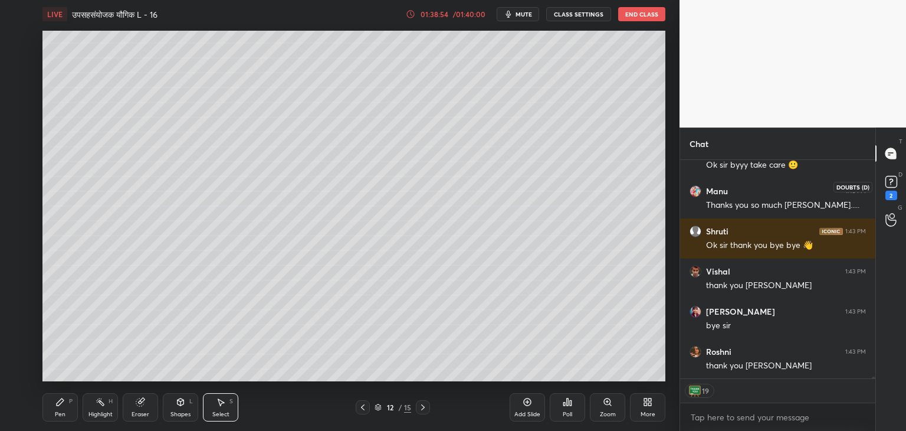
click at [898, 183] on icon at bounding box center [892, 182] width 18 height 18
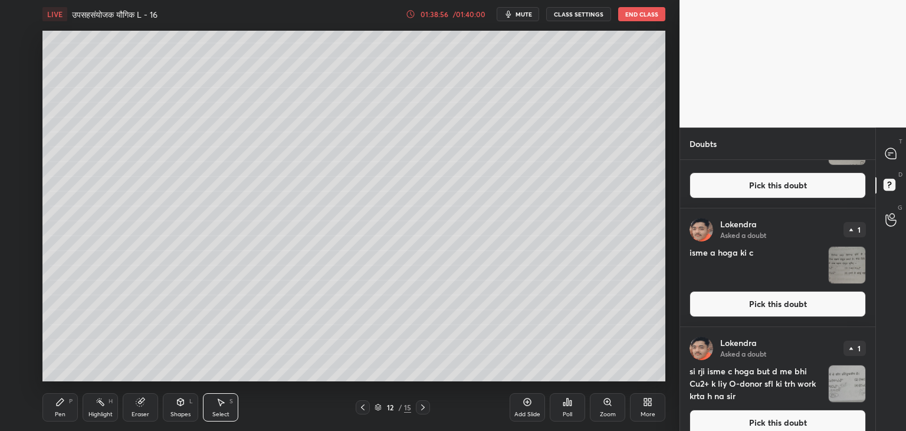
scroll to position [677, 0]
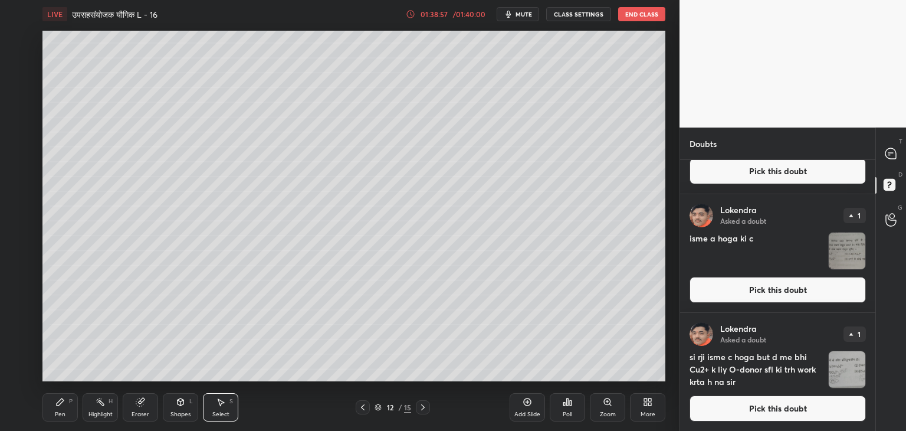
click at [838, 373] on img "grid" at bounding box center [847, 369] width 37 height 37
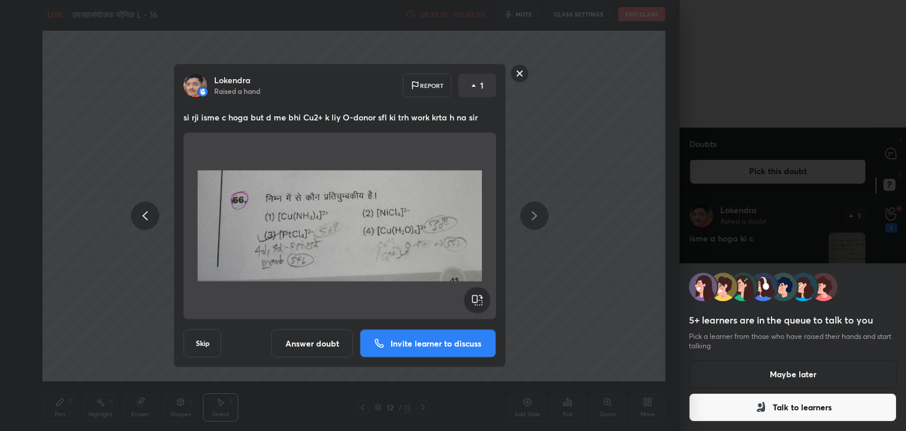
click at [828, 404] on button "Talk to learners" at bounding box center [793, 407] width 208 height 28
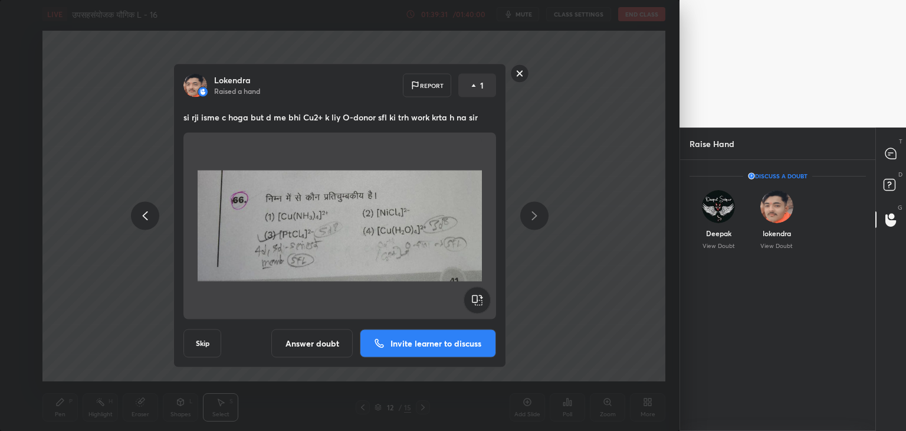
click at [618, 251] on div "[PERSON_NAME] Raised a hand Report 1 si rji isme c hoga but d me bhi Cu2+ k liy…" at bounding box center [340, 215] width 680 height 431
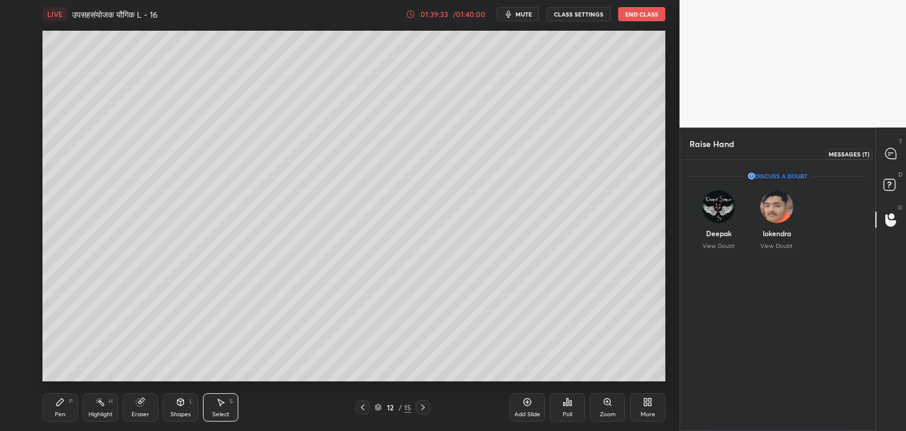
click at [895, 155] on icon at bounding box center [891, 153] width 11 height 11
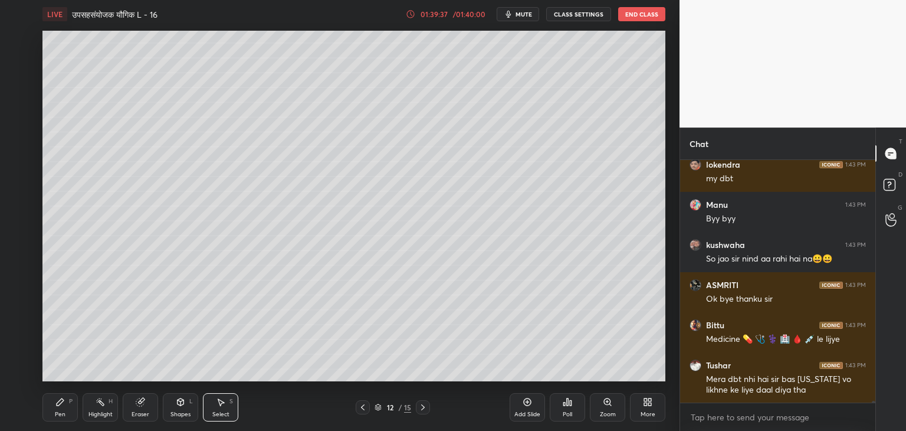
scroll to position [30175, 0]
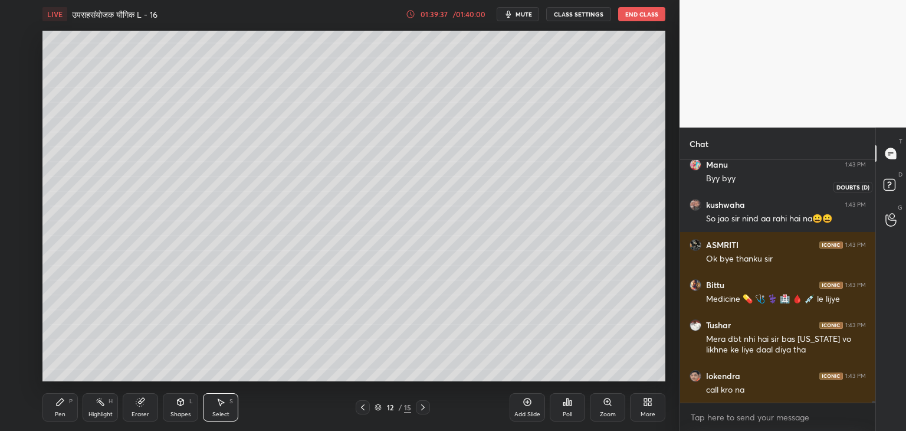
click at [895, 186] on rect at bounding box center [889, 184] width 11 height 11
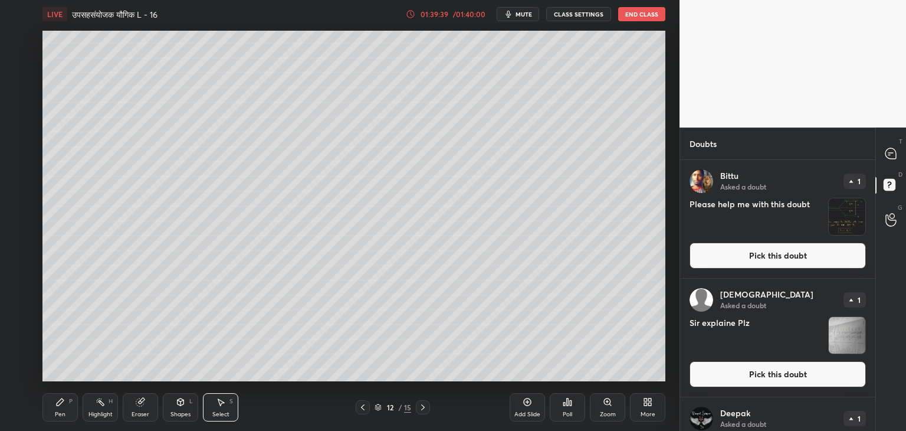
click at [845, 217] on img "grid" at bounding box center [847, 216] width 37 height 37
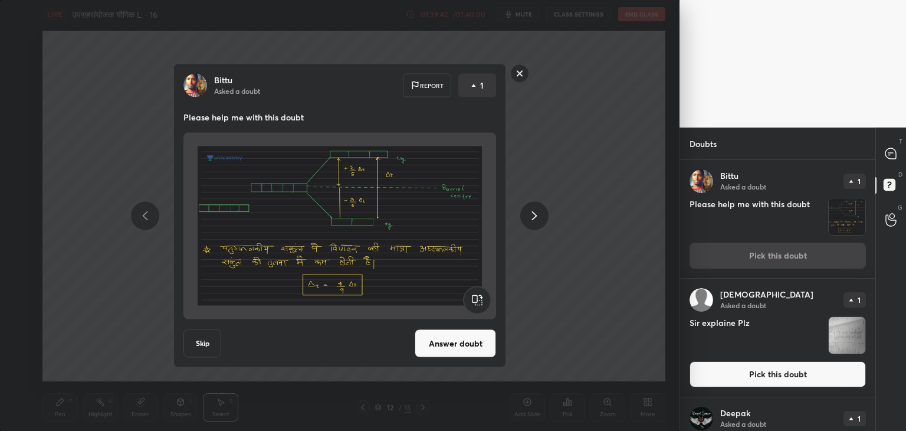
click at [194, 349] on button "Skip" at bounding box center [202, 343] width 38 height 28
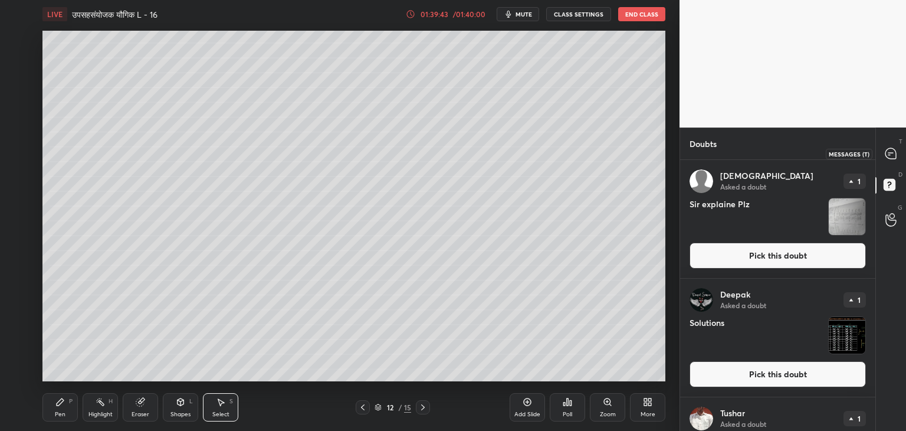
click at [880, 153] on div at bounding box center [892, 153] width 24 height 21
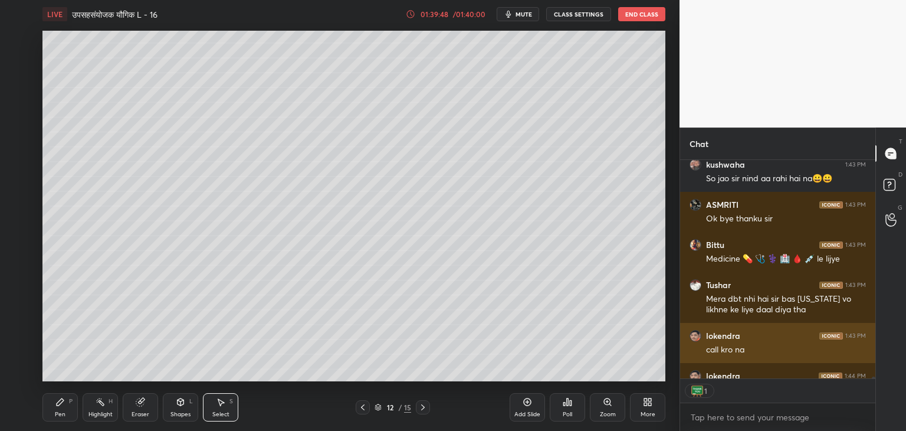
scroll to position [4, 4]
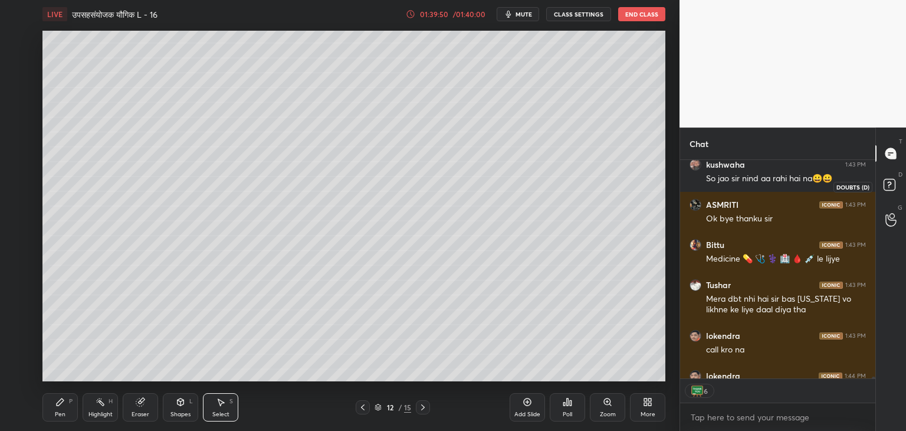
click at [886, 188] on rect at bounding box center [889, 184] width 11 height 11
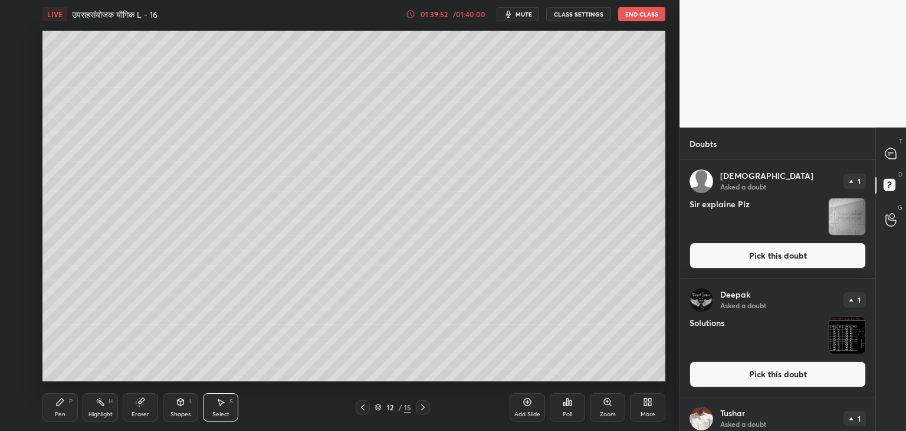
click at [855, 215] on img "grid" at bounding box center [847, 216] width 37 height 37
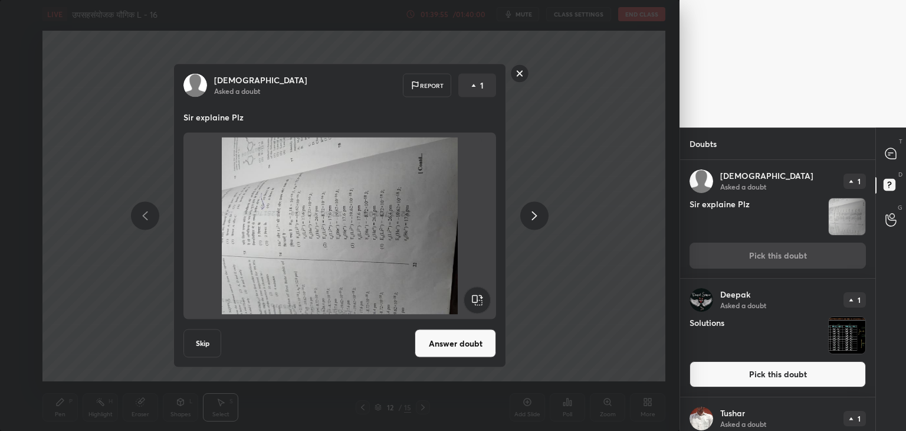
click at [484, 299] on rect at bounding box center [477, 300] width 27 height 27
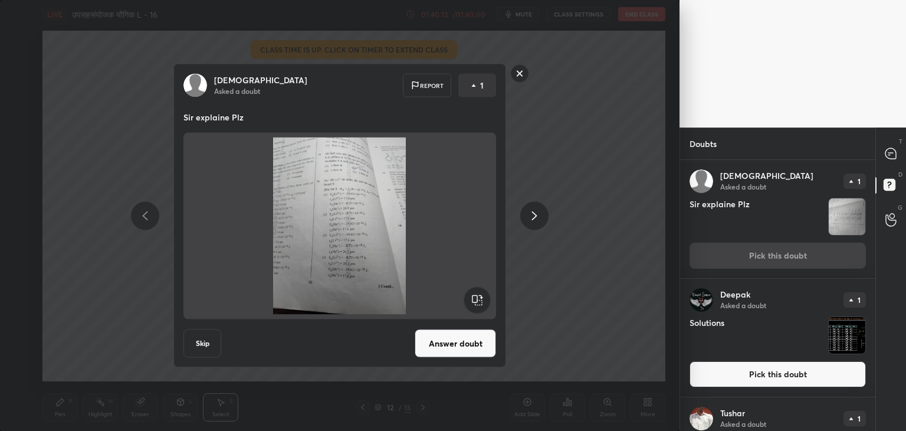
drag, startPoint x: 520, startPoint y: 76, endPoint x: 524, endPoint y: 107, distance: 31.5
click at [526, 107] on div "[PERSON_NAME] Asked a doubt Report 1 Sir explaine Plz Skip Answer doubt" at bounding box center [340, 216] width 446 height 304
click at [212, 337] on button "Skip" at bounding box center [202, 343] width 38 height 28
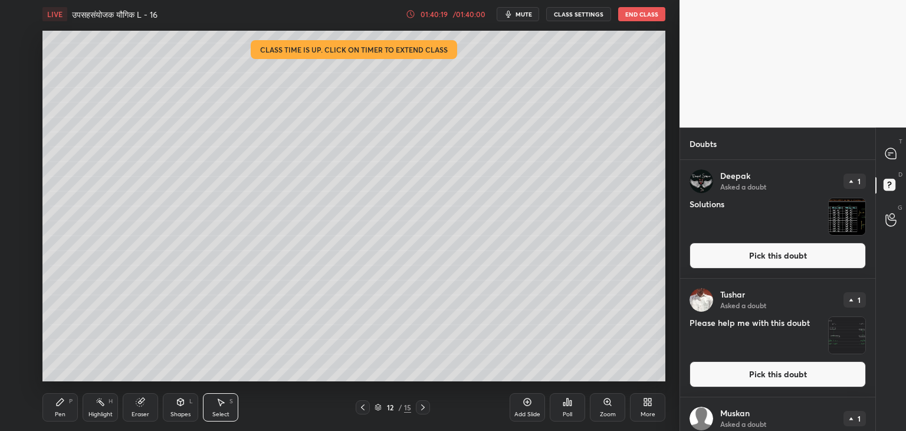
click at [840, 339] on img "grid" at bounding box center [847, 335] width 37 height 37
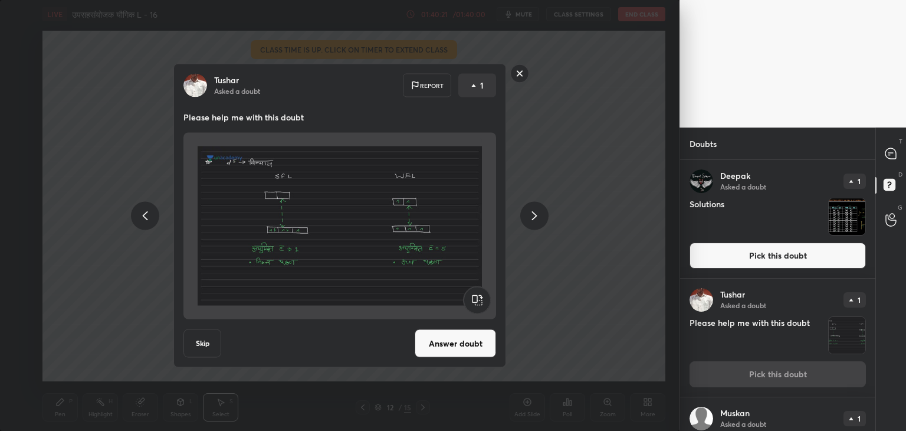
click at [203, 349] on button "Skip" at bounding box center [202, 343] width 38 height 28
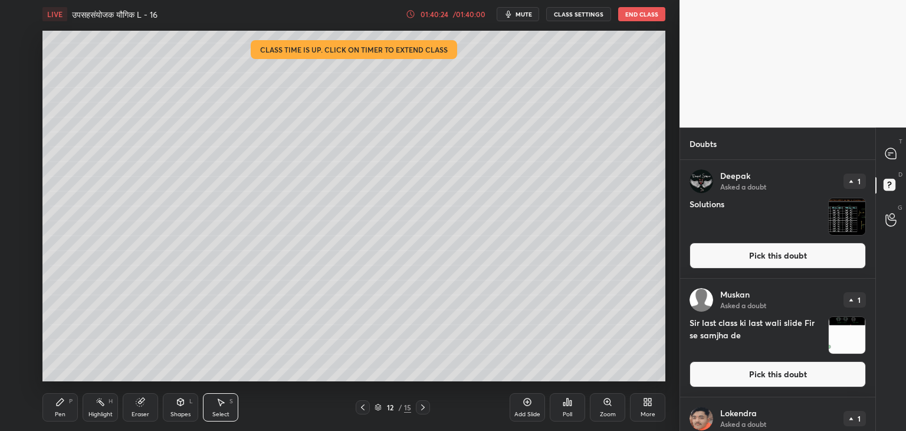
click at [521, 12] on span "mute" at bounding box center [524, 14] width 17 height 8
click at [837, 334] on img "grid" at bounding box center [847, 335] width 37 height 37
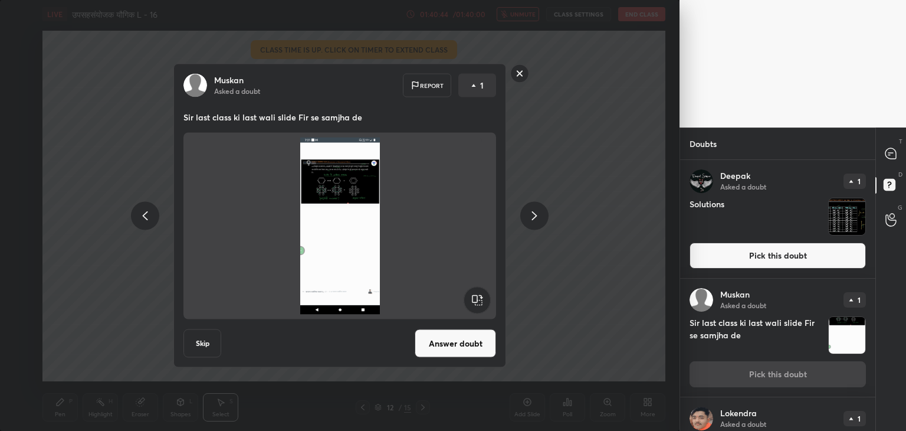
click at [214, 340] on button "Skip" at bounding box center [202, 343] width 38 height 28
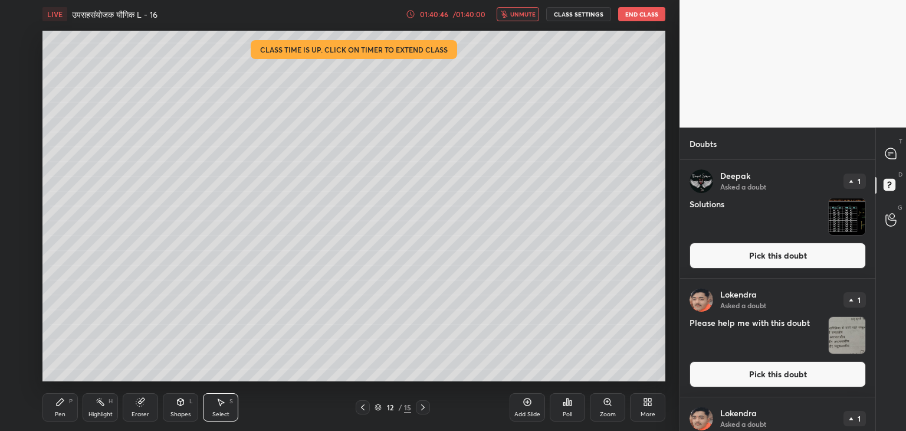
drag, startPoint x: 838, startPoint y: 335, endPoint x: 832, endPoint y: 335, distance: 5.9
click at [838, 335] on img "grid" at bounding box center [847, 335] width 37 height 37
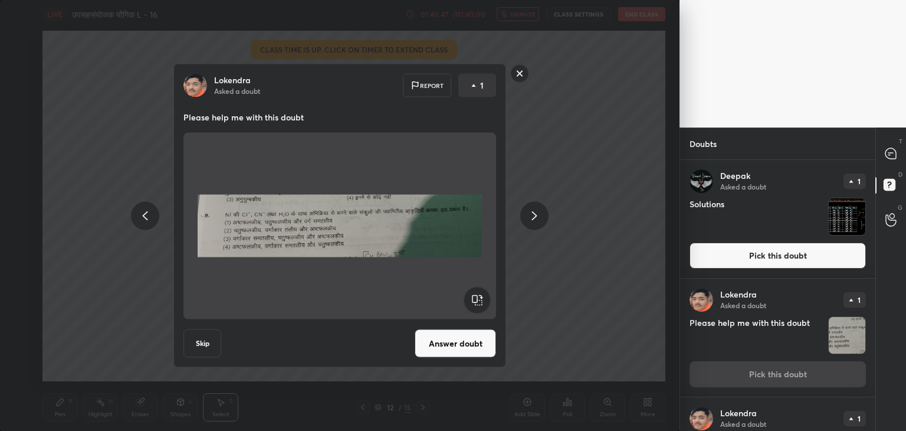
click at [203, 351] on button "Skip" at bounding box center [202, 343] width 38 height 28
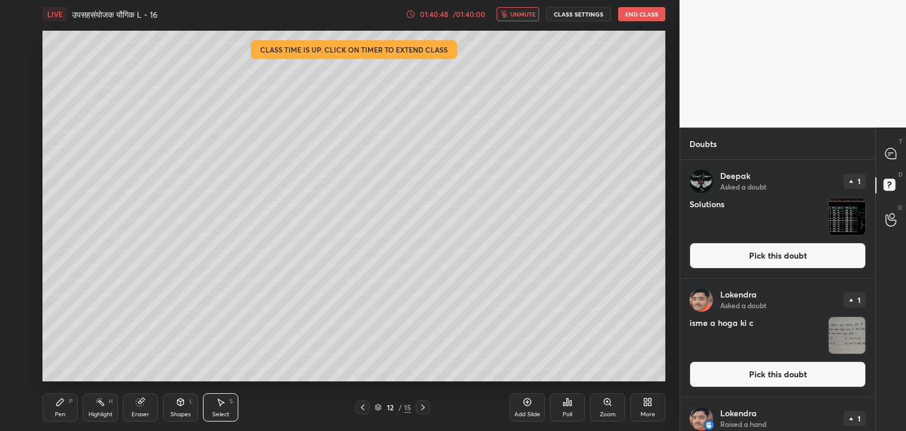
click at [828, 330] on div "grid" at bounding box center [847, 335] width 38 height 38
click at [846, 332] on img "grid" at bounding box center [847, 335] width 37 height 37
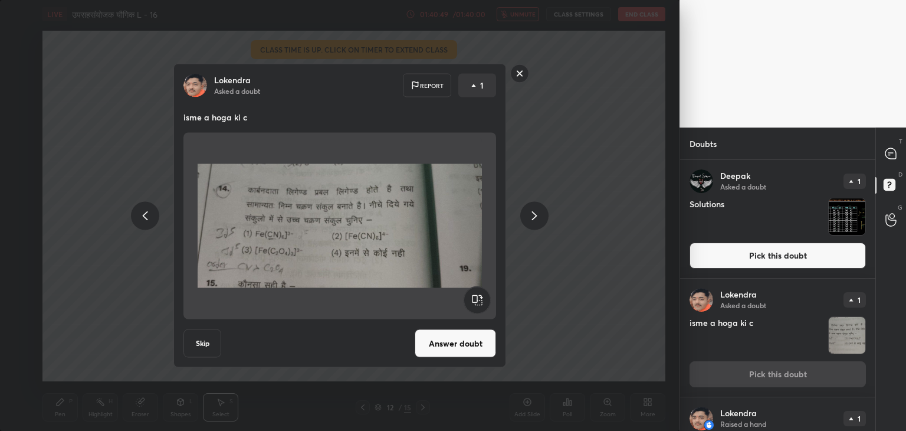
click at [190, 336] on button "Skip" at bounding box center [202, 343] width 38 height 28
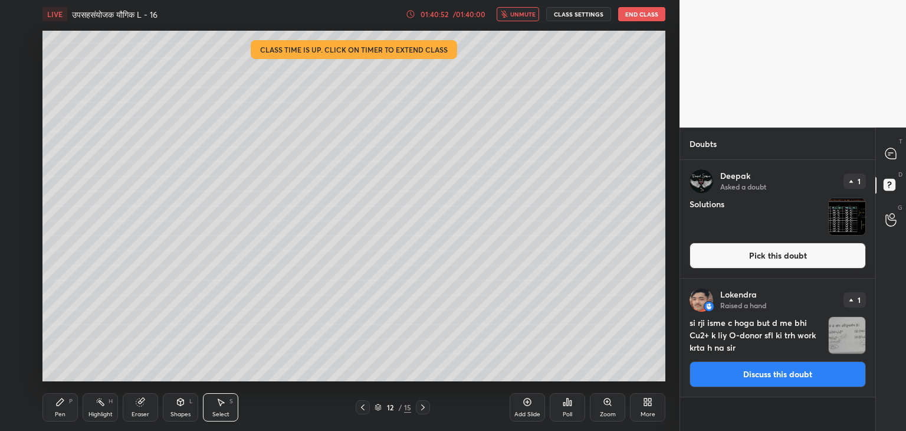
click at [855, 332] on img "grid" at bounding box center [847, 335] width 37 height 37
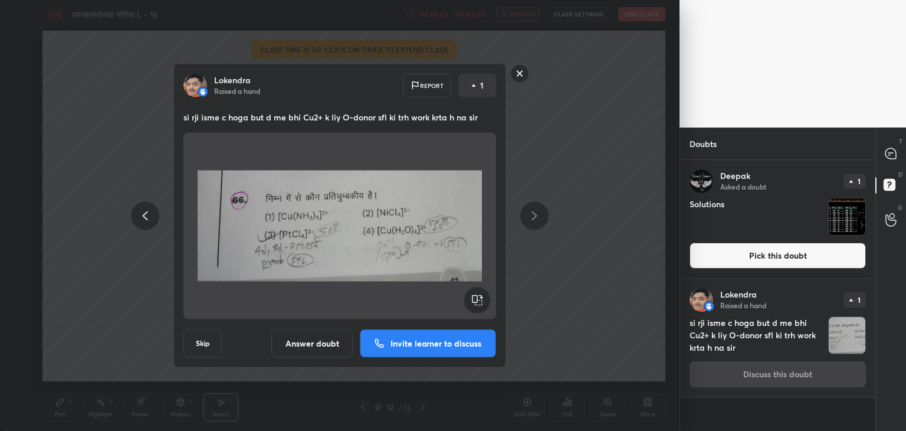
click at [204, 345] on button "Skip" at bounding box center [202, 343] width 38 height 28
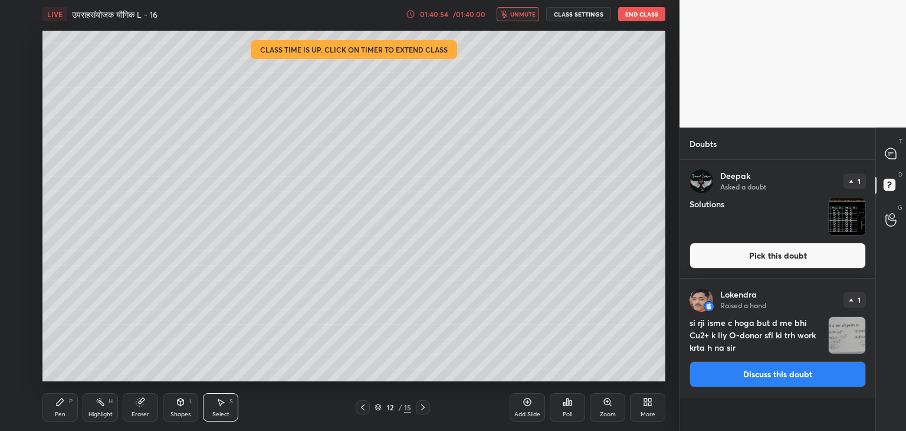
click at [204, 345] on div at bounding box center [340, 215] width 680 height 431
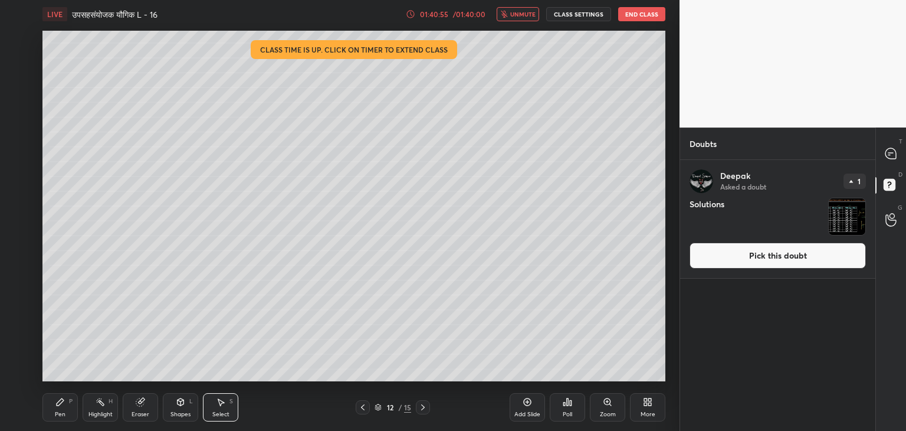
click at [857, 225] on img "grid" at bounding box center [847, 216] width 37 height 37
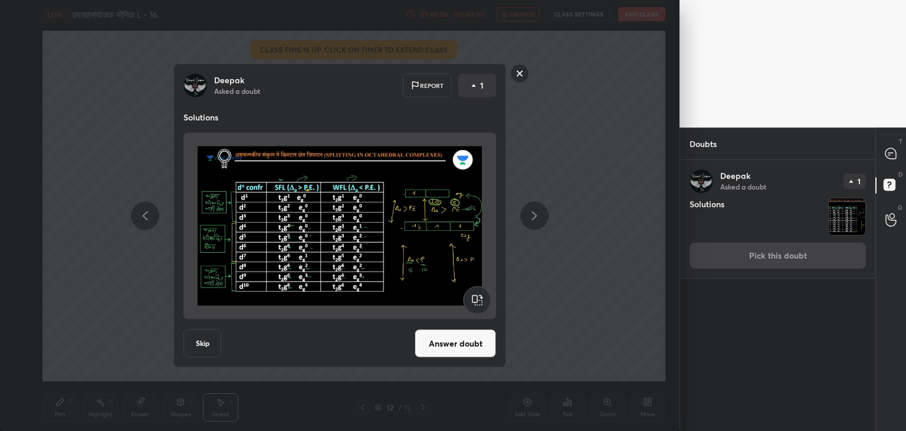
click at [896, 205] on div "G Raise Hand (G)" at bounding box center [891, 219] width 30 height 33
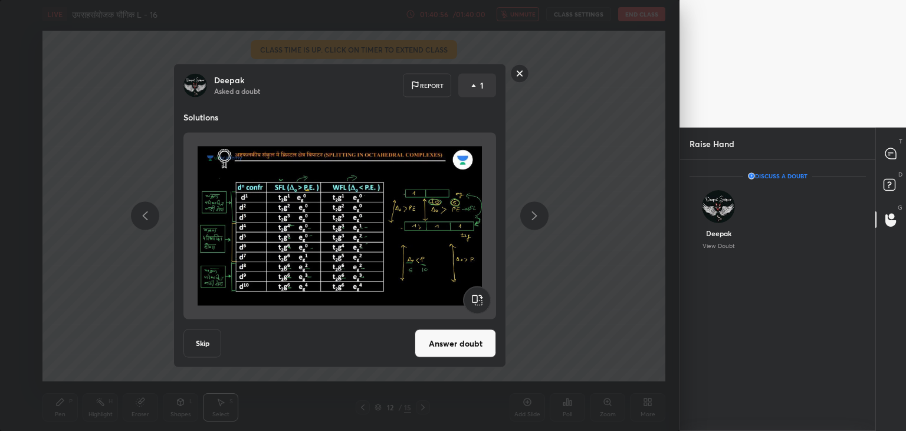
click at [893, 205] on div "G Raise Hand (G)" at bounding box center [891, 219] width 30 height 33
click at [893, 140] on div "T Messages (T)" at bounding box center [891, 153] width 30 height 33
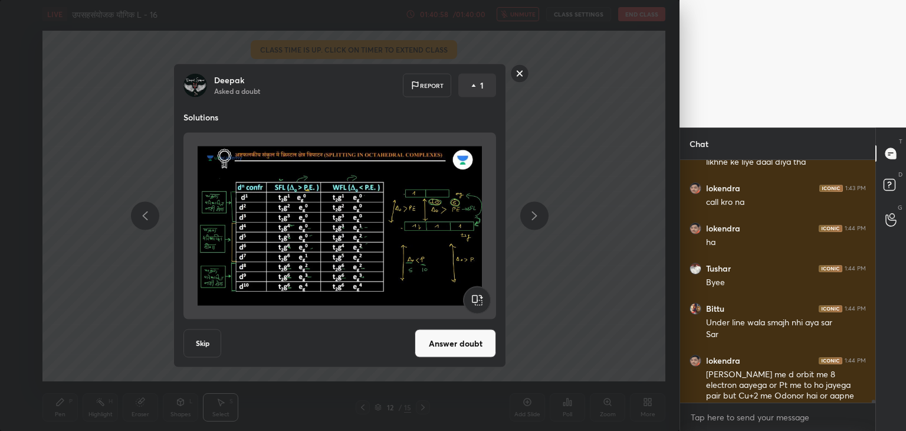
click at [894, 145] on div at bounding box center [892, 153] width 24 height 21
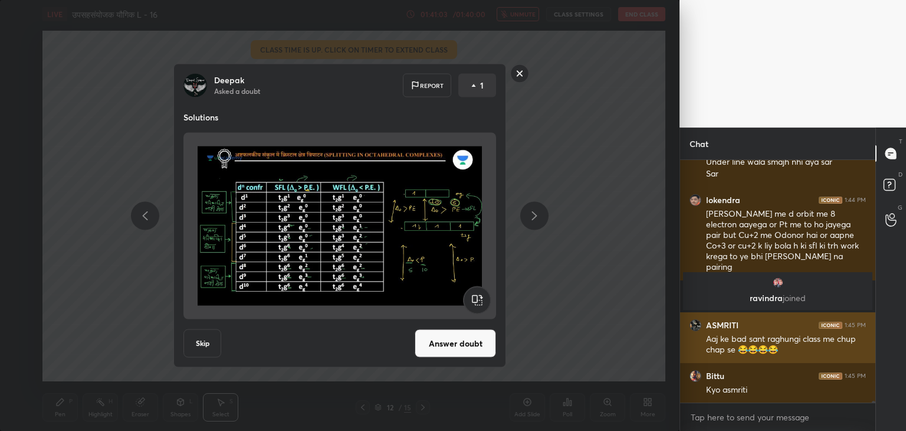
scroll to position [30336, 0]
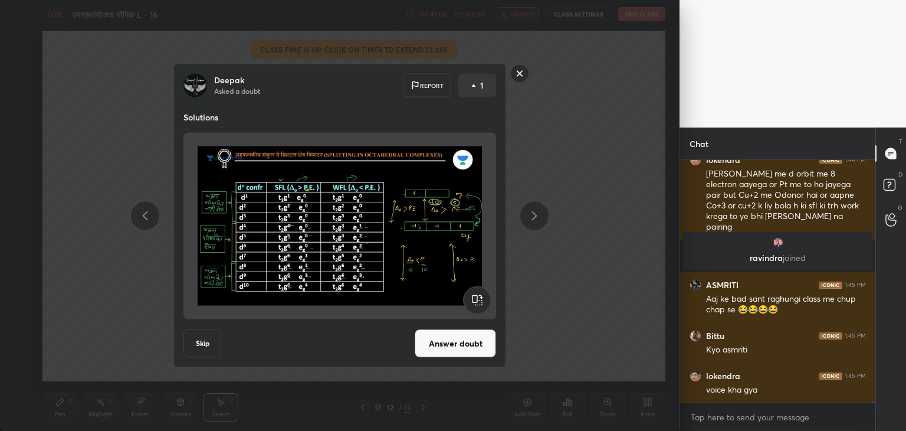
click at [517, 78] on rect at bounding box center [520, 73] width 18 height 18
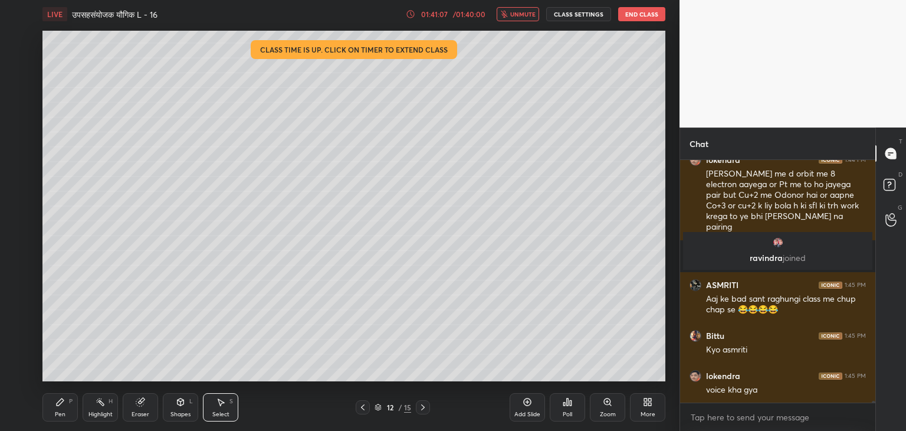
click at [508, 17] on icon "button" at bounding box center [504, 14] width 7 height 7
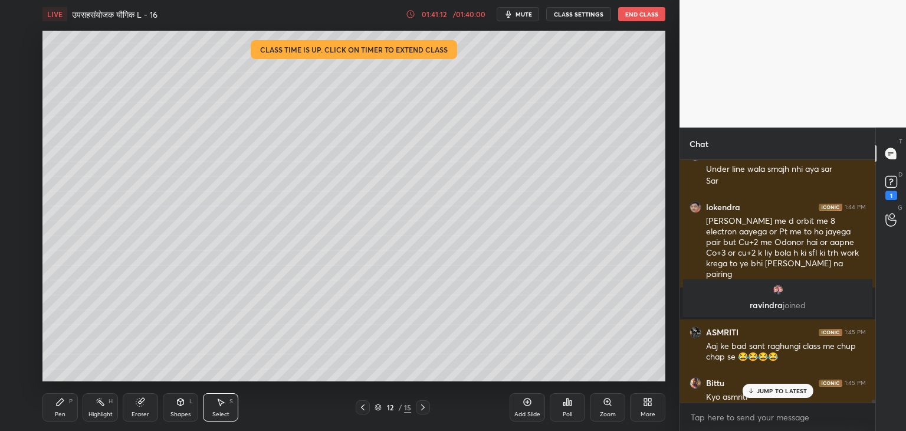
scroll to position [30269, 0]
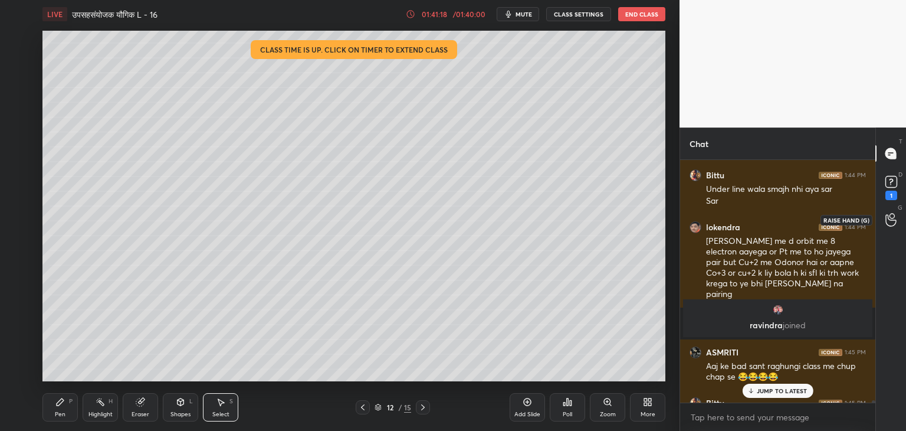
click at [890, 227] on div at bounding box center [892, 219] width 24 height 21
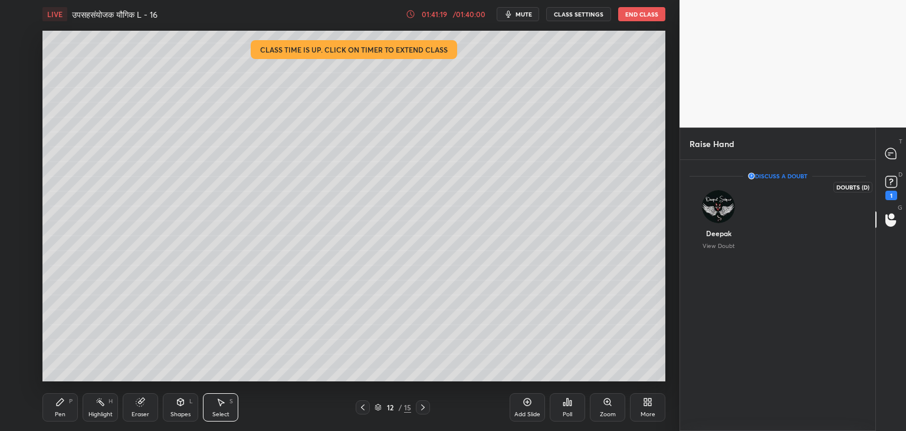
click at [892, 181] on icon at bounding box center [891, 181] width 4 height 5
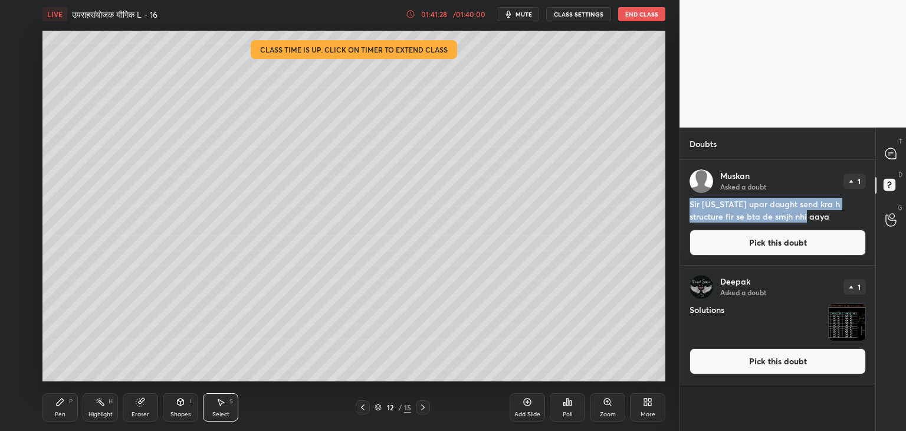
drag, startPoint x: 769, startPoint y: 221, endPoint x: 682, endPoint y: 208, distance: 88.3
click at [682, 208] on div "[PERSON_NAME] Asked a doubt 1 Sir [US_STATE] upar dought send kra h structure f…" at bounding box center [777, 212] width 195 height 105
click at [805, 194] on div "[PERSON_NAME] Asked a doubt 1 Sir [US_STATE] upar dought send kra h structure f…" at bounding box center [777, 212] width 195 height 105
click at [788, 239] on button "Pick this doubt" at bounding box center [778, 242] width 176 height 26
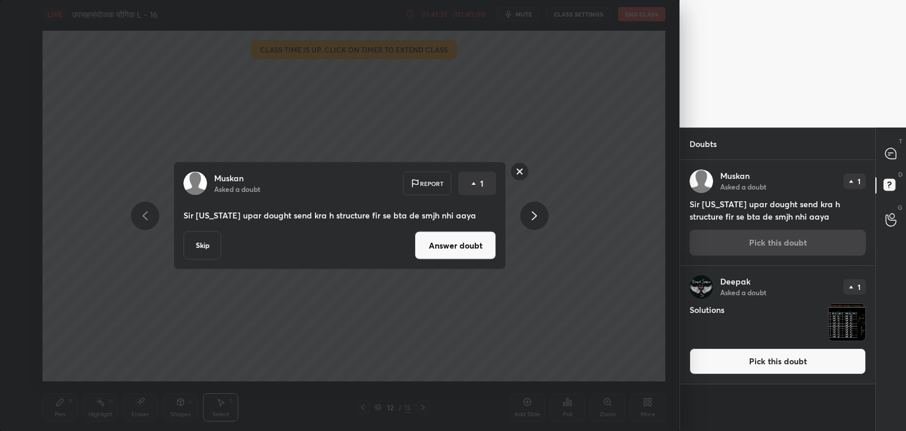
click at [188, 246] on button "Skip" at bounding box center [202, 245] width 38 height 28
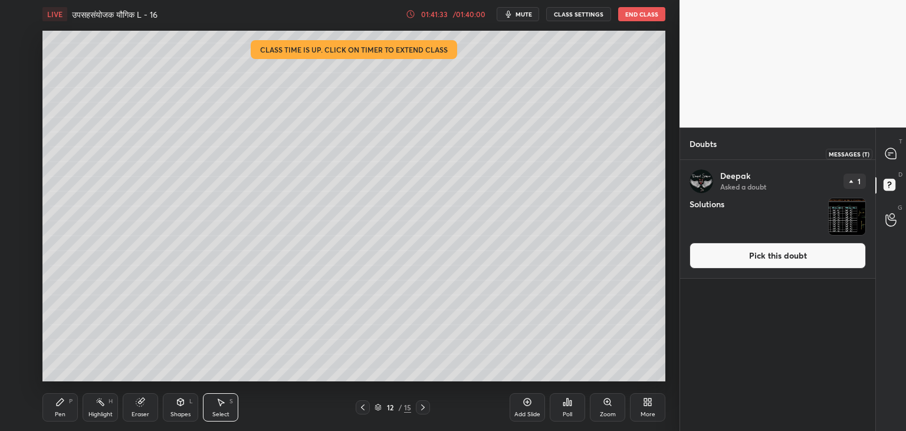
click at [890, 156] on icon at bounding box center [891, 153] width 11 height 11
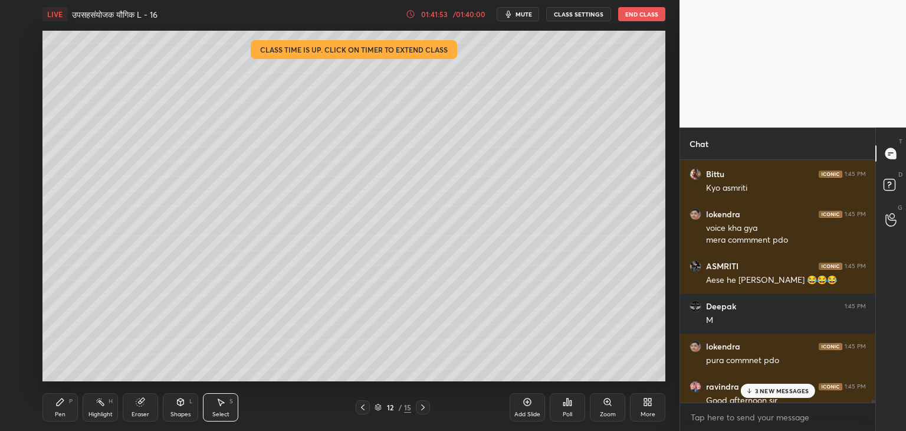
scroll to position [30193, 0]
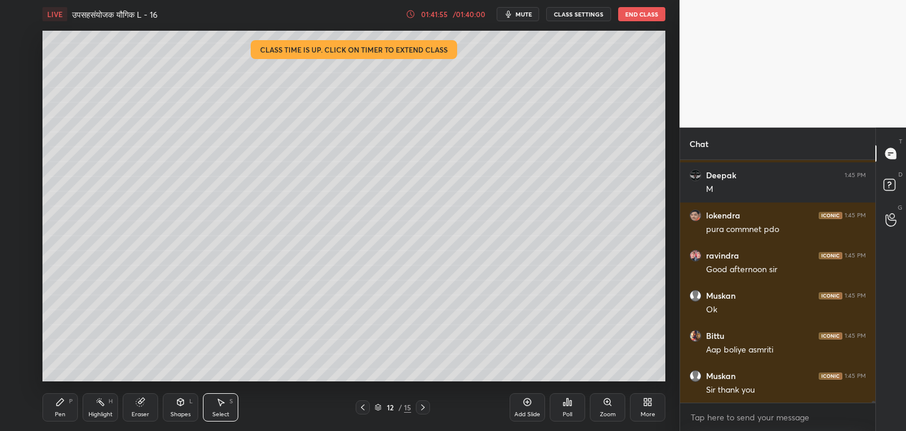
click at [887, 171] on div "D Doubts (D)" at bounding box center [891, 186] width 30 height 33
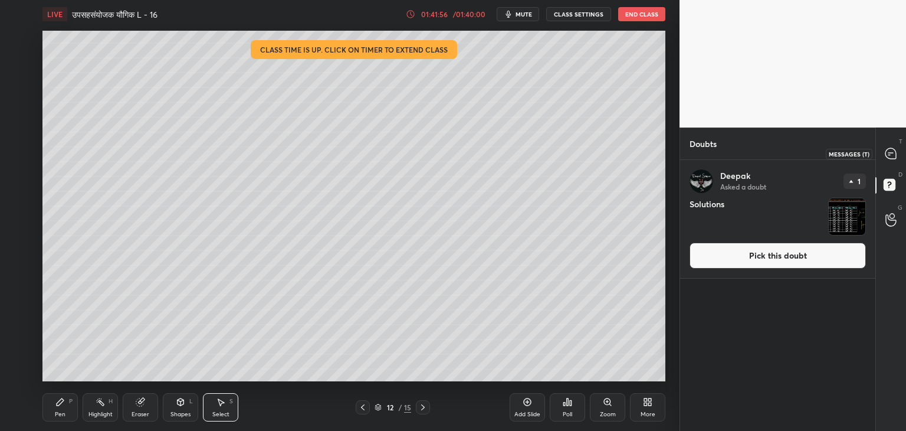
click at [890, 159] on icon at bounding box center [891, 153] width 12 height 12
type textarea "x"
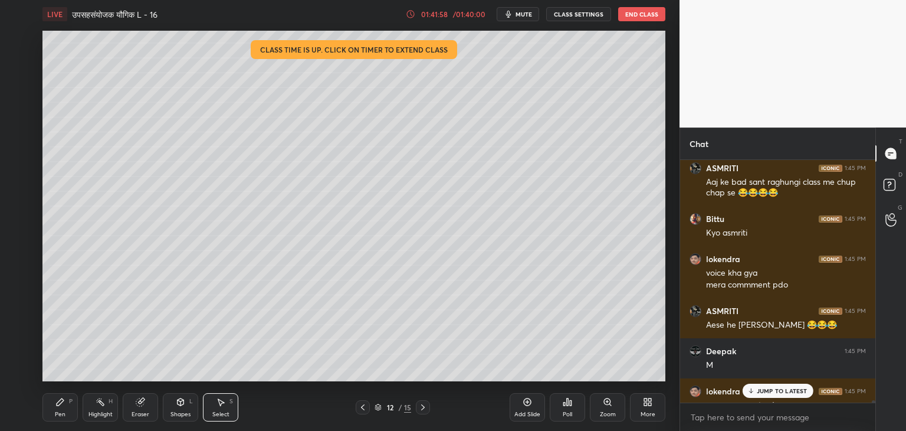
scroll to position [30016, 0]
click at [889, 185] on rect at bounding box center [889, 184] width 11 height 11
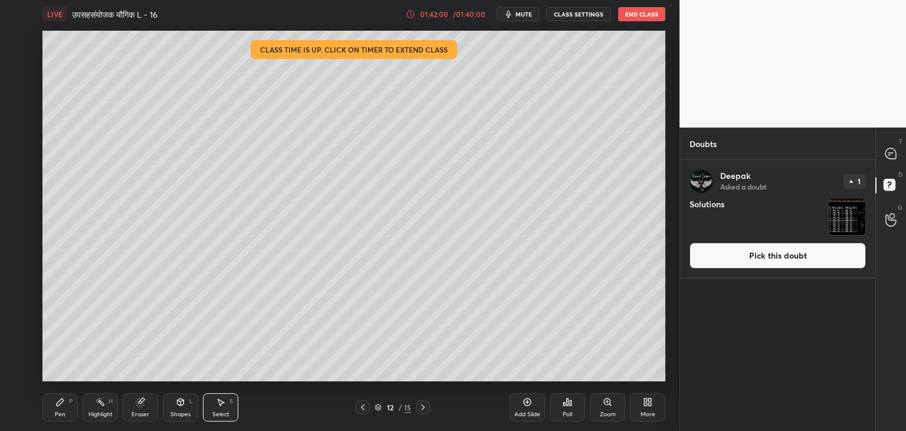
click at [859, 222] on img "grid" at bounding box center [847, 216] width 37 height 37
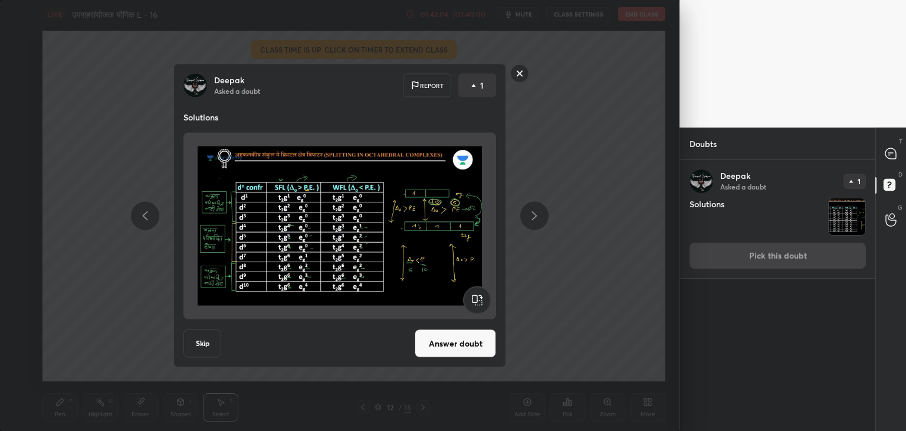
click at [462, 344] on button "Answer doubt" at bounding box center [455, 343] width 81 height 28
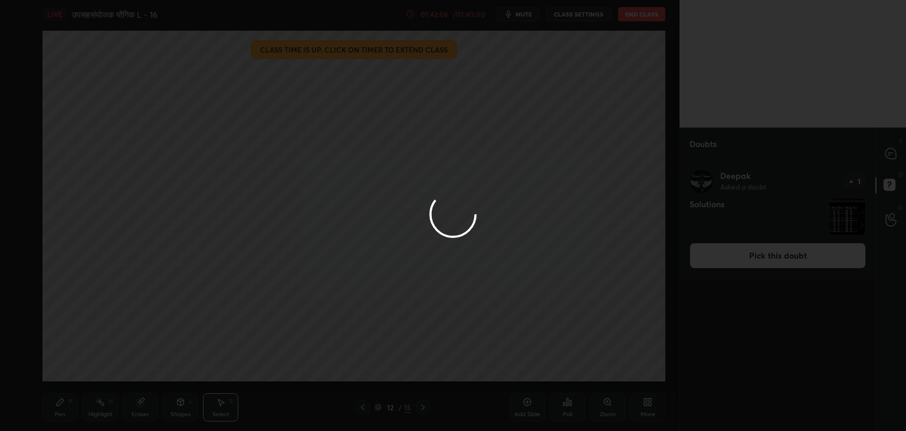
click at [894, 215] on div at bounding box center [453, 215] width 906 height 431
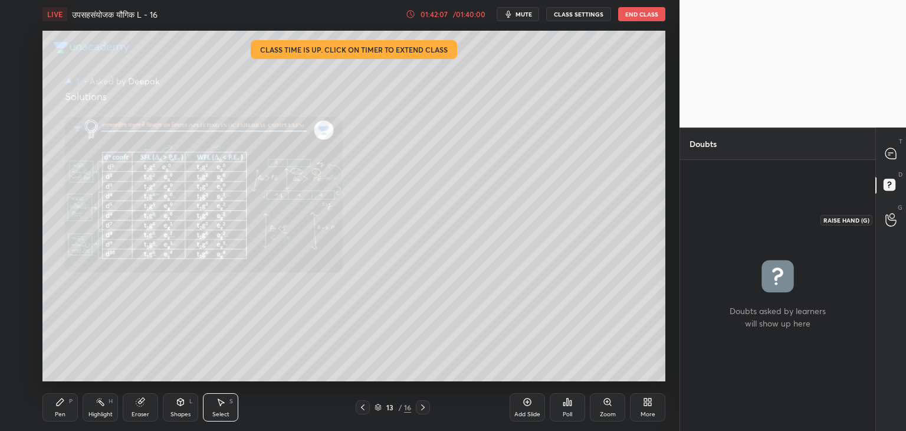
click at [894, 220] on icon at bounding box center [891, 220] width 11 height 14
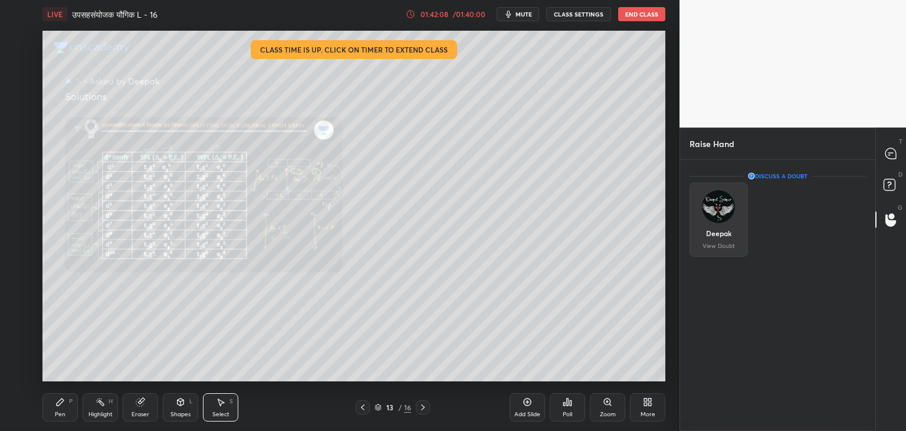
click at [714, 206] on img "grid" at bounding box center [718, 206] width 33 height 33
click at [881, 182] on icon at bounding box center [891, 186] width 21 height 21
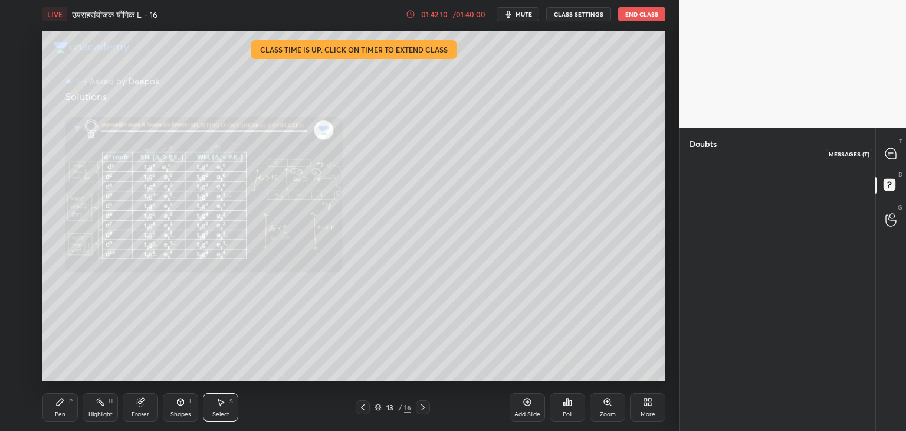
click at [889, 151] on icon at bounding box center [891, 153] width 11 height 11
click at [893, 147] on icon at bounding box center [891, 153] width 12 height 12
click at [466, 165] on div "0 ° Undo Copy Paste here Duplicate Duplicate to new slide Delete" at bounding box center [353, 206] width 623 height 350
click at [365, 406] on icon at bounding box center [362, 406] width 9 height 9
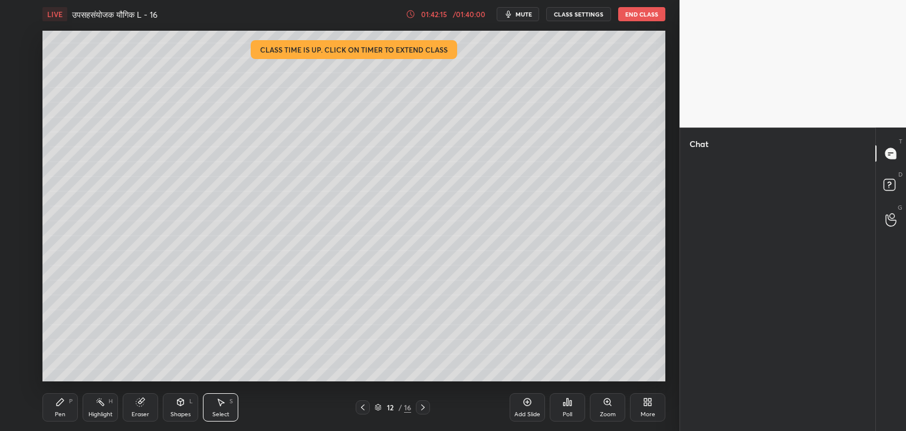
click at [427, 408] on icon at bounding box center [422, 406] width 9 height 9
click at [893, 185] on rect at bounding box center [889, 184] width 11 height 11
click at [890, 153] on icon at bounding box center [890, 153] width 5 height 0
click at [890, 219] on icon at bounding box center [891, 220] width 11 height 14
click at [890, 189] on rect at bounding box center [889, 184] width 11 height 11
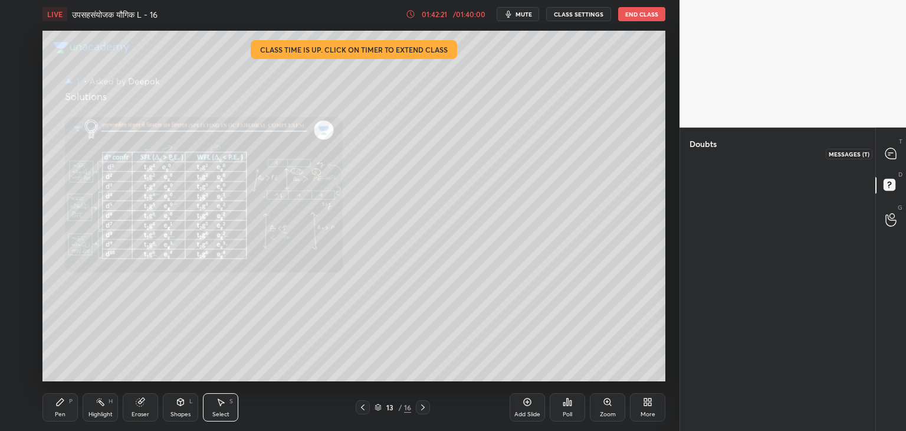
click at [893, 147] on icon at bounding box center [891, 153] width 12 height 12
click at [526, 205] on div "0 ° Undo Copy Paste here Duplicate Duplicate to new slide Delete" at bounding box center [353, 206] width 623 height 350
click at [360, 405] on icon at bounding box center [362, 406] width 9 height 9
click at [420, 403] on icon at bounding box center [422, 406] width 9 height 9
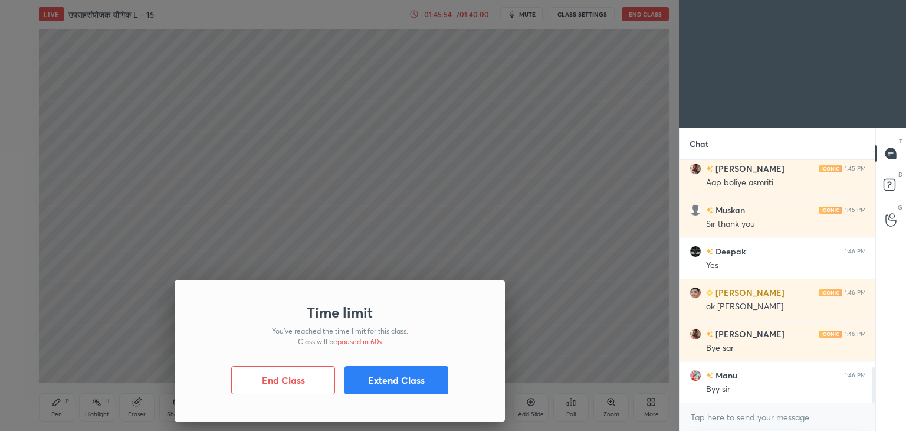
scroll to position [58640, 58364]
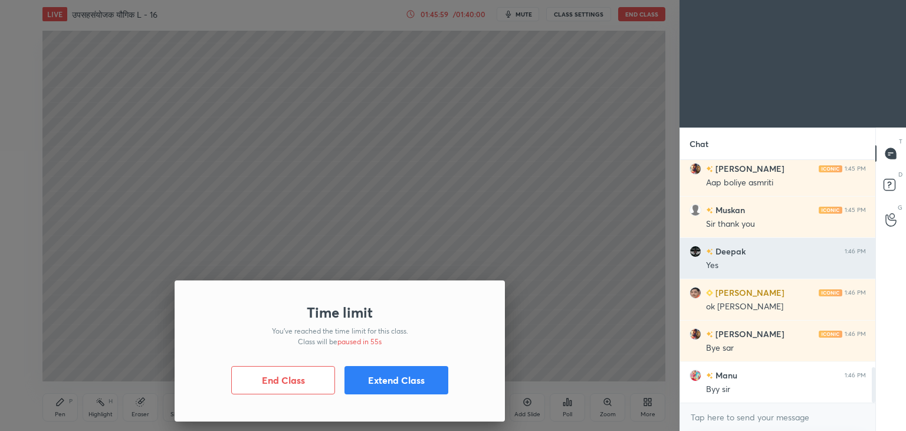
click at [805, 254] on div "Deepak 1:46 PM" at bounding box center [778, 251] width 176 height 12
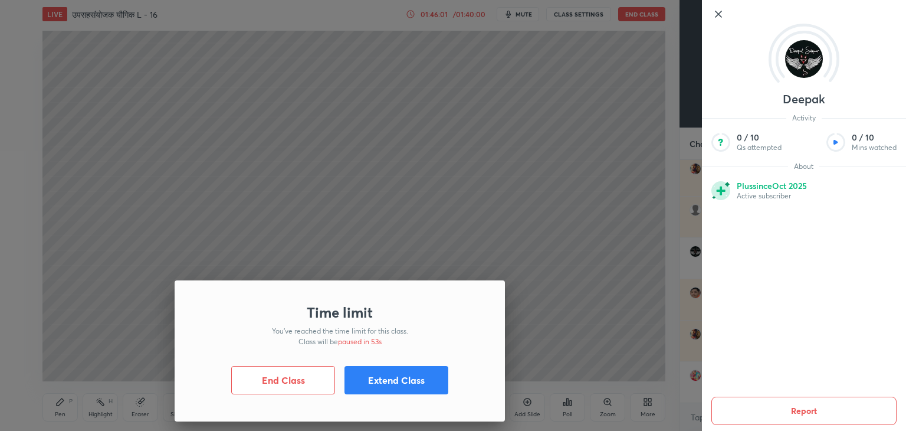
click at [716, 14] on icon at bounding box center [718, 14] width 14 height 14
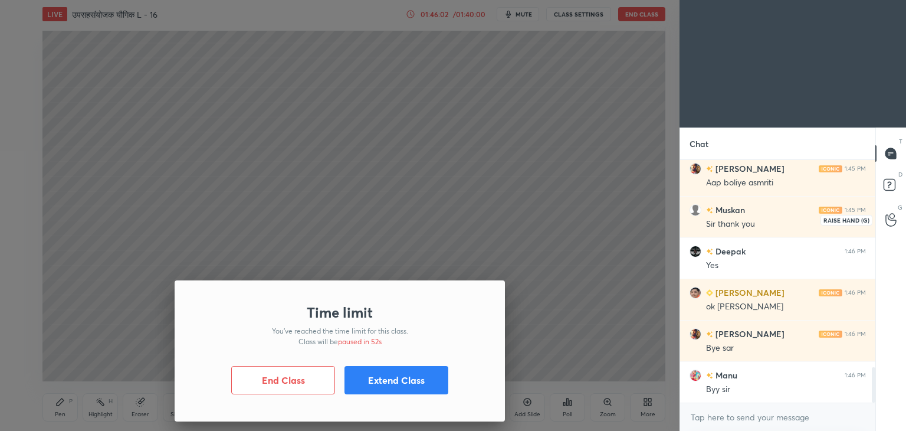
click at [890, 222] on icon at bounding box center [891, 220] width 11 height 14
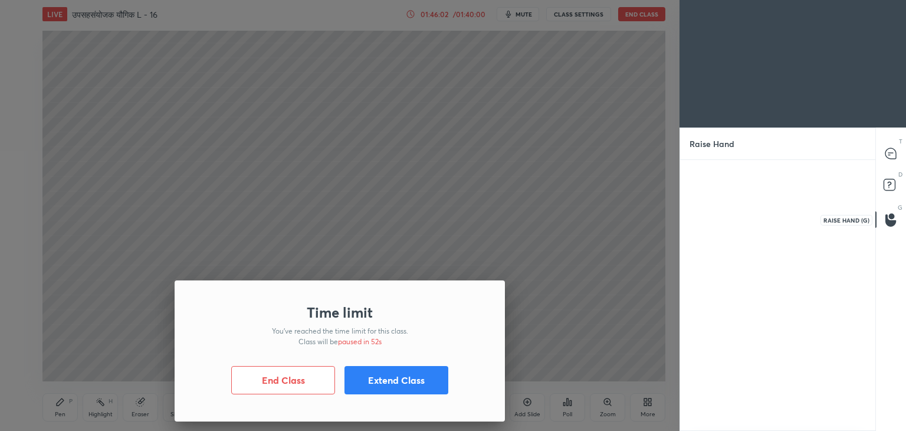
scroll to position [4, 4]
click at [724, 217] on img "grid" at bounding box center [718, 206] width 33 height 33
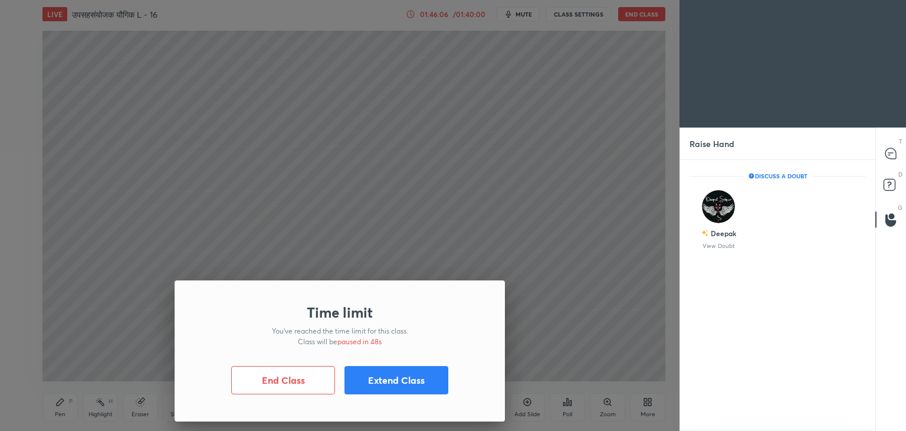
click at [413, 383] on button "Extend Class" at bounding box center [397, 380] width 104 height 28
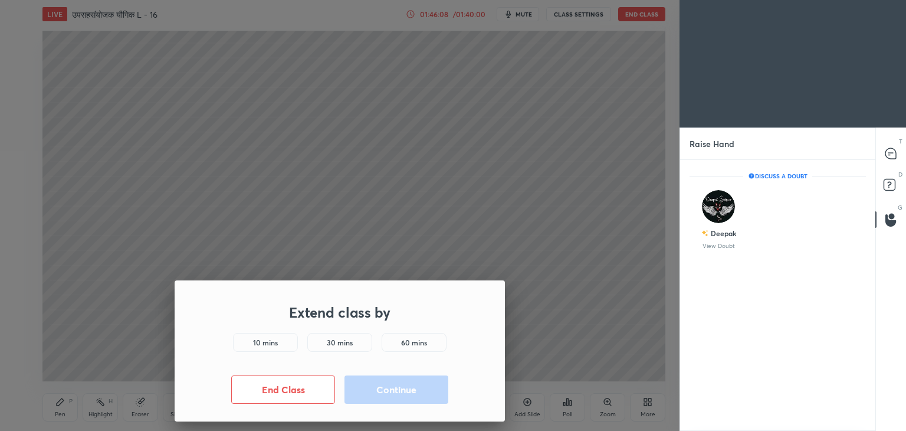
click at [272, 342] on h5 "10 mins" at bounding box center [265, 342] width 25 height 11
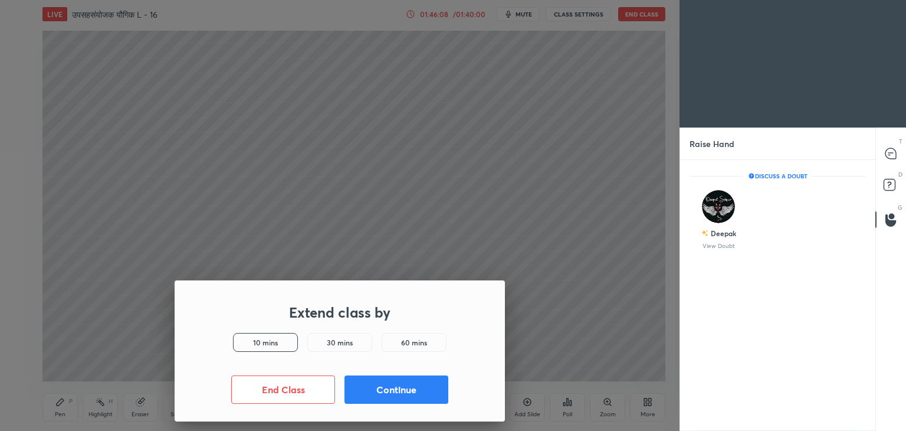
click at [427, 382] on button "Continue" at bounding box center [397, 389] width 104 height 28
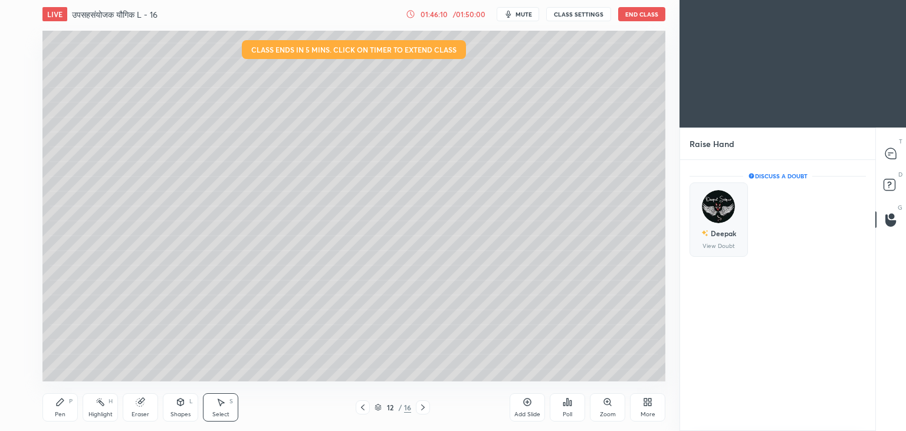
click at [733, 206] on img "grid" at bounding box center [718, 206] width 33 height 33
click at [890, 186] on rect at bounding box center [889, 184] width 11 height 11
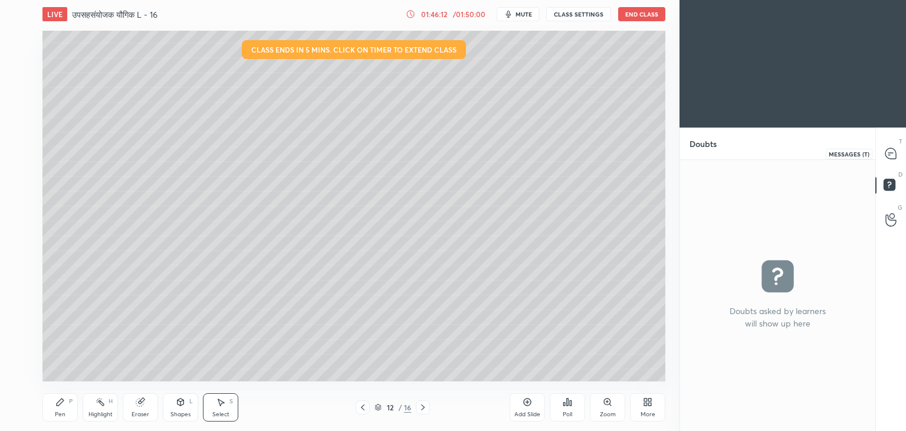
click at [890, 144] on div at bounding box center [892, 153] width 24 height 21
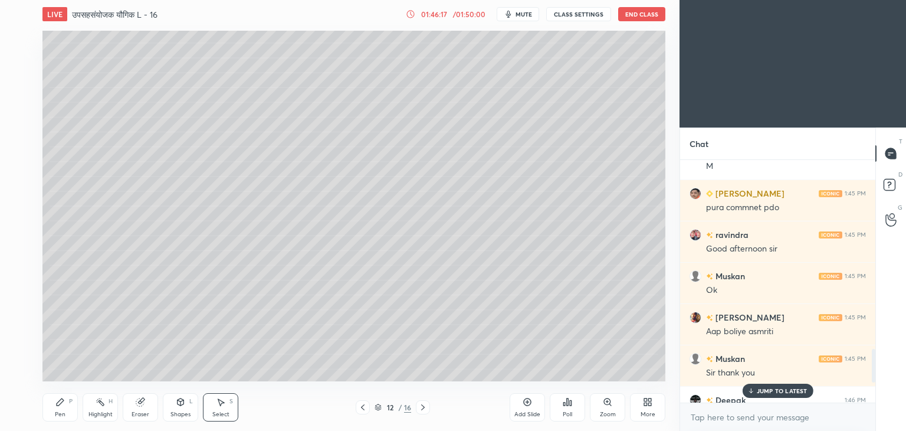
scroll to position [1391, 0]
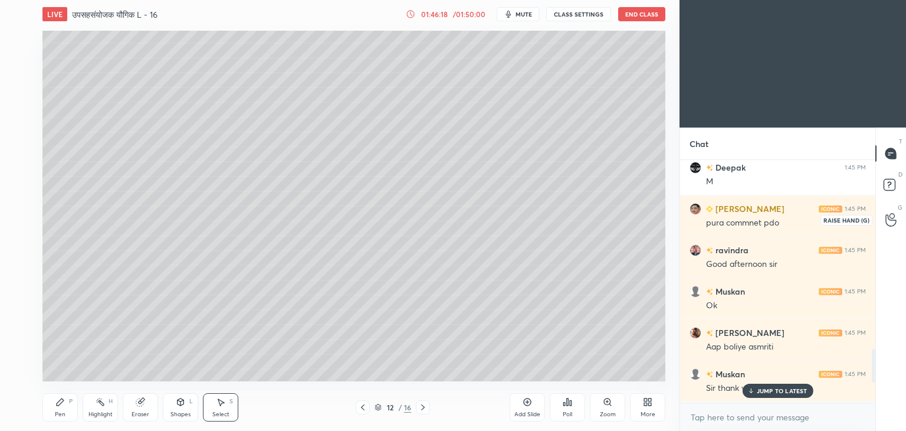
click at [886, 220] on div at bounding box center [892, 219] width 24 height 21
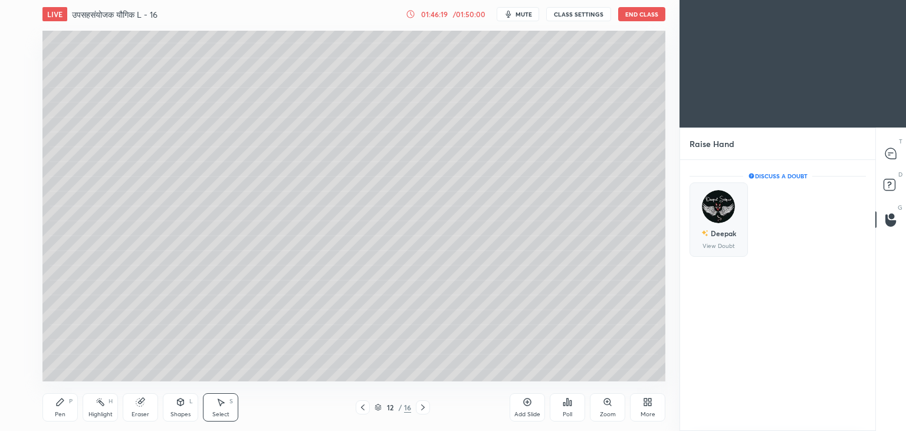
click at [720, 220] on img "grid" at bounding box center [718, 206] width 33 height 33
click at [722, 206] on img "grid" at bounding box center [718, 206] width 33 height 33
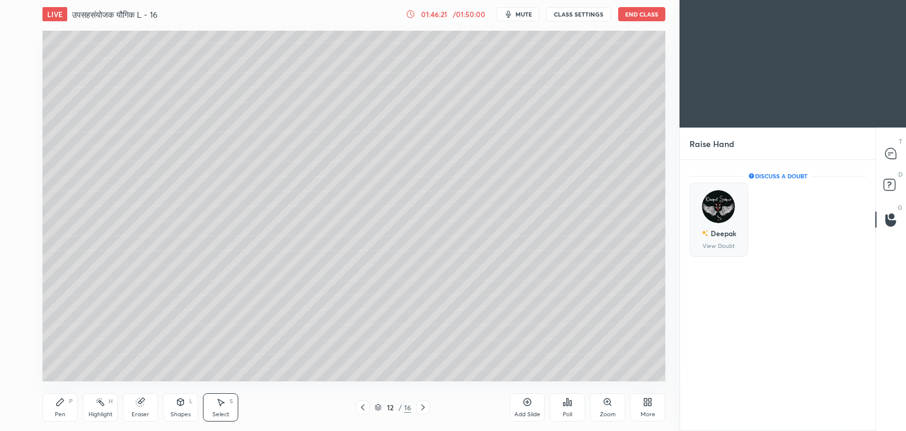
click at [722, 206] on img "grid" at bounding box center [718, 206] width 33 height 33
click at [724, 211] on img "grid" at bounding box center [718, 206] width 33 height 33
click at [726, 211] on img "grid" at bounding box center [718, 206] width 33 height 33
click at [893, 151] on icon at bounding box center [891, 153] width 11 height 11
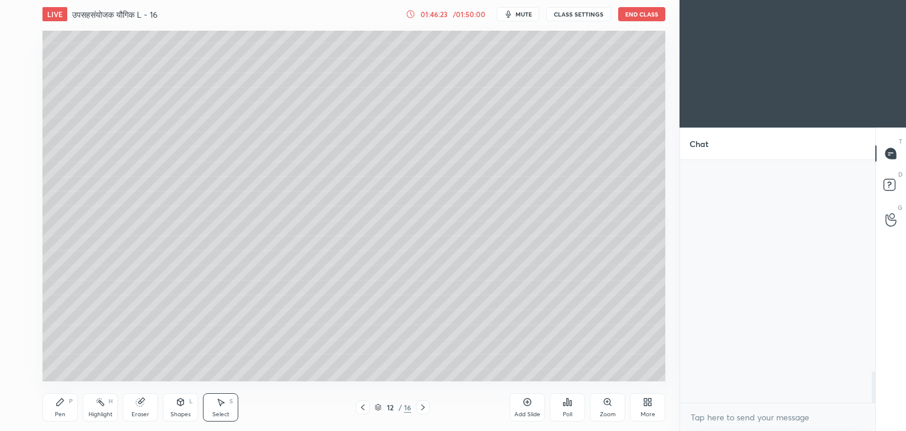
scroll to position [239, 192]
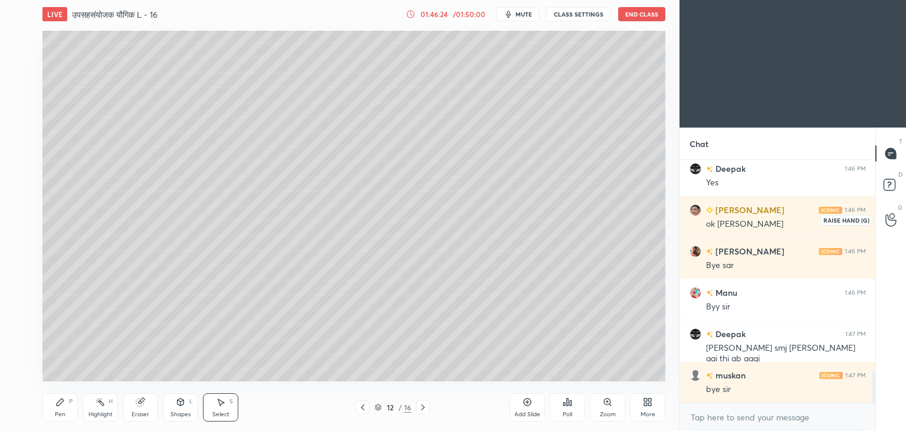
click at [891, 218] on icon at bounding box center [891, 220] width 11 height 14
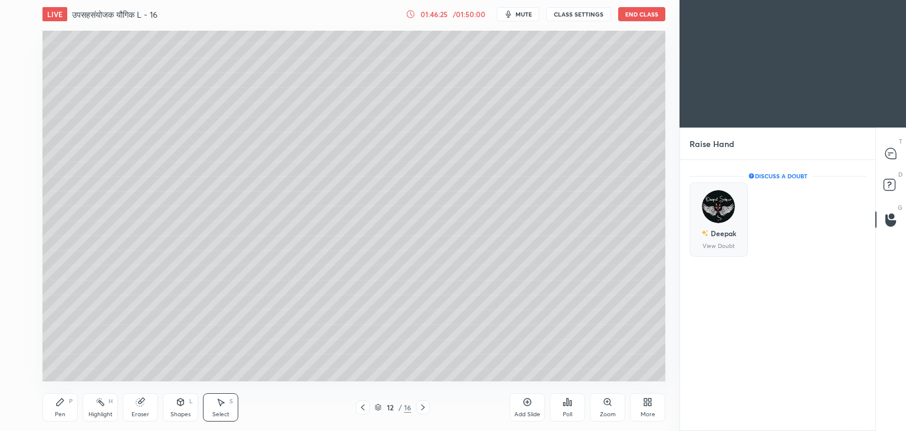
click at [737, 232] on div "Deepak View Doubt" at bounding box center [719, 219] width 58 height 74
click at [724, 216] on img "grid" at bounding box center [718, 206] width 33 height 33
drag, startPoint x: 724, startPoint y: 216, endPoint x: 750, endPoint y: 212, distance: 26.3
click at [727, 216] on img "grid" at bounding box center [718, 206] width 33 height 33
click at [887, 153] on icon at bounding box center [891, 153] width 11 height 11
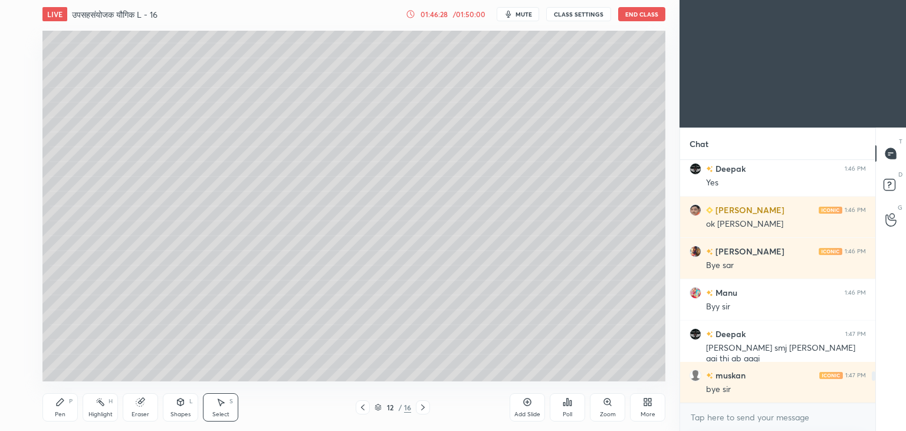
click at [655, 414] on div "More" at bounding box center [647, 407] width 35 height 28
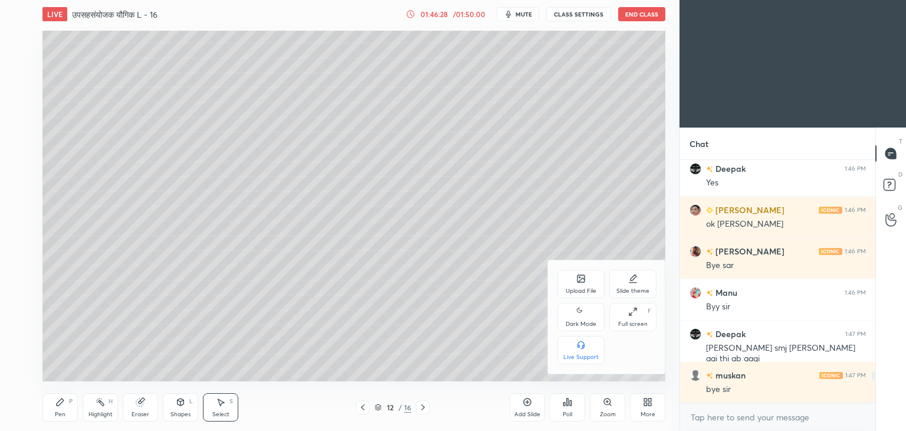
click at [580, 323] on div "Dark Mode" at bounding box center [581, 324] width 31 height 6
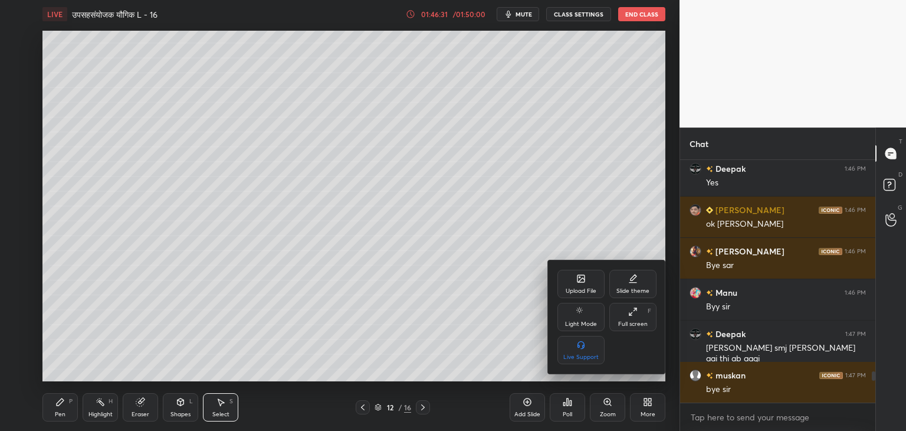
click at [888, 216] on div at bounding box center [453, 215] width 906 height 431
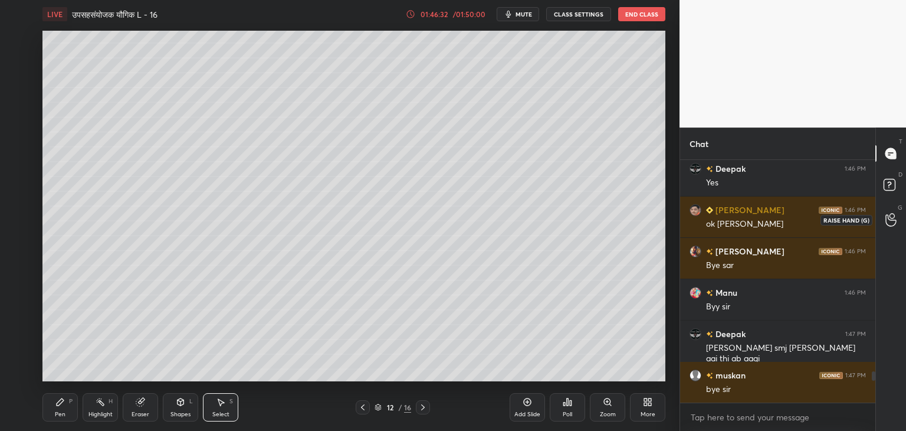
click at [889, 220] on icon at bounding box center [891, 220] width 11 height 14
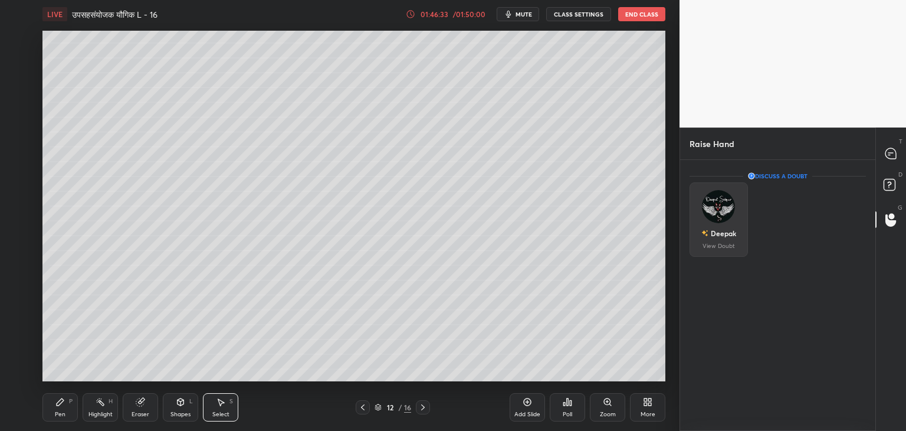
click at [715, 212] on img "grid" at bounding box center [718, 206] width 33 height 33
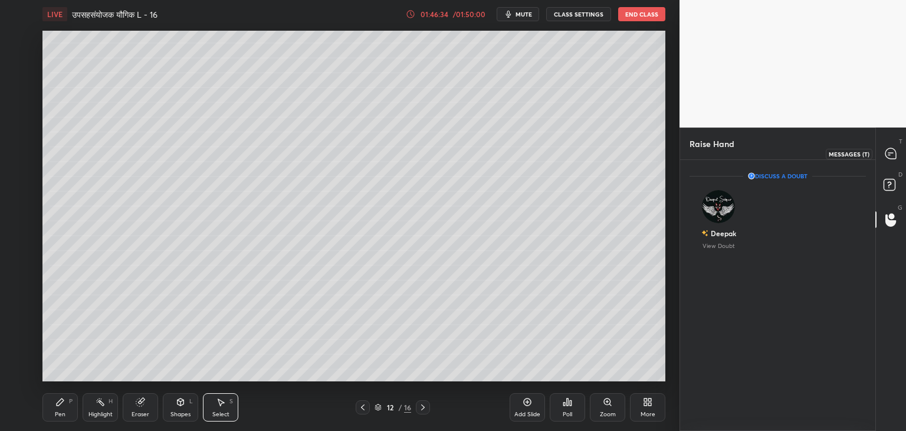
click at [888, 152] on icon at bounding box center [891, 153] width 11 height 11
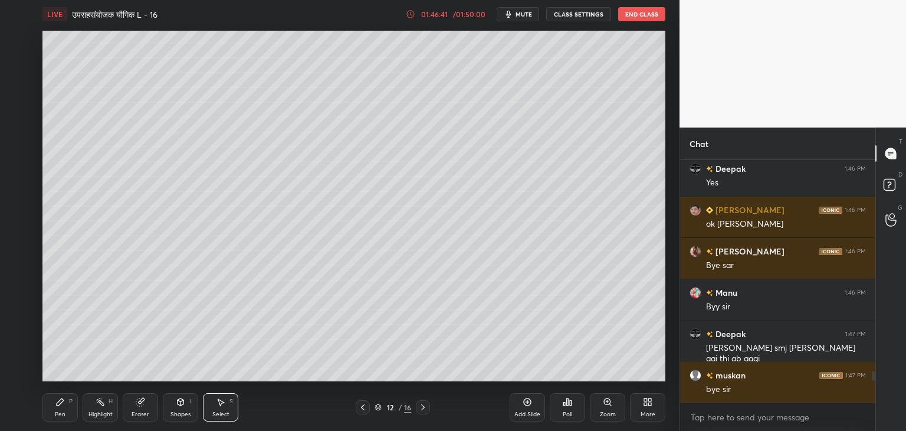
scroll to position [1679, 0]
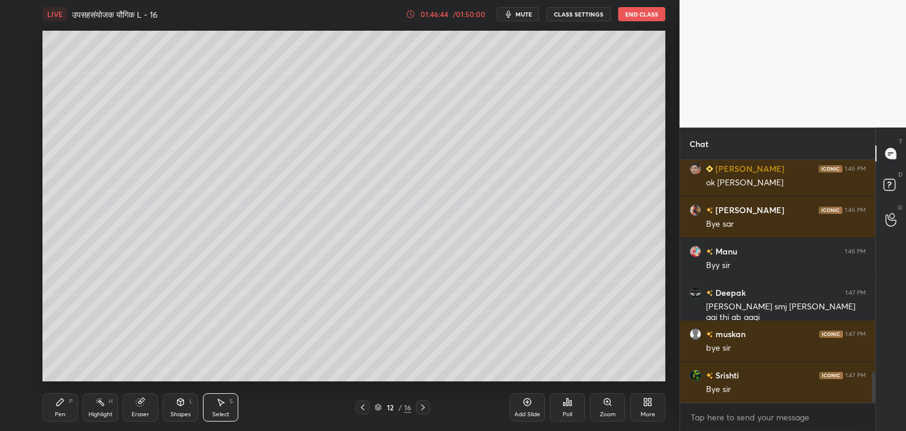
click at [635, 14] on button "End Class" at bounding box center [641, 14] width 47 height 14
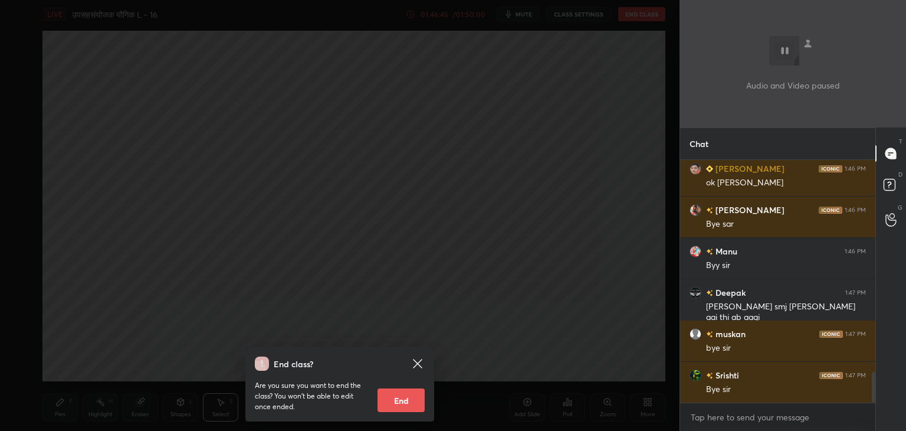
click at [408, 408] on button "End" at bounding box center [401, 400] width 47 height 24
type textarea "x"
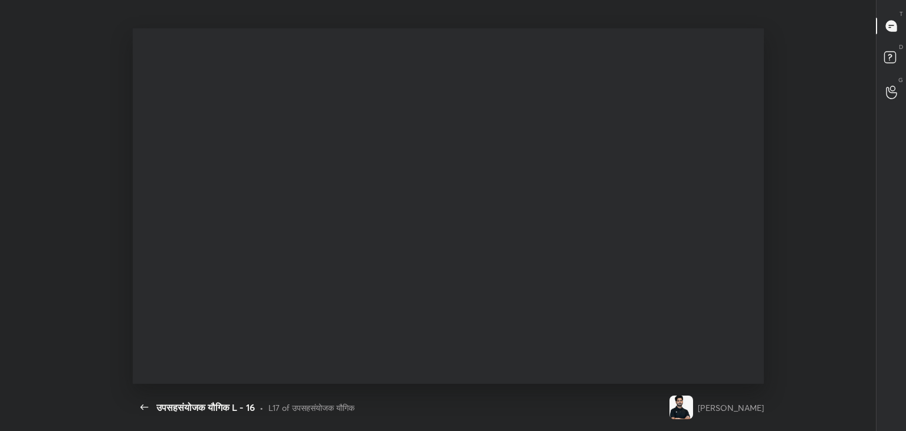
scroll to position [0, 0]
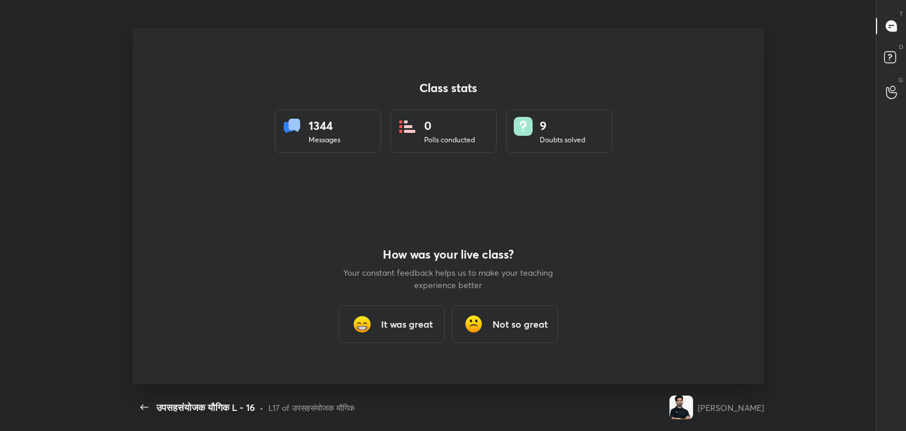
click at [408, 316] on div "It was great" at bounding box center [392, 324] width 106 height 38
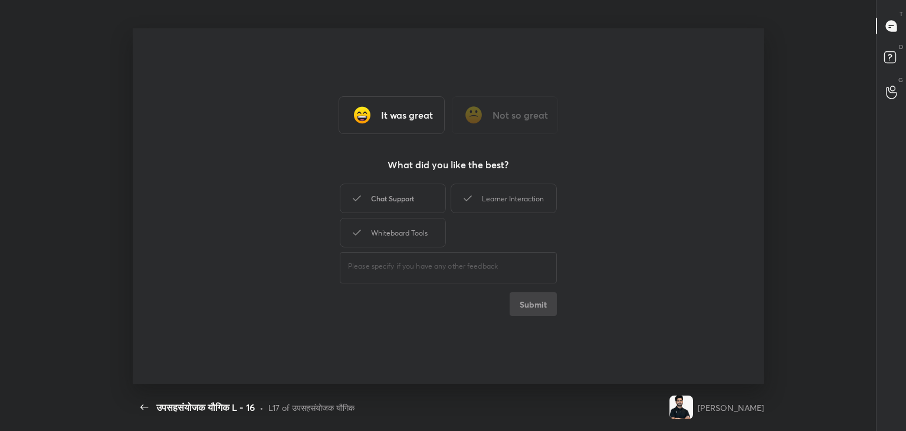
click at [374, 194] on div "Chat Support" at bounding box center [393, 197] width 106 height 29
click at [394, 246] on div "Whiteboard Tools" at bounding box center [393, 232] width 106 height 29
click at [508, 198] on div "Learner Interaction" at bounding box center [504, 197] width 106 height 29
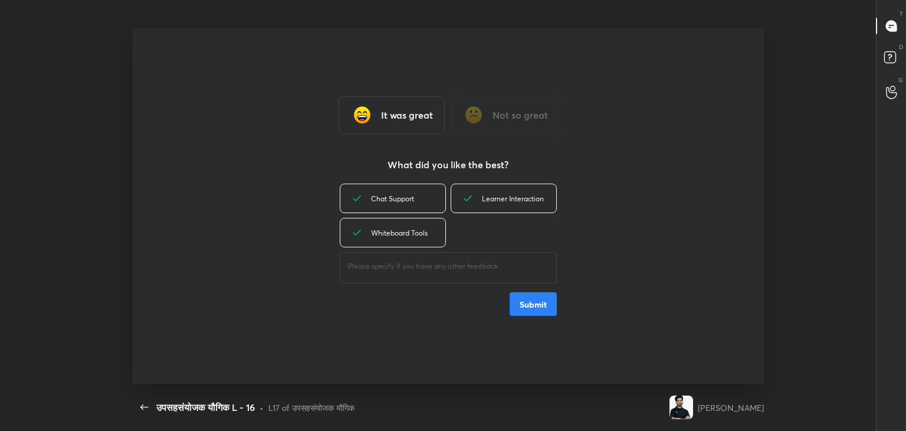
click at [528, 300] on button "Submit" at bounding box center [533, 304] width 47 height 24
